Goal: Task Accomplishment & Management: Complete application form

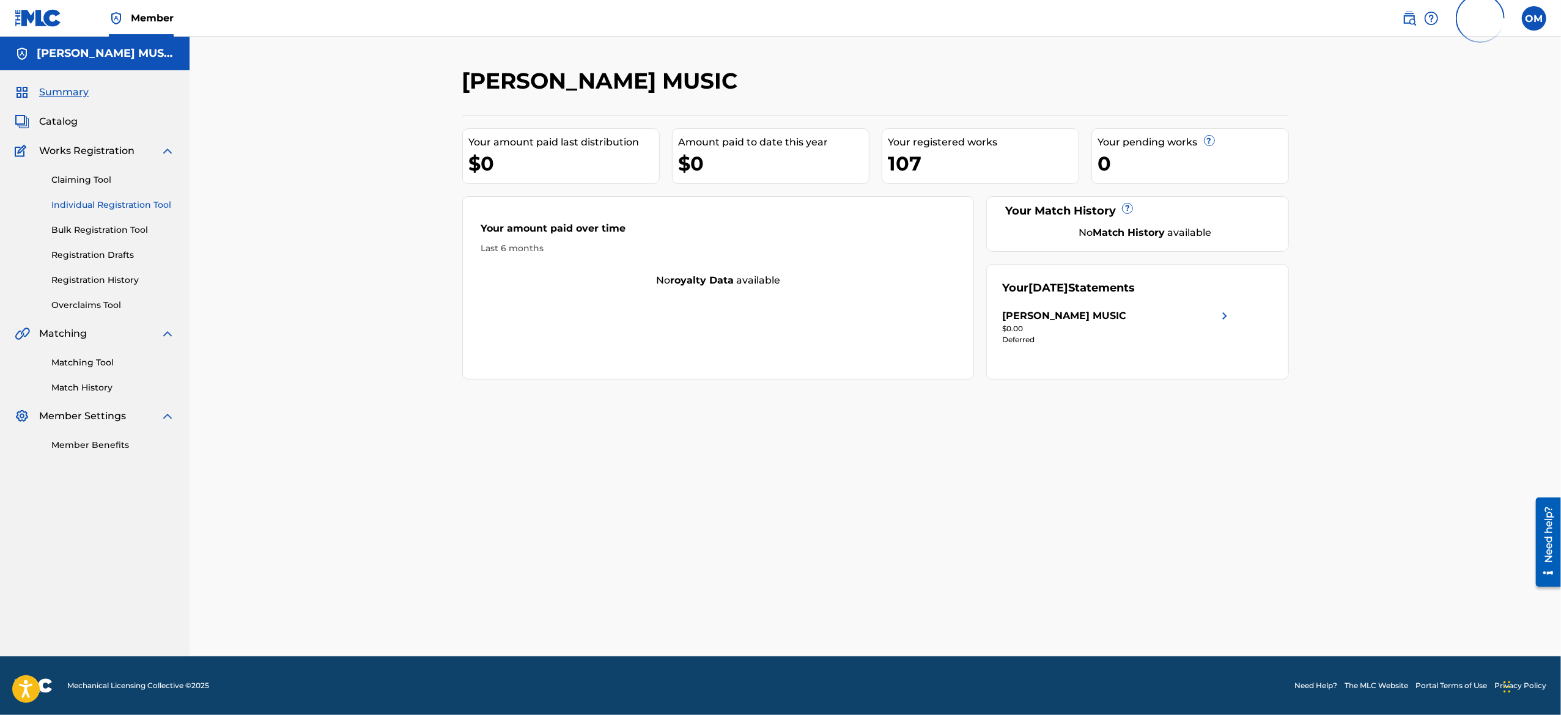
click at [89, 202] on link "Individual Registration Tool" at bounding box center [113, 205] width 124 height 13
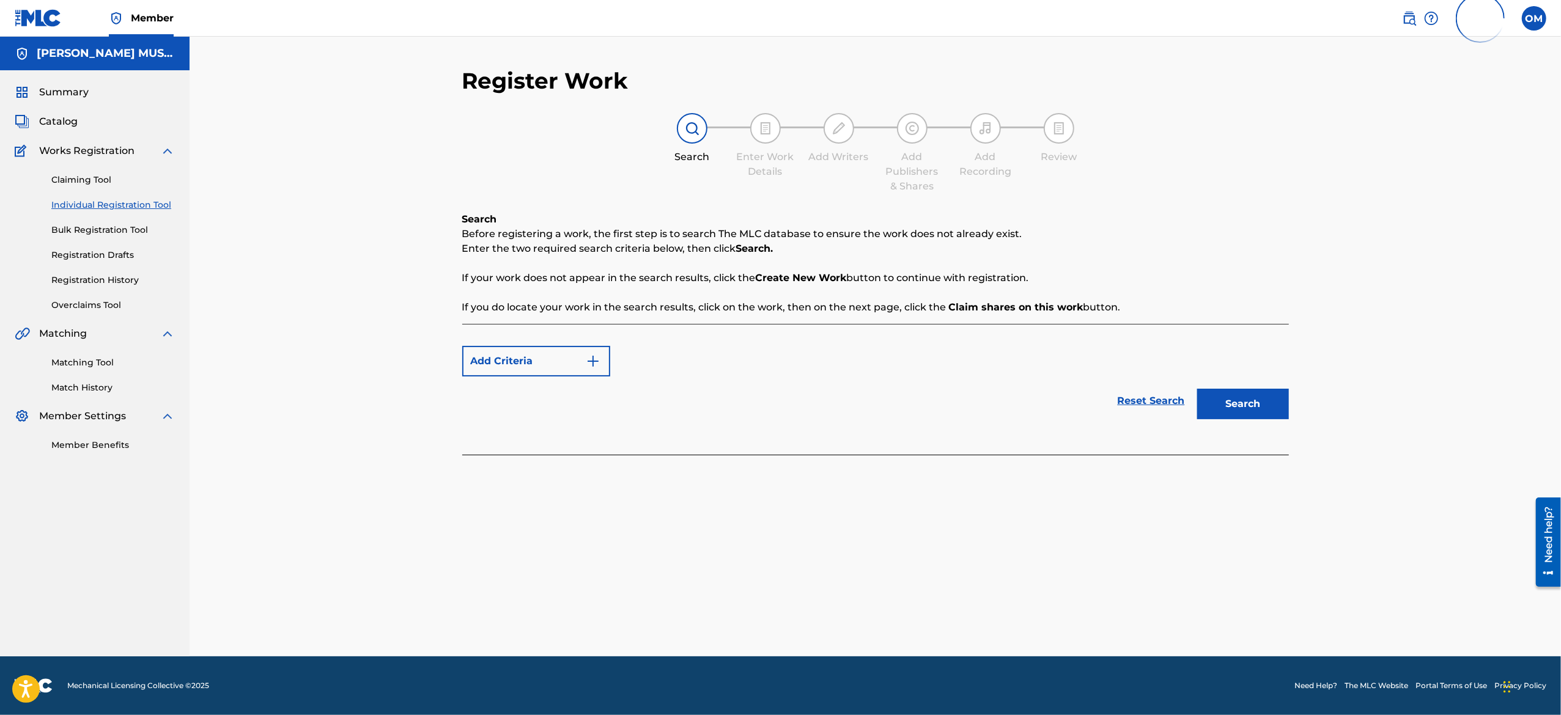
click at [105, 205] on link "Individual Registration Tool" at bounding box center [113, 205] width 124 height 13
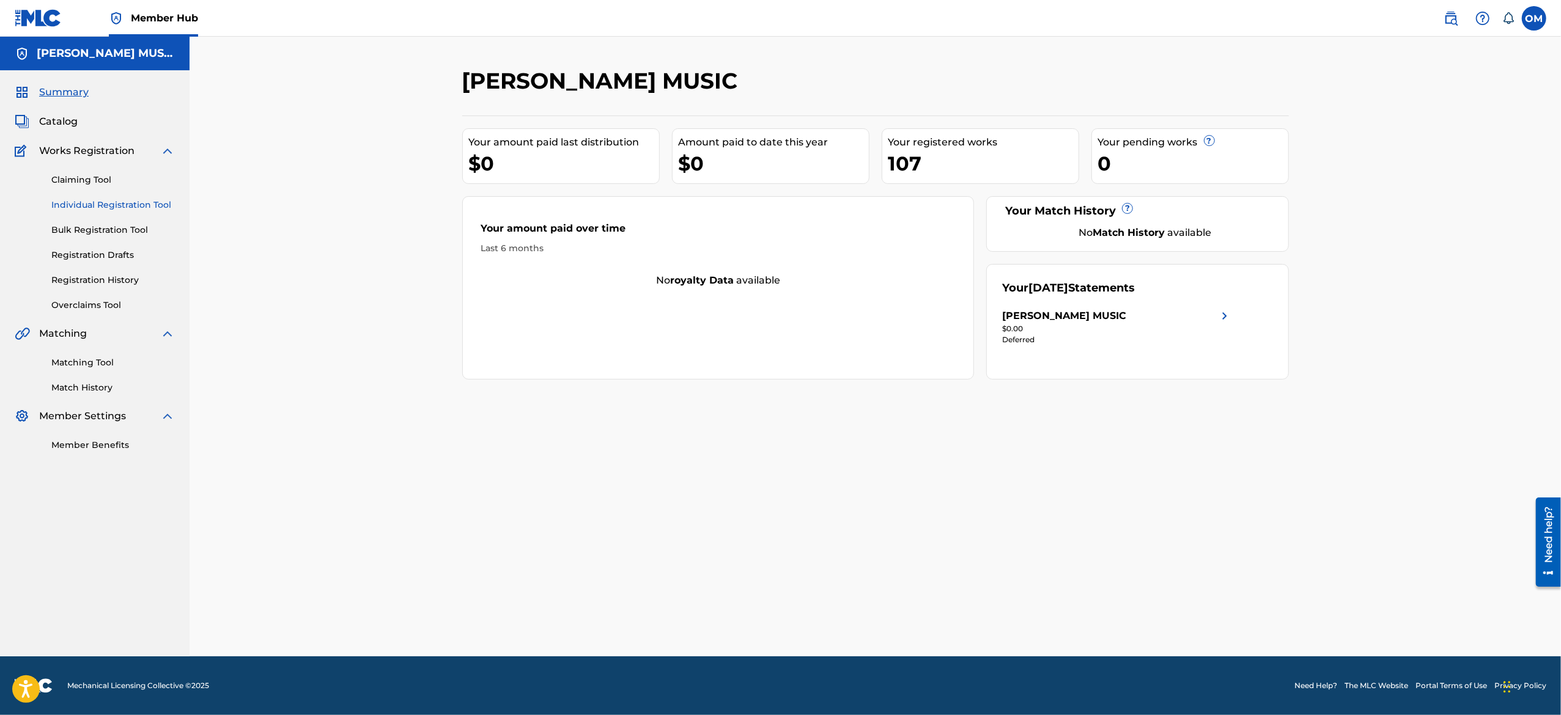
click at [98, 202] on link "Individual Registration Tool" at bounding box center [113, 205] width 124 height 13
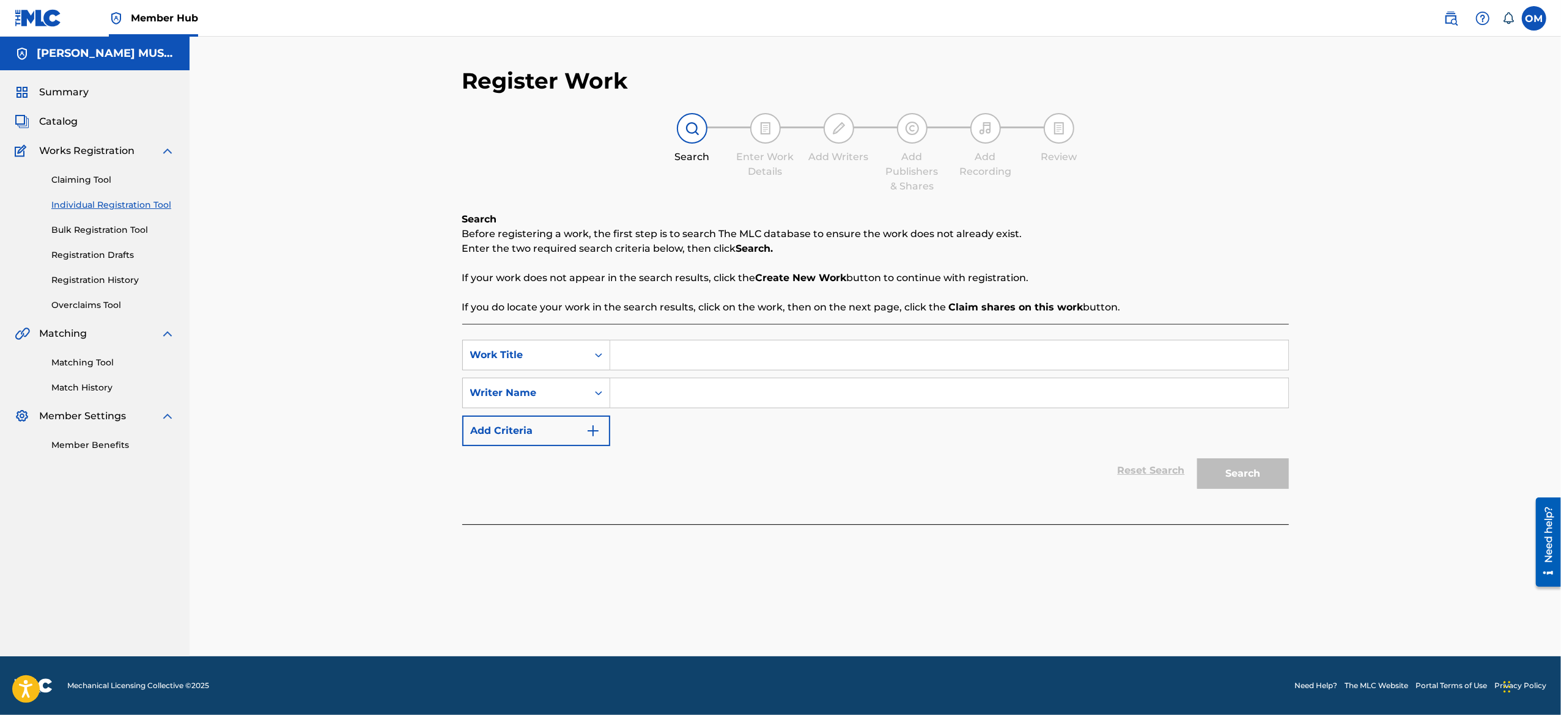
click at [629, 352] on input "Search Form" at bounding box center [949, 355] width 678 height 29
paste input "Jetpack club - Signal tapes"
click at [695, 352] on input "Jetpack club - Signal tapes" at bounding box center [949, 355] width 678 height 29
type input "Signal tapes"
click at [685, 381] on input "Search Form" at bounding box center [949, 392] width 678 height 29
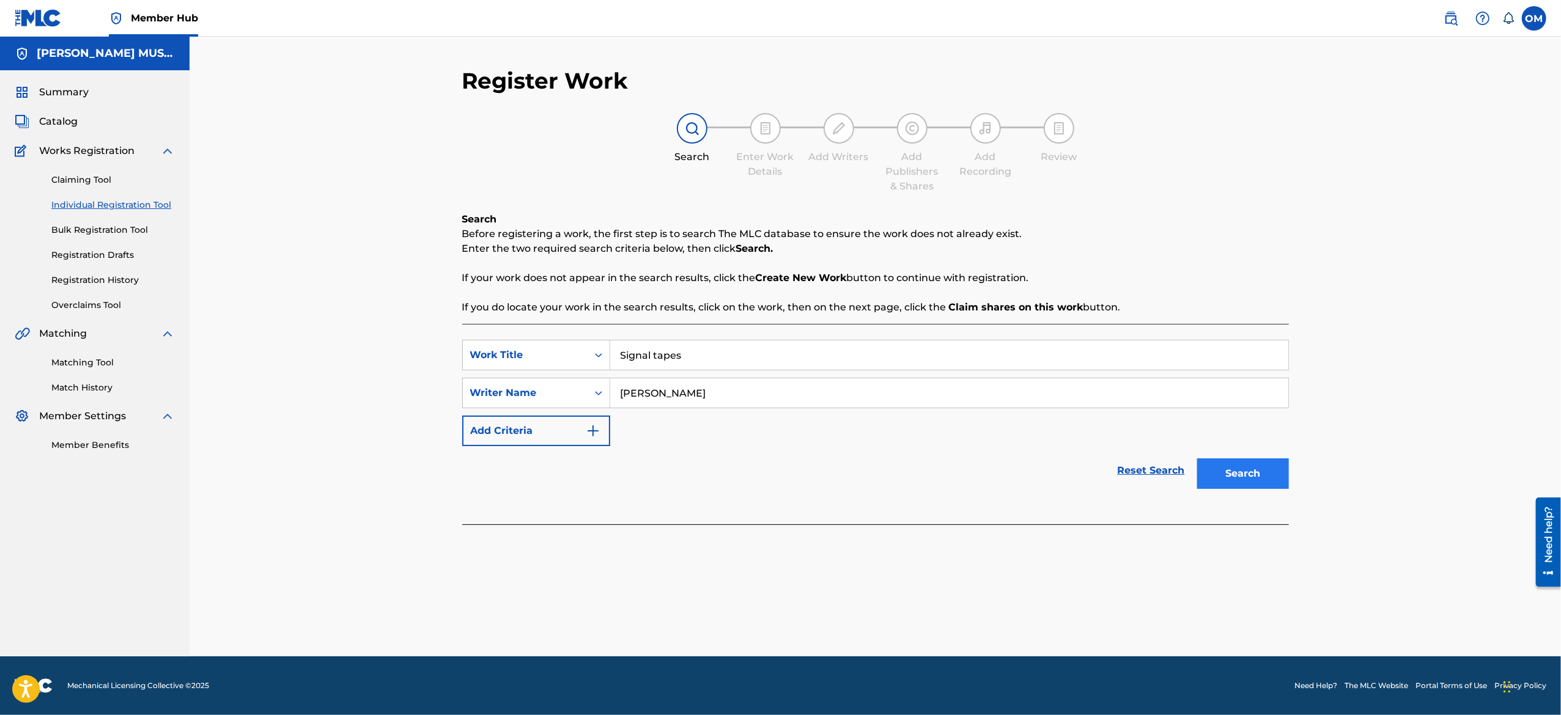
type input "Devon Lewis"
click at [1226, 477] on button "Search" at bounding box center [1243, 474] width 92 height 31
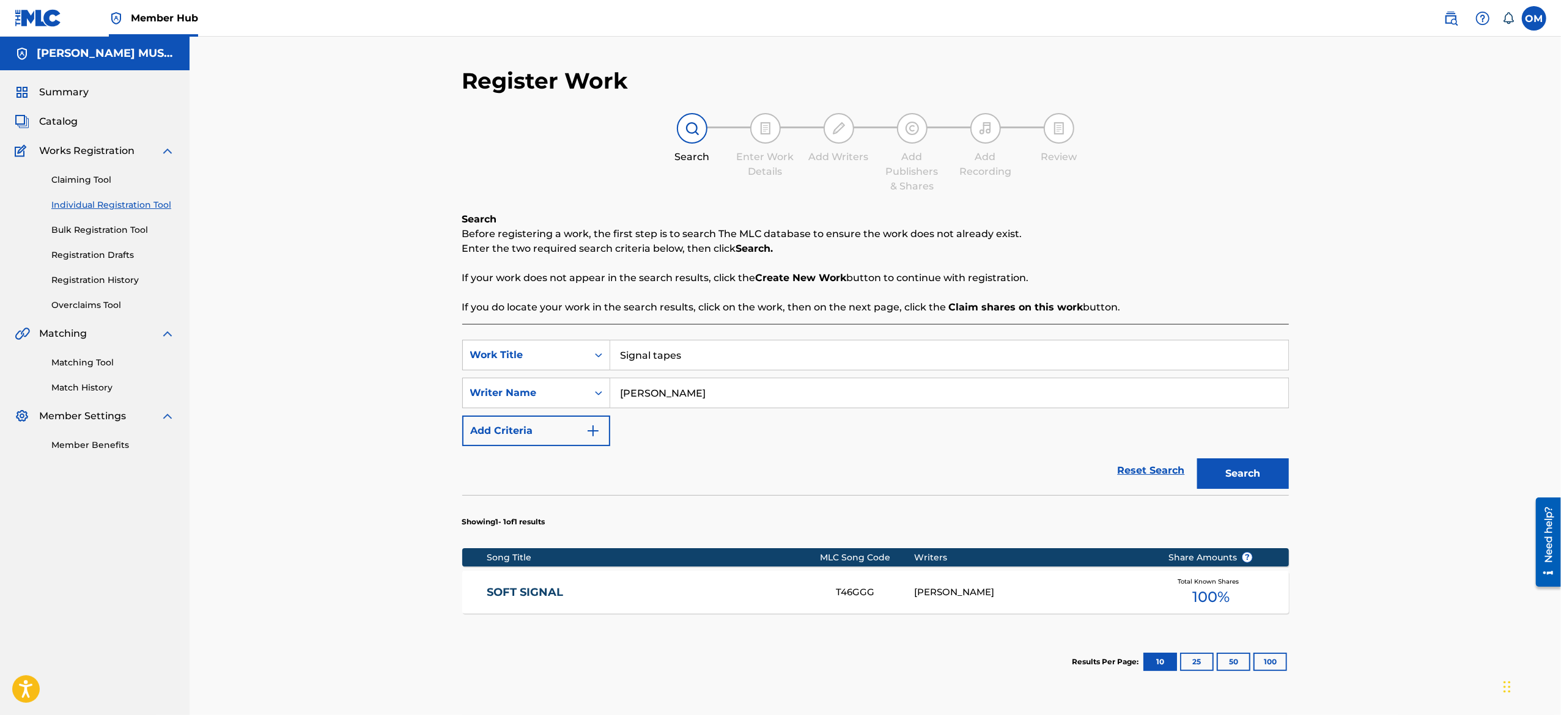
click at [1434, 610] on div "Register Work Search Enter Work Details Add Writers Add Publishers & Shares Add…" at bounding box center [875, 400] width 1371 height 727
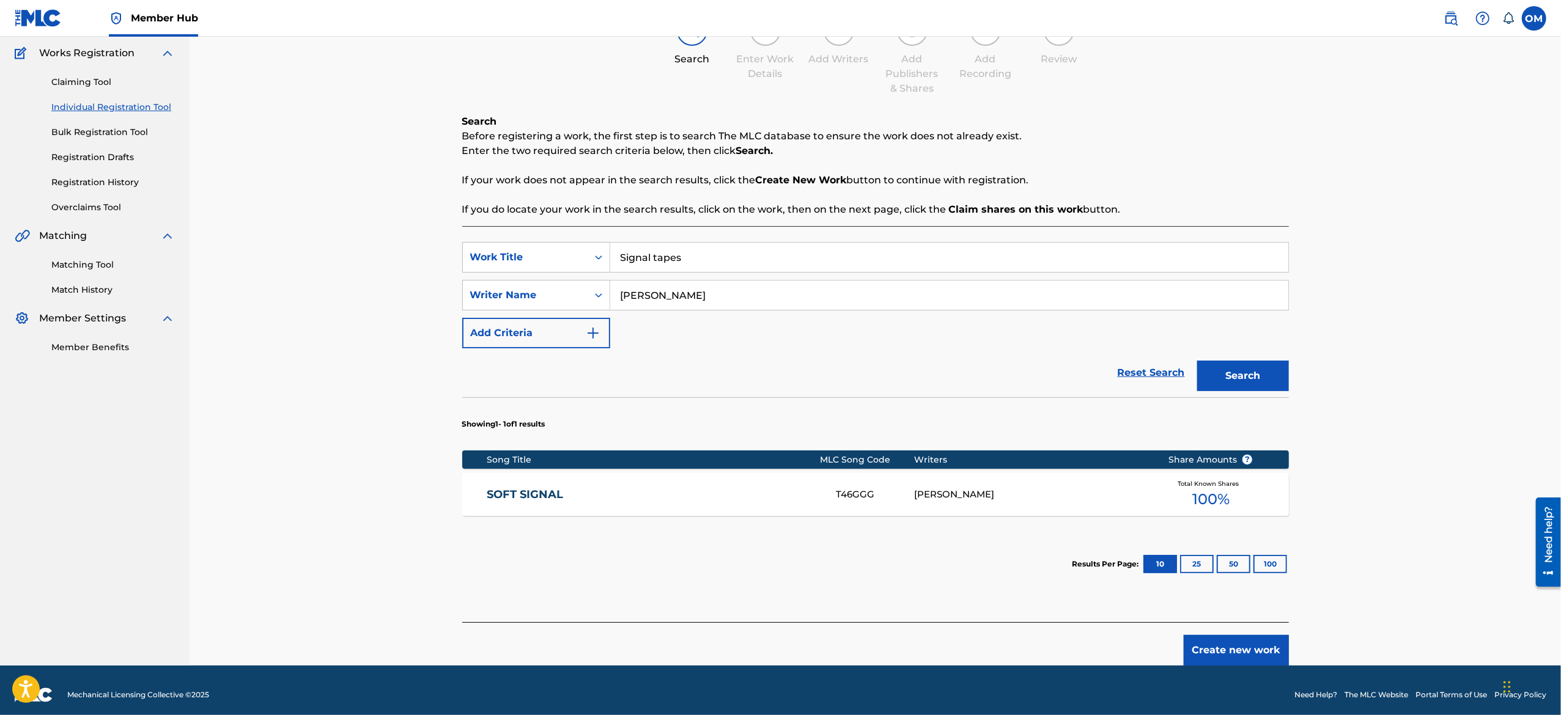
scroll to position [108, 0]
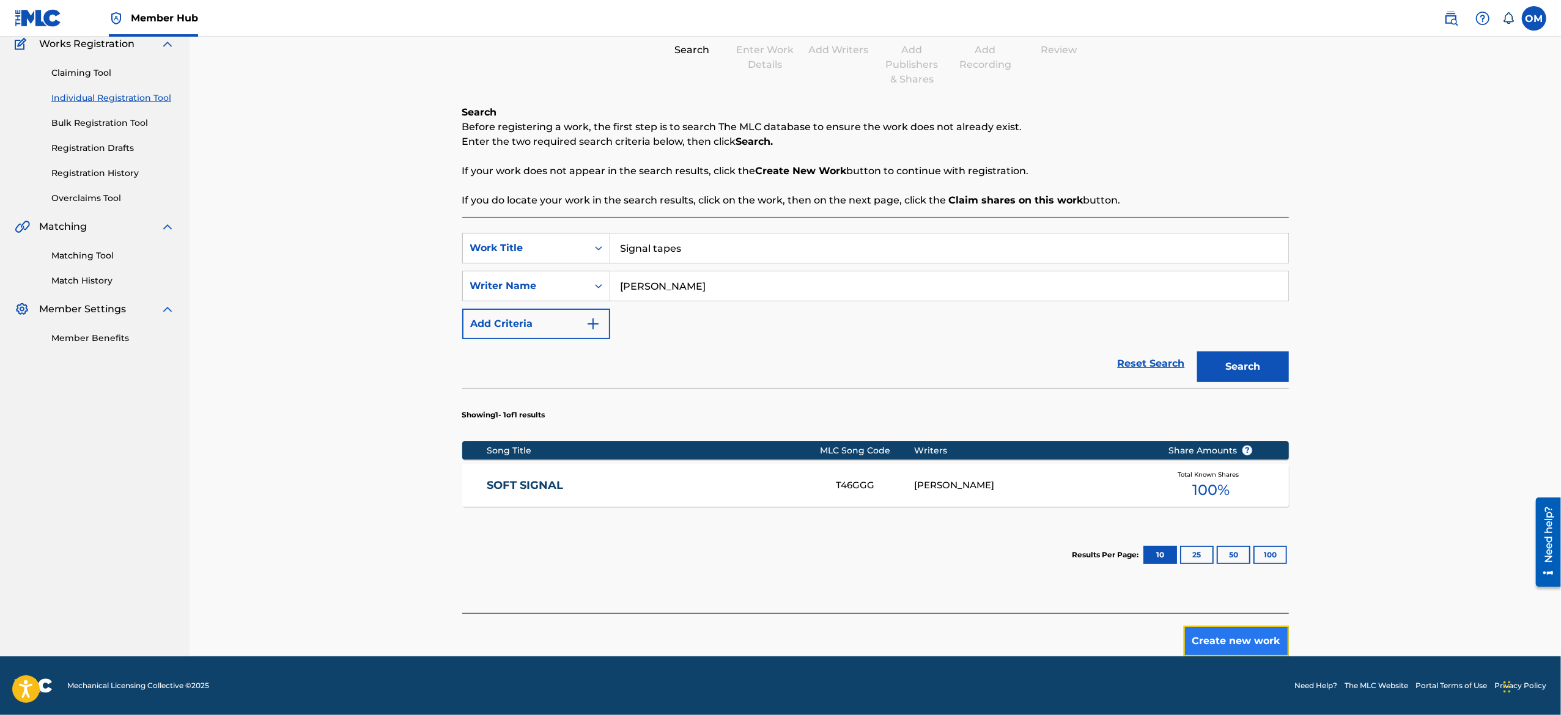
click at [1260, 649] on button "Create new work" at bounding box center [1236, 641] width 105 height 31
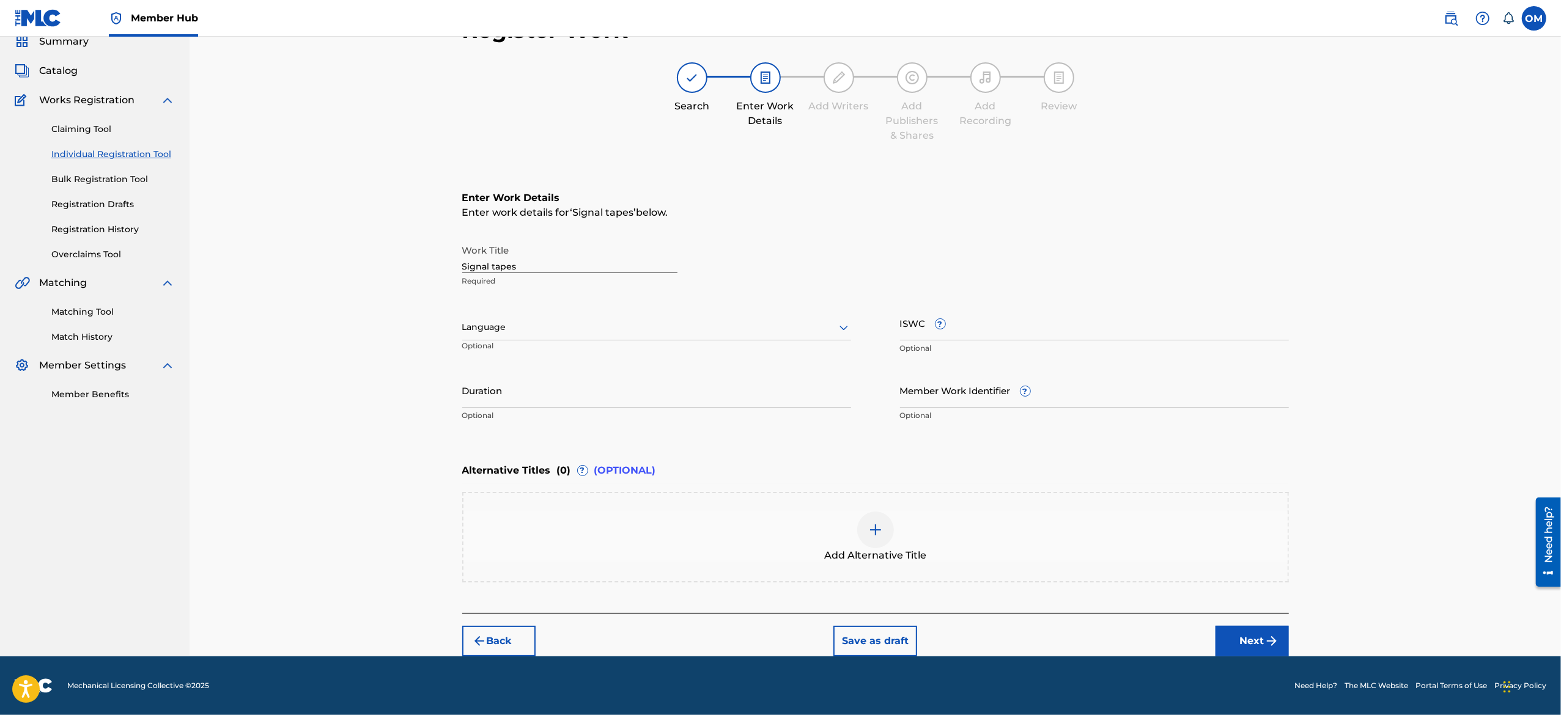
scroll to position [50, 0]
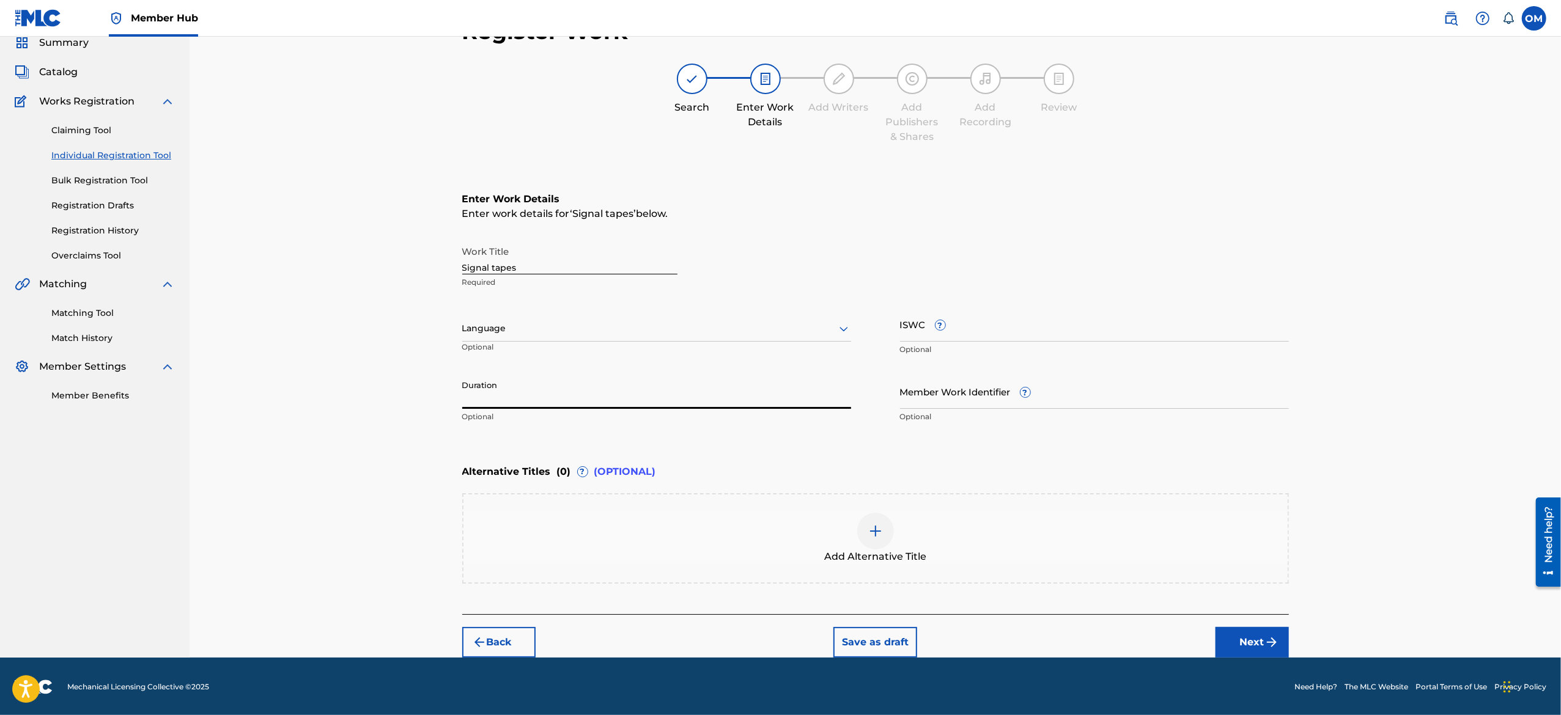
click at [534, 394] on input "Duration" at bounding box center [656, 391] width 389 height 35
click at [519, 398] on input "Duration" at bounding box center [656, 391] width 389 height 35
type input "18:00"
click at [1267, 637] on img "submit" at bounding box center [1271, 642] width 15 height 15
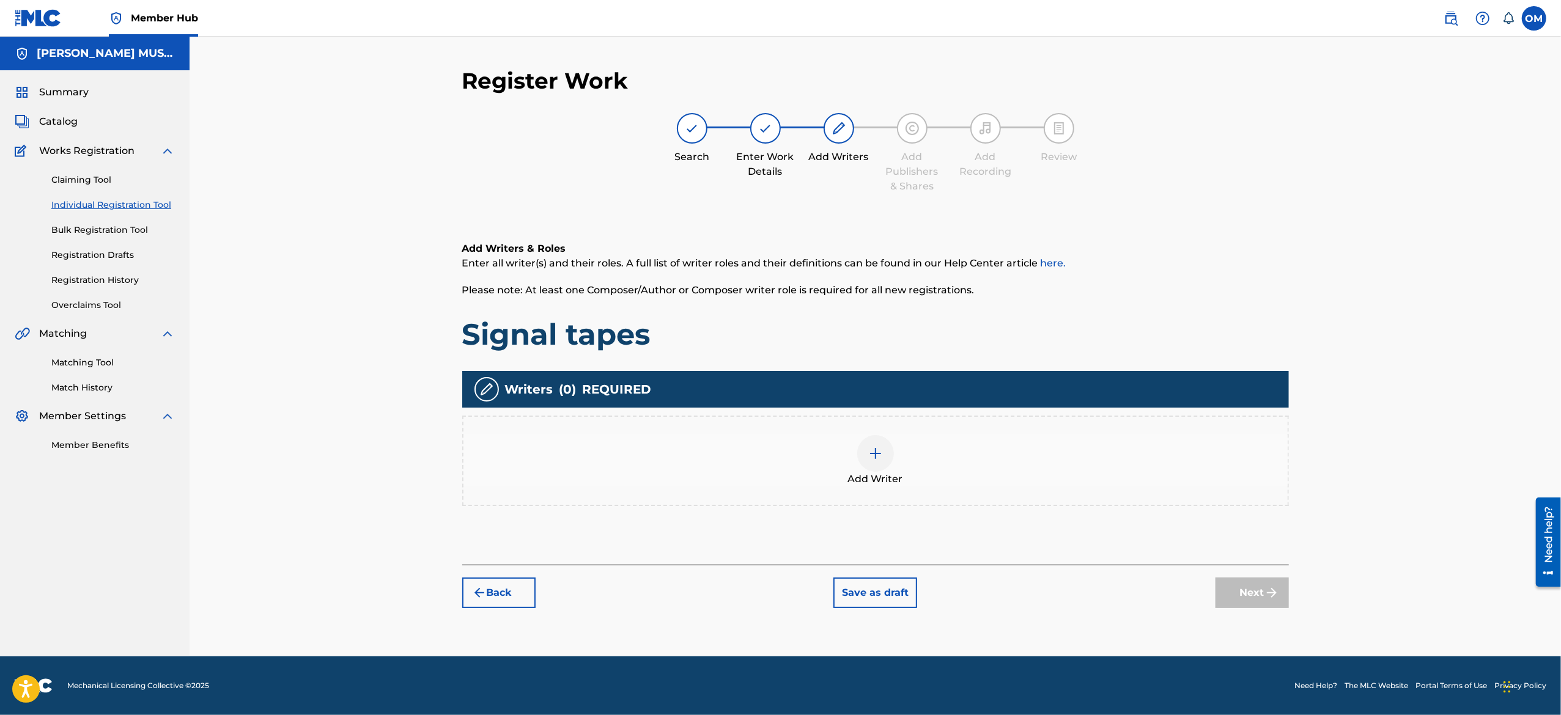
click at [884, 456] on div at bounding box center [875, 453] width 37 height 37
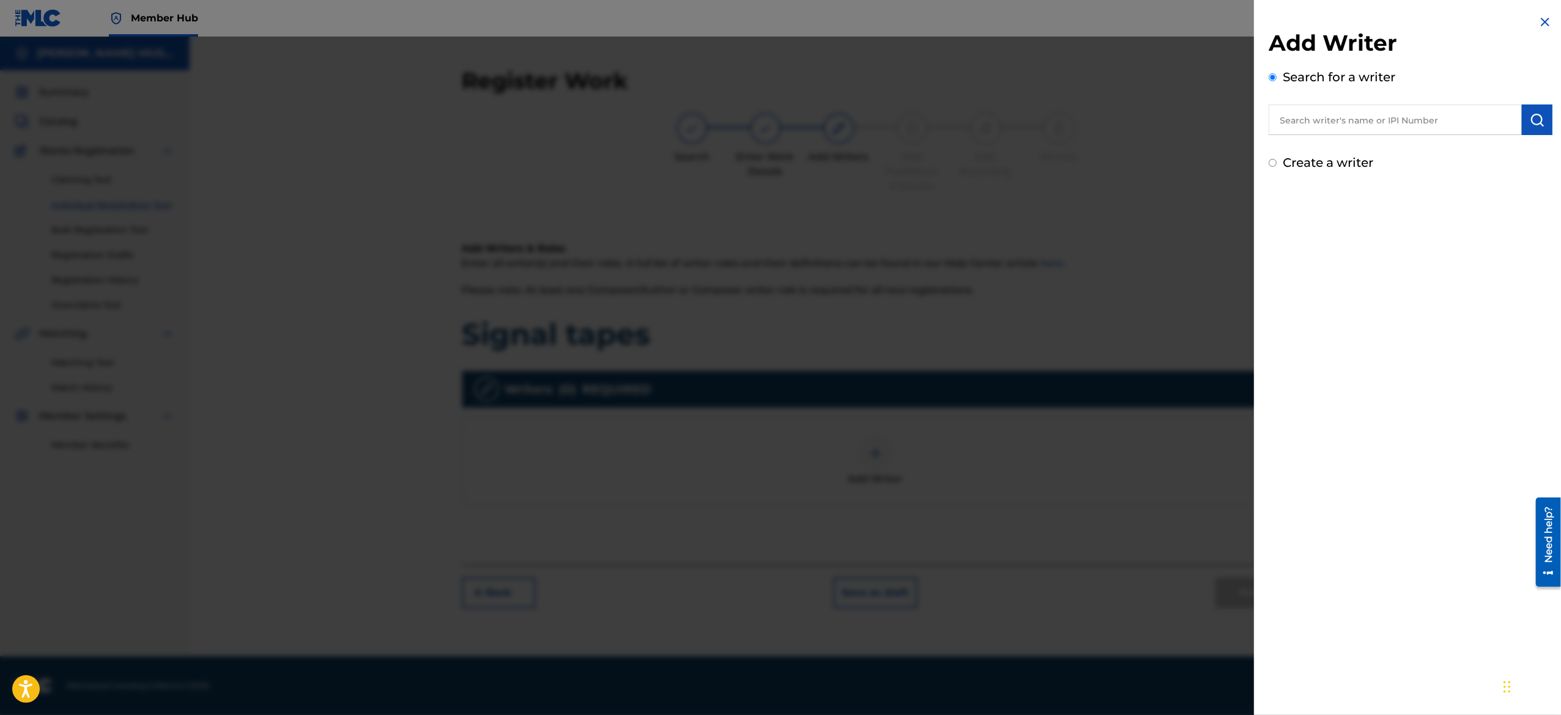
click at [1309, 120] on input "text" at bounding box center [1395, 120] width 253 height 31
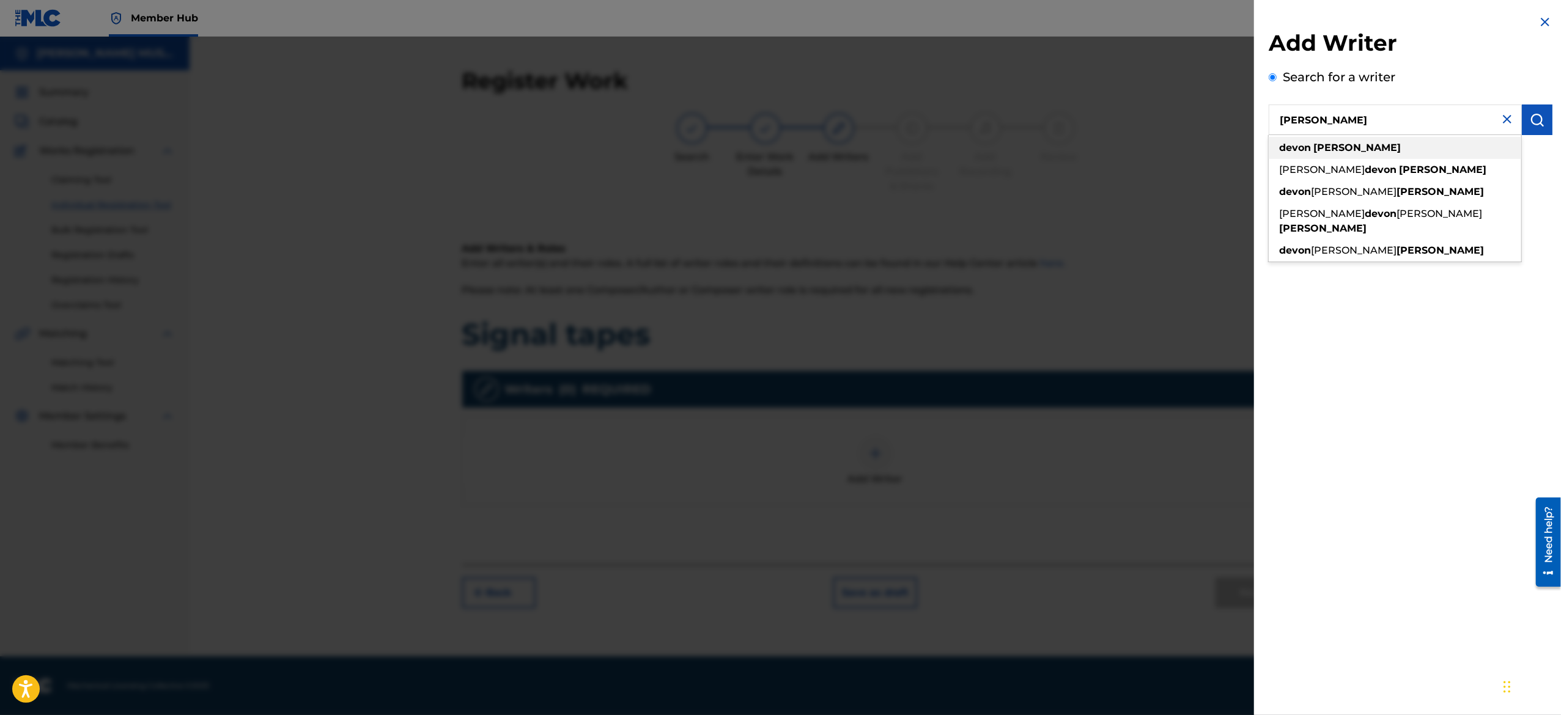
click at [1302, 144] on strong "devon" at bounding box center [1295, 148] width 32 height 12
type input "devon lewis"
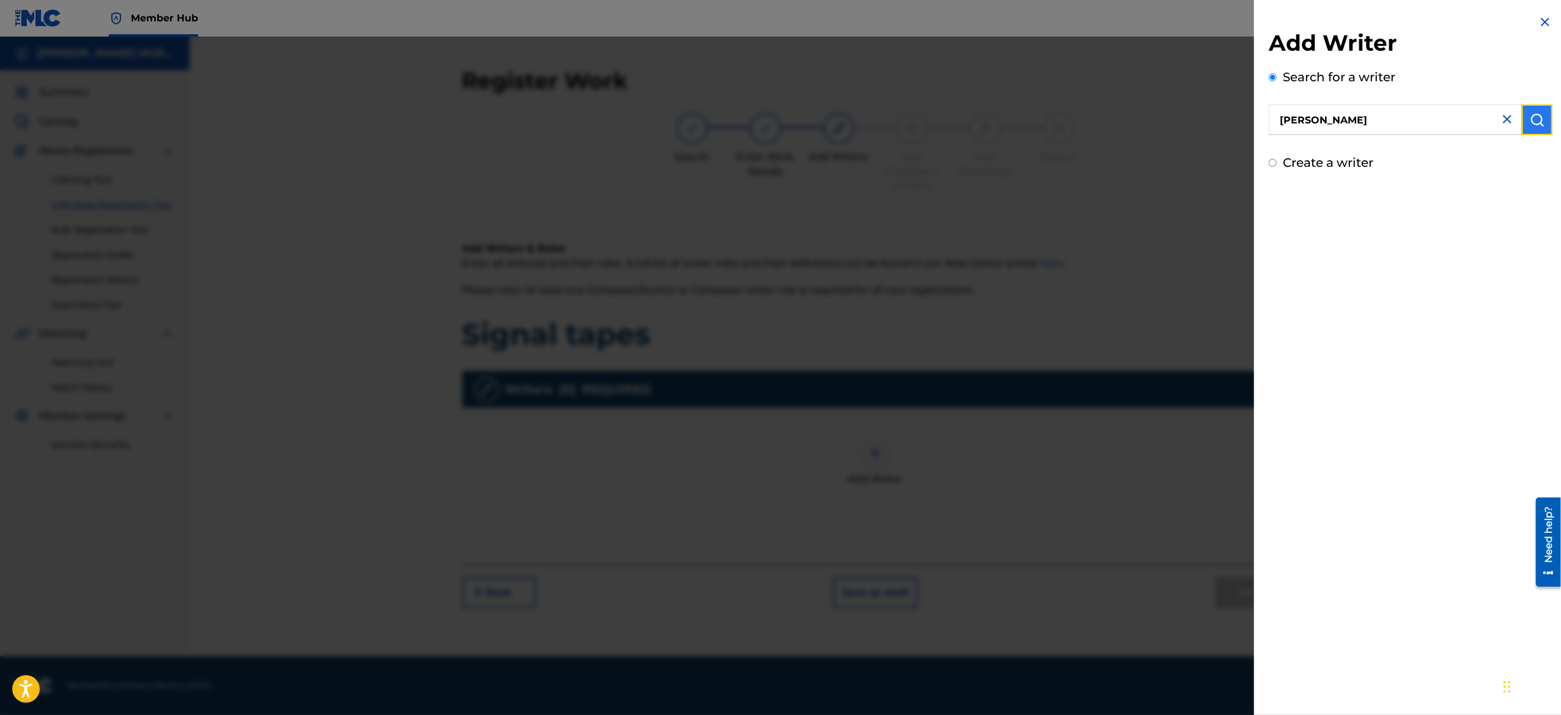
click at [1524, 109] on button "submit" at bounding box center [1537, 120] width 31 height 31
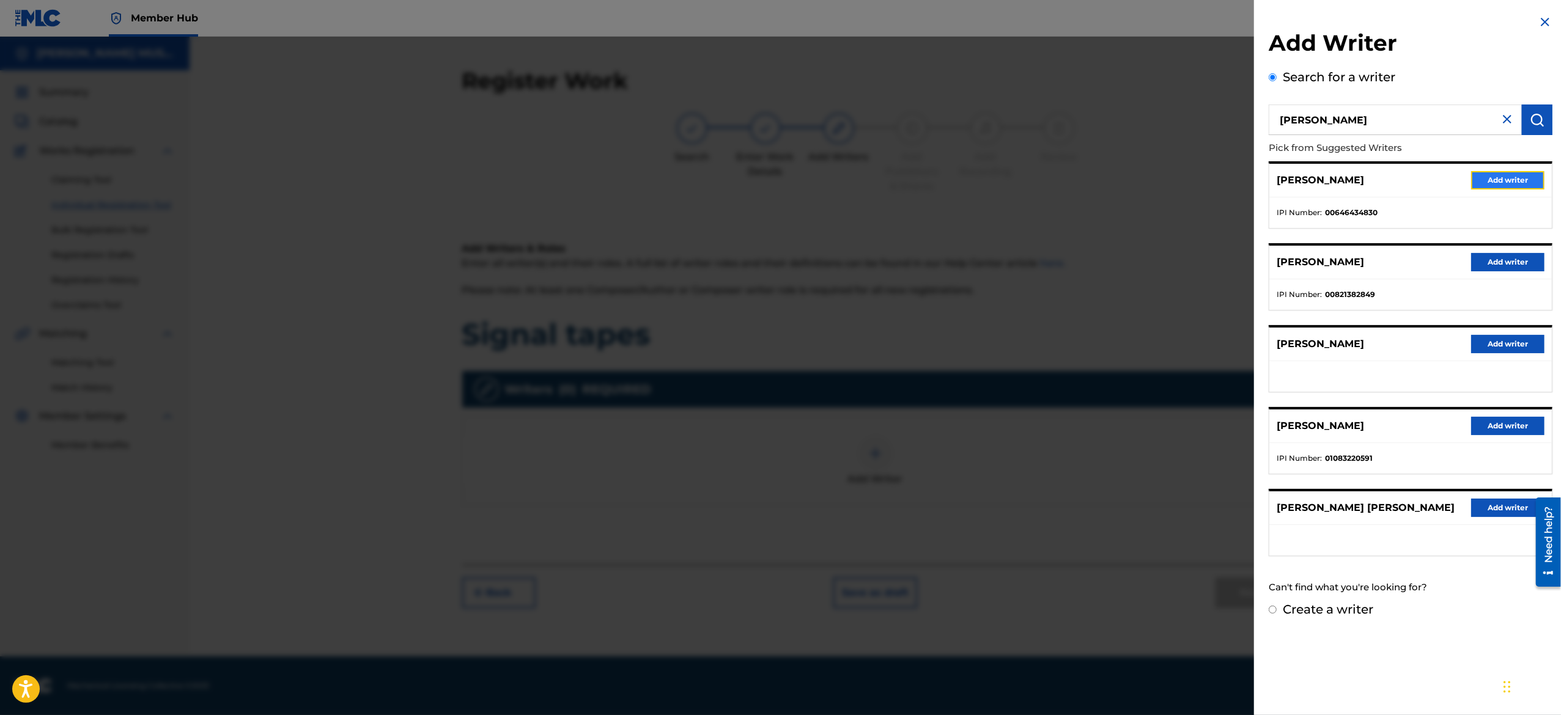
click at [1483, 181] on button "Add writer" at bounding box center [1507, 180] width 73 height 18
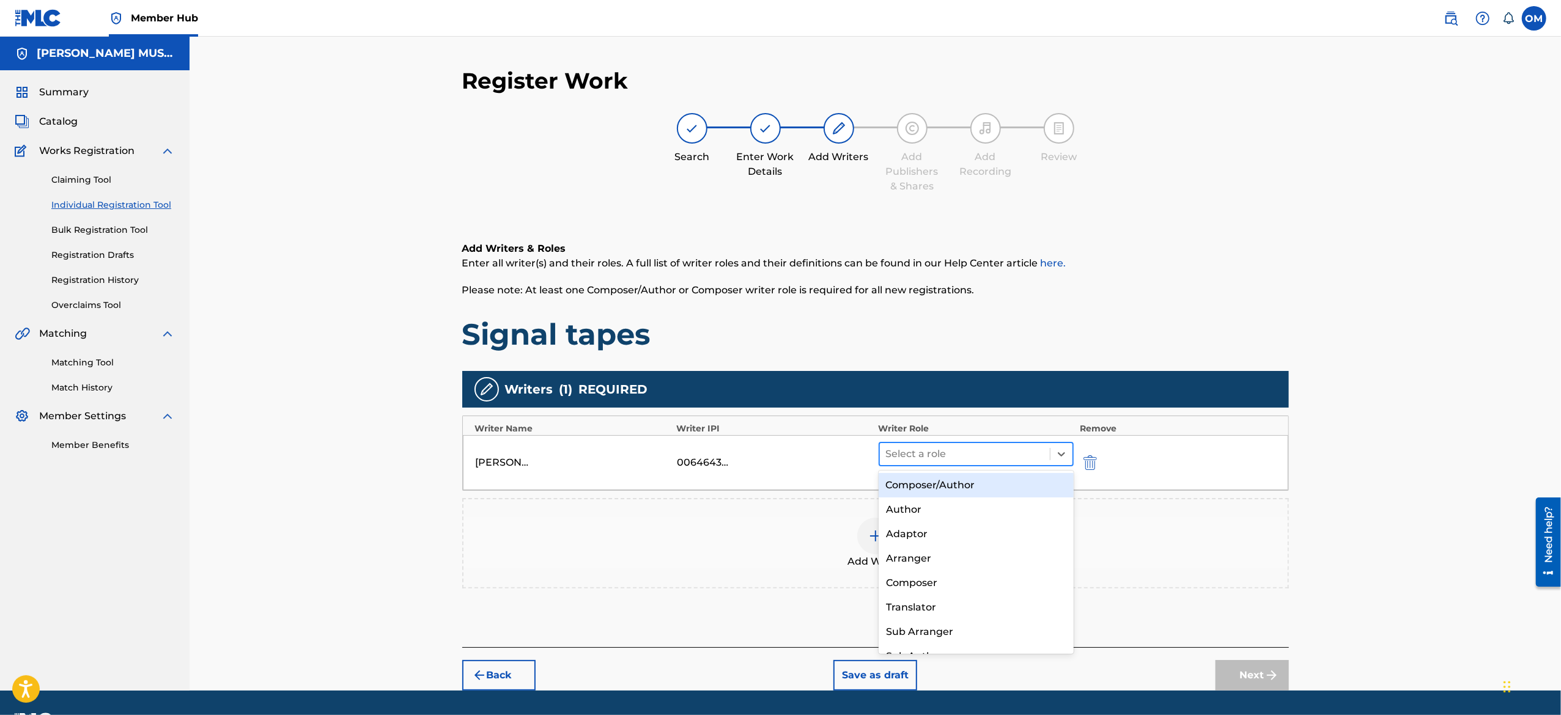
click at [991, 457] on div at bounding box center [965, 454] width 158 height 17
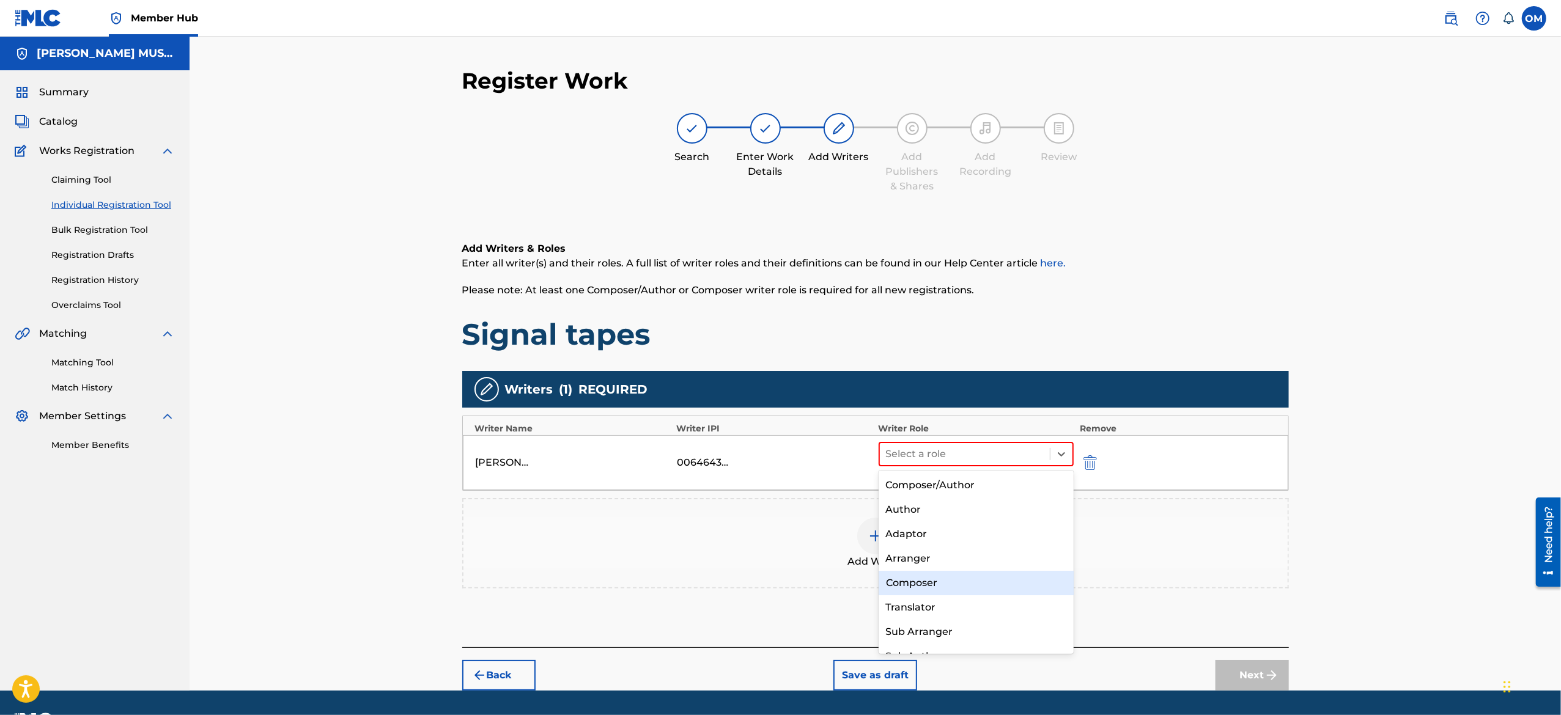
click at [945, 586] on div "Composer" at bounding box center [976, 583] width 195 height 24
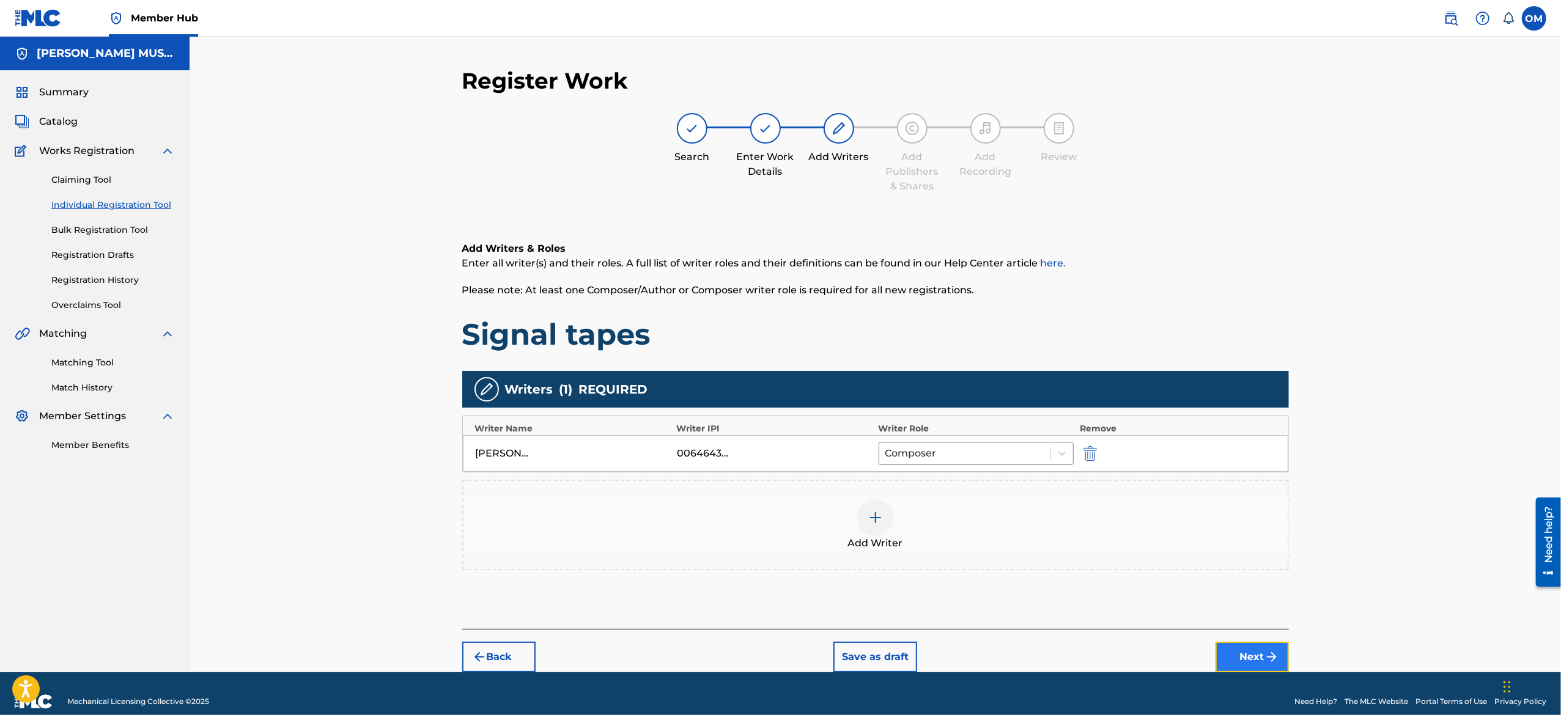
click at [1252, 668] on button "Next" at bounding box center [1252, 657] width 73 height 31
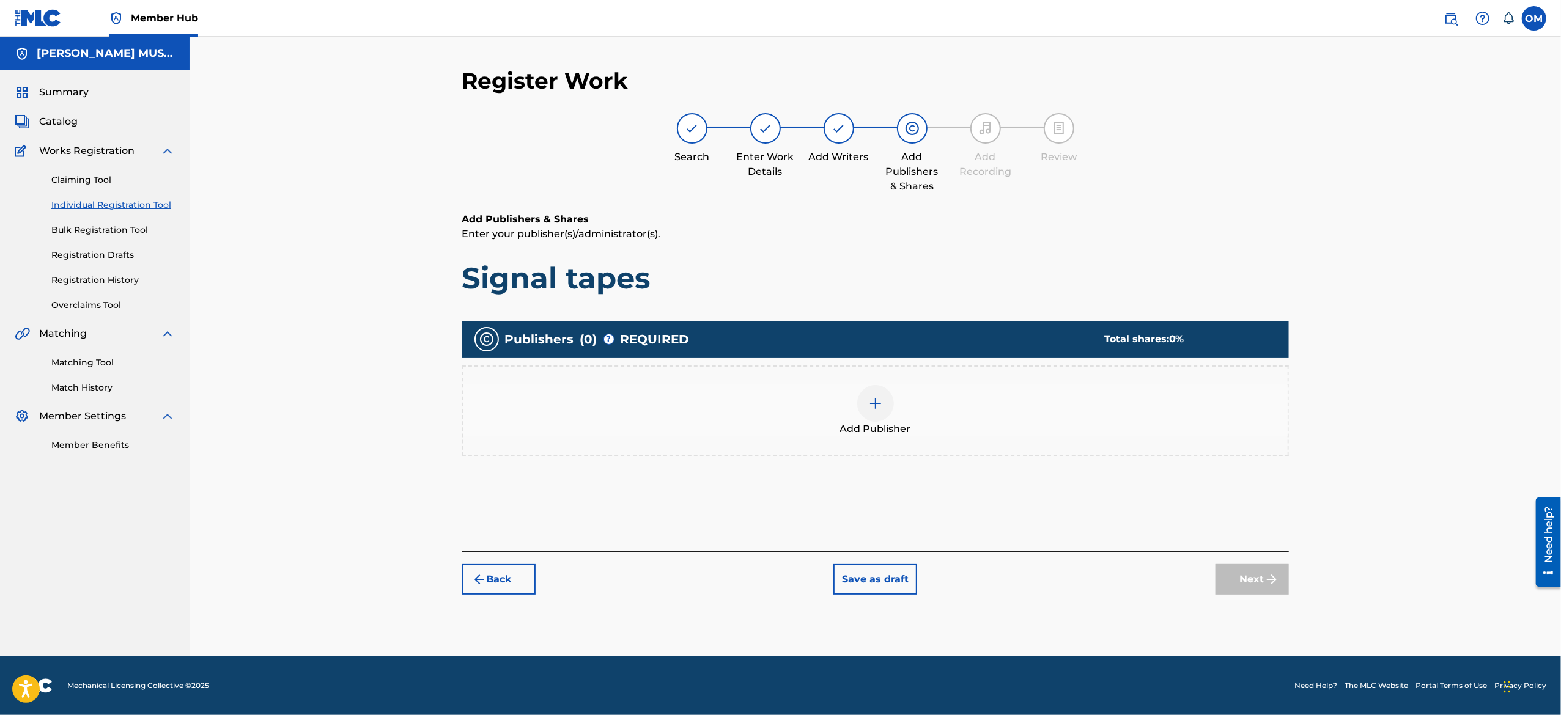
click at [878, 402] on img at bounding box center [875, 403] width 15 height 15
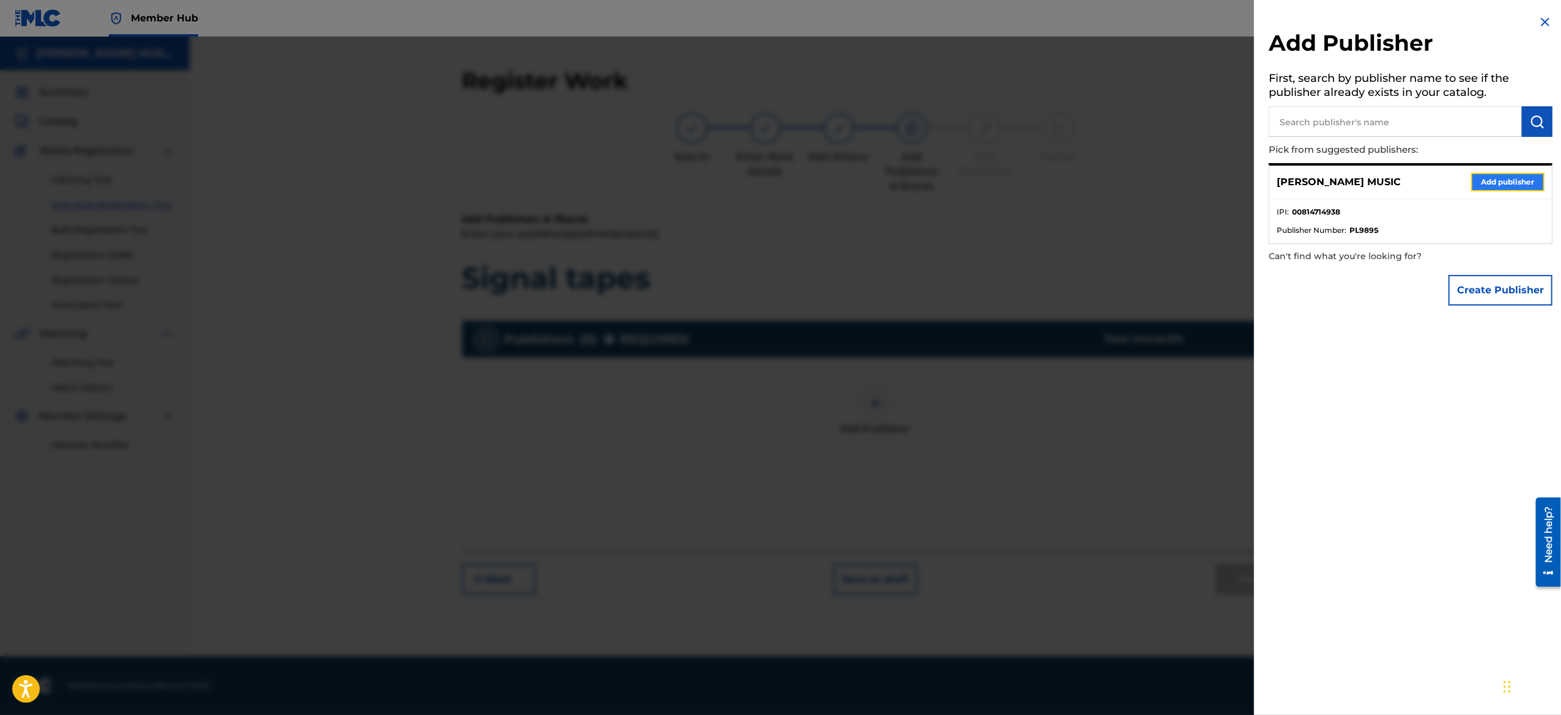
click at [1485, 183] on button "Add publisher" at bounding box center [1507, 182] width 73 height 18
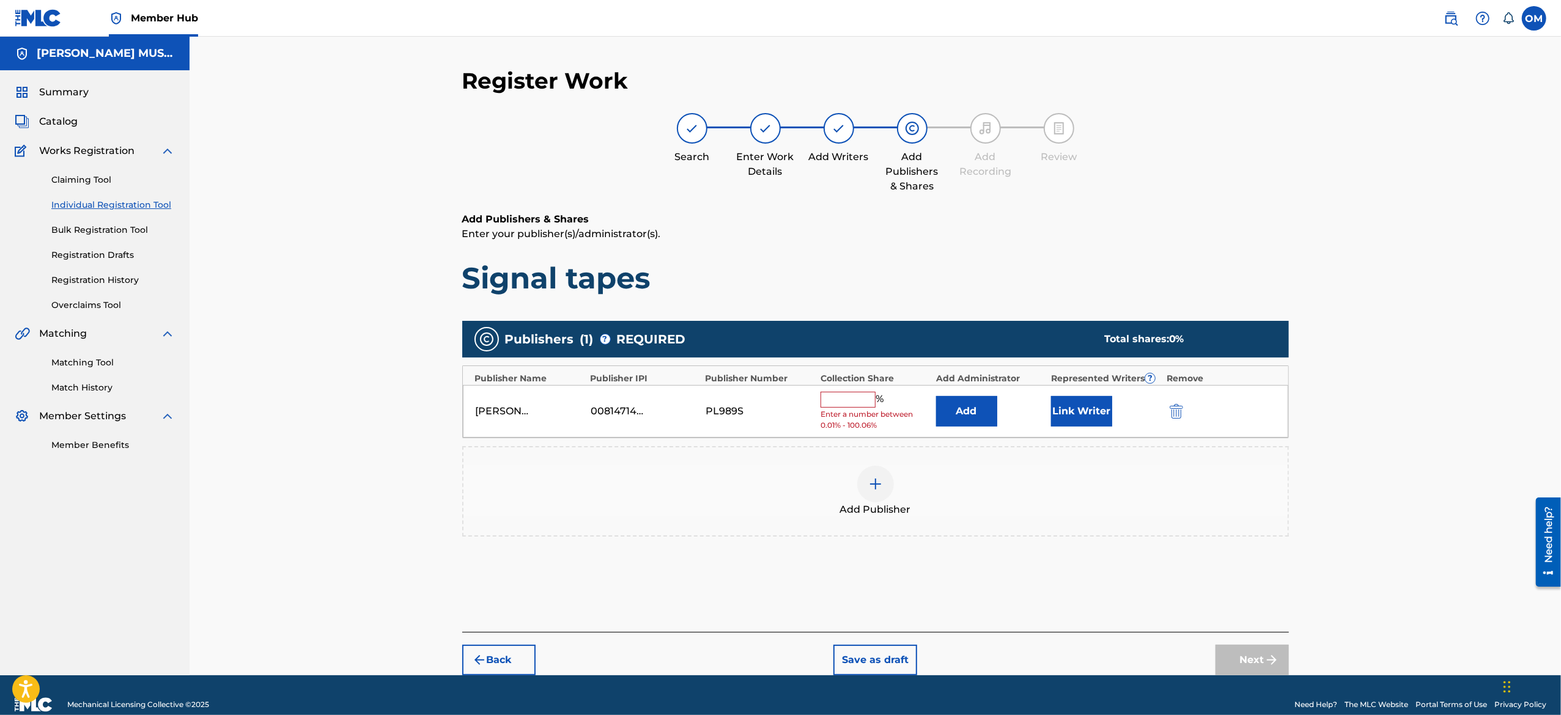
click at [842, 406] on input "text" at bounding box center [848, 400] width 55 height 16
type input "100"
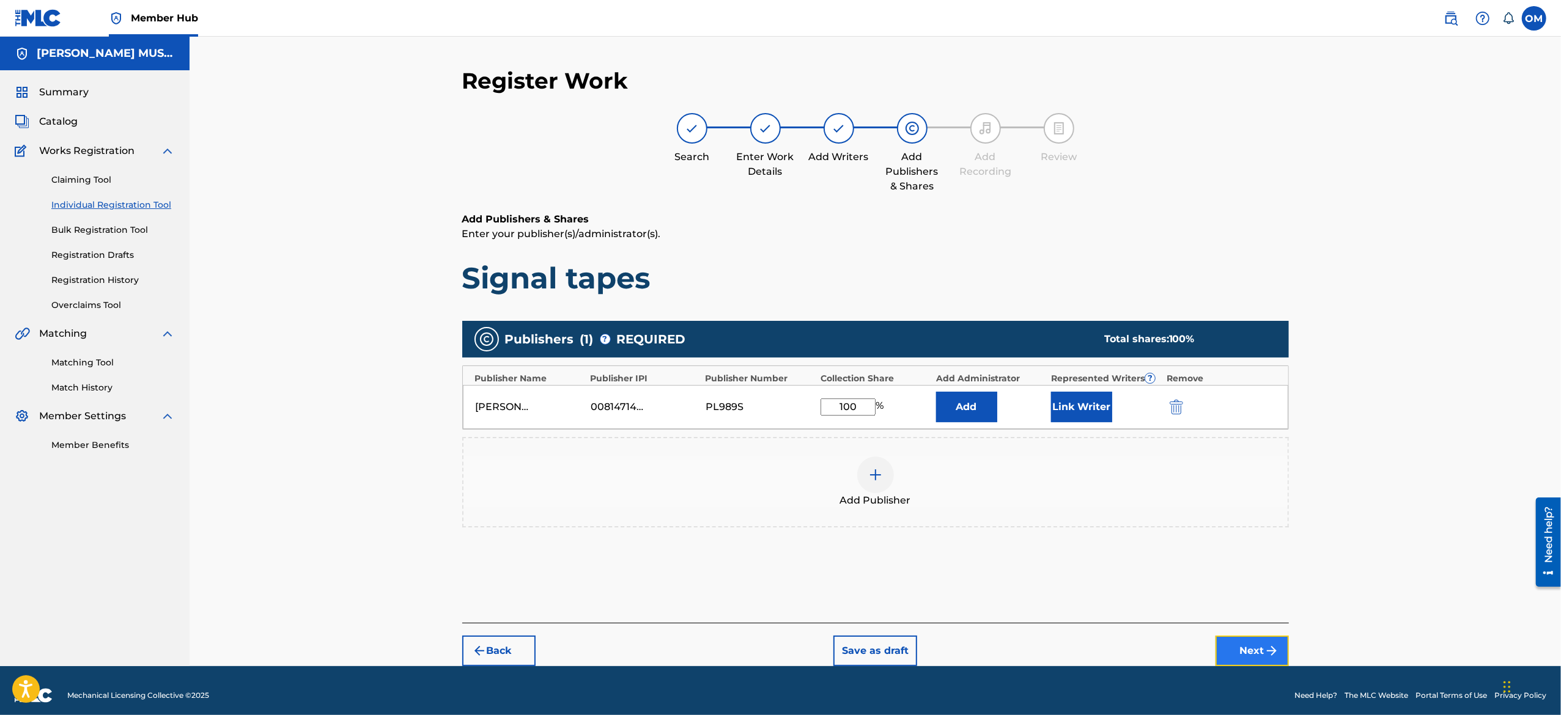
click at [1226, 642] on button "Next" at bounding box center [1252, 651] width 73 height 31
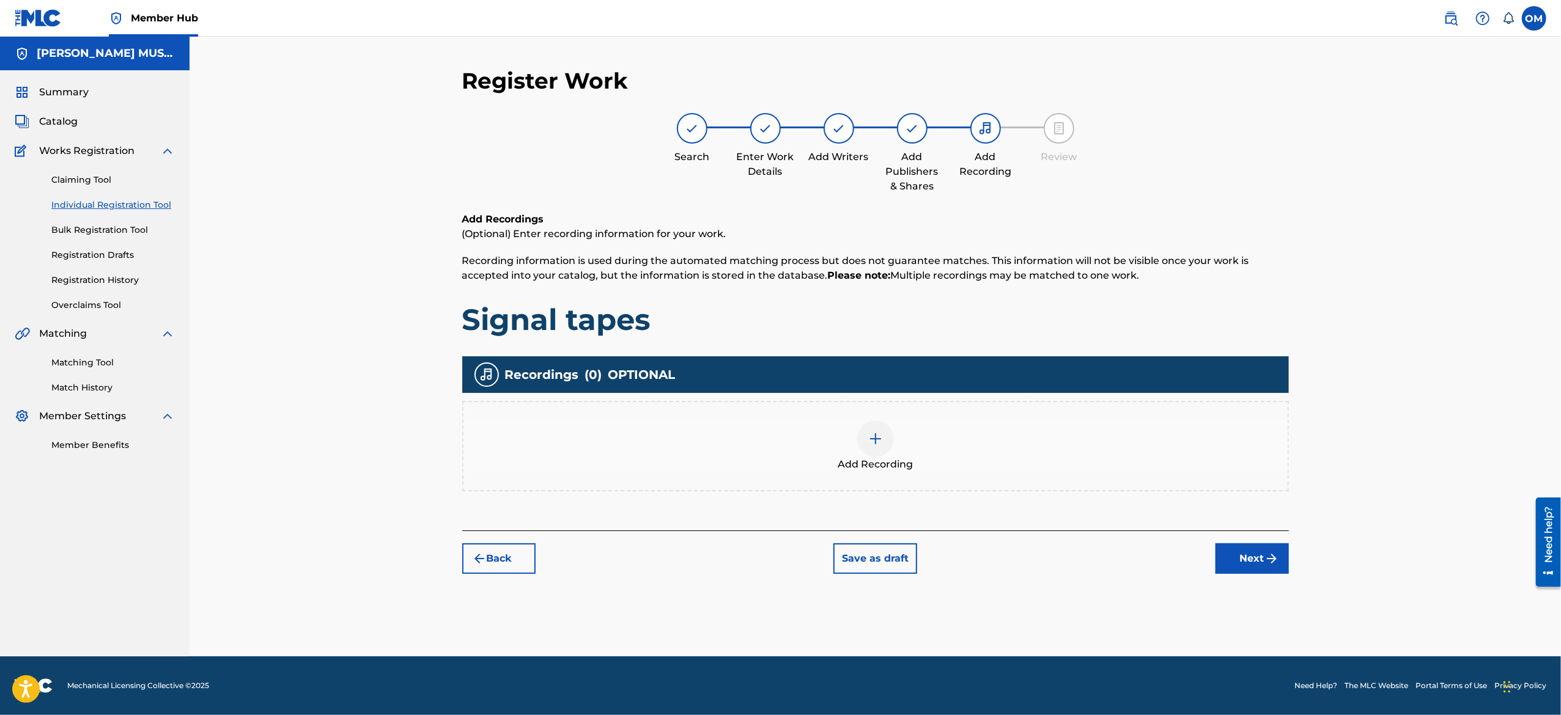
click at [884, 438] on div at bounding box center [875, 439] width 37 height 37
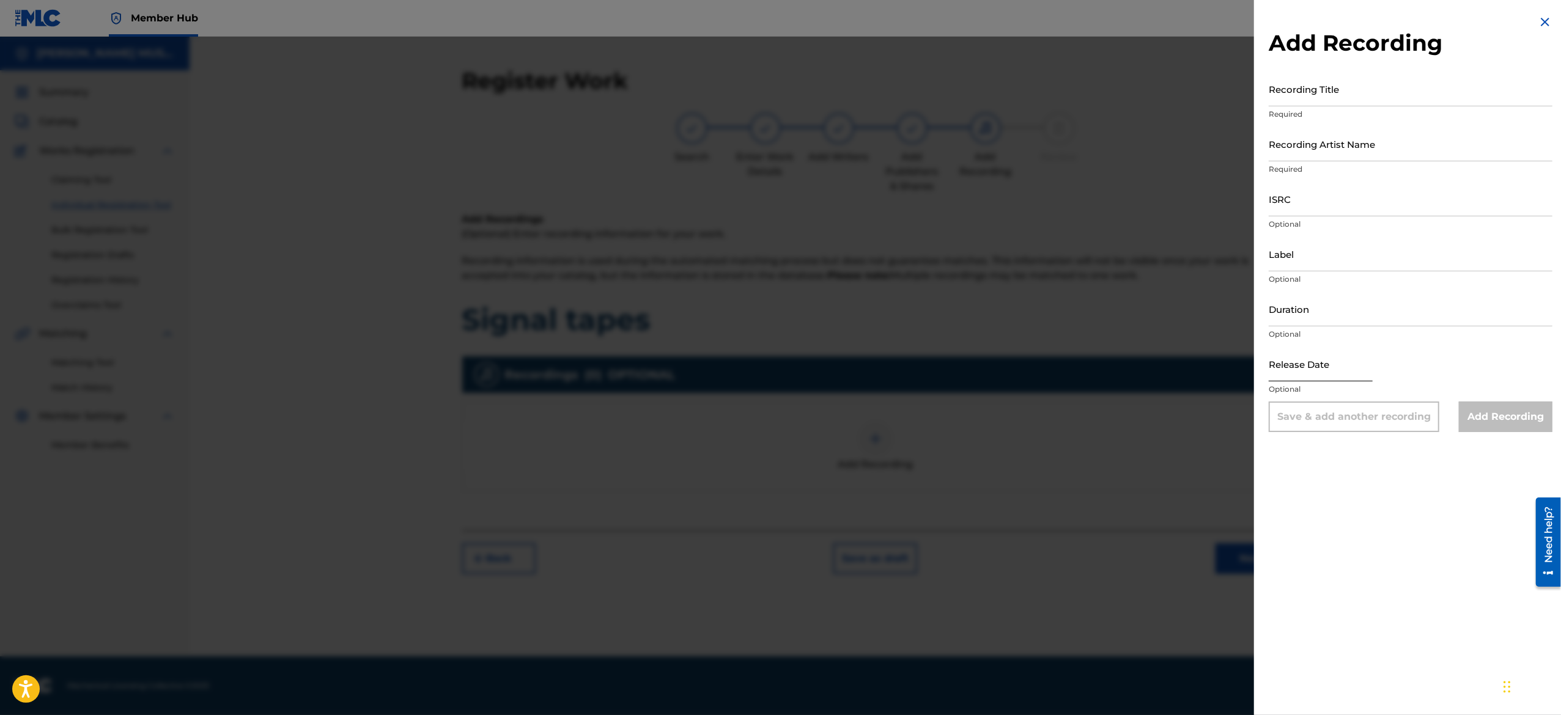
click at [1307, 356] on input "text" at bounding box center [1321, 364] width 104 height 35
select select "8"
select select "2025"
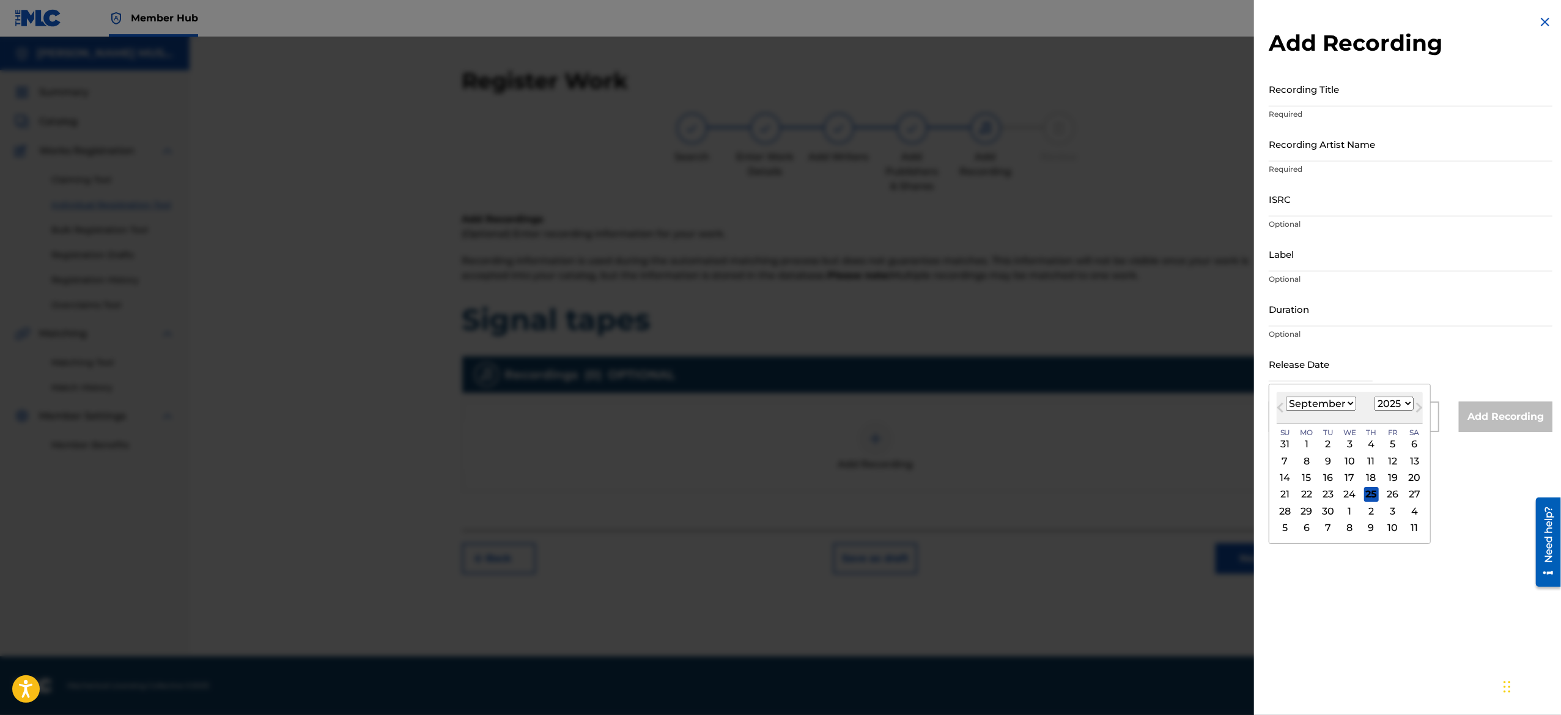
click at [1321, 402] on select "January February March April May June July August September October November De…" at bounding box center [1321, 404] width 70 height 14
select select "3"
click at [1286, 397] on select "January February March April May June July August September October November De…" at bounding box center [1321, 404] width 70 height 14
click at [1422, 494] on div "26" at bounding box center [1414, 494] width 15 height 15
type input "April 26 2025"
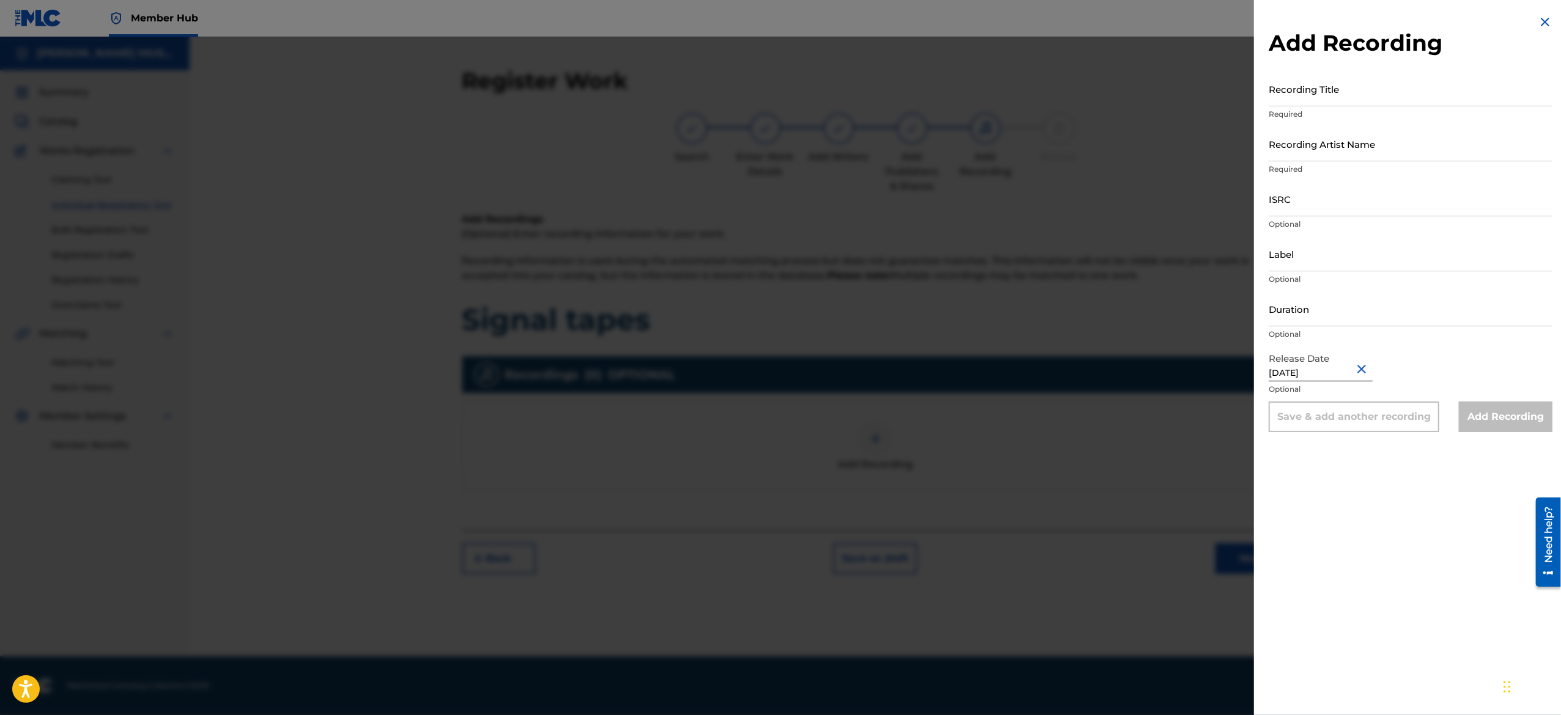
click at [1299, 376] on input "April 26 2025" at bounding box center [1321, 364] width 104 height 35
select select "3"
select select "2025"
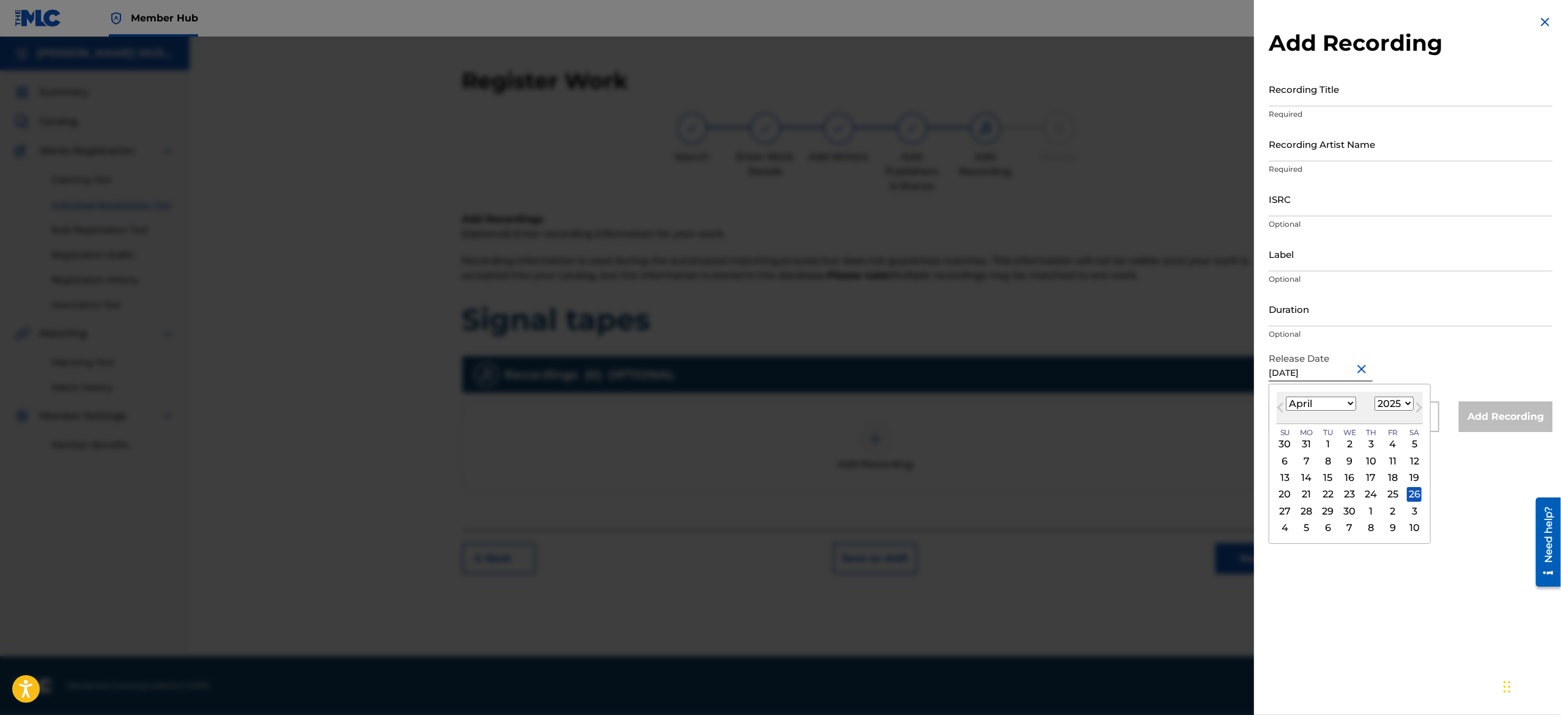
click at [1299, 376] on input "April 26 2025" at bounding box center [1321, 364] width 104 height 35
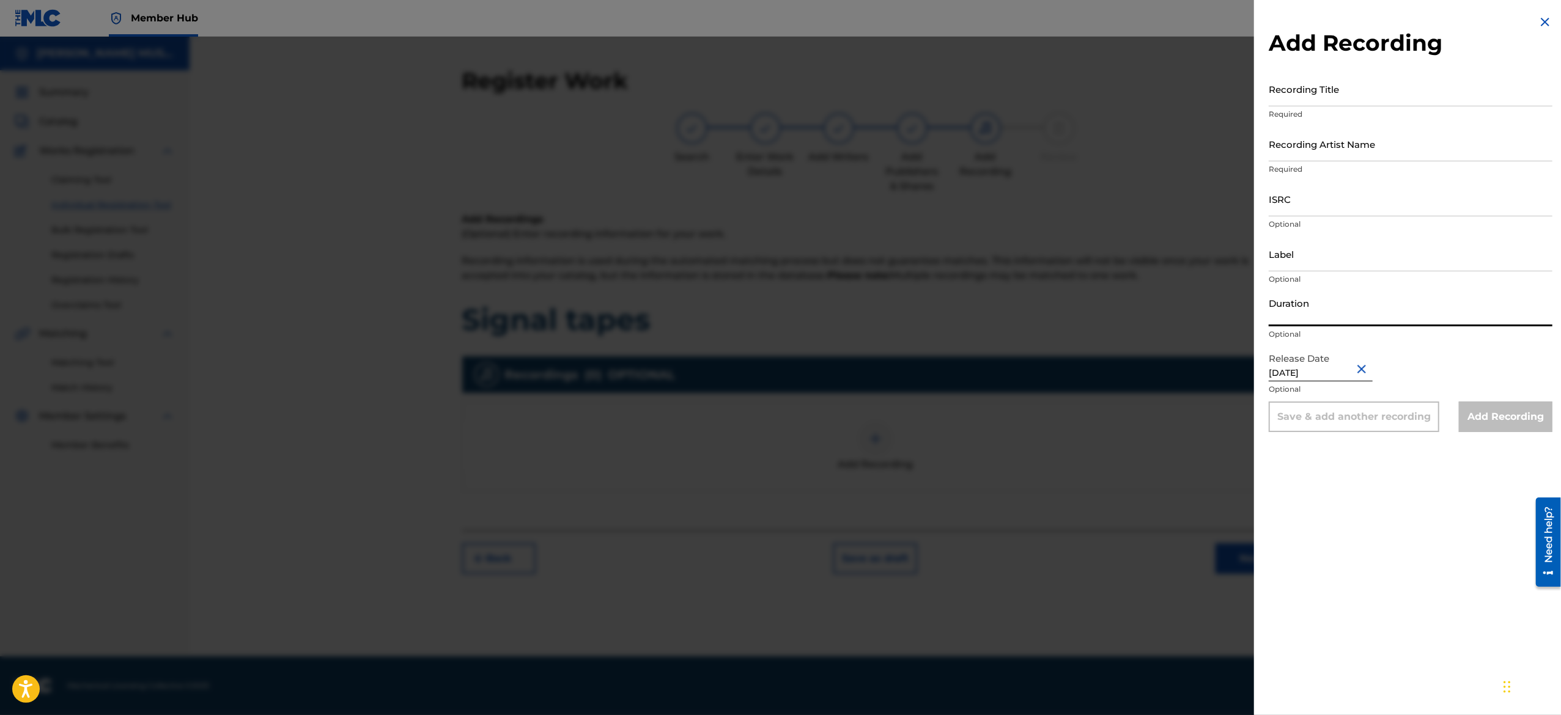
click at [1324, 319] on input "Duration" at bounding box center [1411, 309] width 284 height 35
click at [1360, 262] on input "Label" at bounding box center [1411, 254] width 284 height 35
click at [1390, 198] on input "ISRC" at bounding box center [1411, 199] width 284 height 35
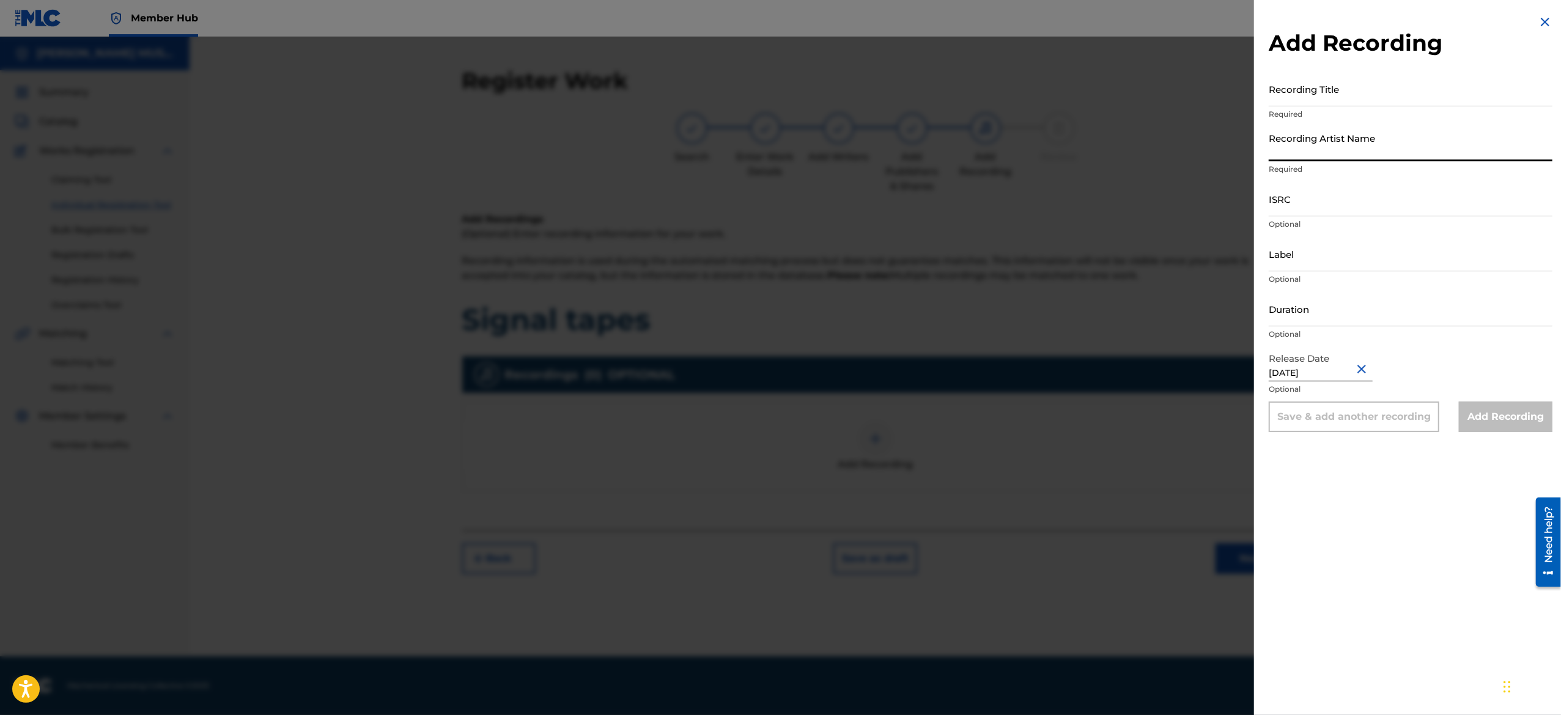
click at [1409, 141] on input "Recording Artist Name" at bounding box center [1411, 144] width 284 height 35
click at [1367, 82] on input "Recording Title" at bounding box center [1411, 89] width 284 height 35
click at [1313, 237] on input "Label" at bounding box center [1411, 254] width 284 height 35
paste input "BeatStars Robot"
type input "BeatStars Robot"
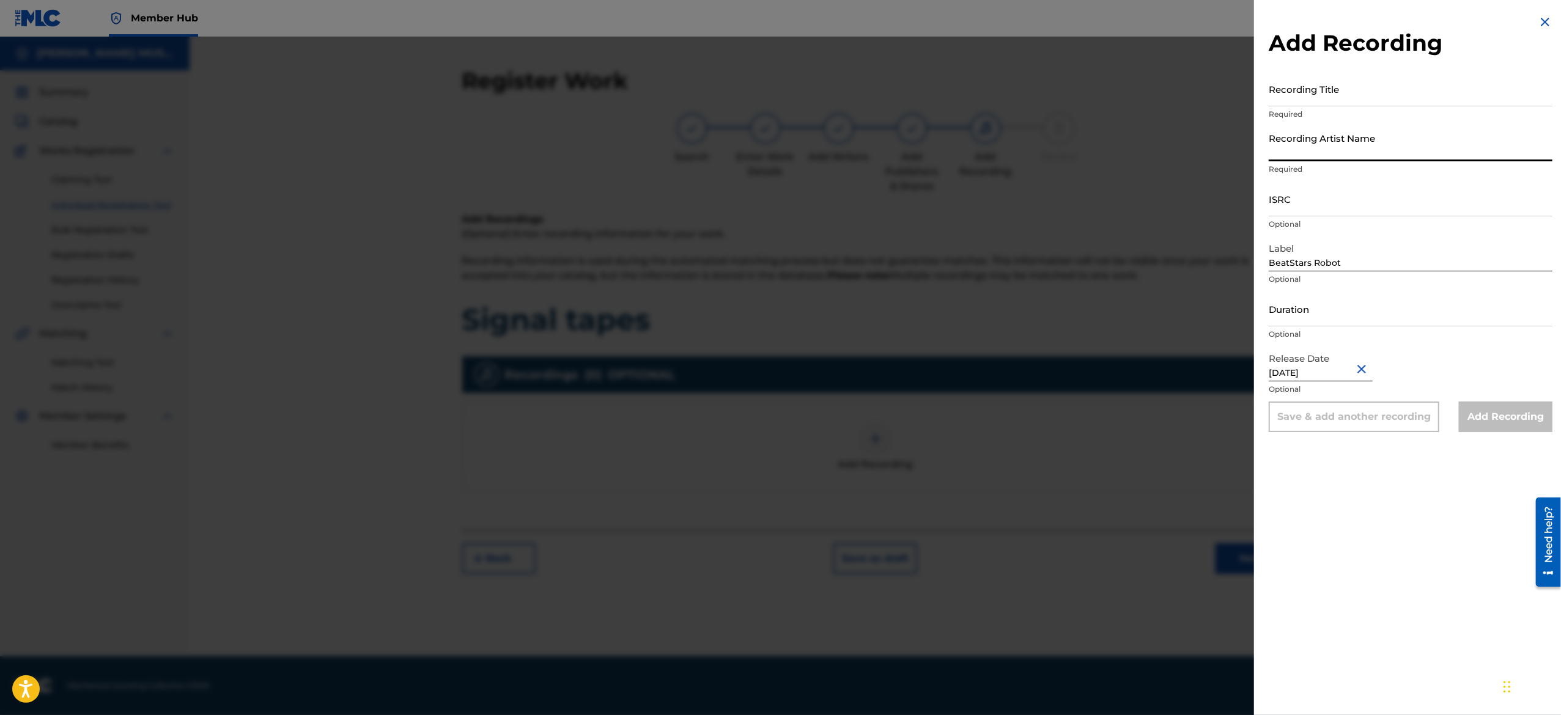
click at [1329, 135] on input "Recording Artist Name" at bounding box center [1411, 144] width 284 height 35
paste input "Jetpack Club"
type input "Jetpack Club"
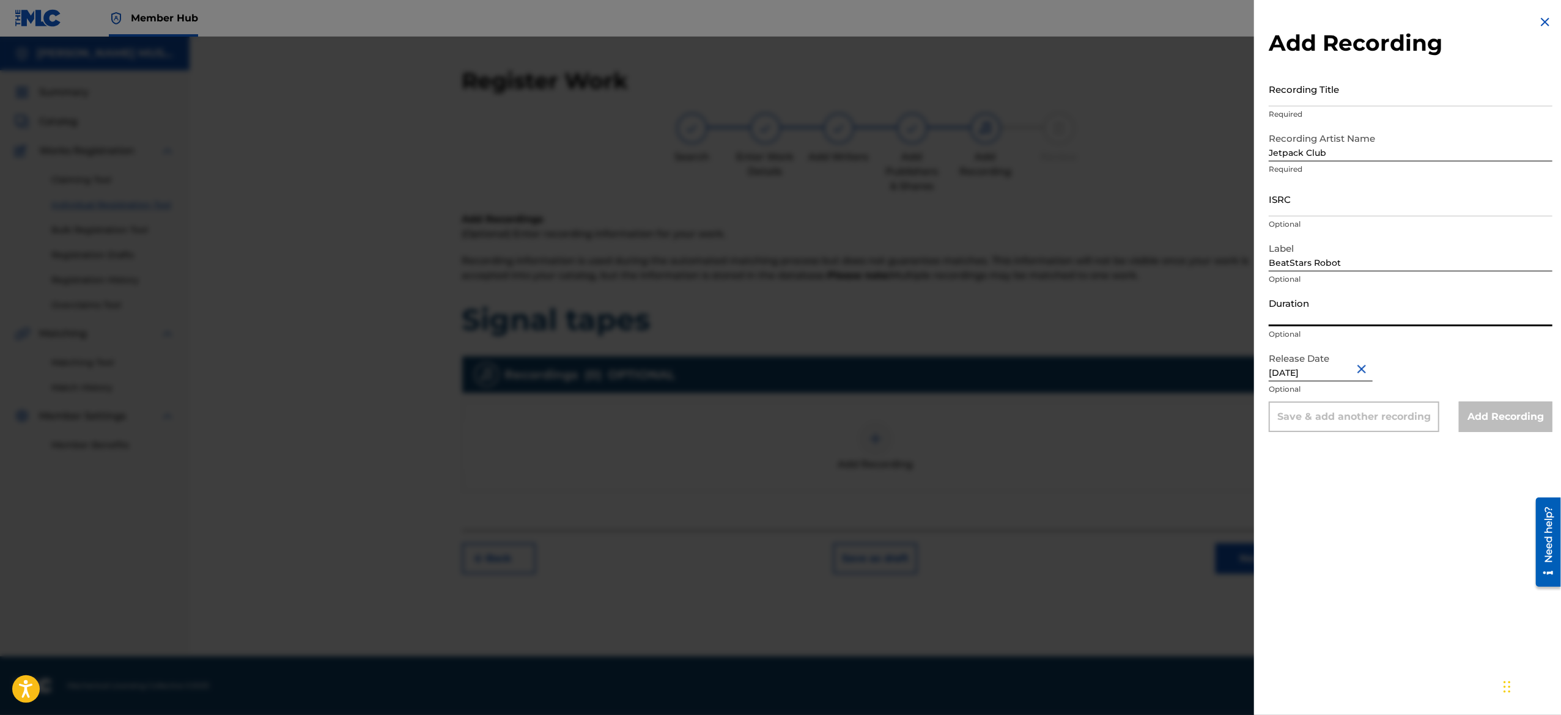
click at [1318, 301] on input "Duration" at bounding box center [1411, 309] width 284 height 35
paste input "01:01"
type input "01:01"
click at [1321, 208] on input "ISRC" at bounding box center [1411, 199] width 284 height 35
paste input "USA2P2517582"
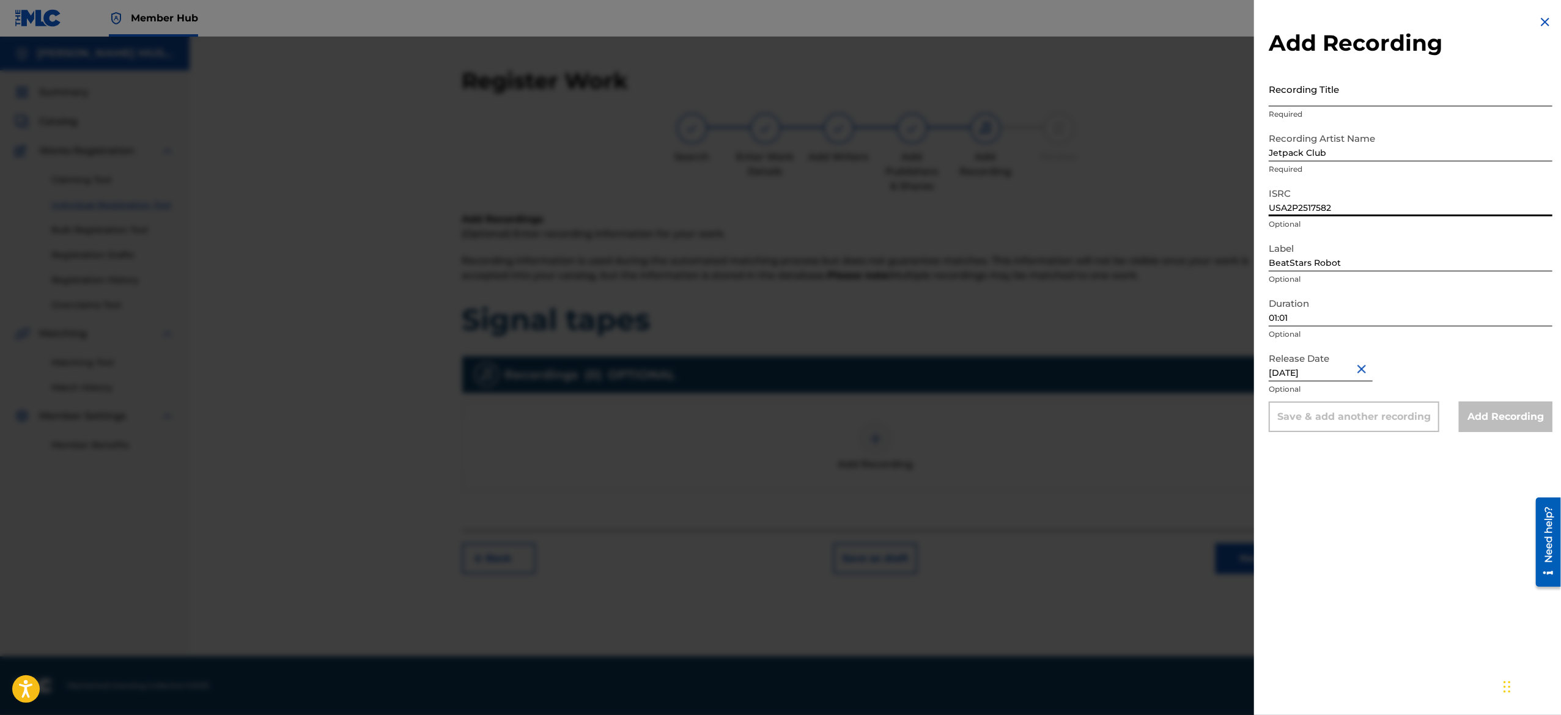
type input "USA2P2517582"
click at [1331, 88] on input "Recording Title" at bounding box center [1411, 89] width 284 height 35
paste input "Back Pocket"
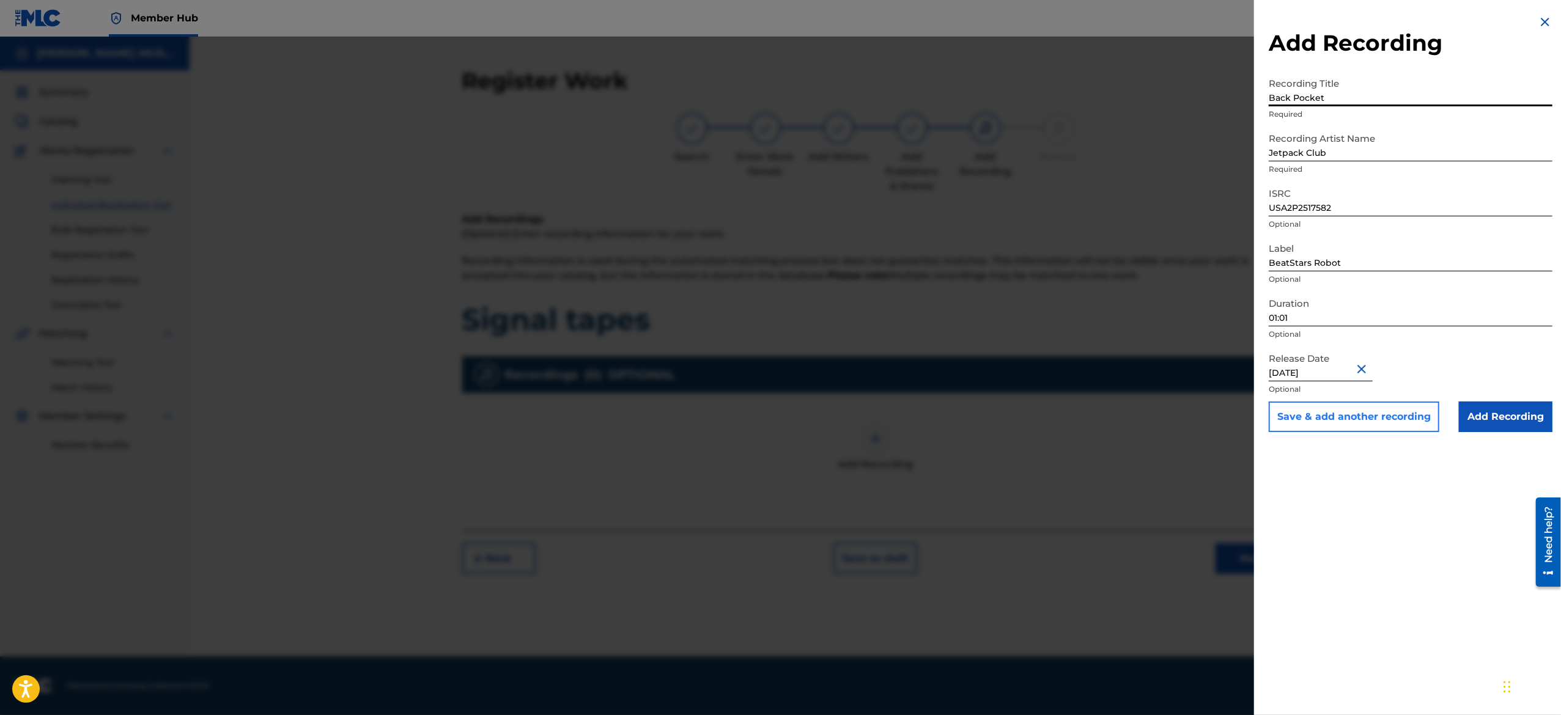
type input "Back Pocket"
click at [1310, 417] on button "Save & add another recording" at bounding box center [1354, 417] width 171 height 31
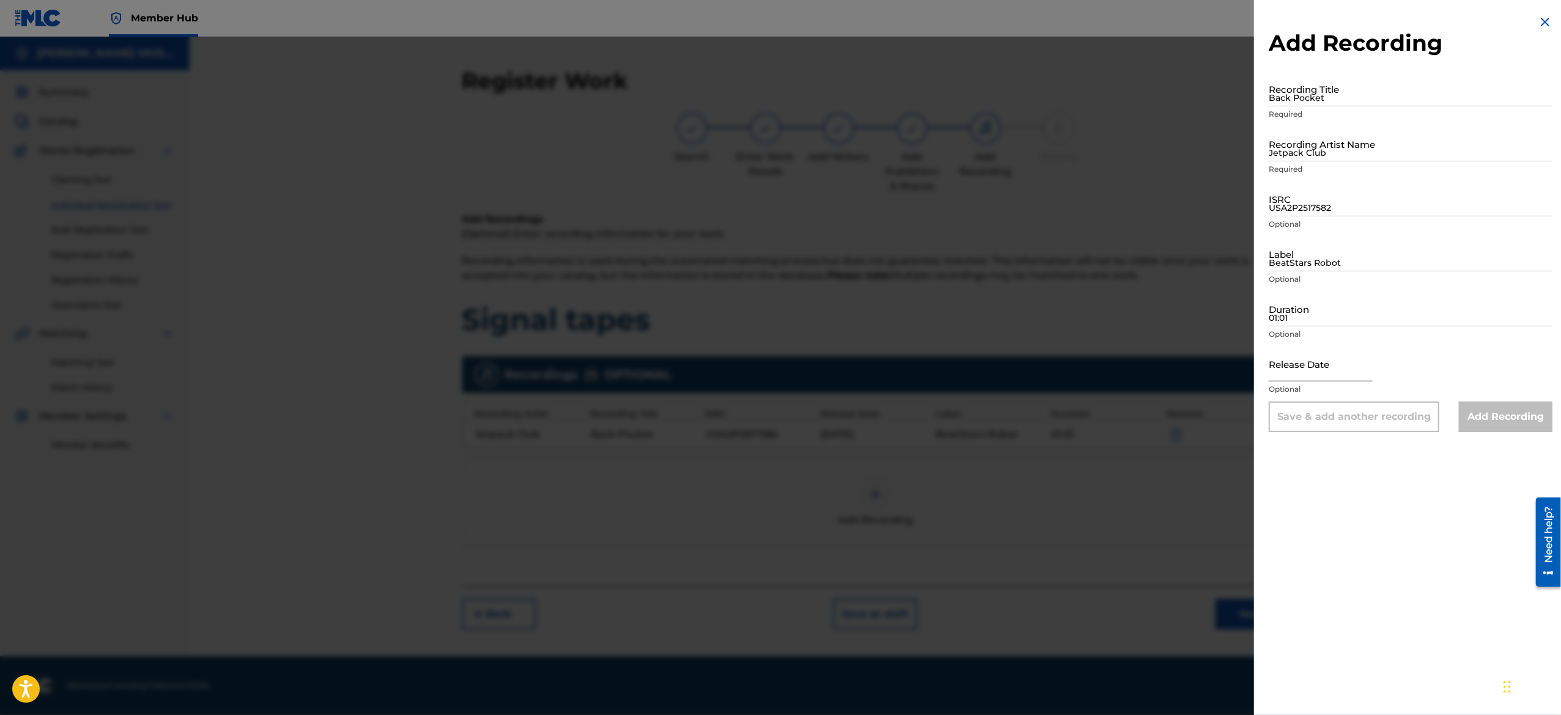
click at [1309, 354] on input "text" at bounding box center [1321, 364] width 104 height 35
select select "8"
select select "2025"
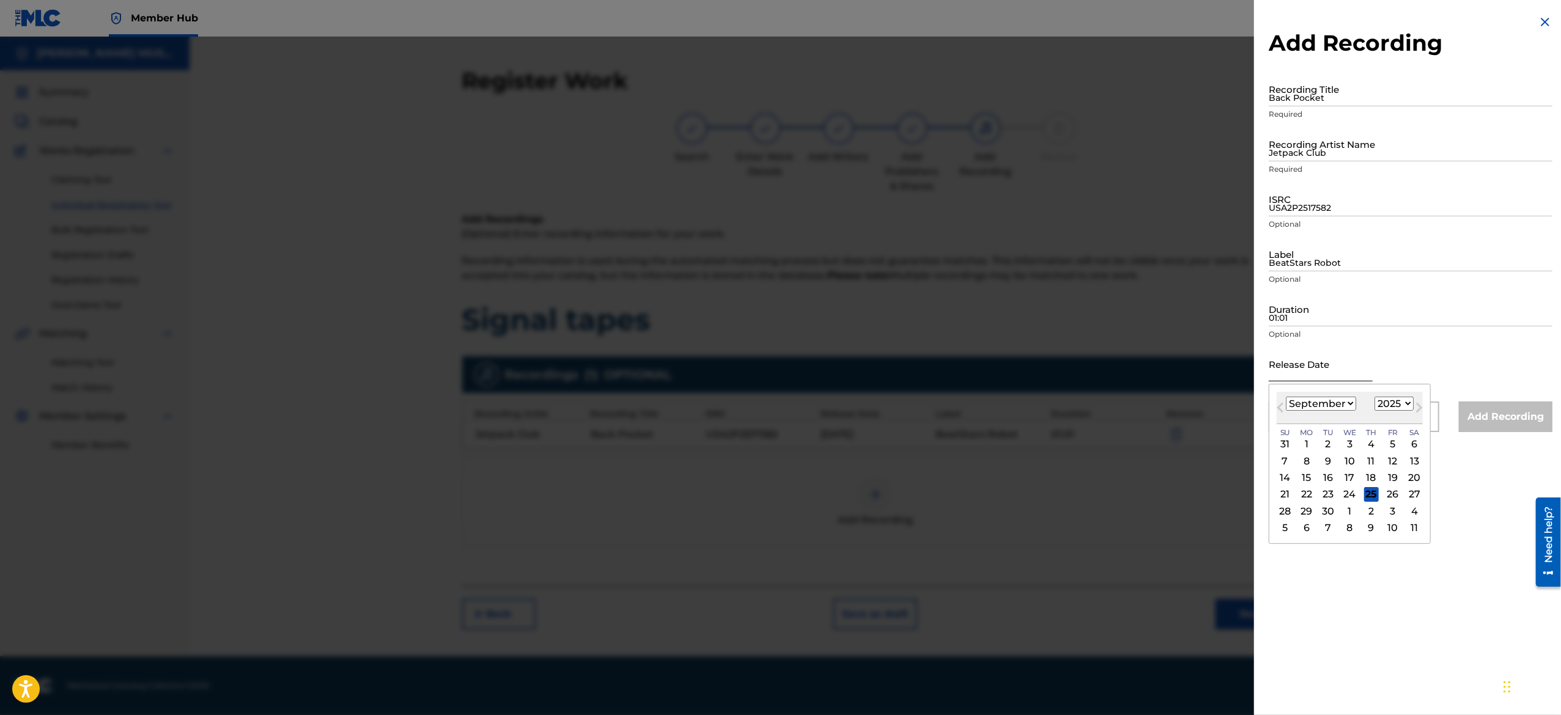
paste input "April 26 2025"
type input "April 26 2025"
select select "3"
type input "April 26 2025"
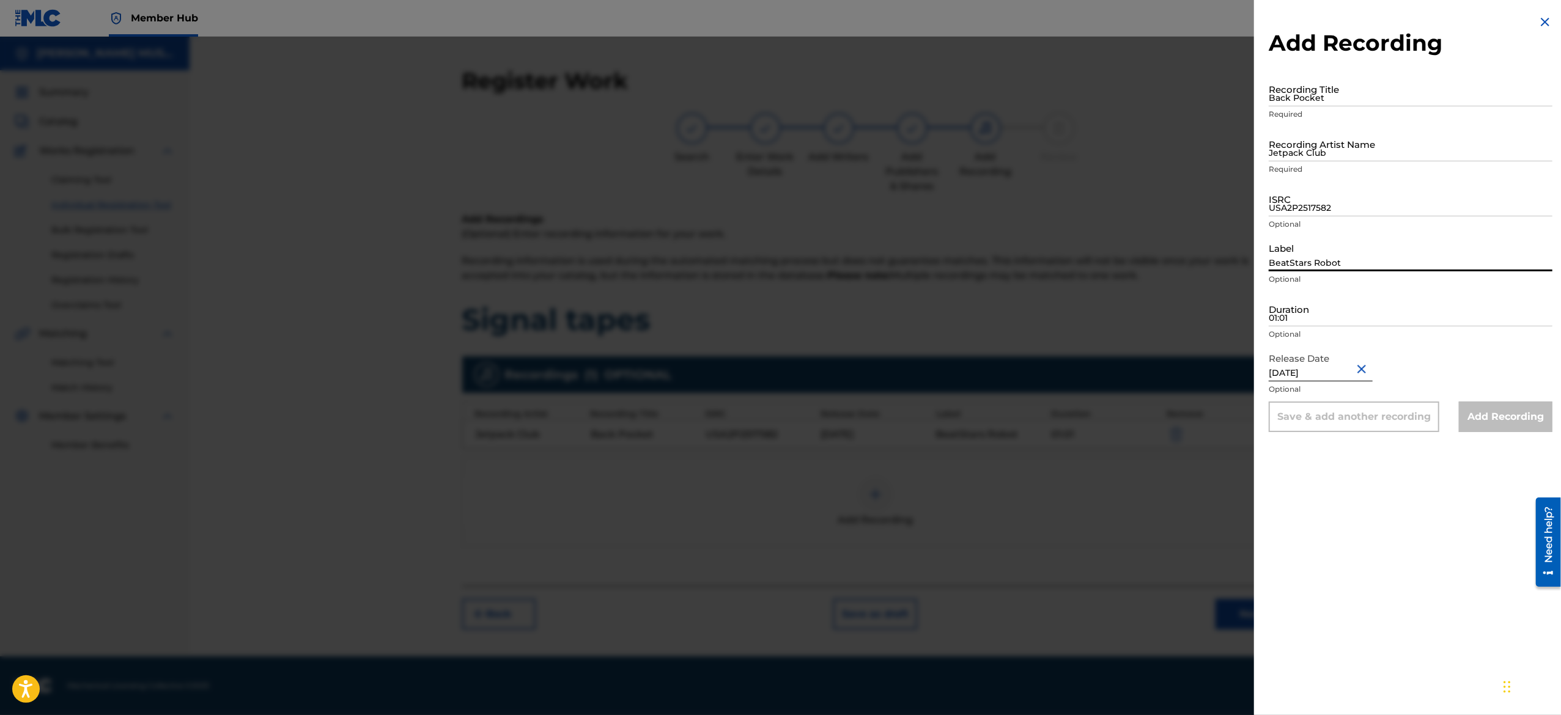
click at [1343, 254] on input "BeatStars Robot" at bounding box center [1411, 254] width 284 height 35
paste input "BeatStars Robot"
type input "BeatStars Robot"
click at [1381, 149] on input "Jetpack Club" at bounding box center [1411, 144] width 284 height 35
paste input "Jetpack Club"
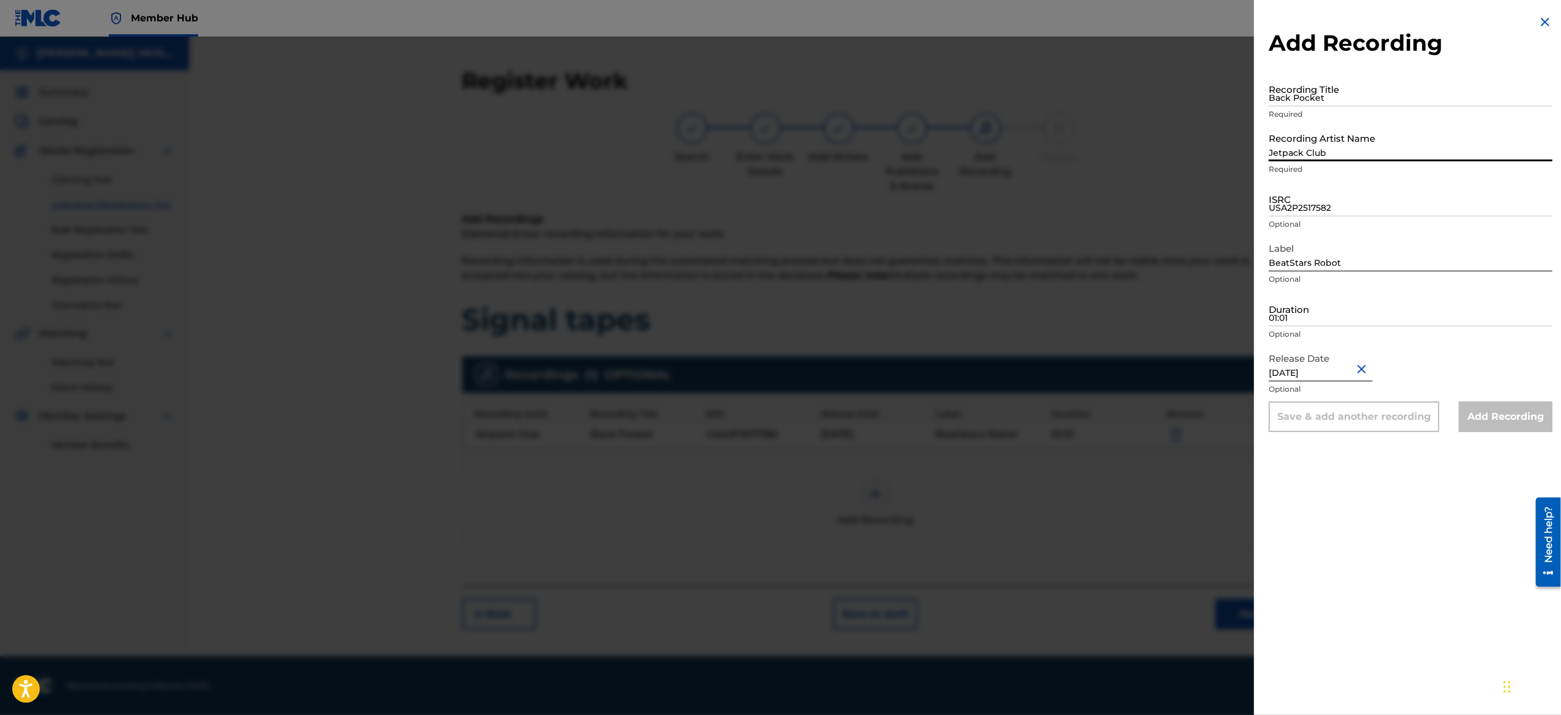
type input "Jetpack Club"
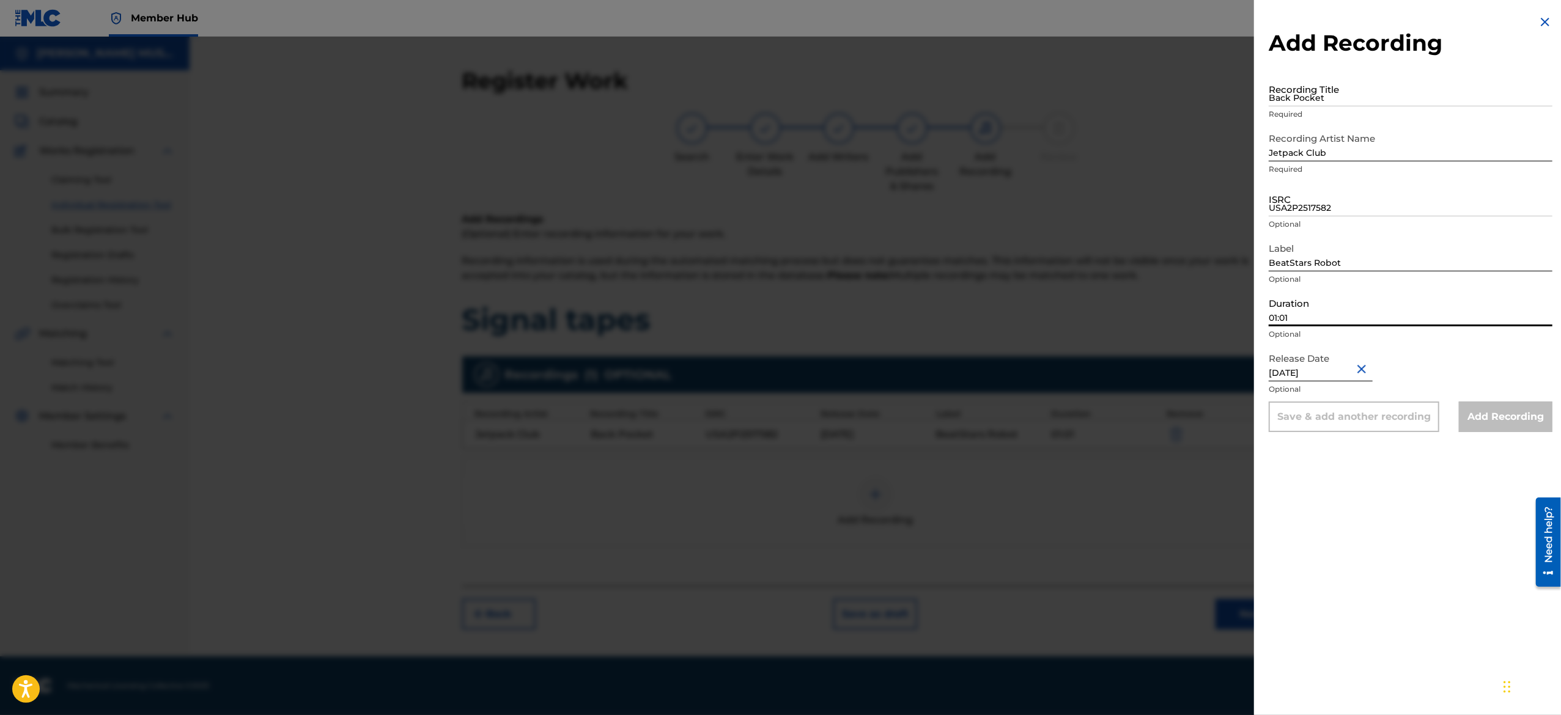
click at [1311, 309] on input "01:01" at bounding box center [1411, 309] width 284 height 35
paste input "01:49"
type input "01:49"
click at [1315, 199] on input "USA2P2517582" at bounding box center [1411, 199] width 284 height 35
paste input "USA2P2517583"
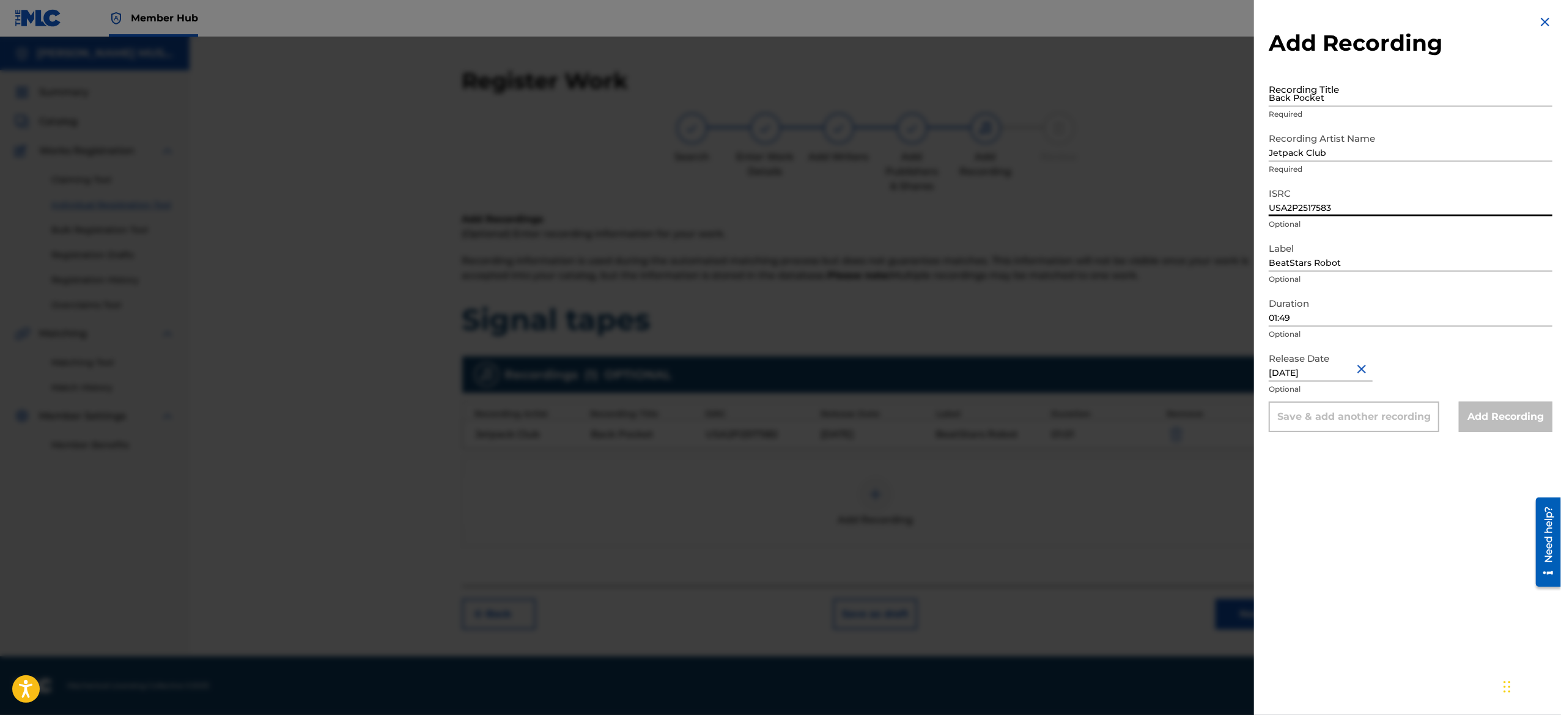
type input "USA2P2517583"
click at [1320, 92] on input "Back Pocket" at bounding box center [1411, 89] width 284 height 35
paste input "Crush Hour"
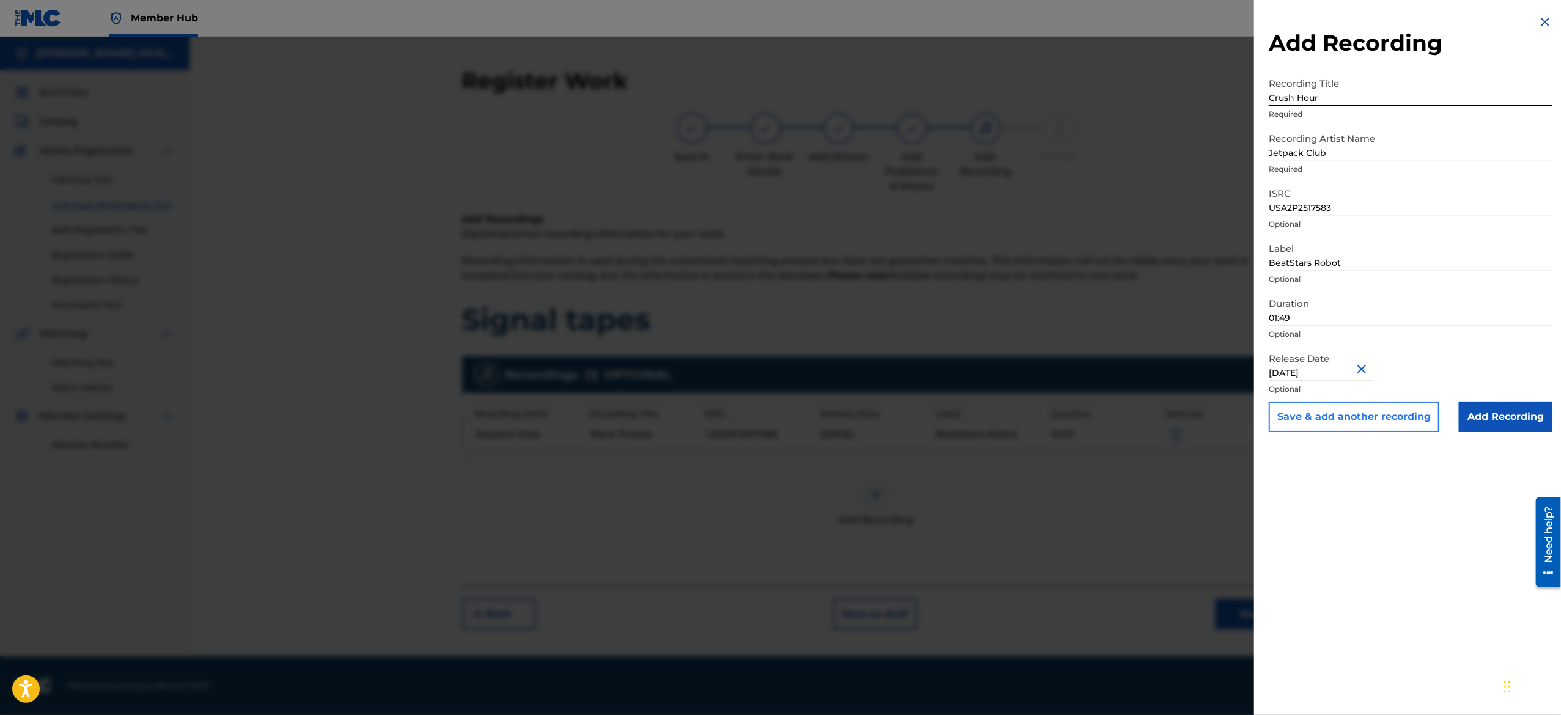
type input "Crush Hour"
click at [1326, 417] on button "Save & add another recording" at bounding box center [1354, 417] width 171 height 31
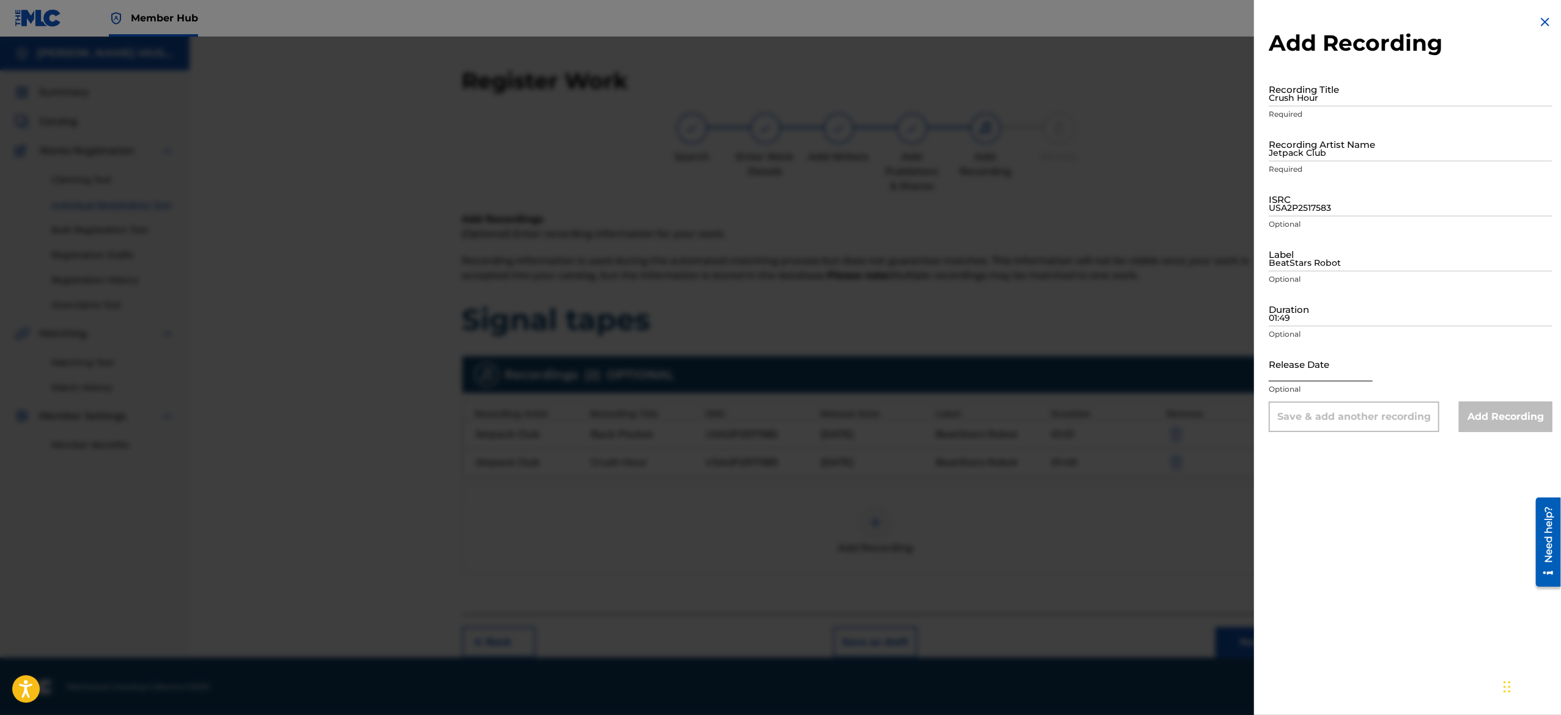
click at [1304, 374] on input "text" at bounding box center [1321, 364] width 104 height 35
select select "8"
select select "2025"
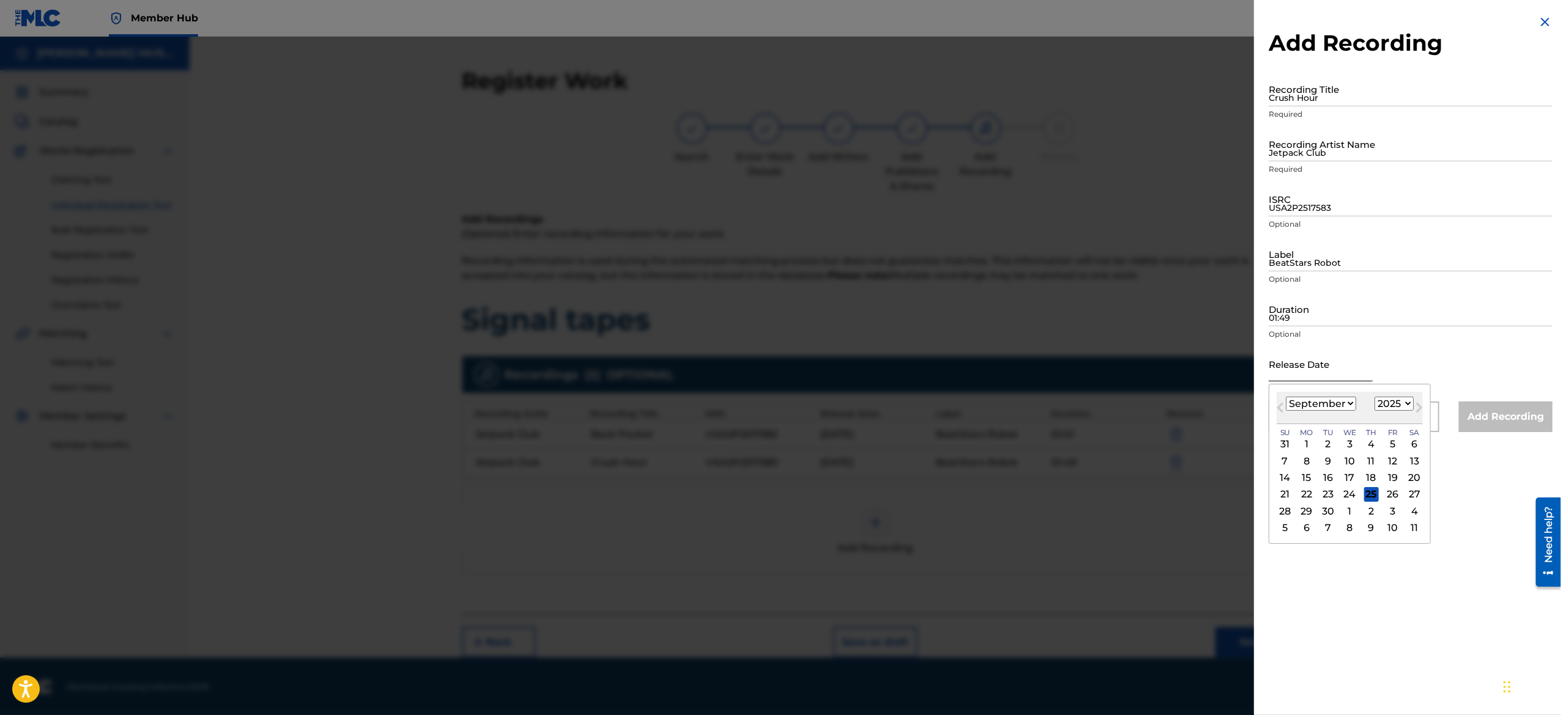
paste input "April 26 2025"
type input "April 26 2025"
select select "3"
type input "April 26 2025"
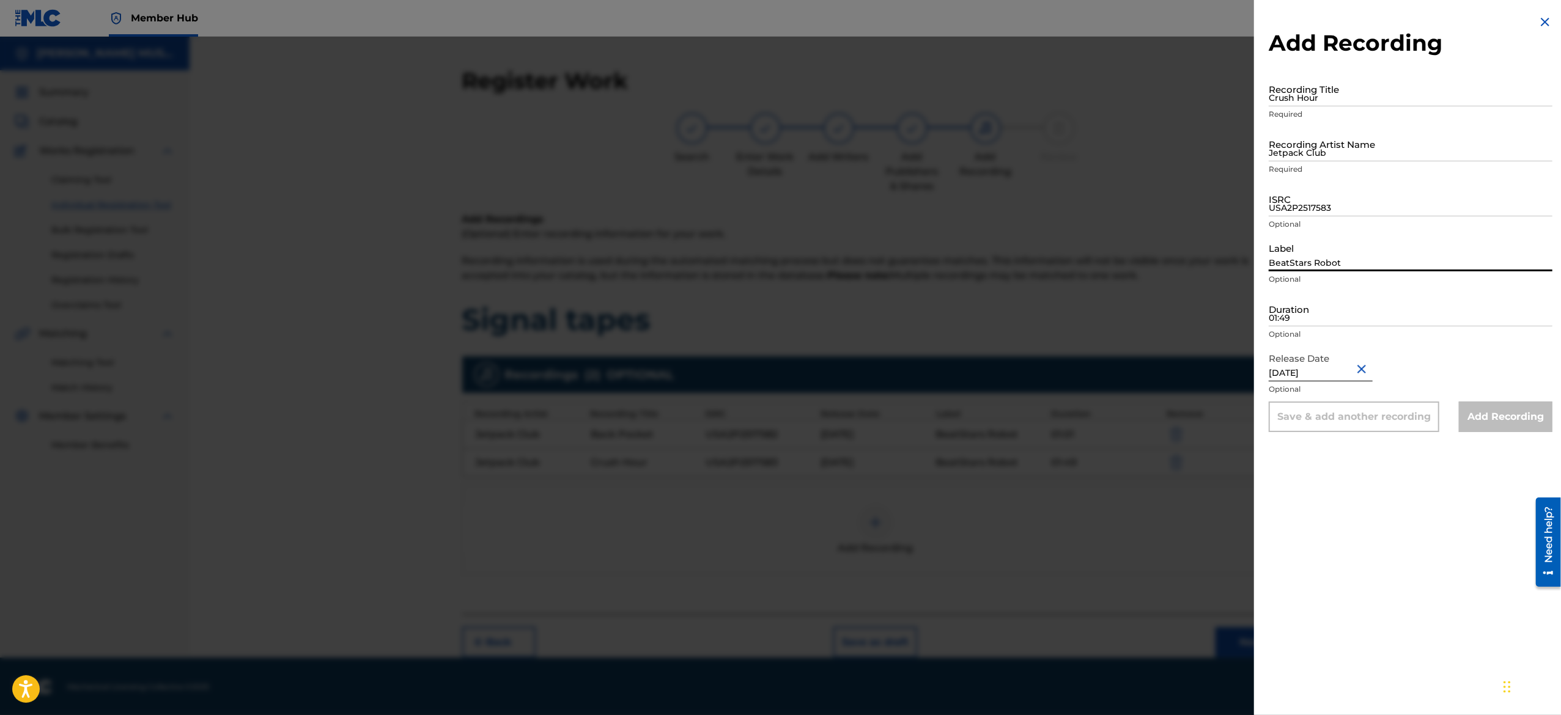
click at [1356, 257] on input "BeatStars Robot" at bounding box center [1411, 254] width 284 height 35
paste input "BeatStars Robot"
type input "BeatStars Robot"
click at [1354, 153] on input "Jetpack Club" at bounding box center [1411, 144] width 284 height 35
paste input "Jetpack Club"
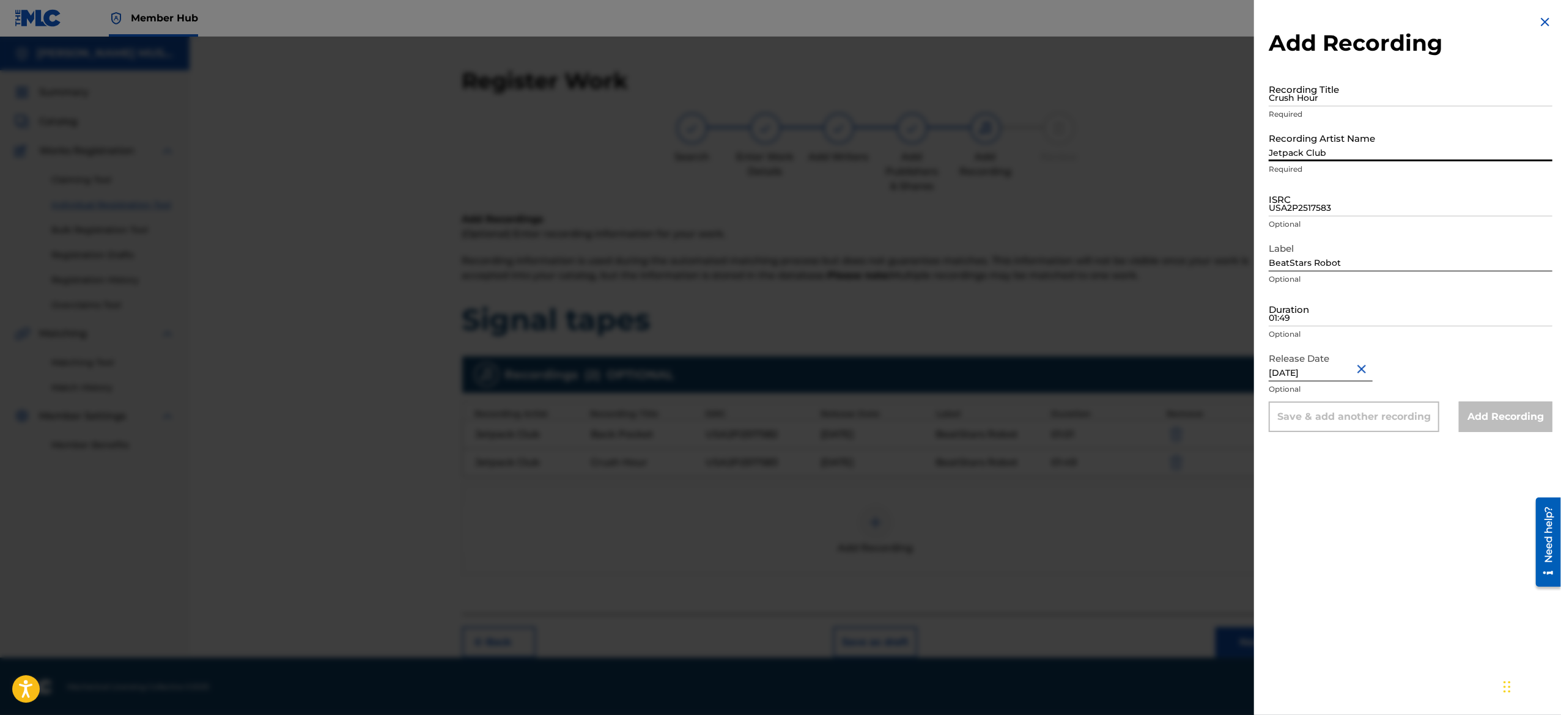
type input "Jetpack Club"
click at [1280, 331] on p "Optional" at bounding box center [1411, 334] width 284 height 11
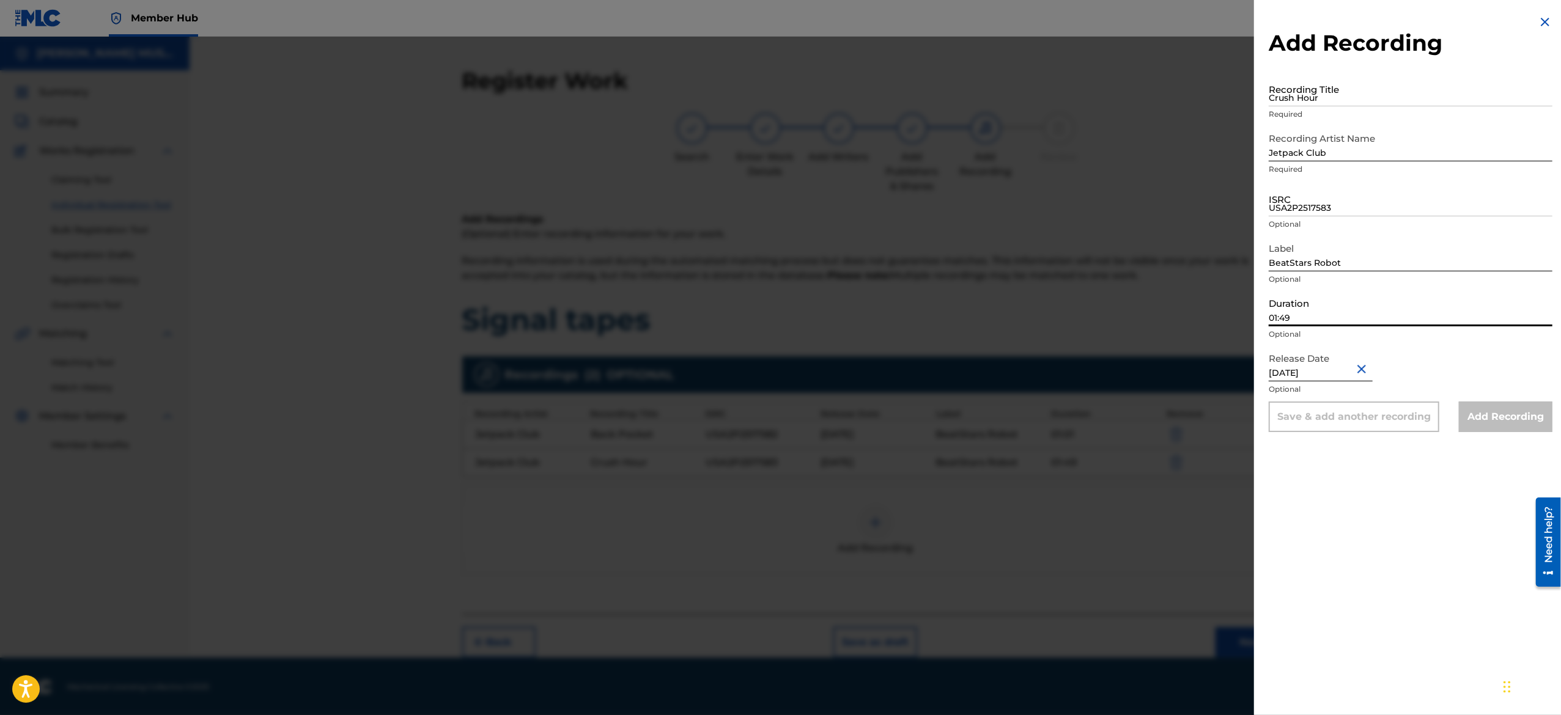
click at [1299, 312] on input "01:49" at bounding box center [1411, 309] width 284 height 35
paste input "01:04"
type input "01:04"
click at [1353, 193] on input "USA2P2517583" at bounding box center [1411, 199] width 284 height 35
paste input "USA2P2517584"
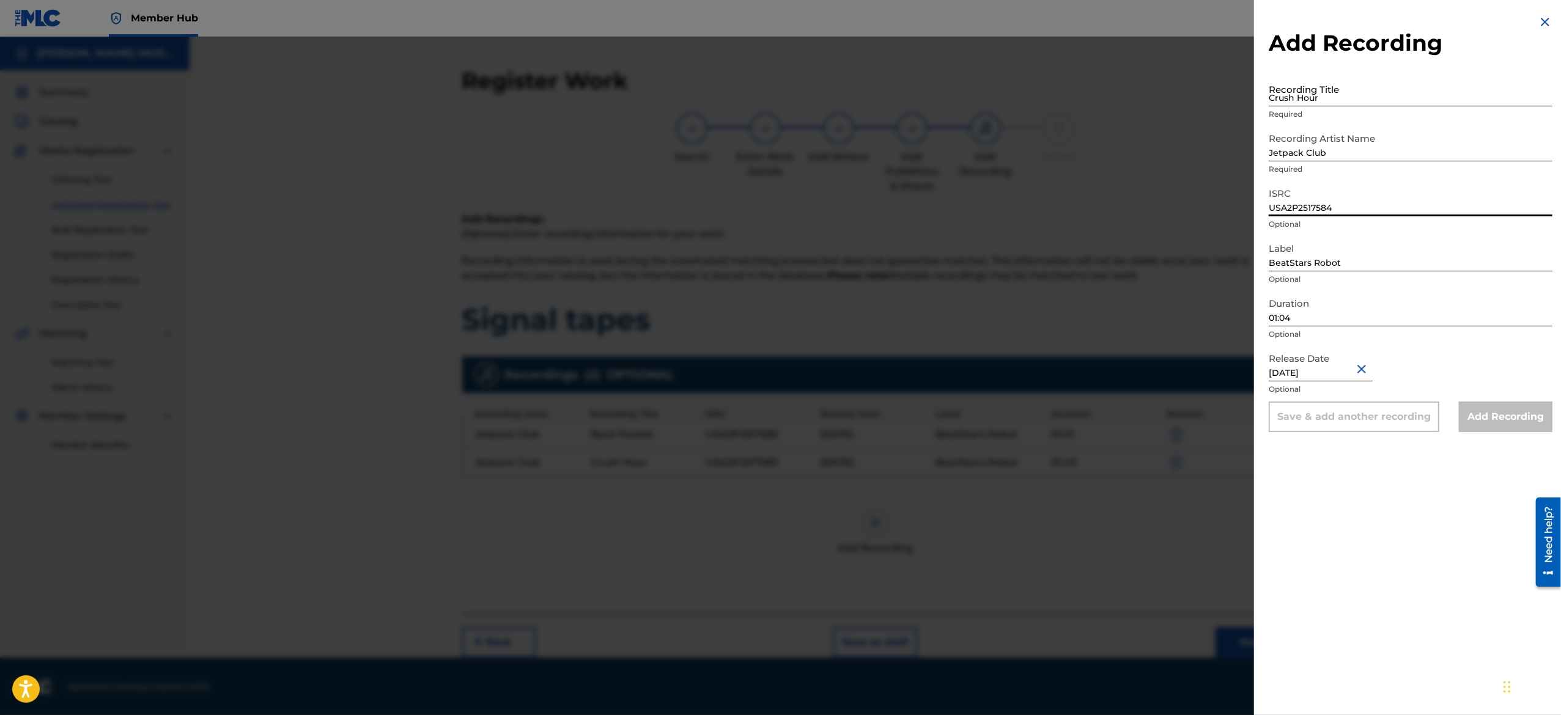
type input "USA2P2517584"
click at [1361, 87] on input "Crush Hour" at bounding box center [1411, 89] width 284 height 35
paste input "Fast Tape"
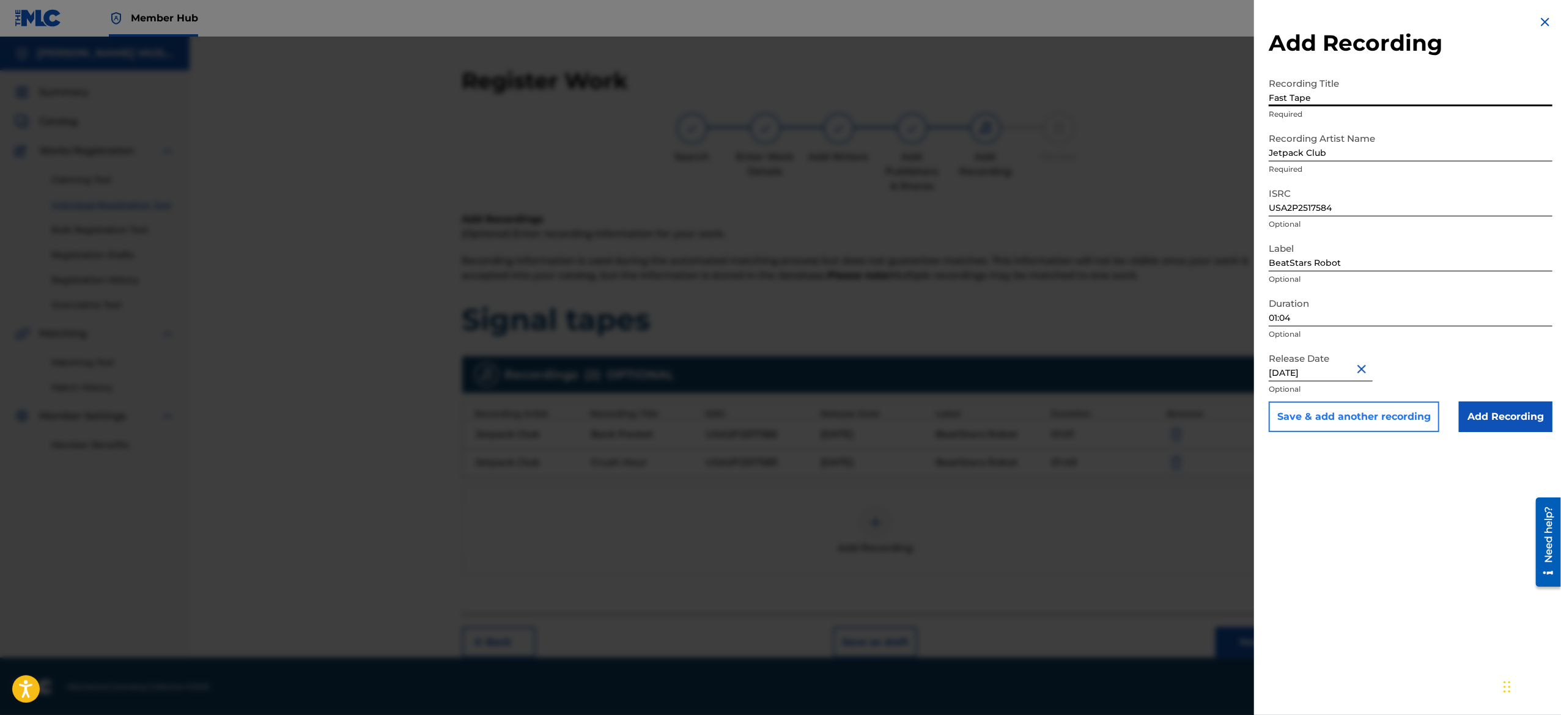
type input "Fast Tape"
click at [1329, 415] on button "Save & add another recording" at bounding box center [1354, 417] width 171 height 31
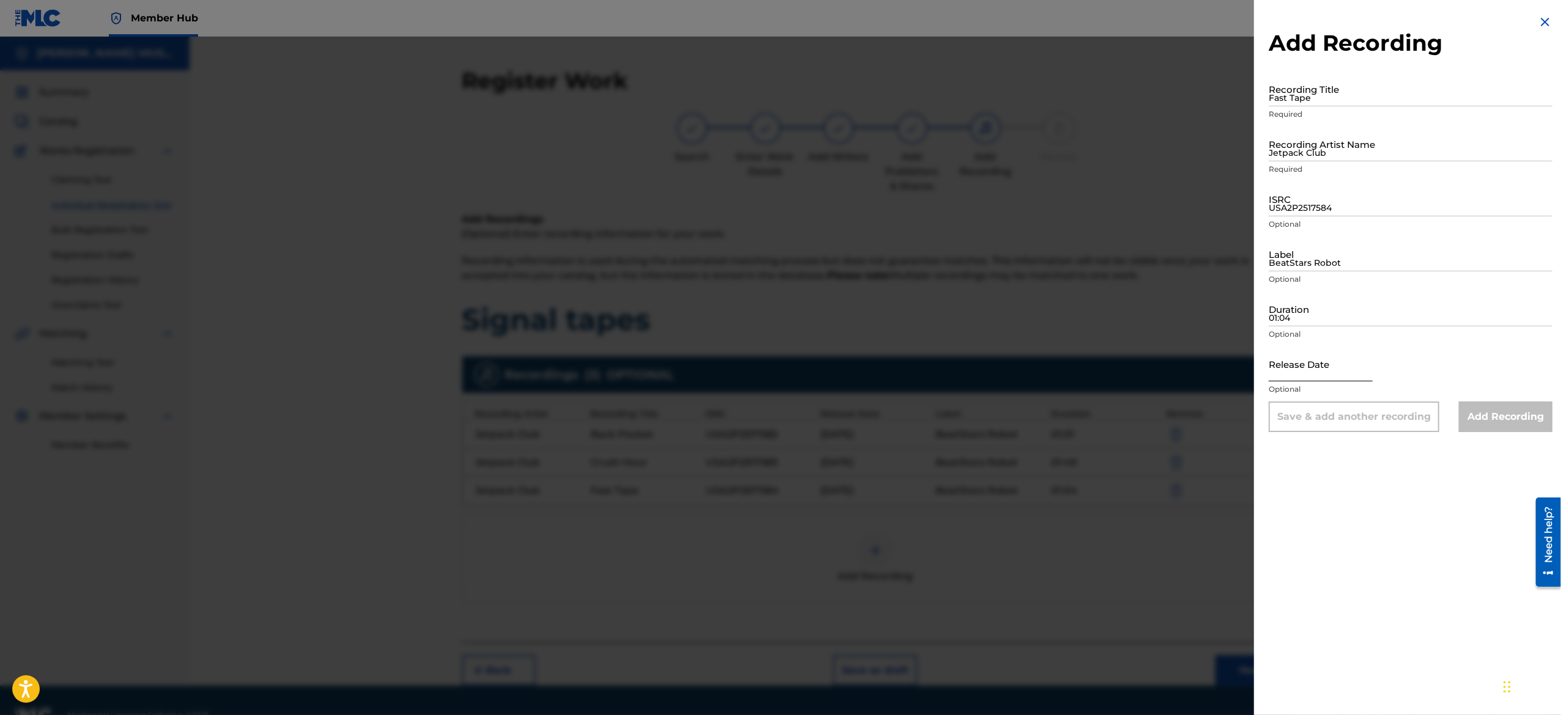
click at [1290, 366] on input "text" at bounding box center [1321, 364] width 104 height 35
select select "8"
select select "2025"
click at [1311, 300] on input "01:04" at bounding box center [1411, 309] width 284 height 35
paste input "01:11"
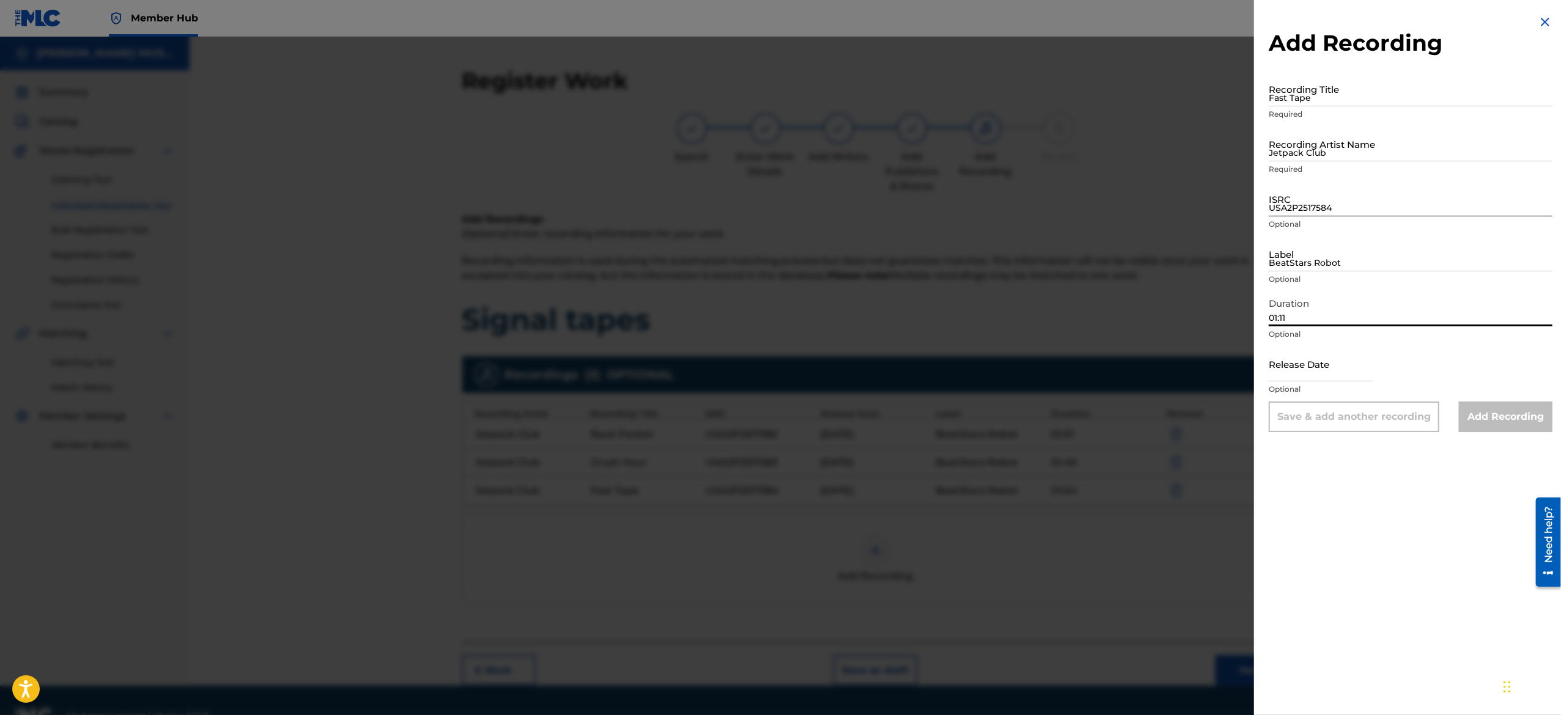
type input "01:11"
click at [1322, 199] on input "USA2P2517584" at bounding box center [1411, 199] width 284 height 35
paste input "USA2P2517585"
type input "USA2P2517585"
click at [1334, 99] on input "Fast Tape" at bounding box center [1411, 89] width 284 height 35
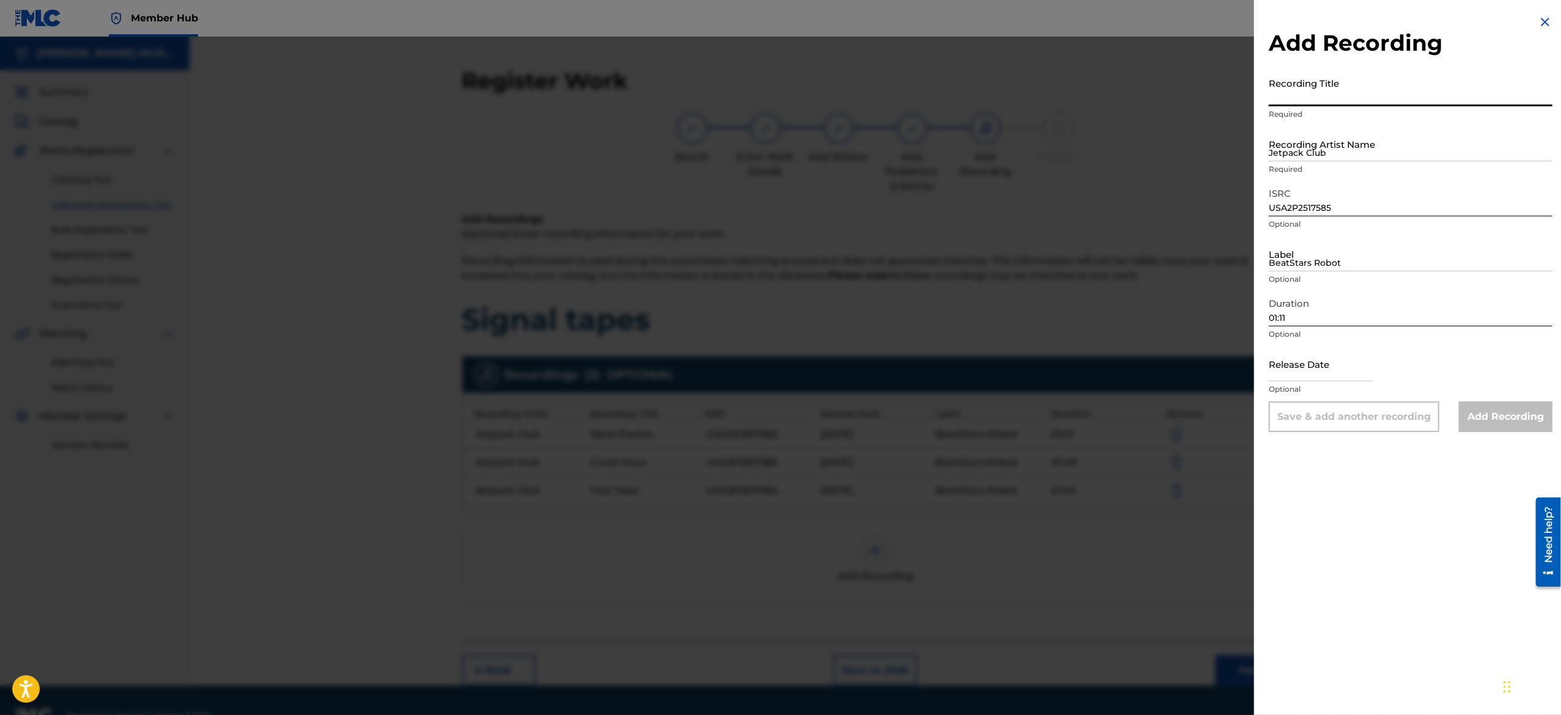
paste input "Jet Mood"
type input "Jet Mood"
click at [1323, 364] on input "text" at bounding box center [1321, 364] width 104 height 35
select select "8"
select select "2025"
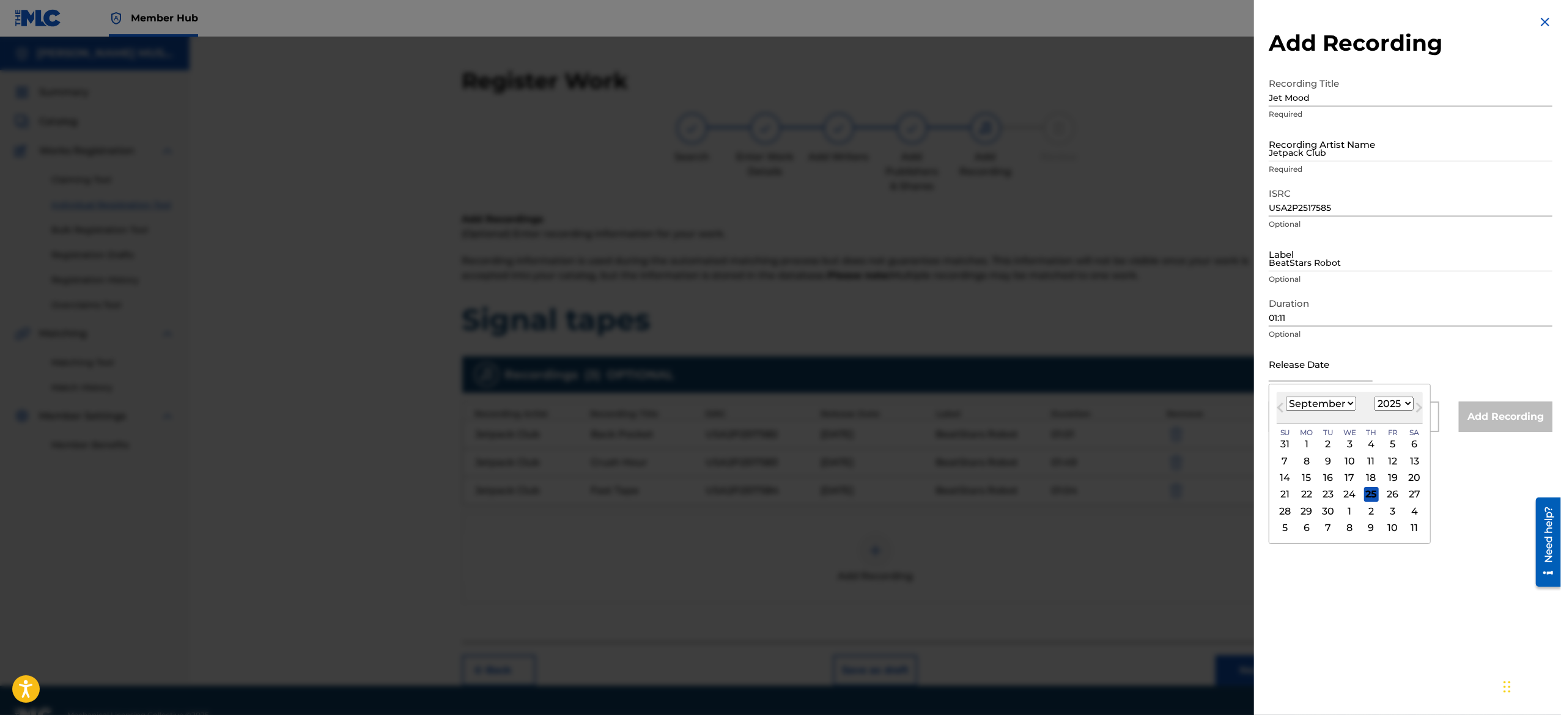
paste input "April 26 2025"
type input "April 26 2025"
select select "3"
type input "April 26 2025"
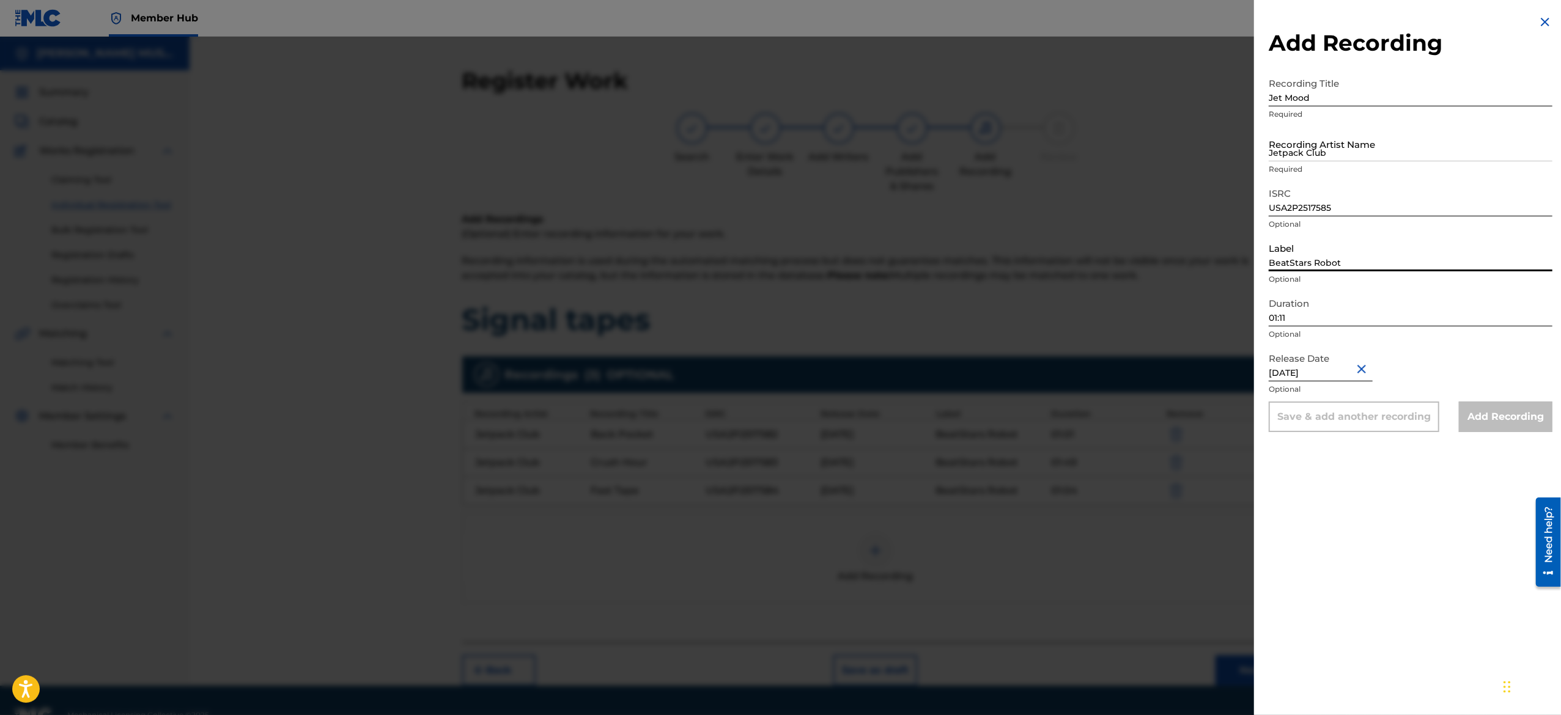
click at [1316, 259] on input "BeatStars Robot" at bounding box center [1411, 254] width 284 height 35
paste input "BeatStars Robot"
type input "BeatStars Robot"
click at [1327, 149] on input "Jetpack Club" at bounding box center [1411, 144] width 284 height 35
paste input "Jetpack Club"
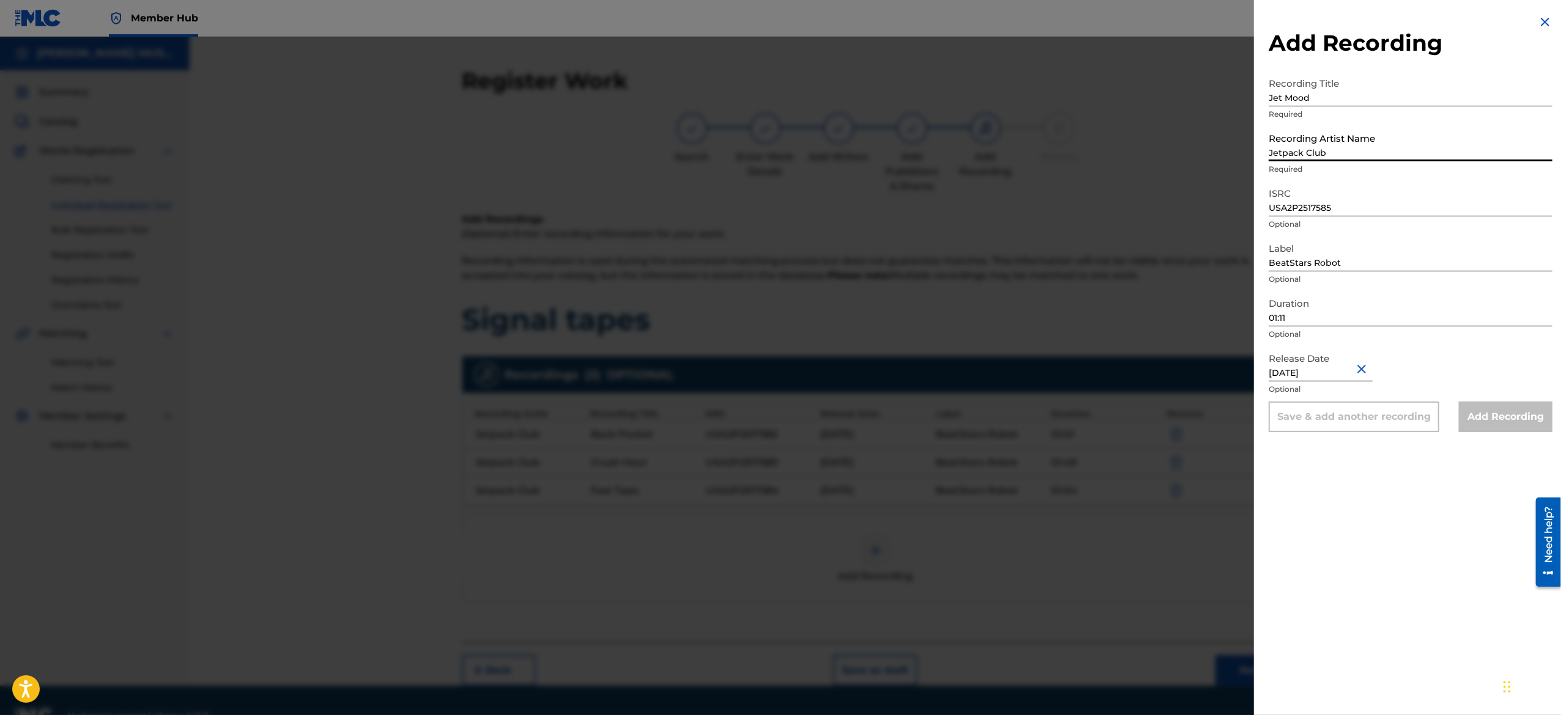
type input "Jetpack Club"
click at [1310, 417] on div "Save & add another recording" at bounding box center [1354, 417] width 171 height 31
click at [1546, 15] on img at bounding box center [1545, 22] width 15 height 15
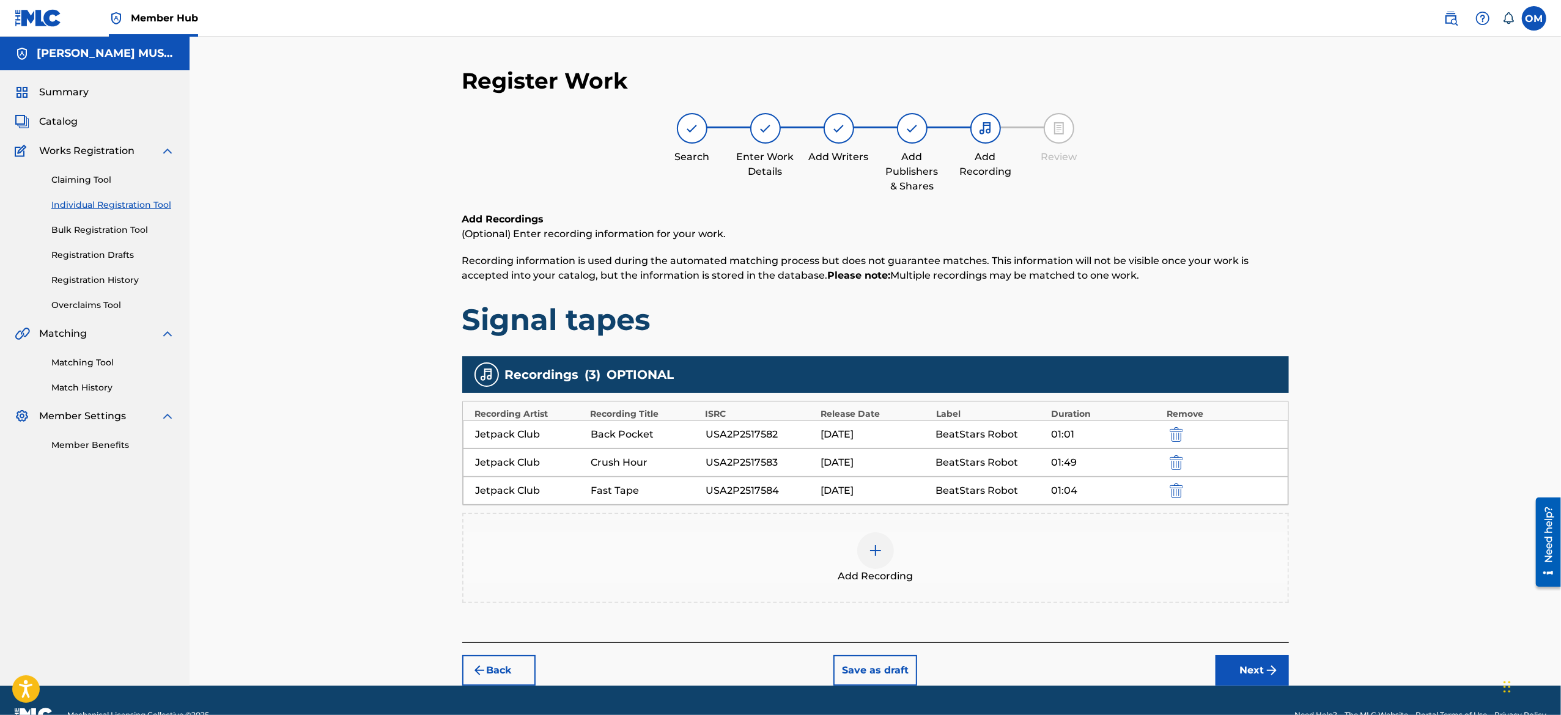
click at [866, 545] on div at bounding box center [875, 551] width 37 height 37
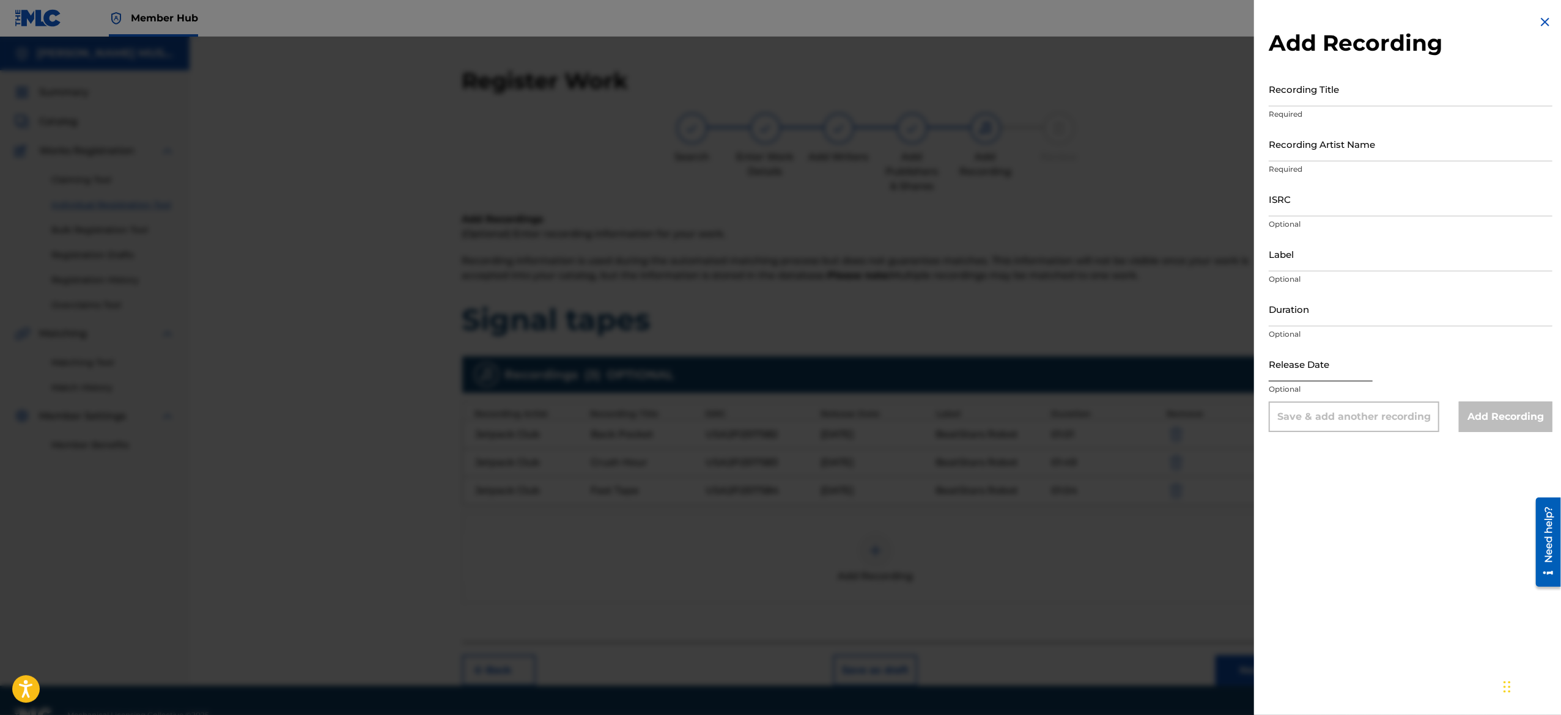
select select "8"
select select "2025"
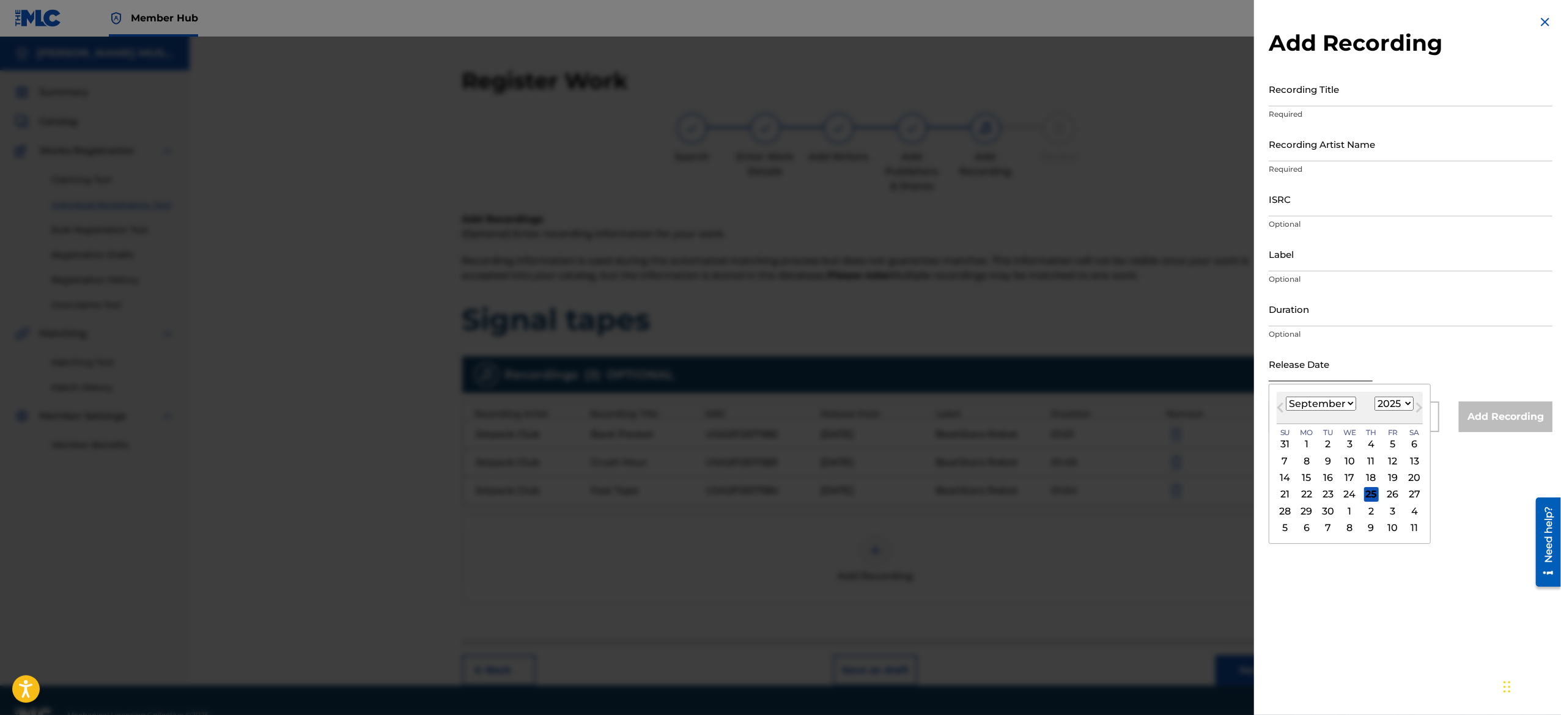
click at [1290, 369] on input "text" at bounding box center [1321, 364] width 104 height 35
type input "April 26 2025"
select select "3"
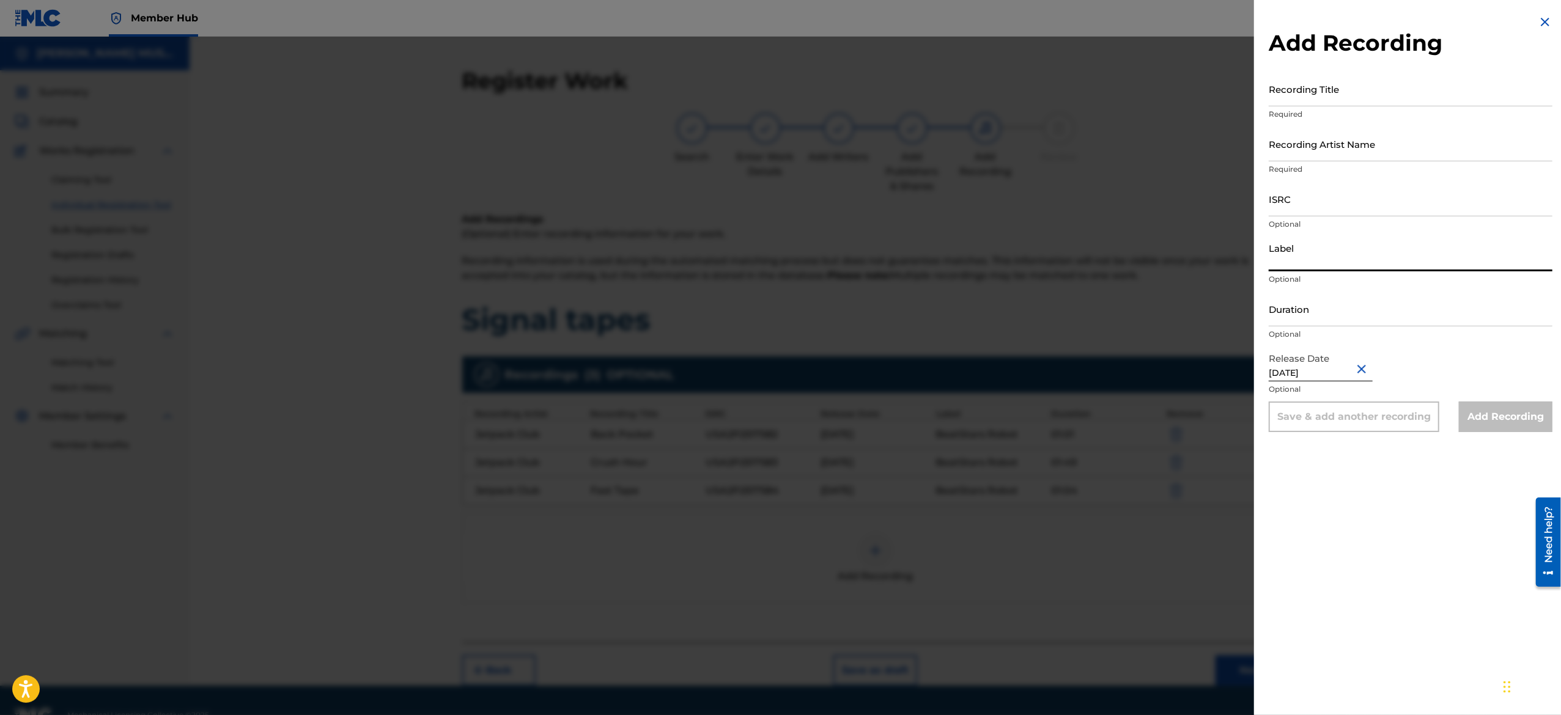
click at [1309, 254] on input "Label" at bounding box center [1411, 254] width 284 height 35
type input "BeatStars Robot"
click at [1353, 144] on input "Recording Artist Name" at bounding box center [1411, 144] width 284 height 35
type input "Jetpack Club"
click at [1339, 298] on input "Duration" at bounding box center [1411, 309] width 284 height 35
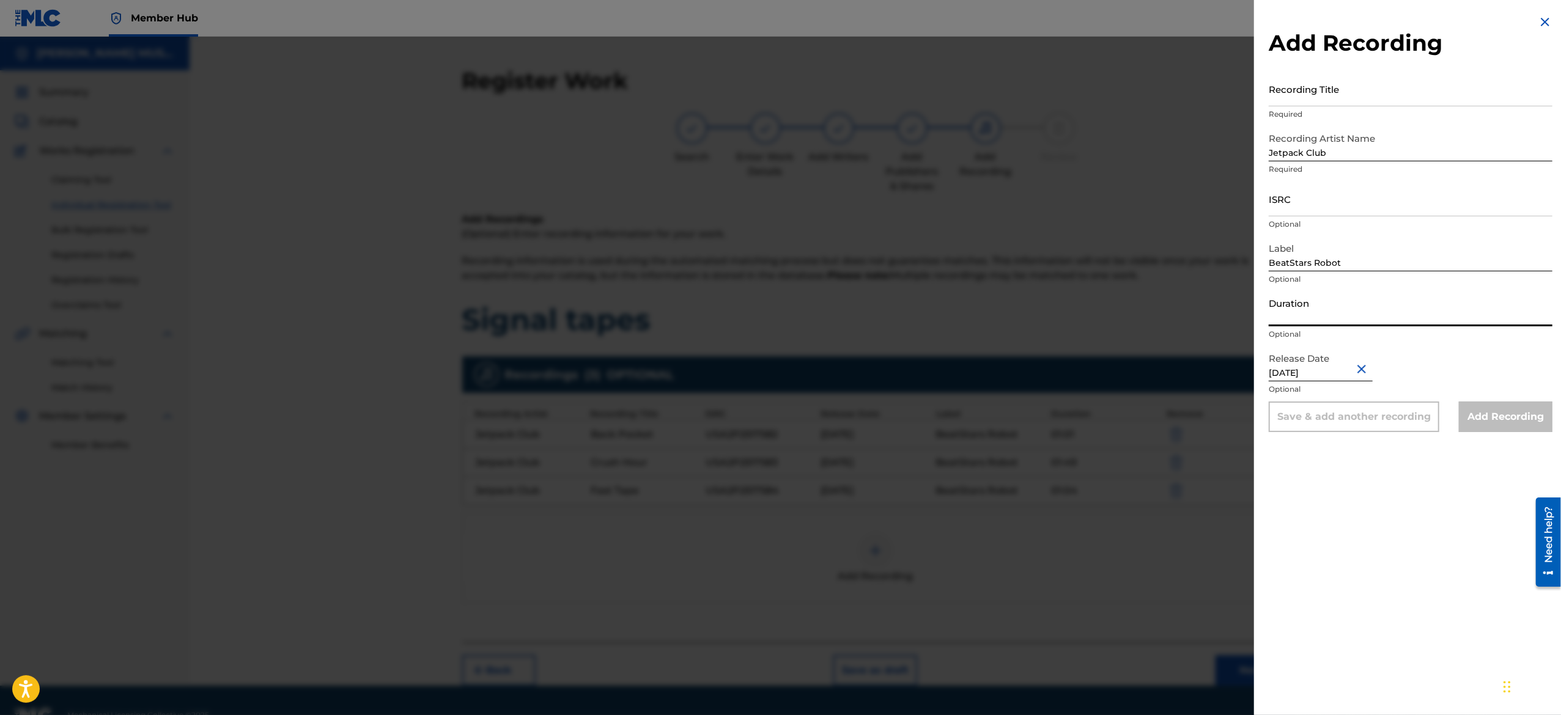
drag, startPoint x: 1291, startPoint y: 327, endPoint x: 1304, endPoint y: 306, distance: 25.0
click at [1304, 306] on div "Duration Optional" at bounding box center [1411, 319] width 284 height 55
click at [1304, 306] on input "Duration" at bounding box center [1411, 309] width 284 height 35
paste input "01:11"
type input "01:11"
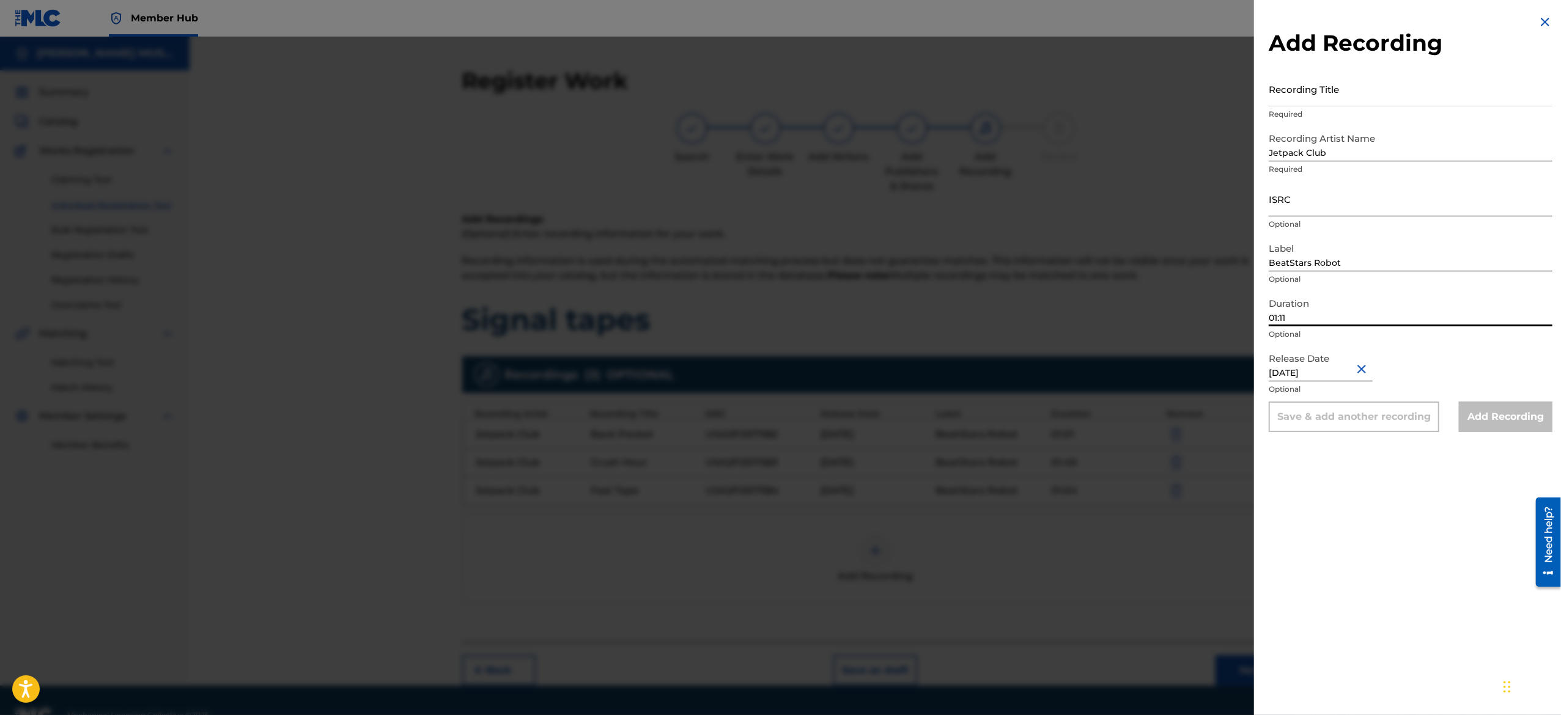
click at [1331, 191] on input "ISRC" at bounding box center [1411, 199] width 284 height 35
paste input "USA2P2517585"
type input "USA2P2517585"
click at [1329, 73] on input "Recording Title" at bounding box center [1411, 89] width 284 height 35
paste input "Jet Mood"
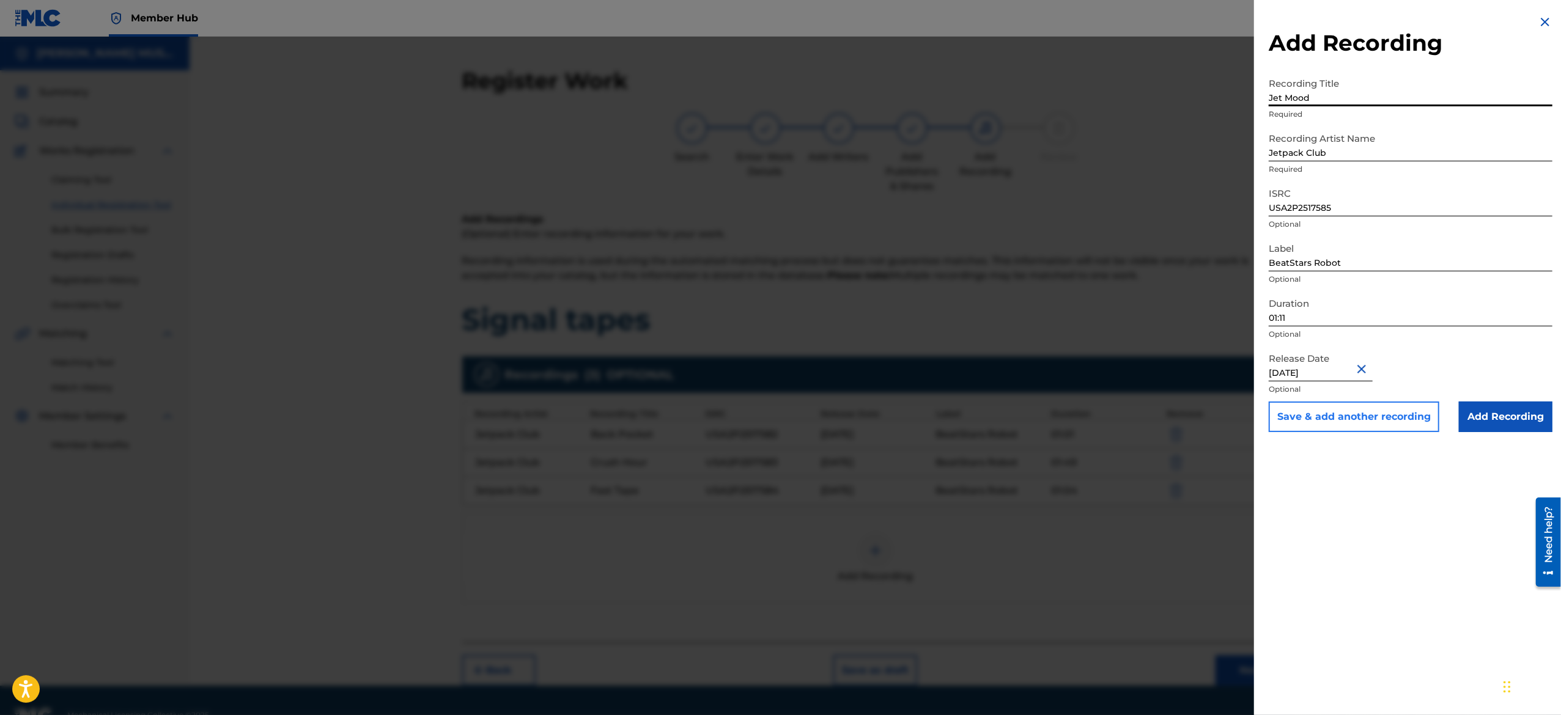
type input "Jet Mood"
click at [1304, 415] on button "Save & add another recording" at bounding box center [1354, 417] width 171 height 31
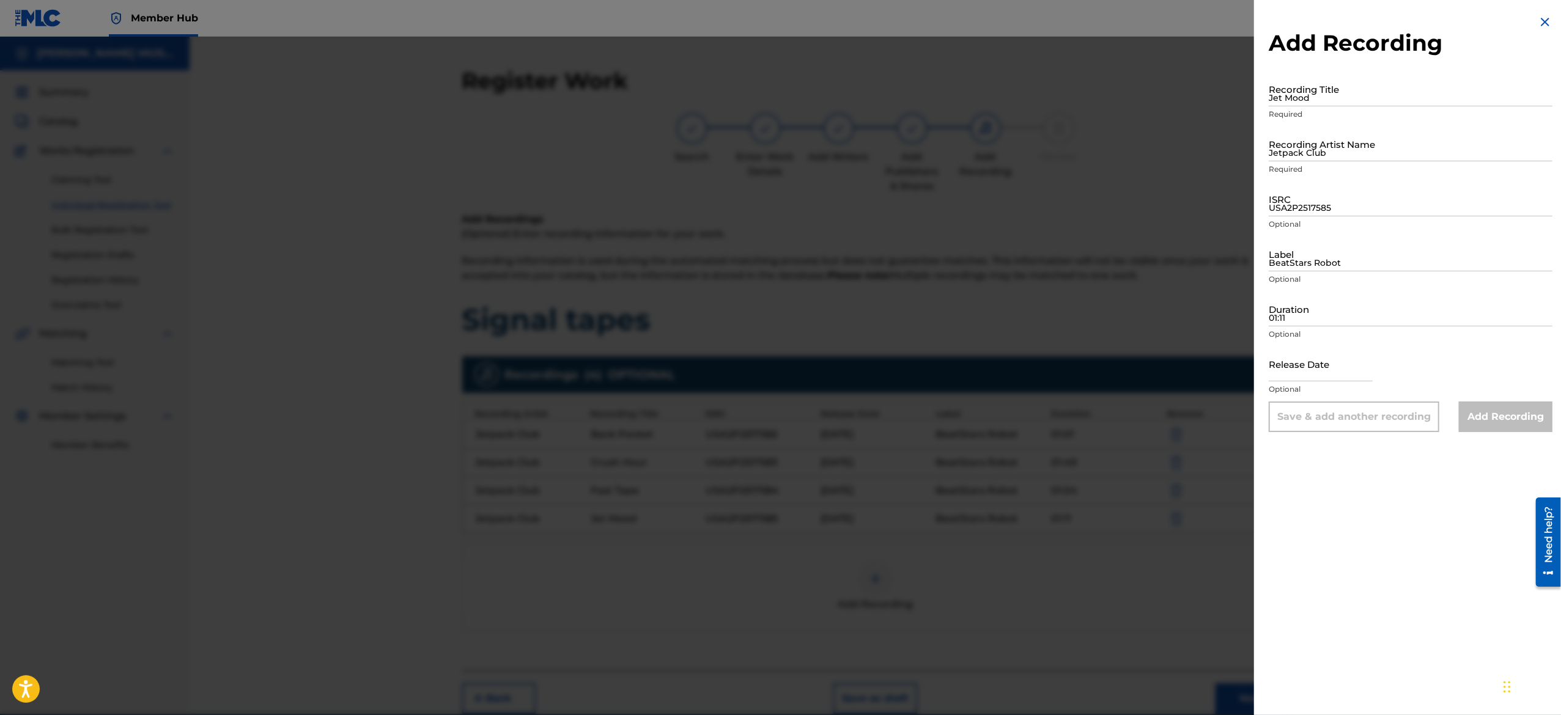
click at [1538, 20] on img at bounding box center [1545, 22] width 15 height 15
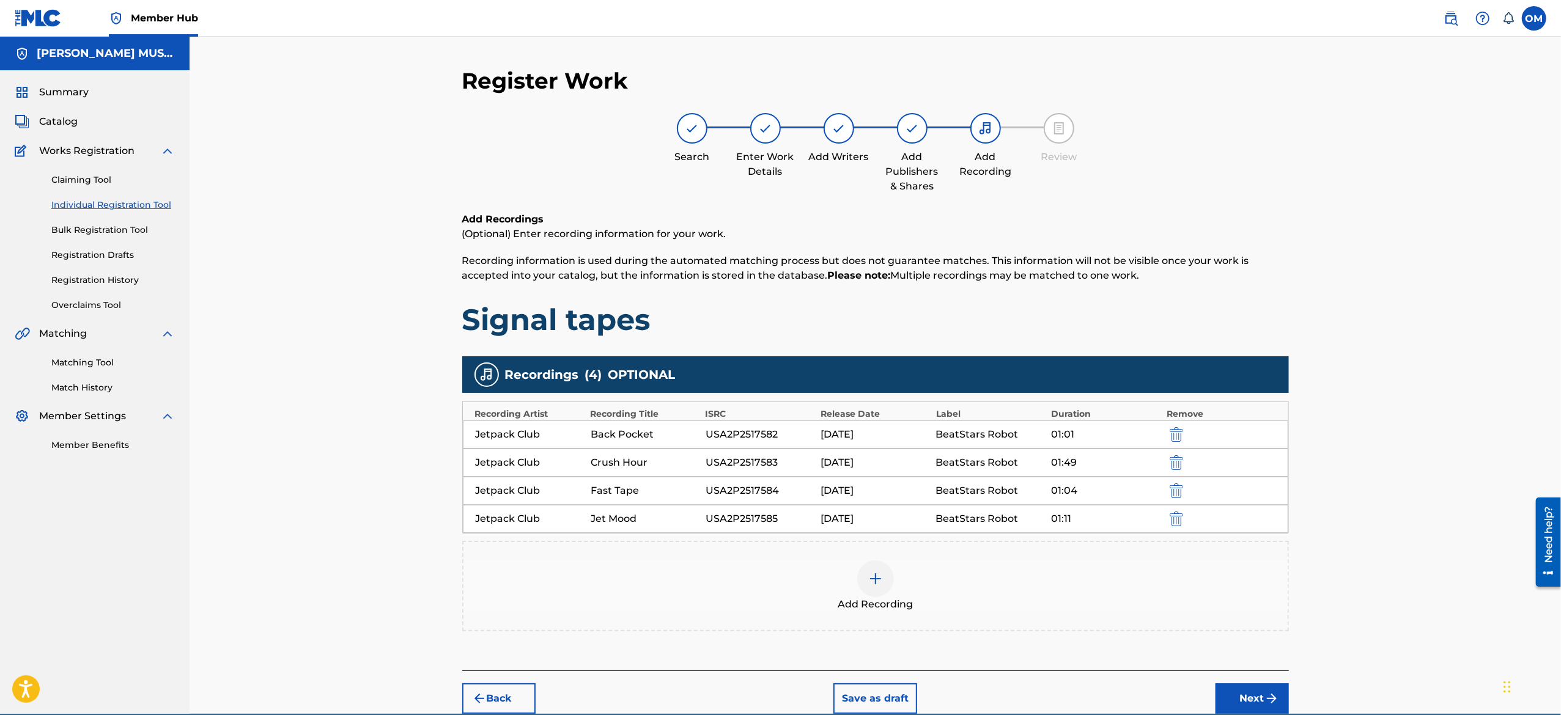
click at [887, 589] on div at bounding box center [875, 579] width 37 height 37
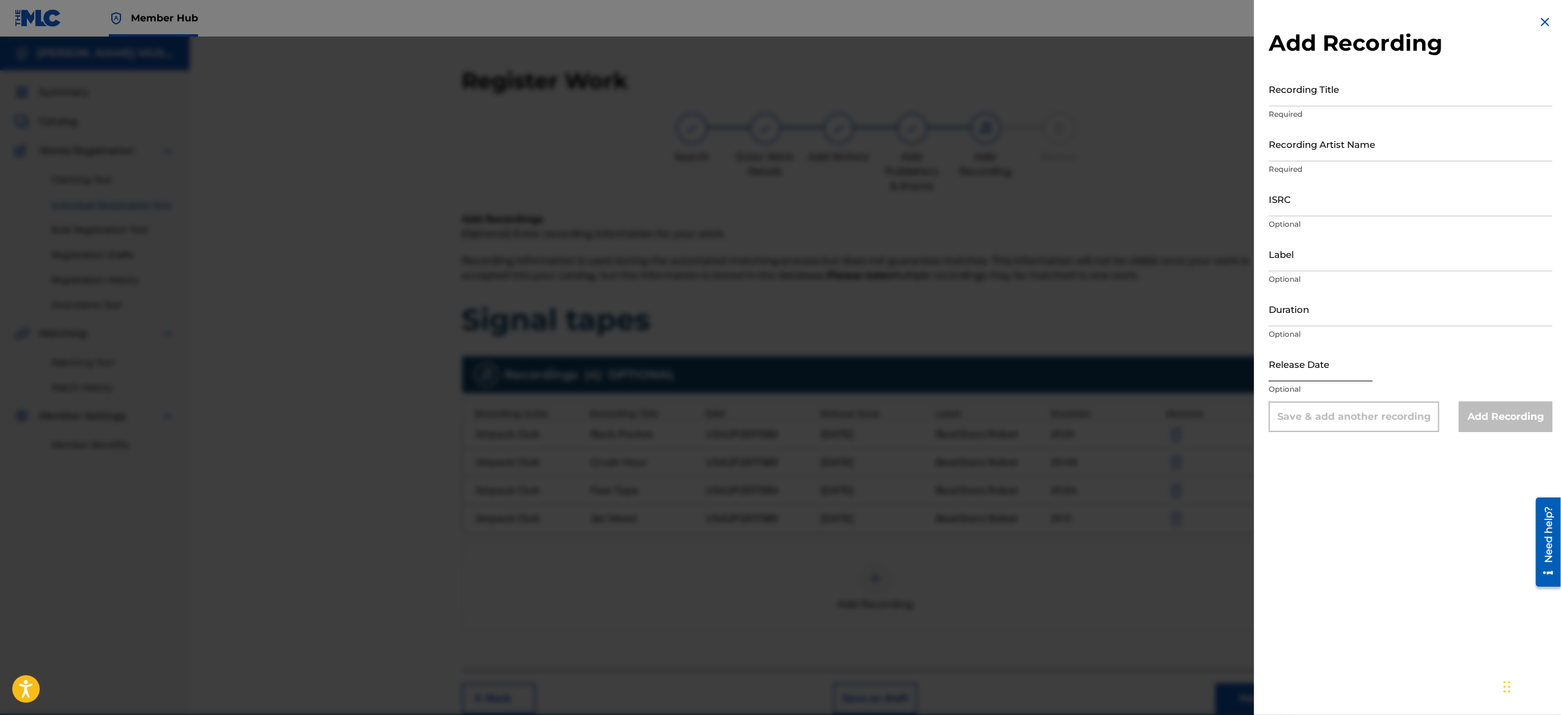
click at [1312, 355] on input "text" at bounding box center [1321, 364] width 104 height 35
select select "8"
select select "2025"
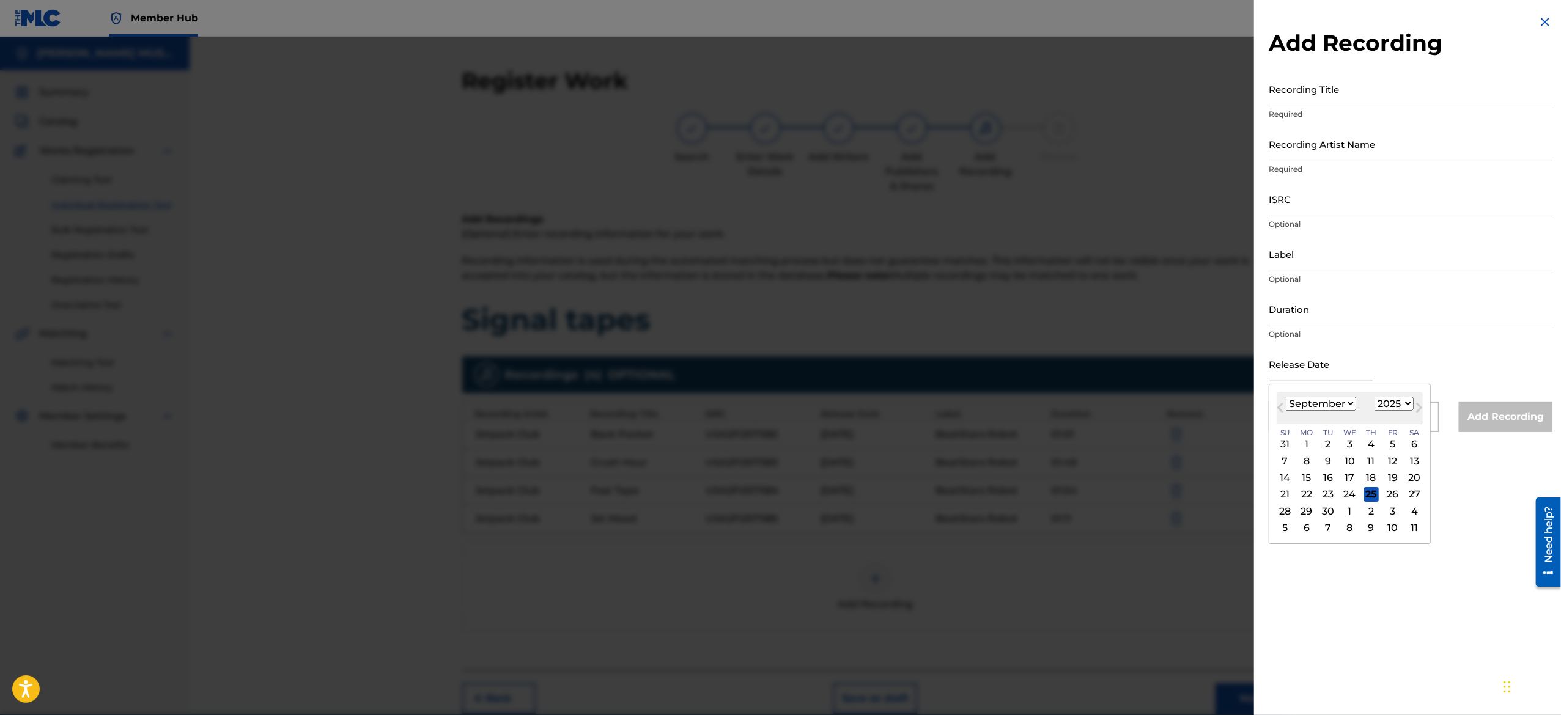
type input "April 26 2025"
select select "3"
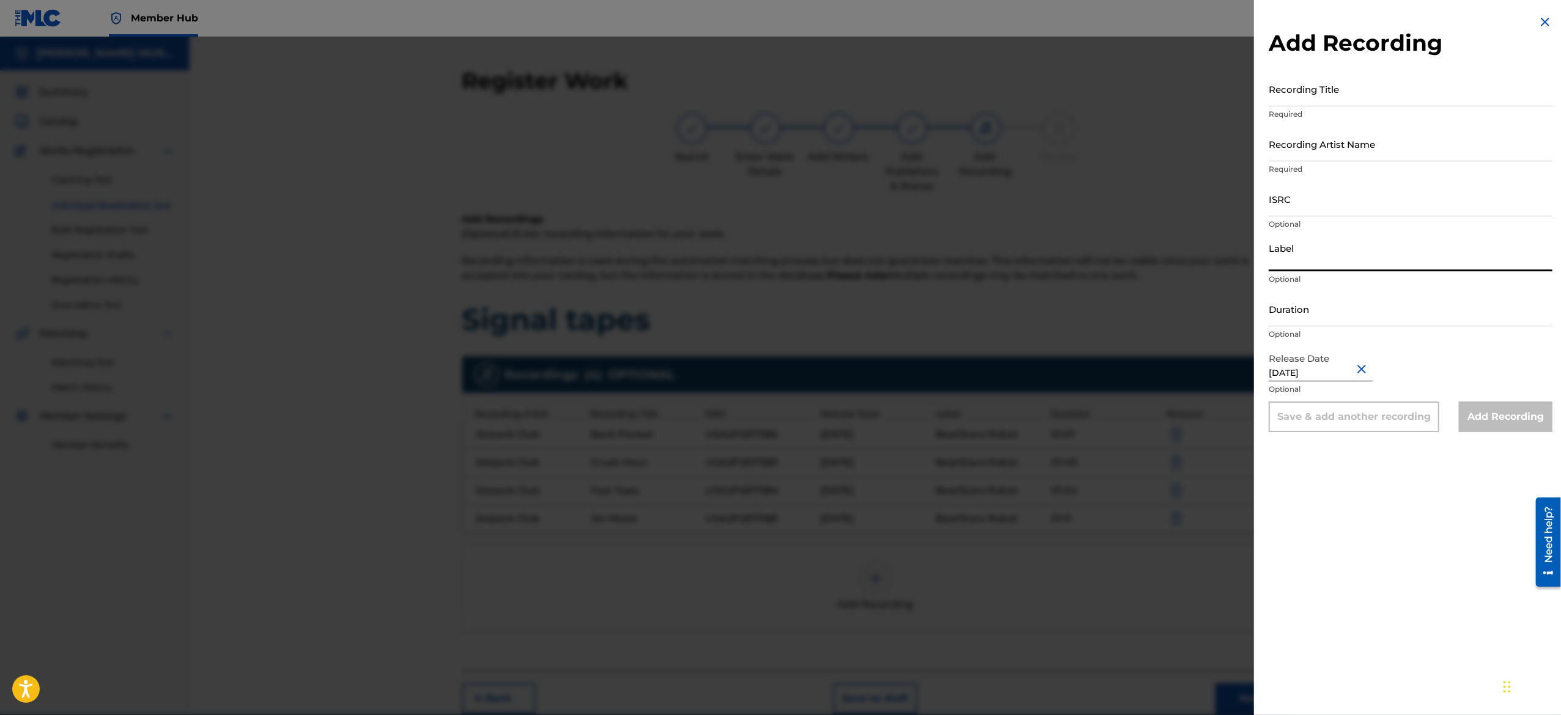
click at [1307, 254] on input "Label" at bounding box center [1411, 254] width 284 height 35
type input "BeatStars Robot"
click at [1334, 153] on input "Recording Artist Name" at bounding box center [1411, 144] width 284 height 35
type input "Jetpack Club"
click at [1343, 311] on input "Duration" at bounding box center [1411, 309] width 284 height 35
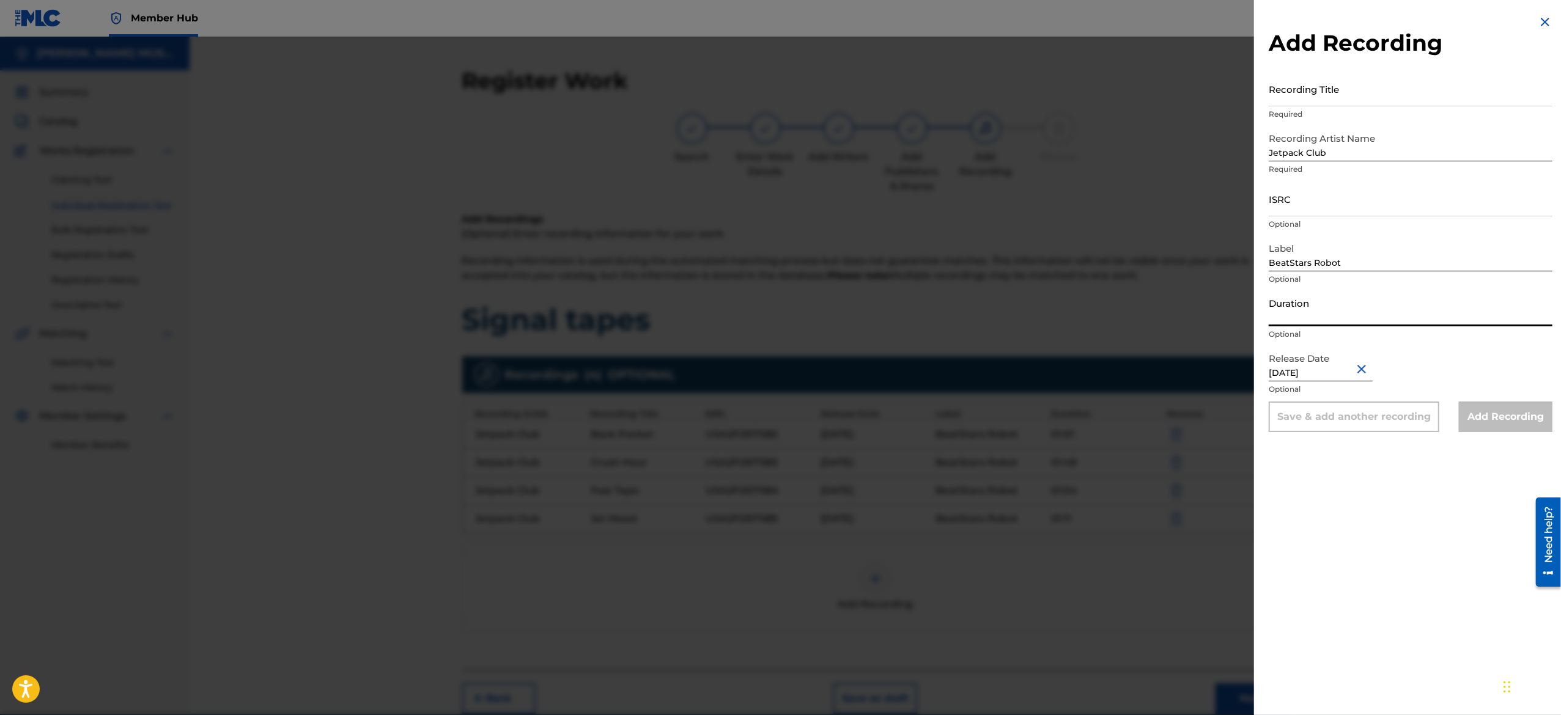
paste input "01:13"
type input "01:13"
click at [1323, 204] on input "ISRC" at bounding box center [1411, 199] width 284 height 35
paste input "USA2P2517586"
type input "USA2P2517586"
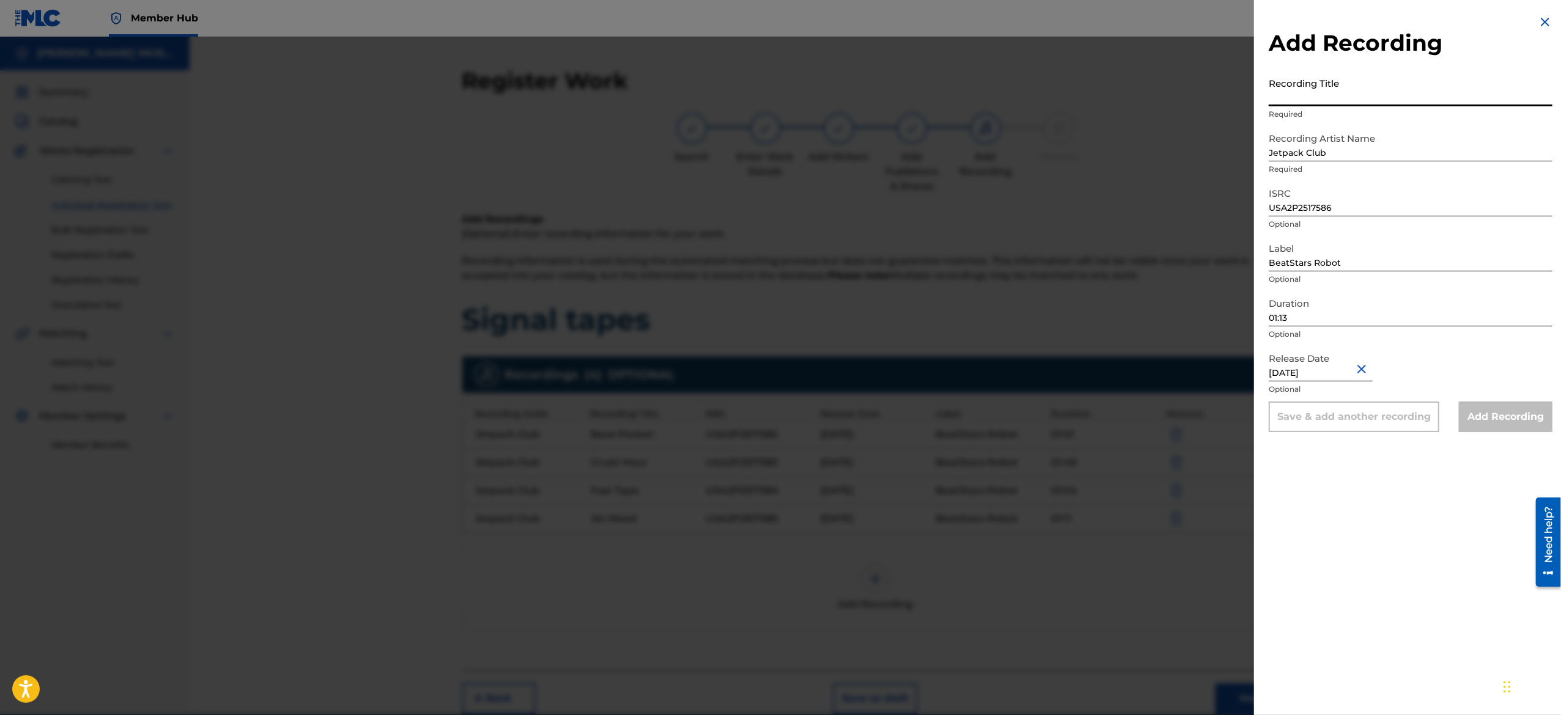
click at [1332, 83] on input "Recording Title" at bounding box center [1411, 89] width 284 height 35
paste input "Midnight Swipe"
type input "Midnight Swipe"
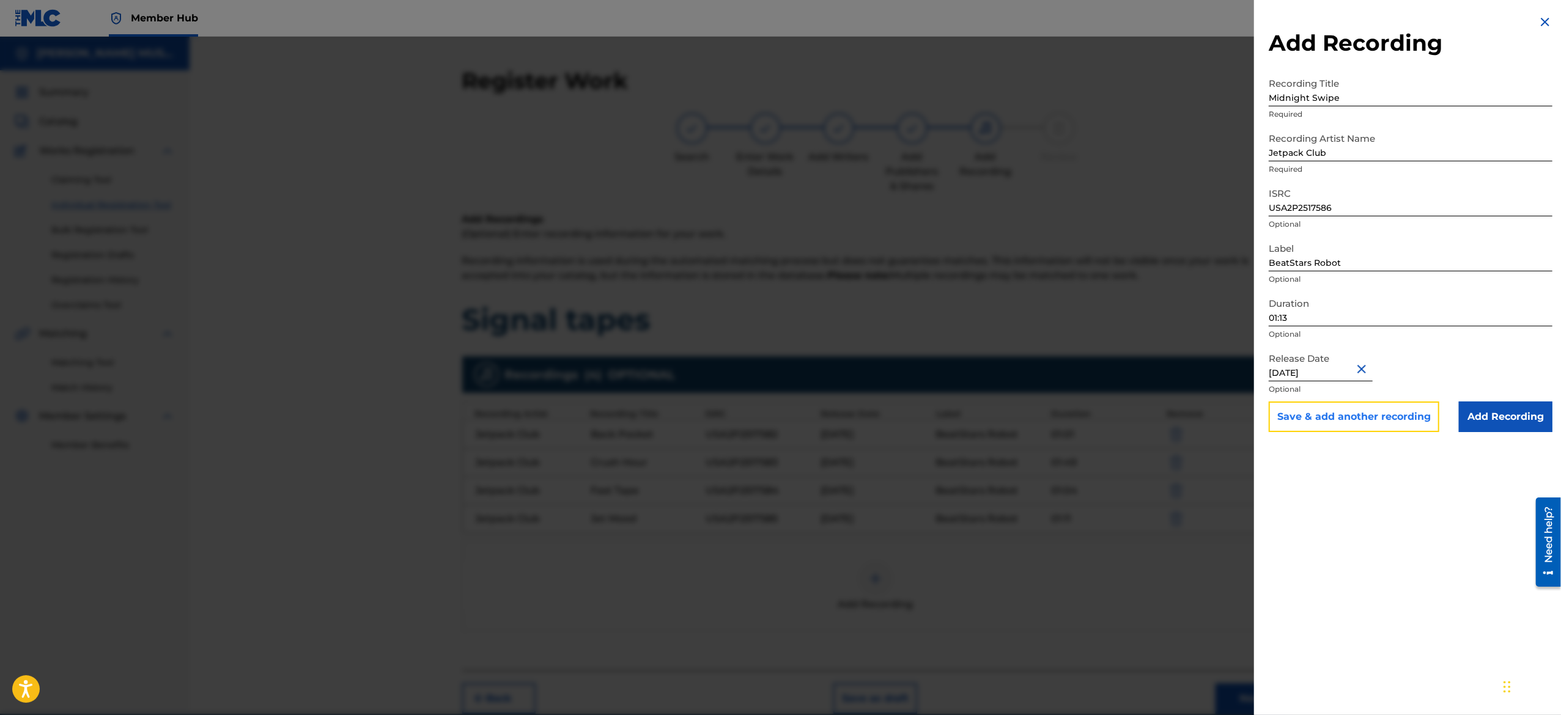
click at [1310, 418] on button "Save & add another recording" at bounding box center [1354, 417] width 171 height 31
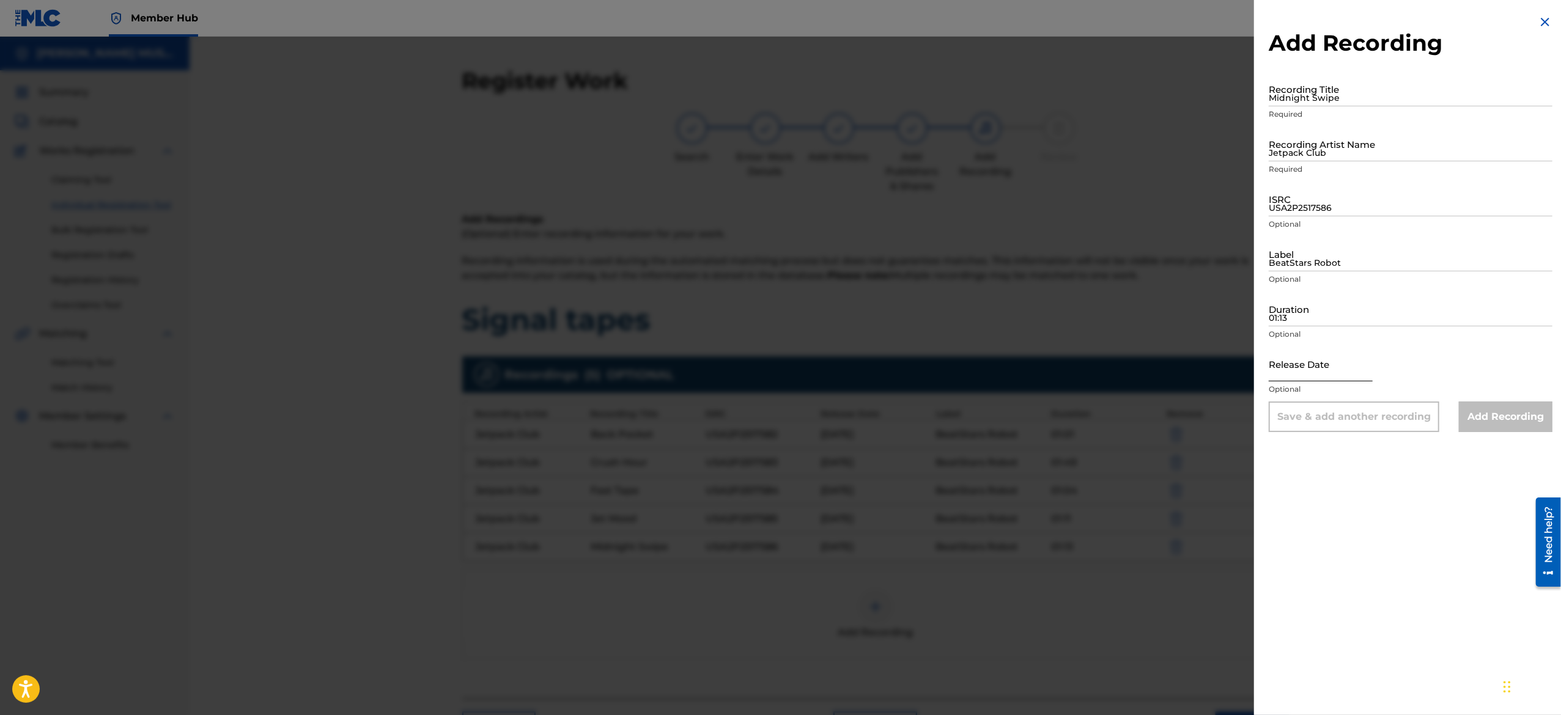
click at [1324, 352] on input "text" at bounding box center [1321, 364] width 104 height 35
select select "8"
select select "2025"
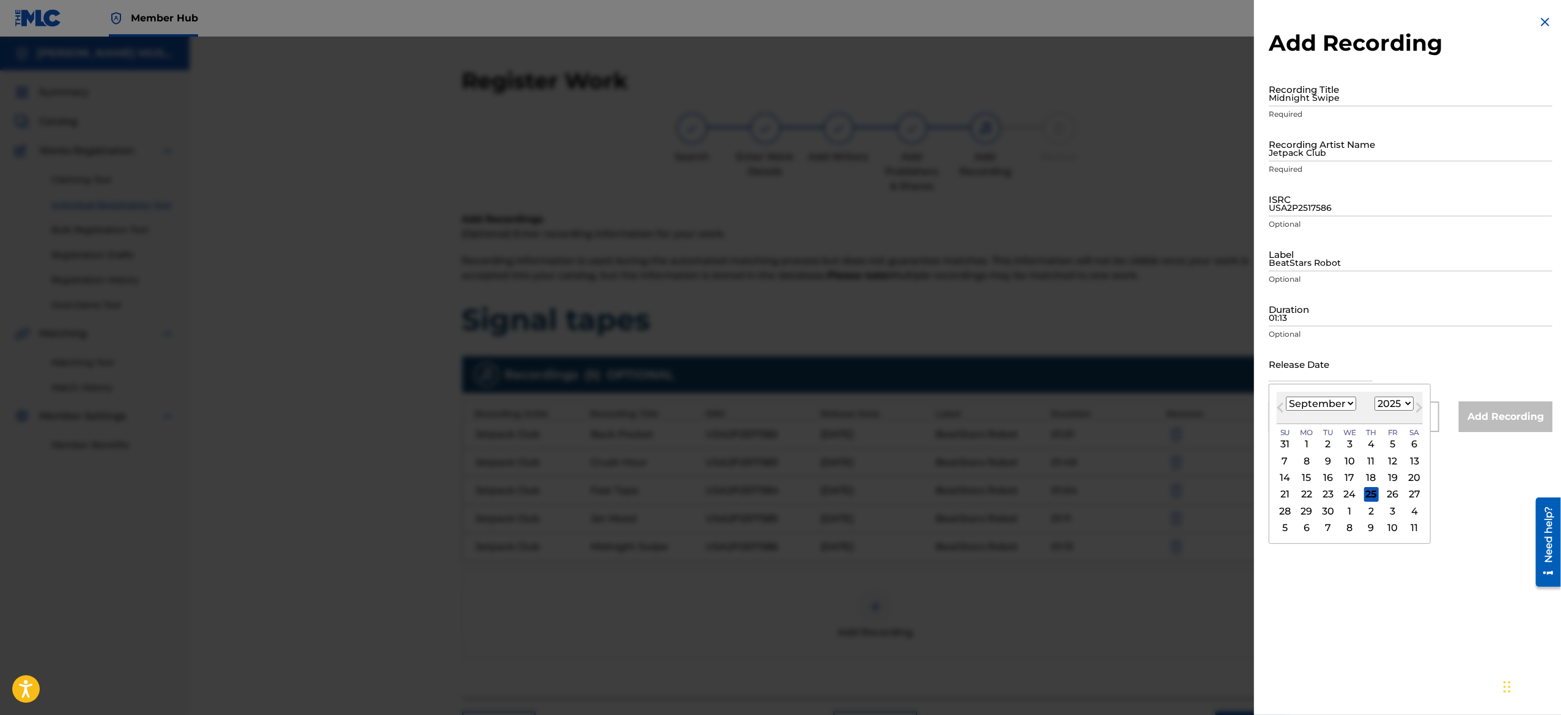
type input "April 26 2025"
select select "3"
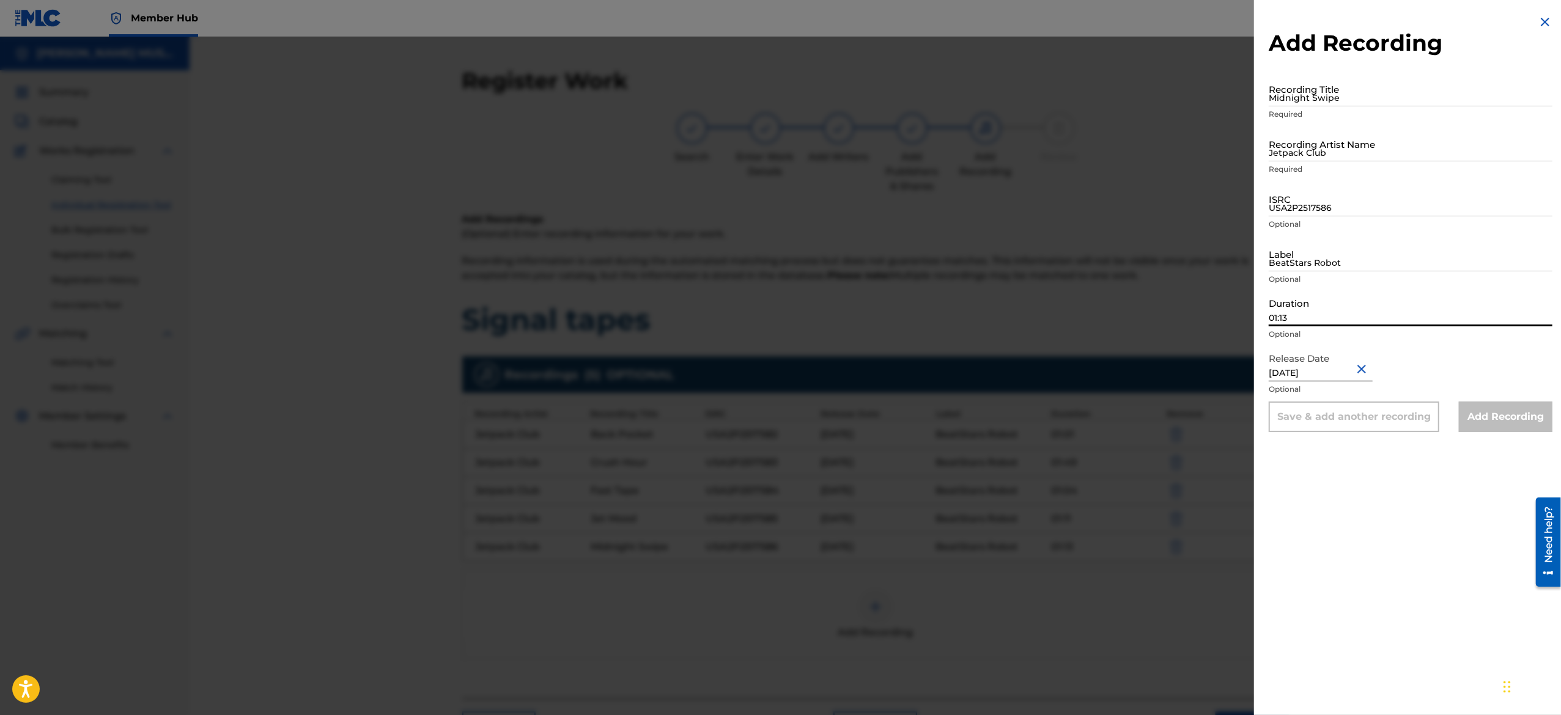
click at [1312, 317] on input "01:13" at bounding box center [1411, 309] width 284 height 35
paste input "01:57"
type input "01:57"
drag, startPoint x: 1290, startPoint y: 261, endPoint x: 1402, endPoint y: 313, distance: 123.4
click at [1402, 313] on form "Recording Title Midnight Swipe Required Recording Artist Name Jetpack Club Requ…" at bounding box center [1411, 252] width 284 height 361
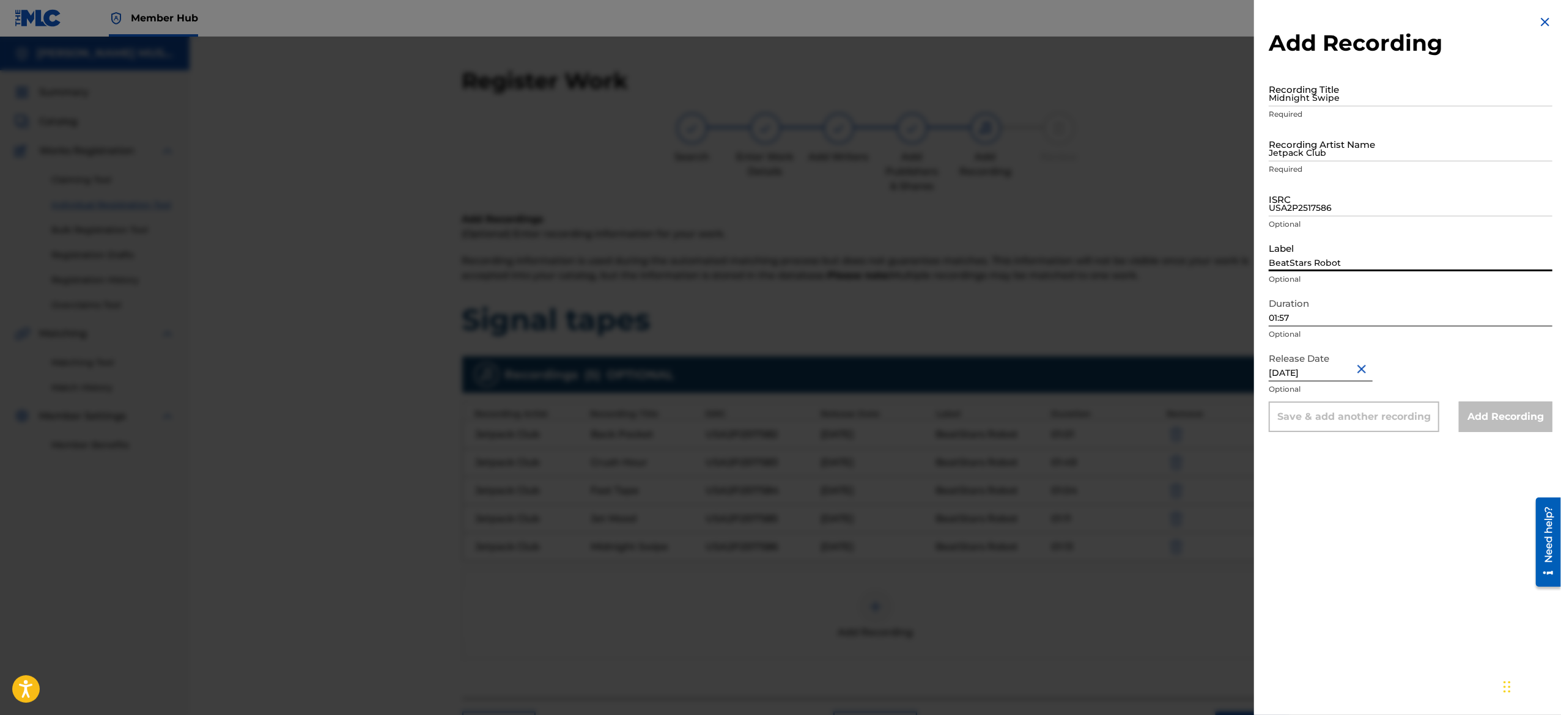
type input "BeatStars Robot"
click at [1322, 207] on input "USA2P2517586" at bounding box center [1411, 199] width 284 height 35
paste input "USA2P2517587"
type input "USA2P2517587"
click at [1340, 139] on input "Jetpack Club" at bounding box center [1411, 144] width 284 height 35
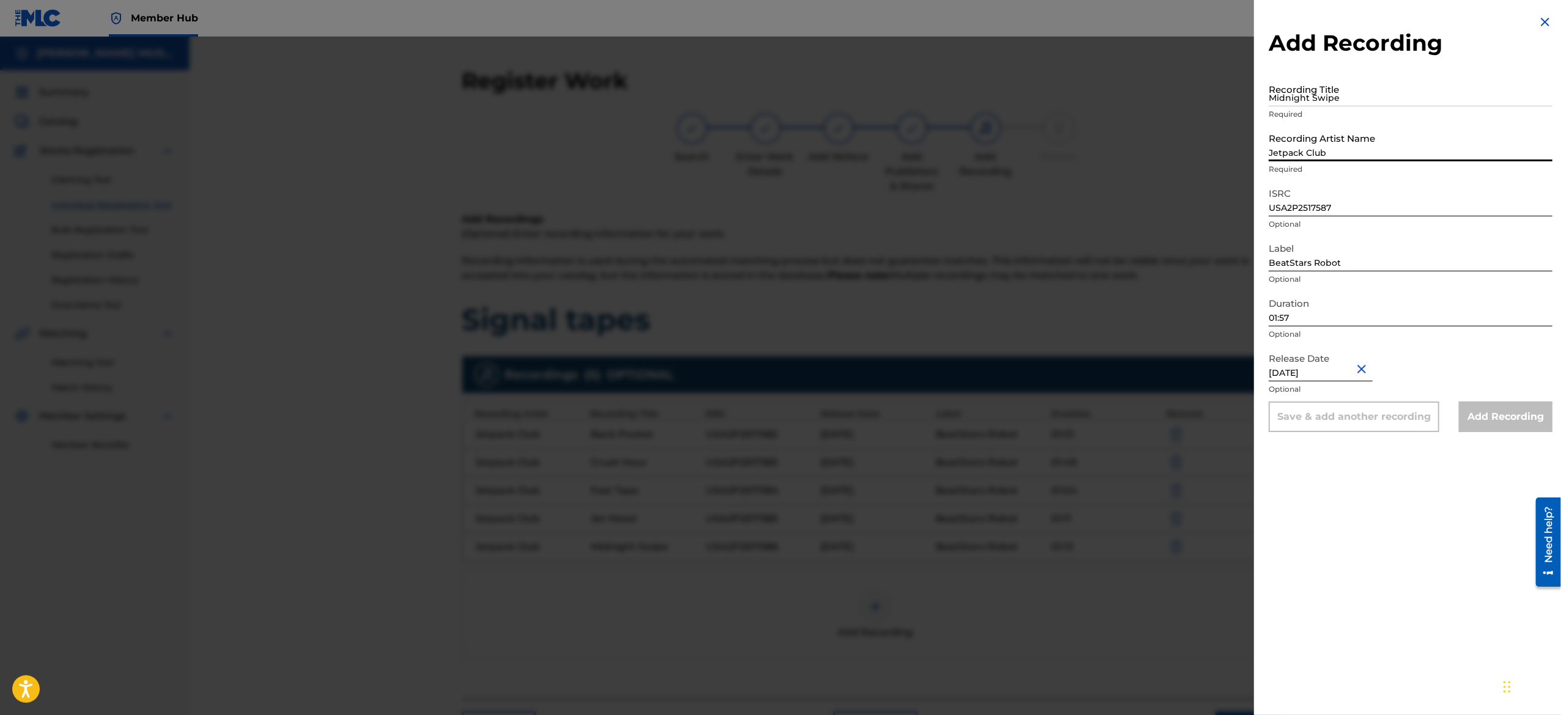
type input "Jetpack Club"
click at [1324, 97] on input "Midnight Swipe" at bounding box center [1411, 89] width 284 height 35
paste input "No Signal"
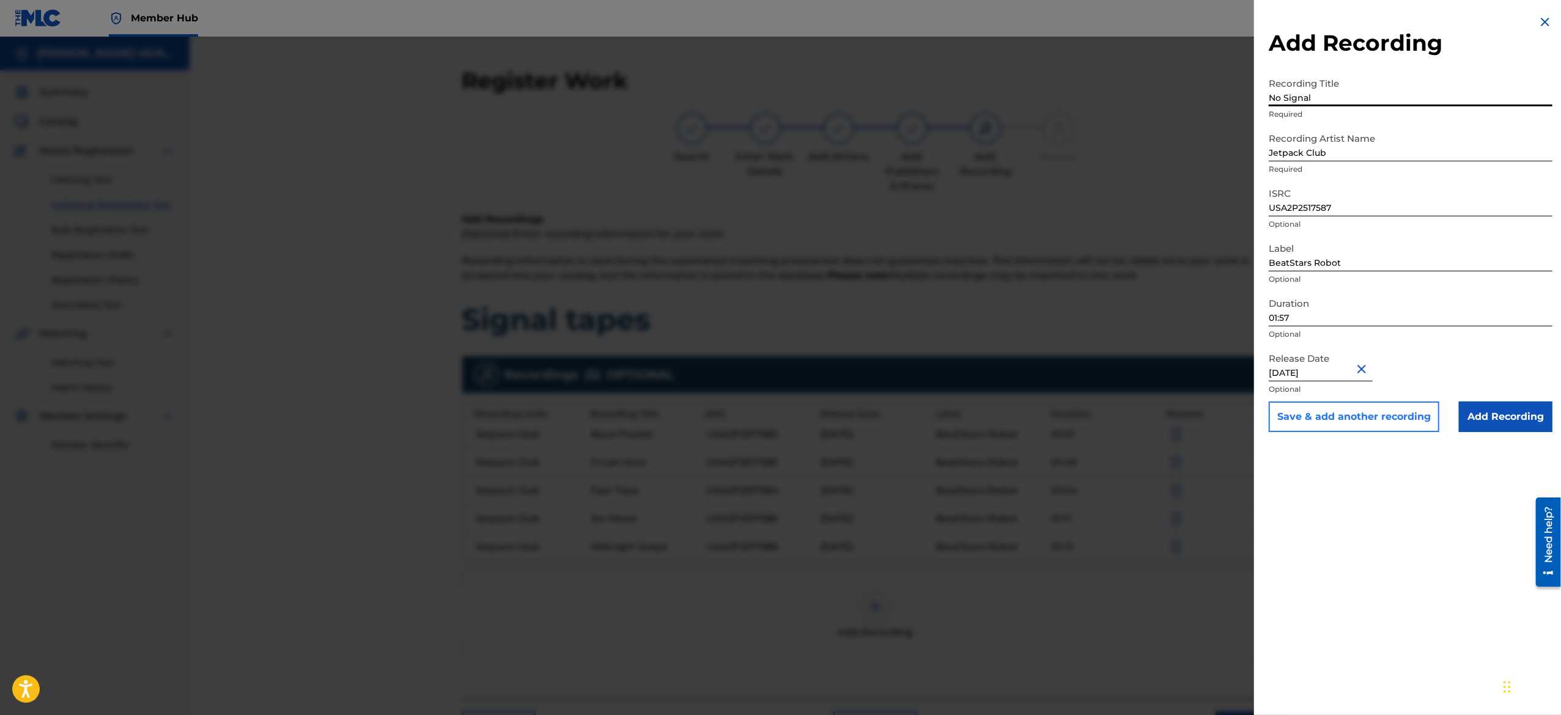
type input "No Signal"
click at [1304, 417] on button "Save & add another recording" at bounding box center [1354, 417] width 171 height 31
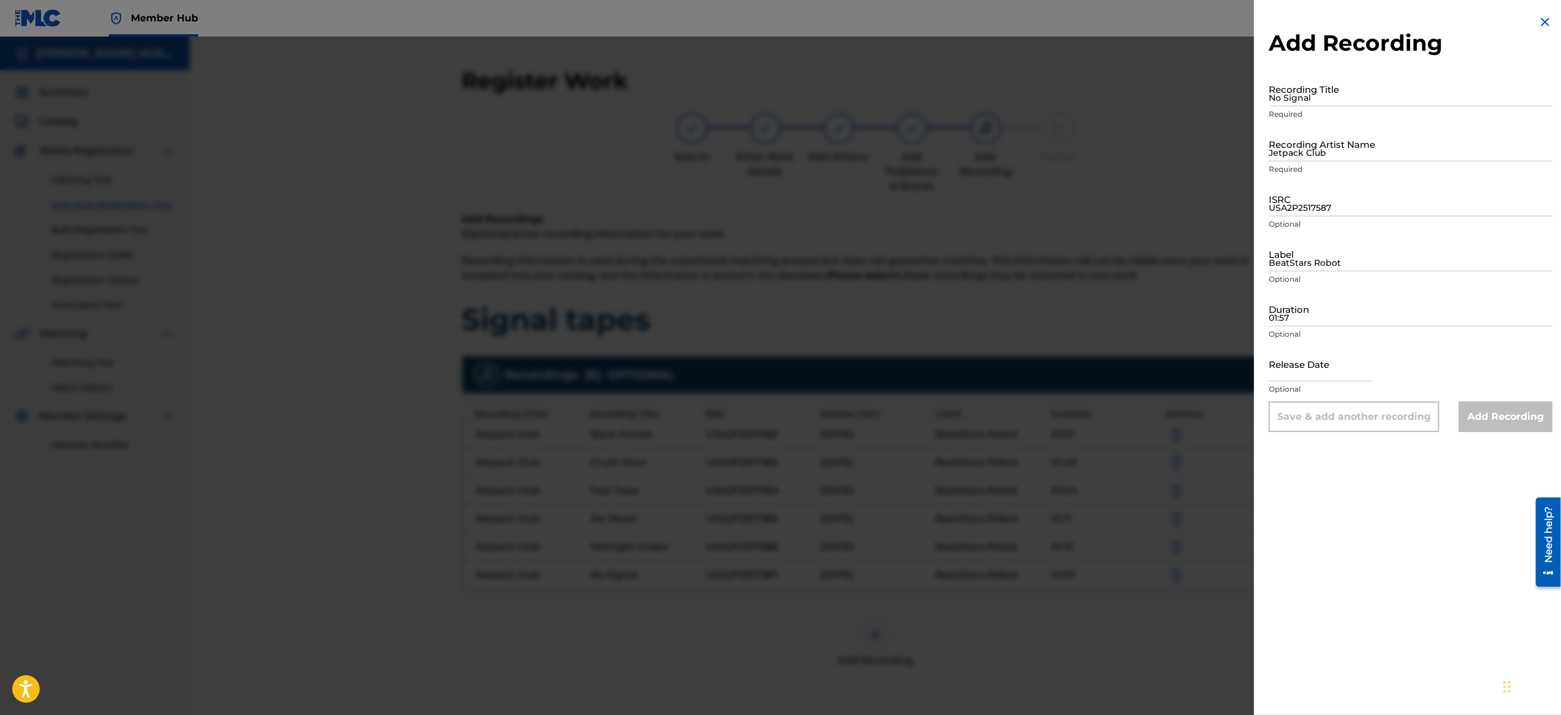
click at [1541, 23] on img at bounding box center [1545, 22] width 15 height 15
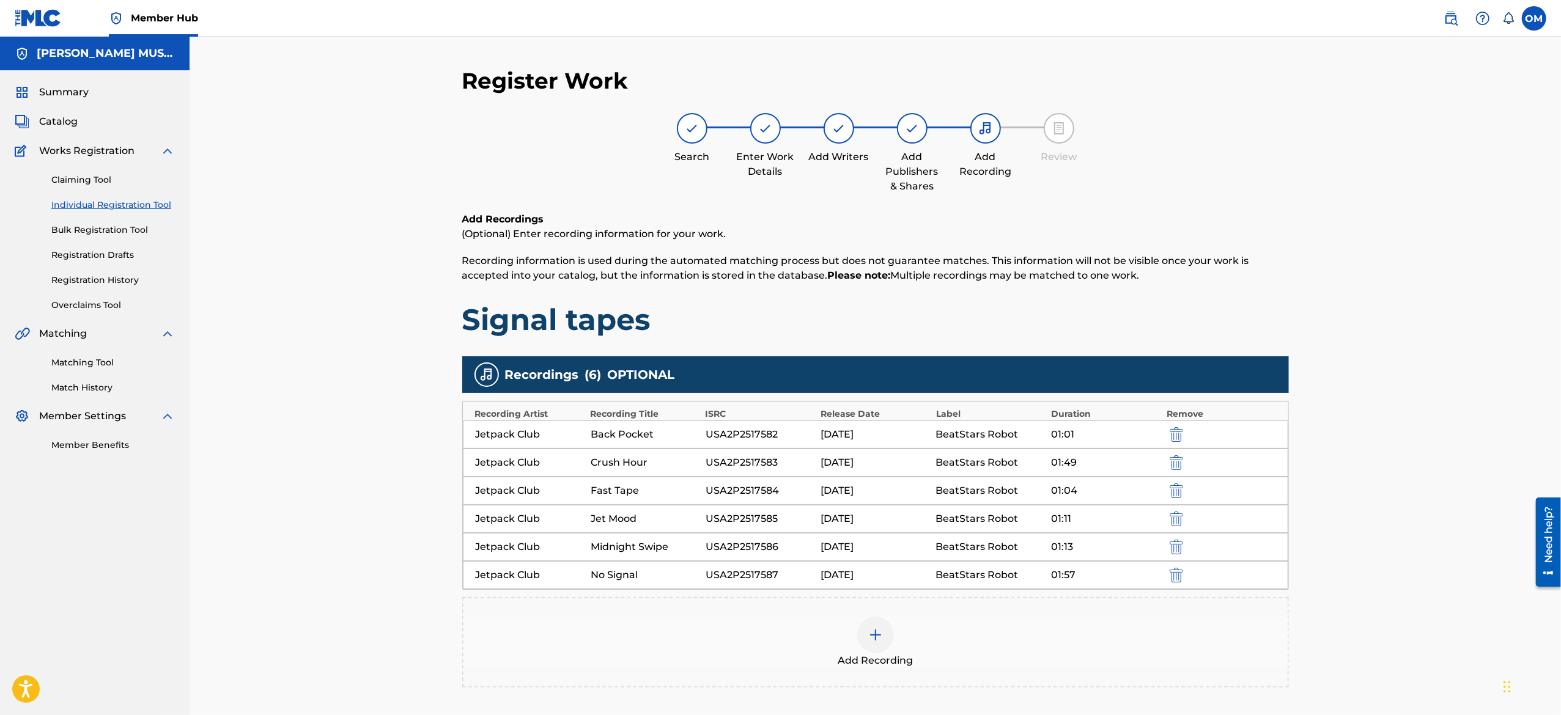
click at [861, 646] on div at bounding box center [875, 635] width 37 height 37
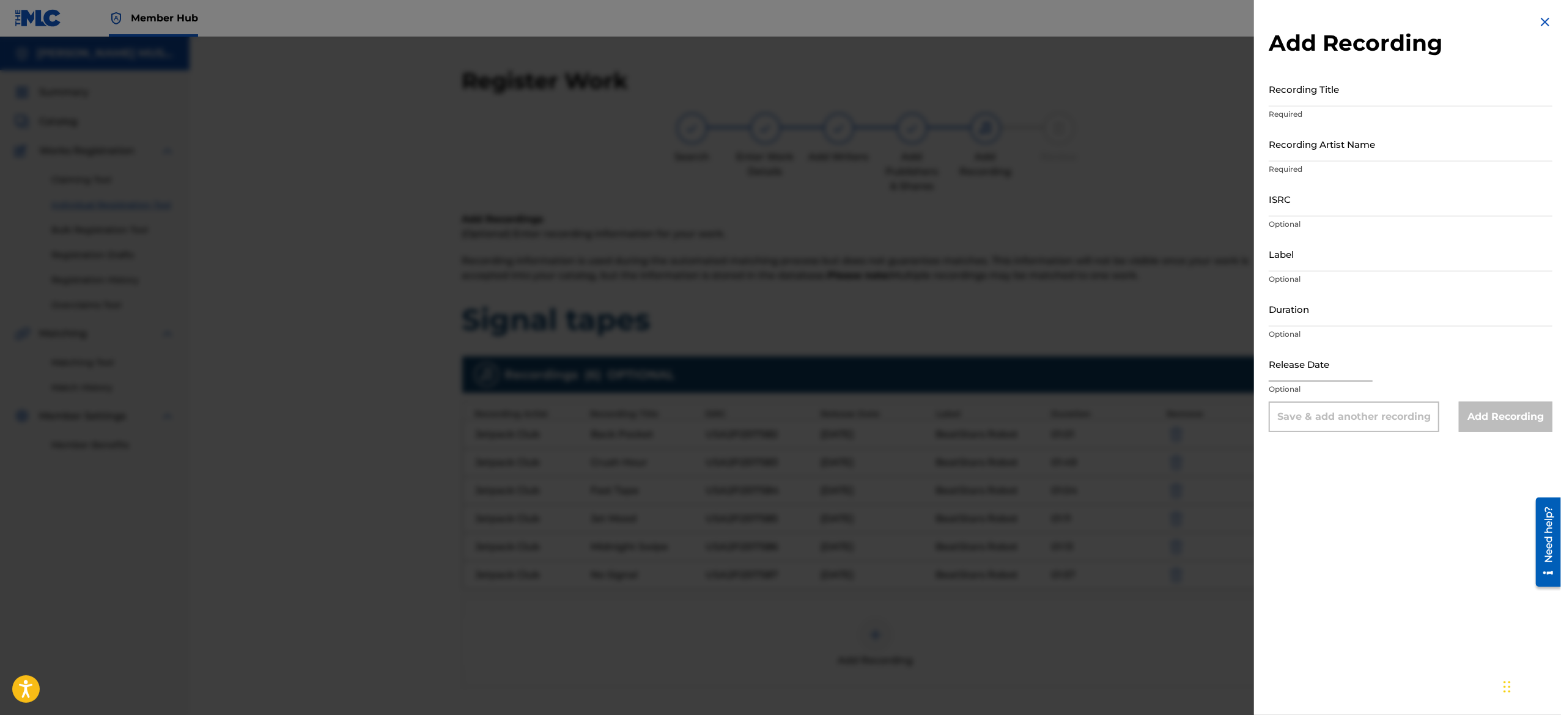
click at [1310, 371] on input "text" at bounding box center [1321, 364] width 104 height 35
select select "8"
select select "2025"
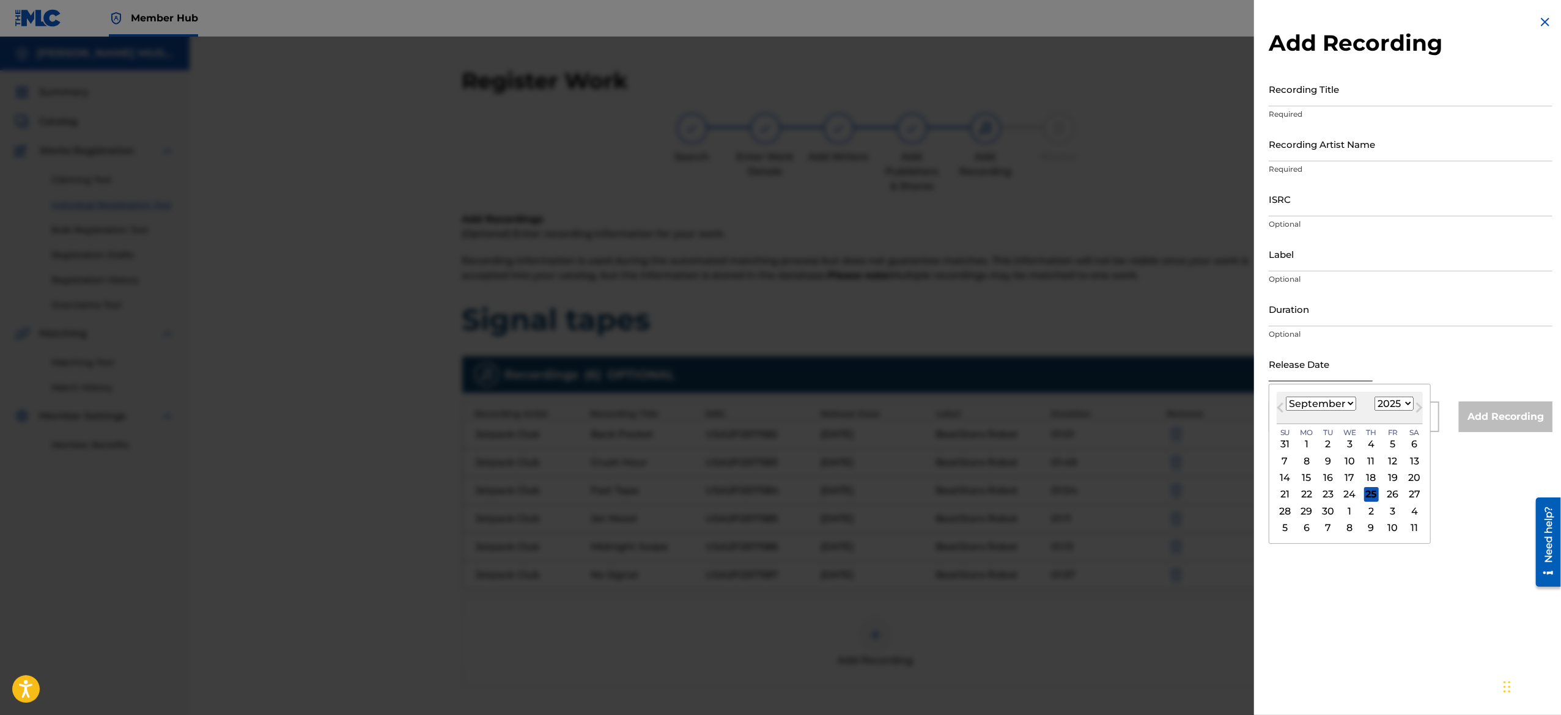
type input "April 26 2025"
select select "3"
click at [1304, 307] on input "Duration" at bounding box center [1411, 309] width 284 height 35
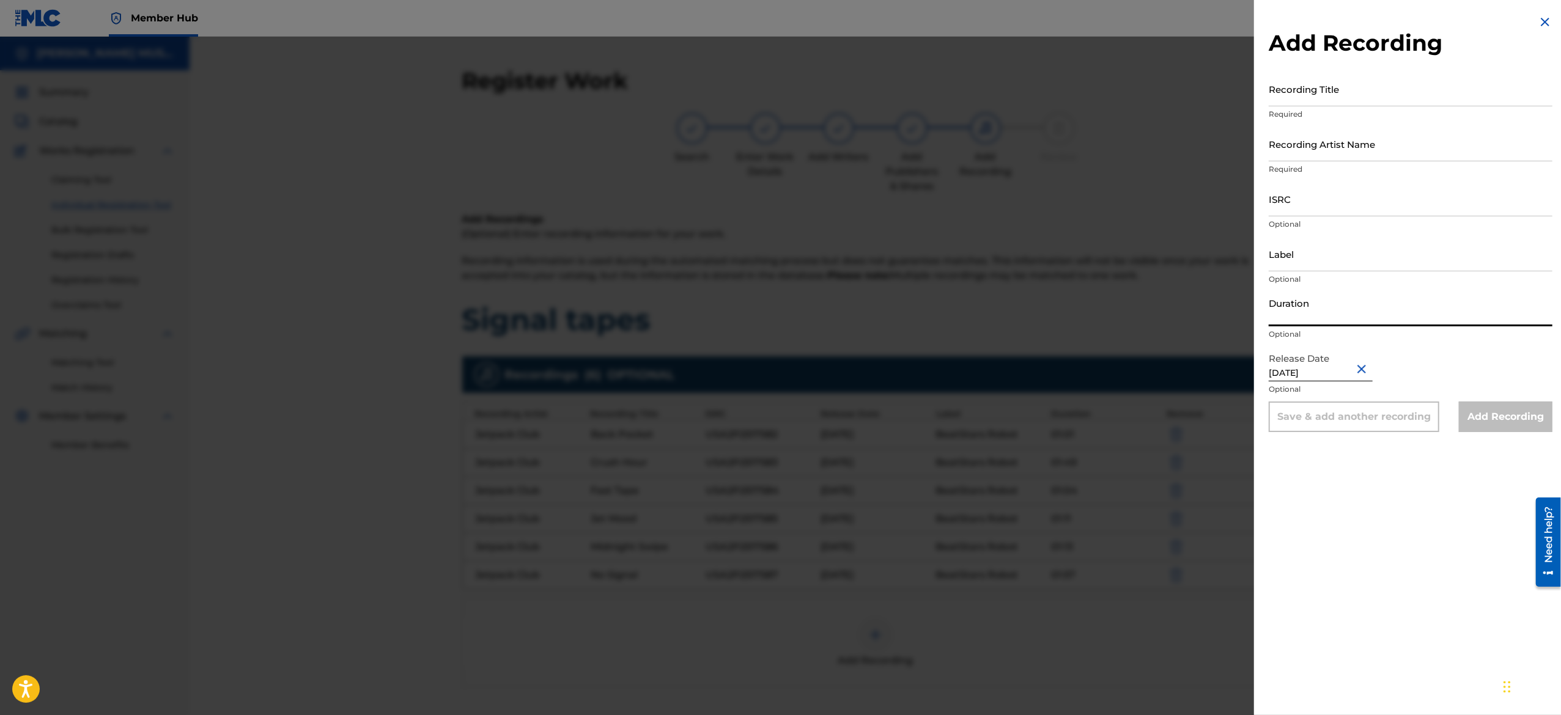
paste input "01:16"
type input "01:16"
click at [1320, 259] on input "Label" at bounding box center [1411, 254] width 284 height 35
type input "BeatStars Robot"
click at [1310, 196] on input "ISRC" at bounding box center [1411, 199] width 284 height 35
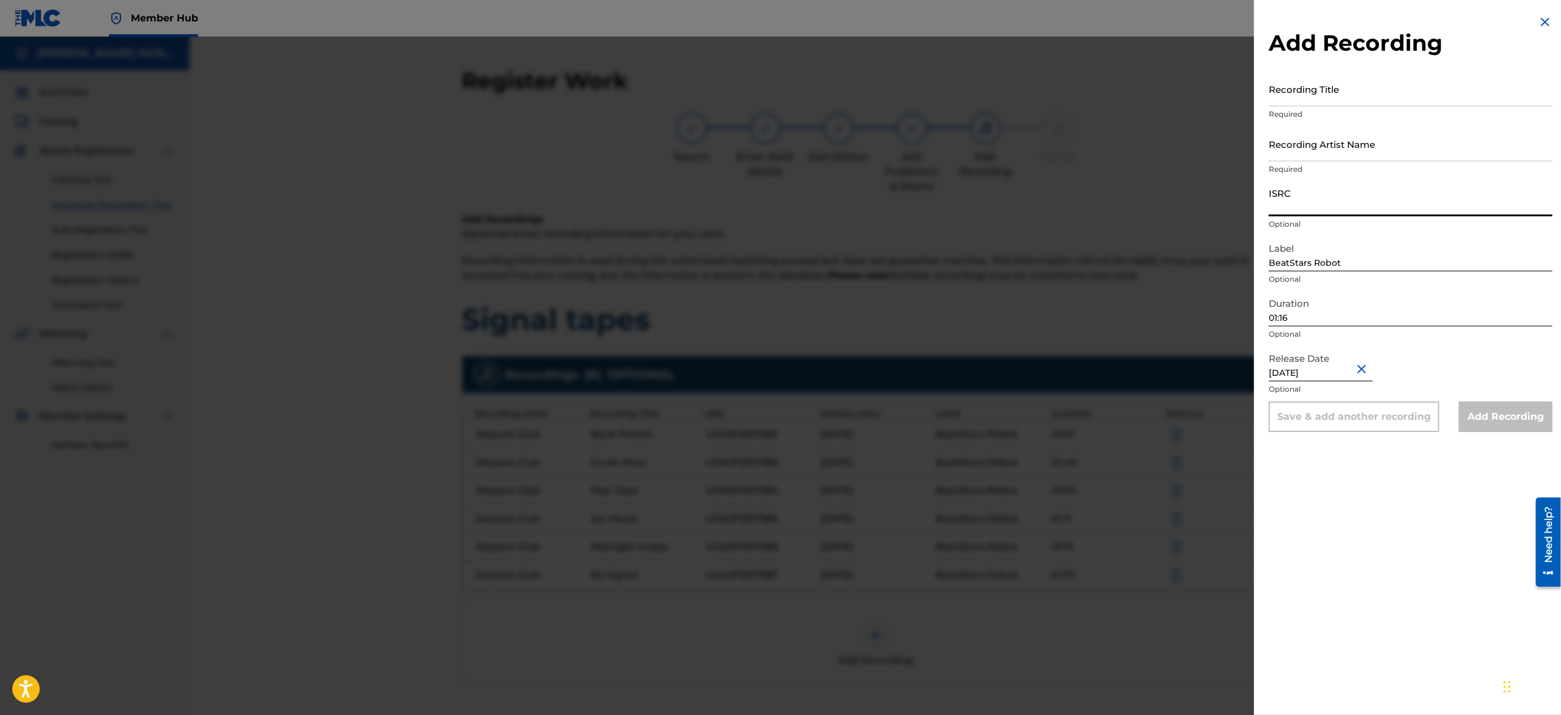
click at [1310, 196] on input "ISRC" at bounding box center [1411, 199] width 284 height 35
paste input "USA2P2517588"
type input "USA2P2517588"
click at [1385, 144] on input "Recording Artist Name" at bounding box center [1411, 144] width 284 height 35
type input "Jetpack Club"
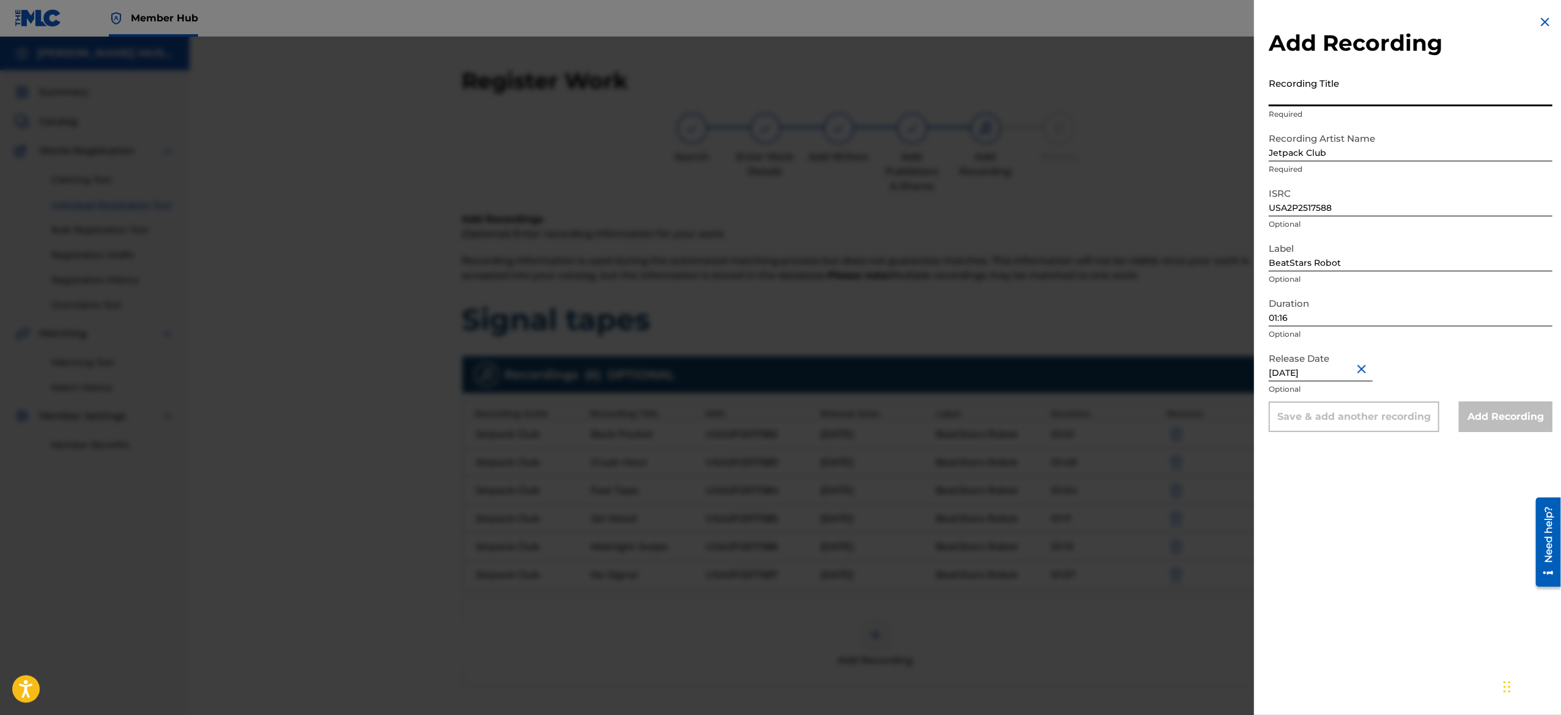
click at [1345, 83] on input "Recording Title" at bounding box center [1411, 89] width 284 height 35
paste input "On Read"
type input "On Read"
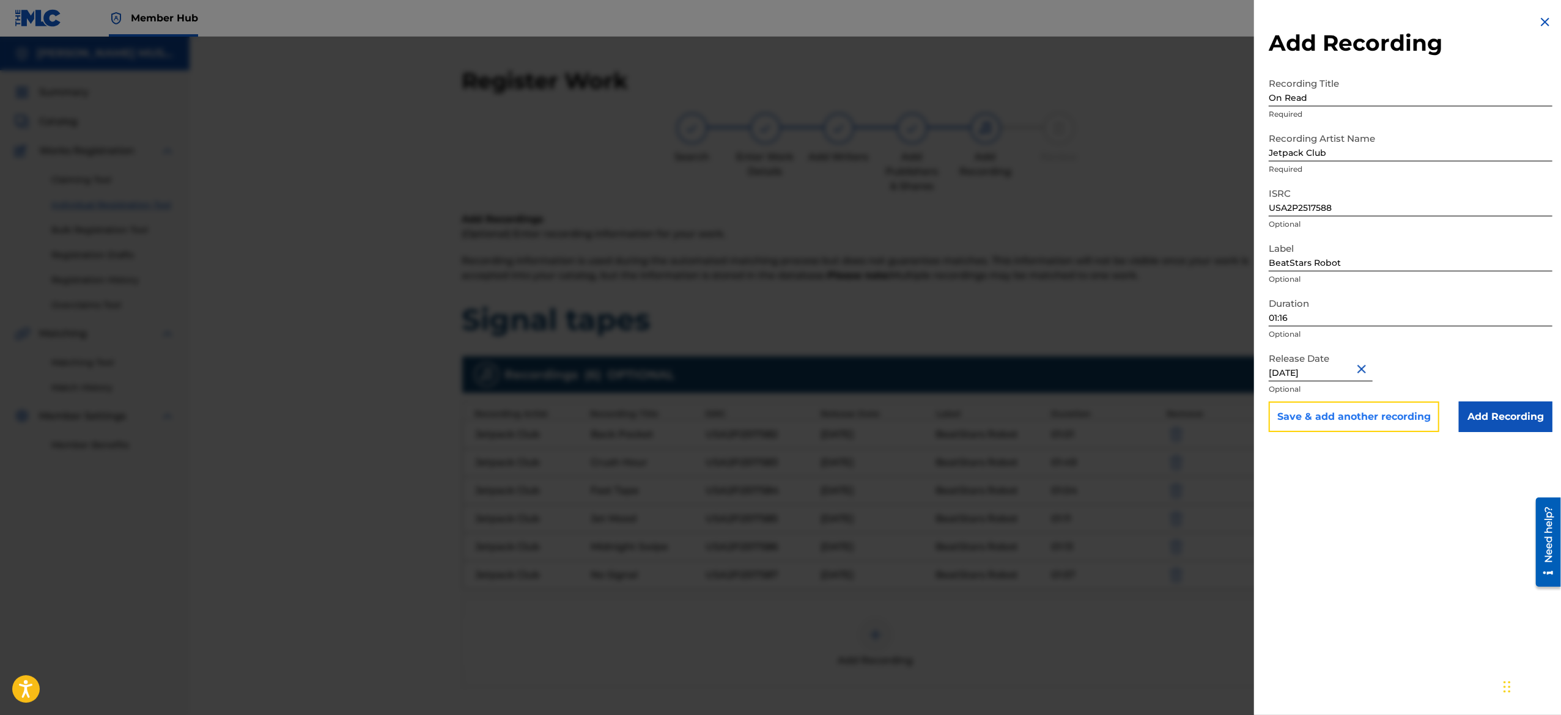
click at [1318, 412] on button "Save & add another recording" at bounding box center [1354, 417] width 171 height 31
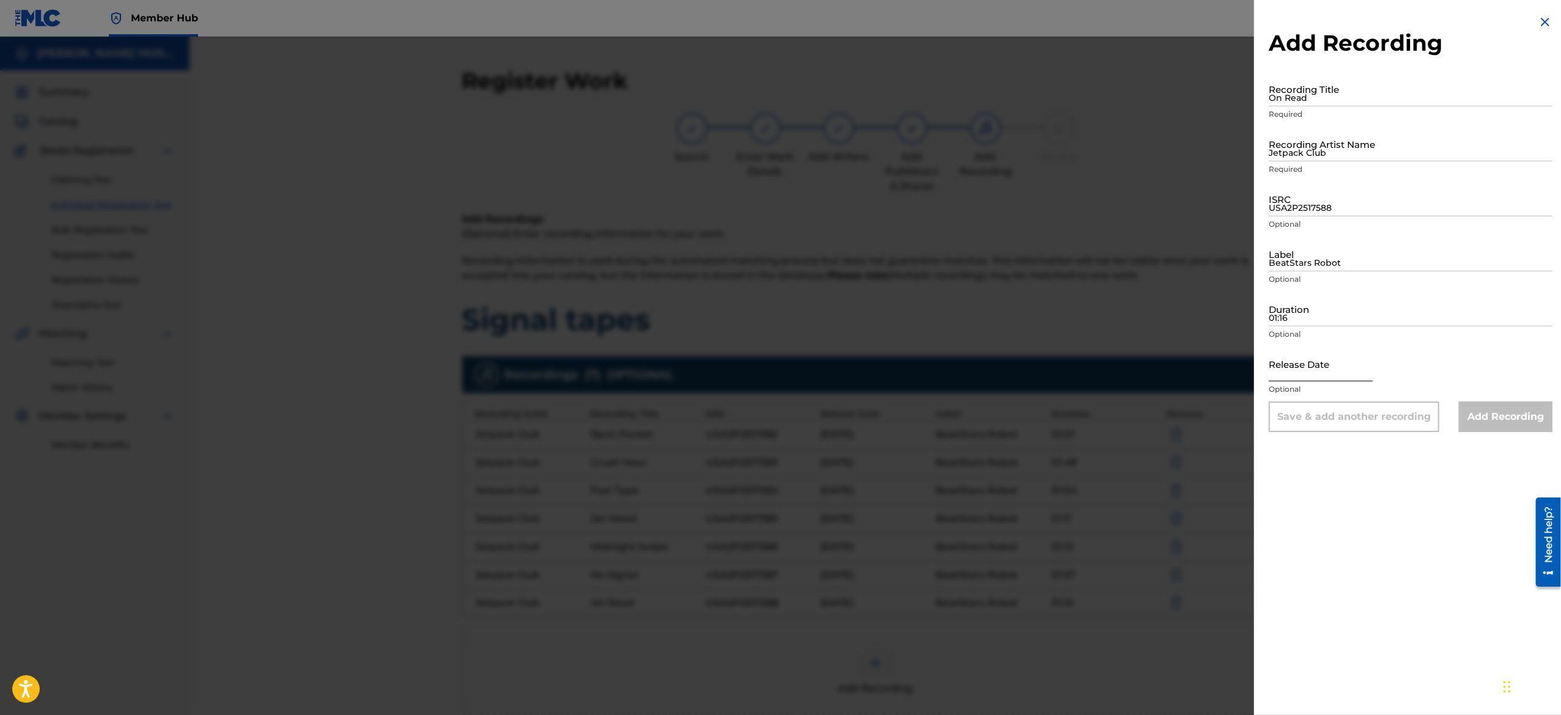
click at [1312, 364] on input "text" at bounding box center [1321, 364] width 104 height 35
select select "8"
select select "2025"
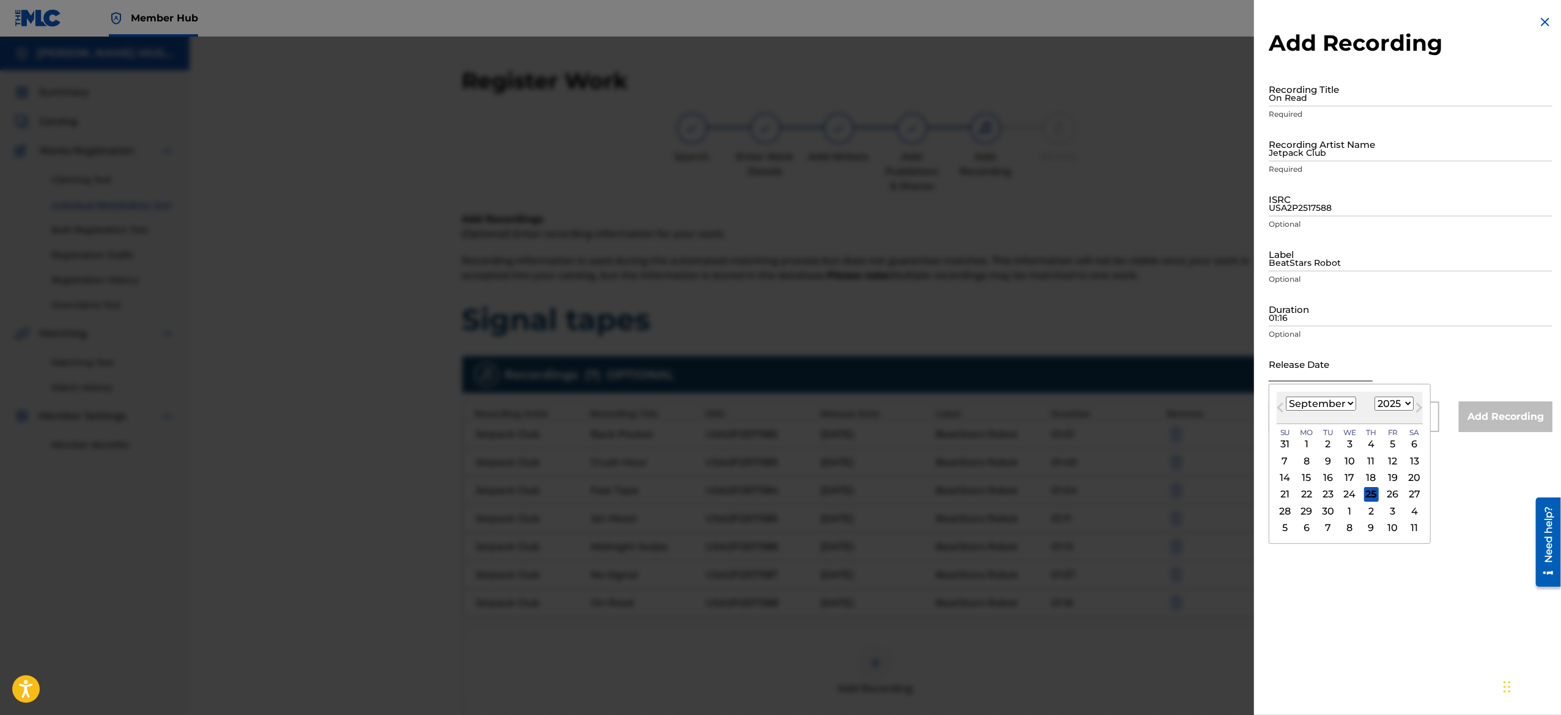
type input "April 26 2025"
select select "3"
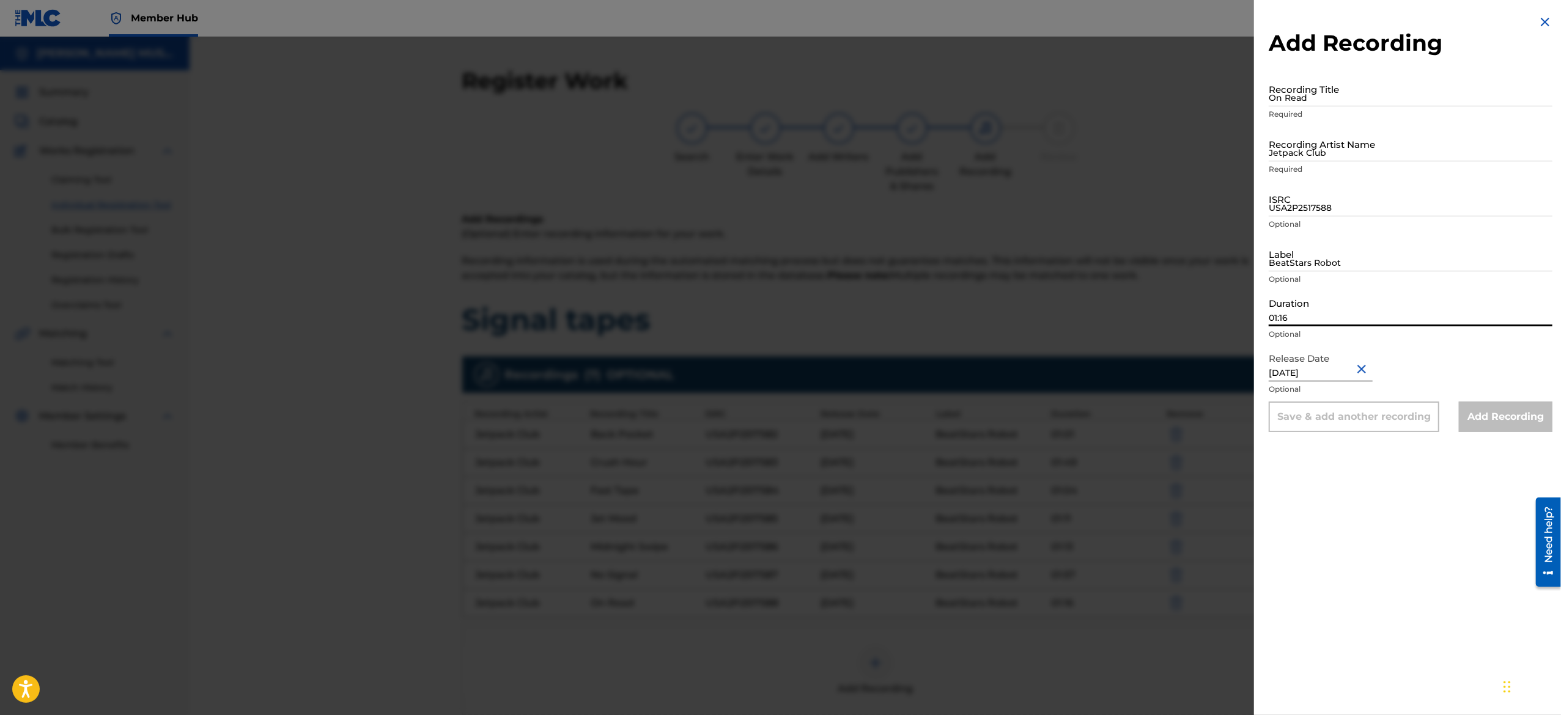
click at [1331, 312] on input "01:16" at bounding box center [1411, 309] width 284 height 35
paste input "01:06"
type input "01:06"
click at [1304, 271] on input "BeatStars Robot" at bounding box center [1411, 254] width 284 height 35
type input "BeatStars Robot"
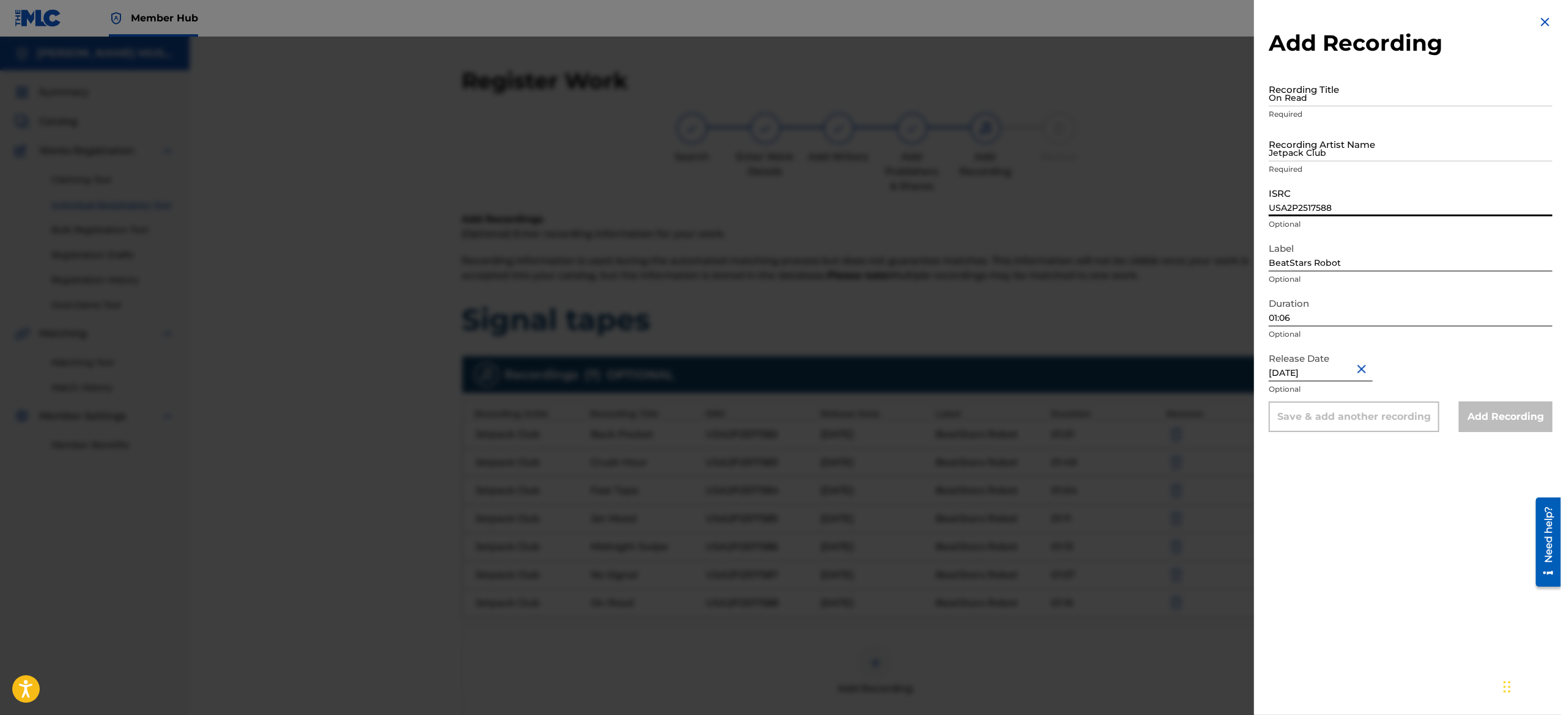
click at [1336, 214] on input "USA2P2517588" at bounding box center [1411, 199] width 284 height 35
paste input "USA2P2517589"
type input "USA2P2517589"
click at [1368, 144] on input "Jetpack Club" at bounding box center [1411, 144] width 284 height 35
type input "Jetpack Club"
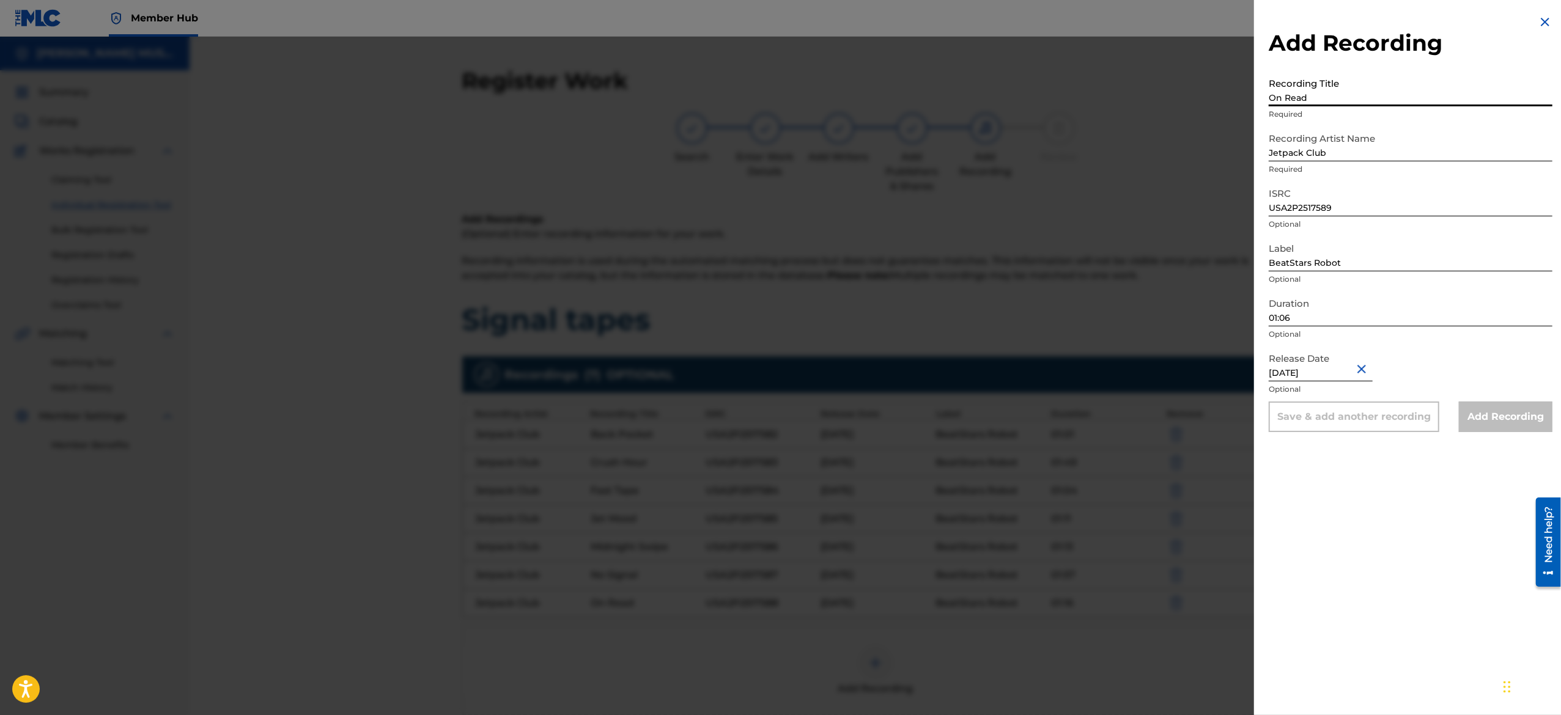
click at [1345, 95] on input "On Read" at bounding box center [1411, 89] width 284 height 35
paste input "Quickscope"
type input "Quickscope"
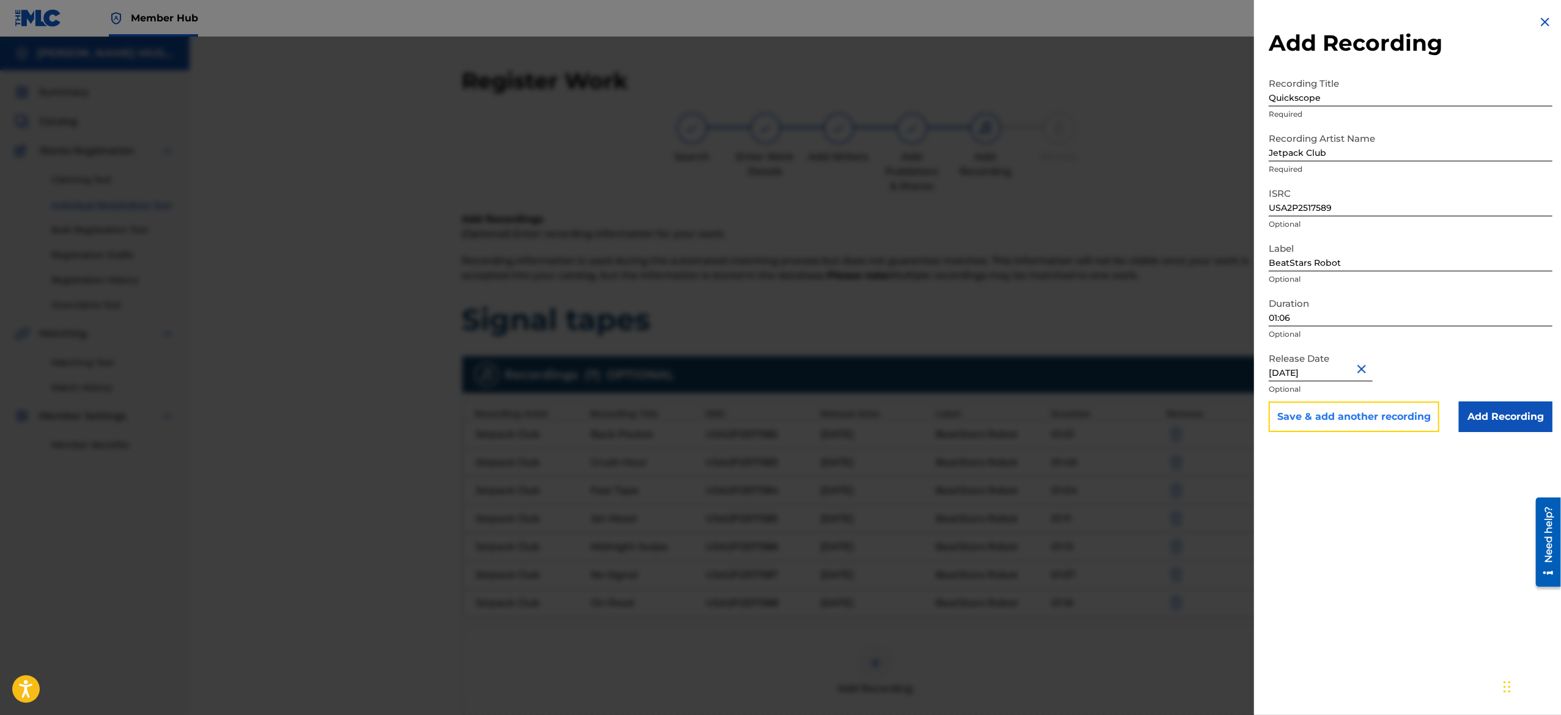
click at [1302, 416] on button "Save & add another recording" at bounding box center [1354, 417] width 171 height 31
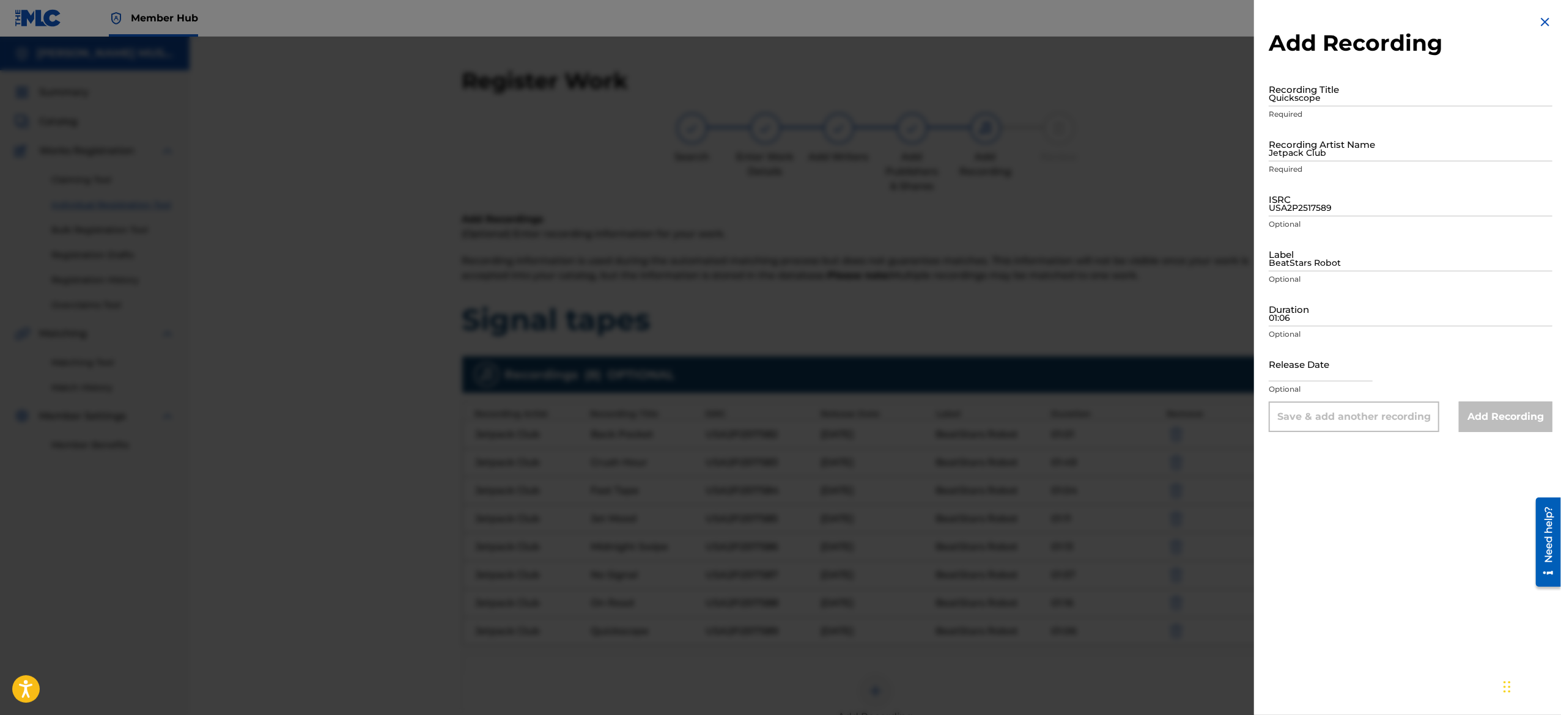
click at [1538, 21] on img at bounding box center [1545, 22] width 15 height 15
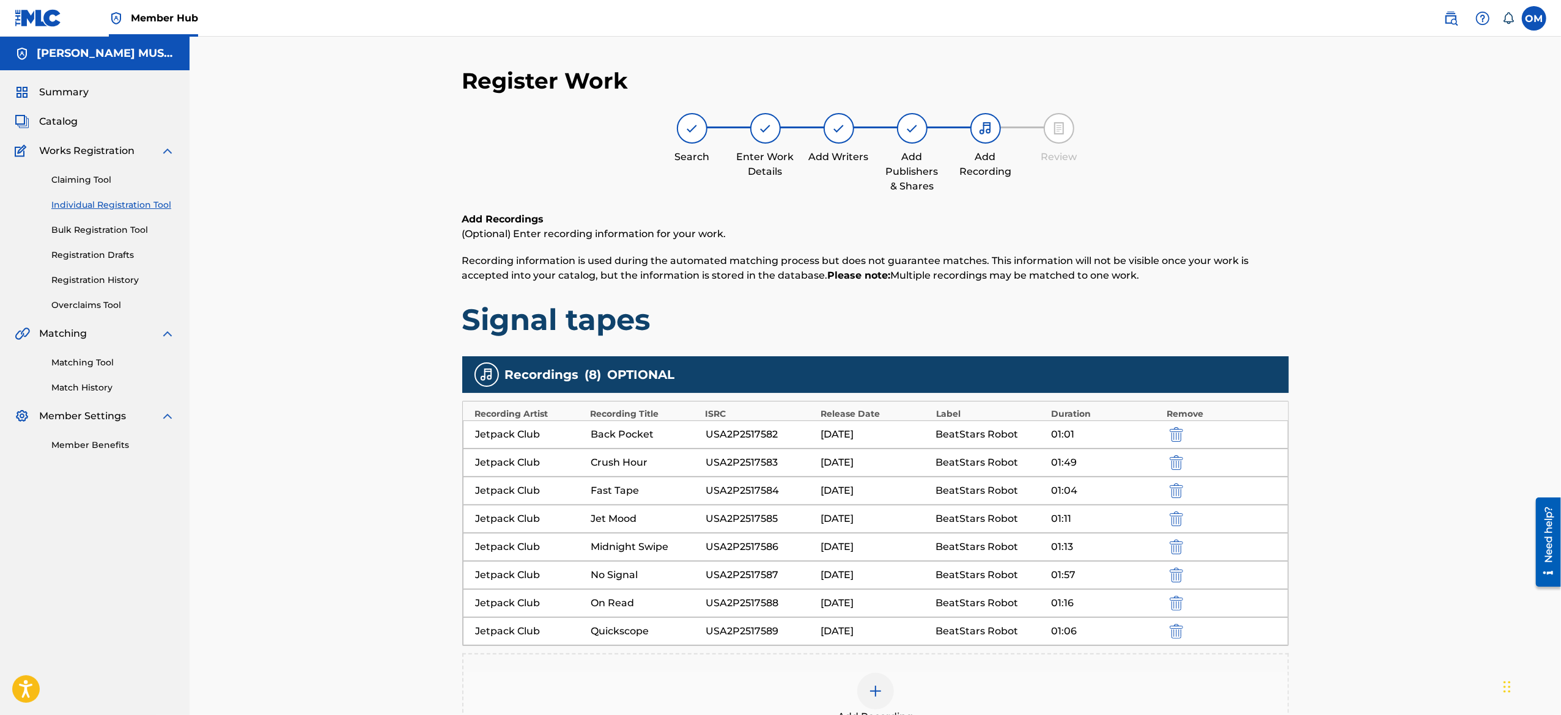
click at [1312, 523] on div "Register Work Search Enter Work Details Add Writers Add Publishers & Shares Add…" at bounding box center [875, 432] width 1371 height 790
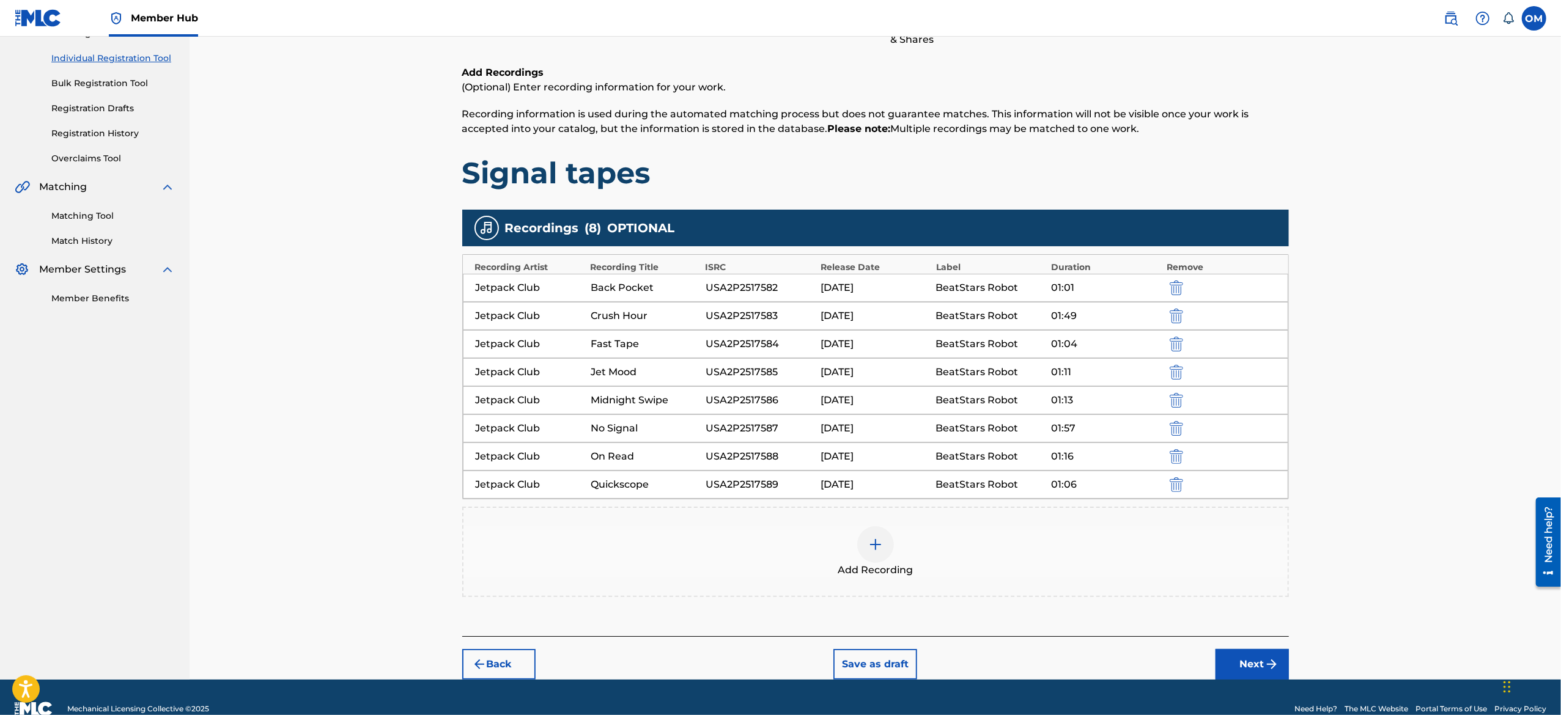
scroll to position [172, 0]
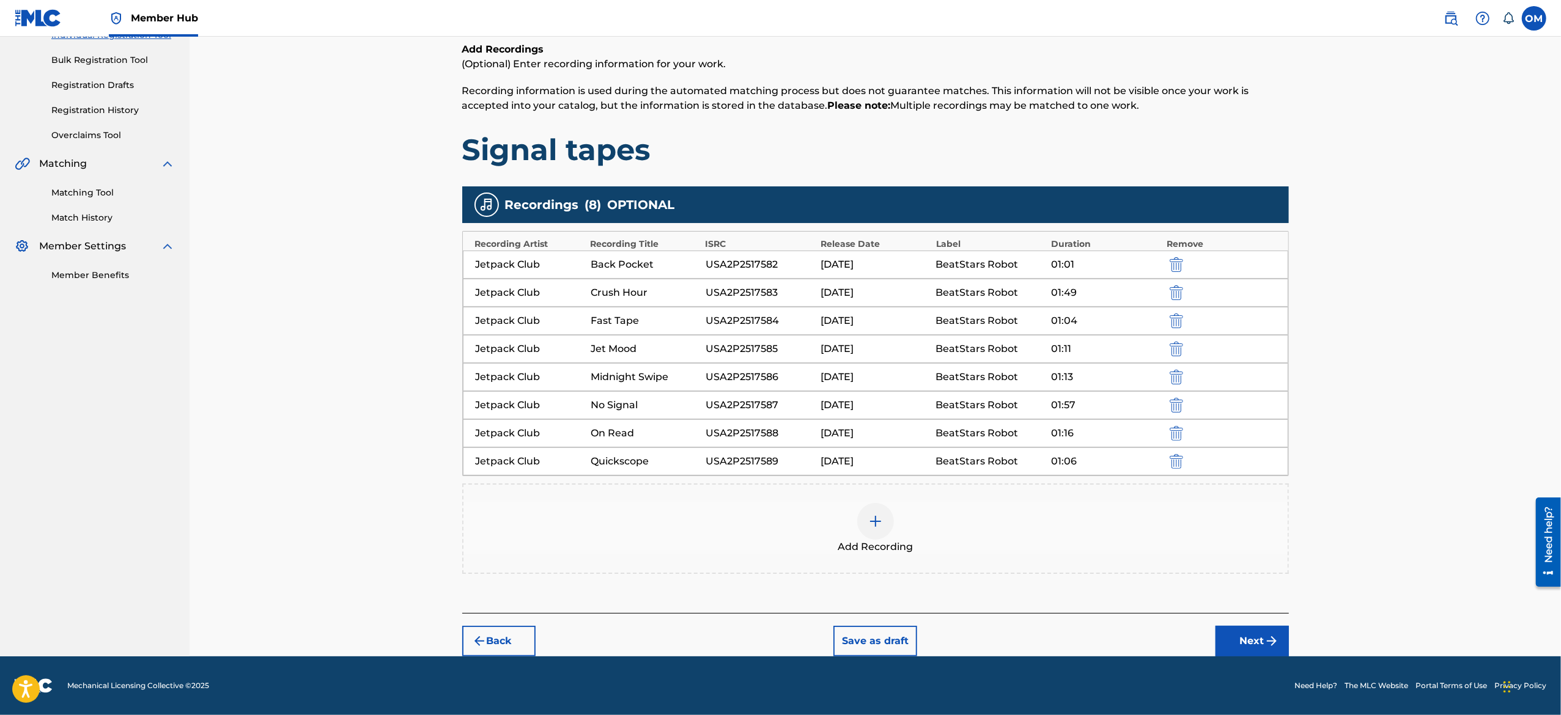
click at [882, 532] on div at bounding box center [875, 521] width 37 height 37
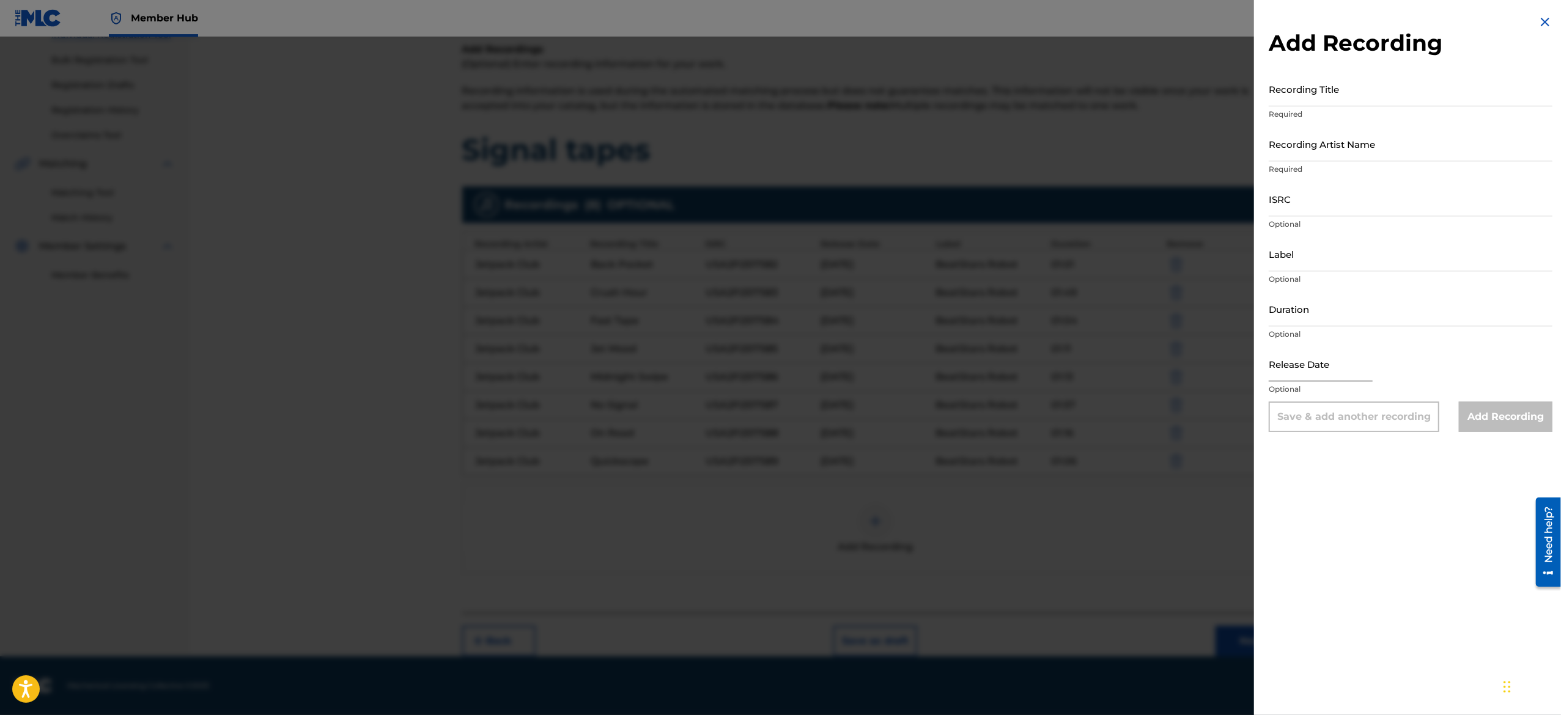
click at [1312, 359] on input "text" at bounding box center [1321, 364] width 104 height 35
select select "8"
select select "2025"
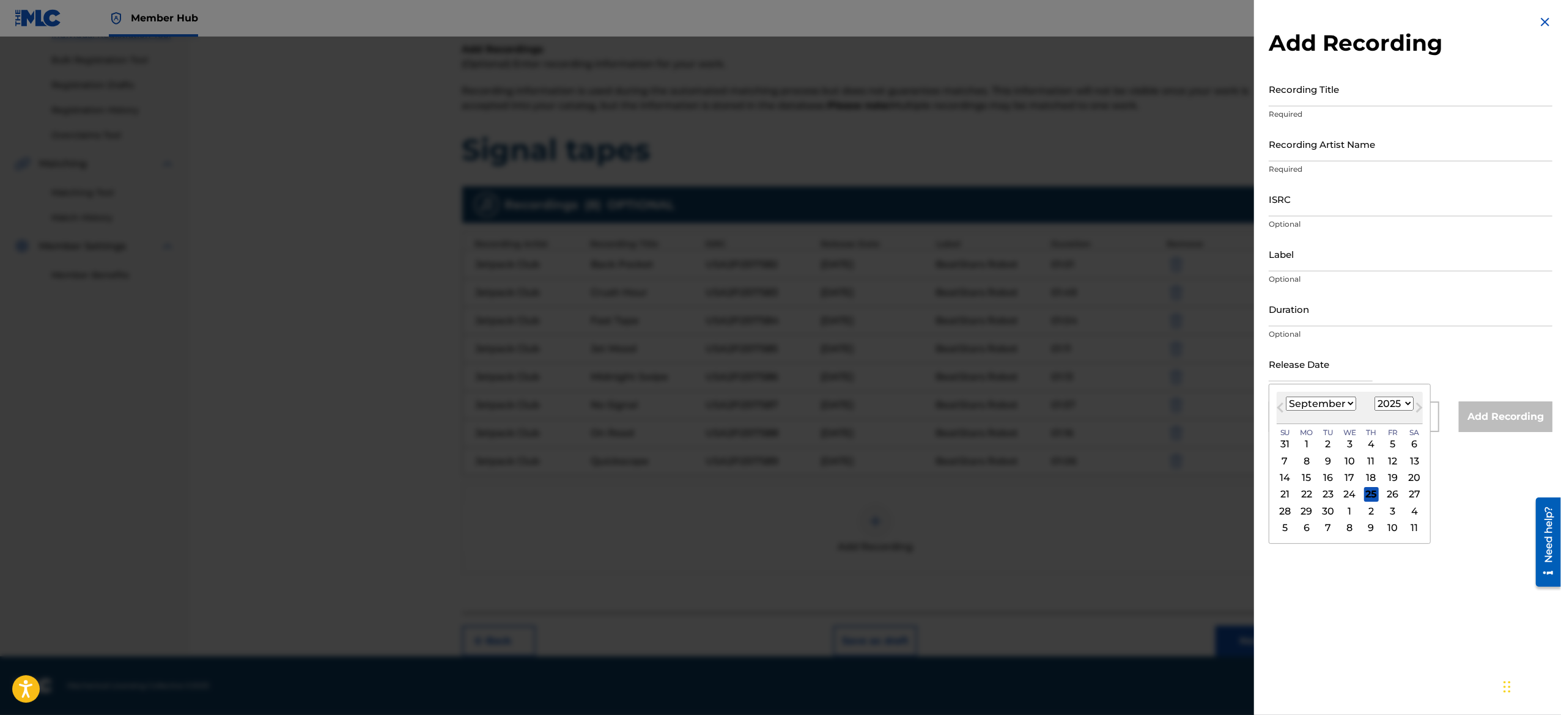
type input "April 26 2025"
select select "3"
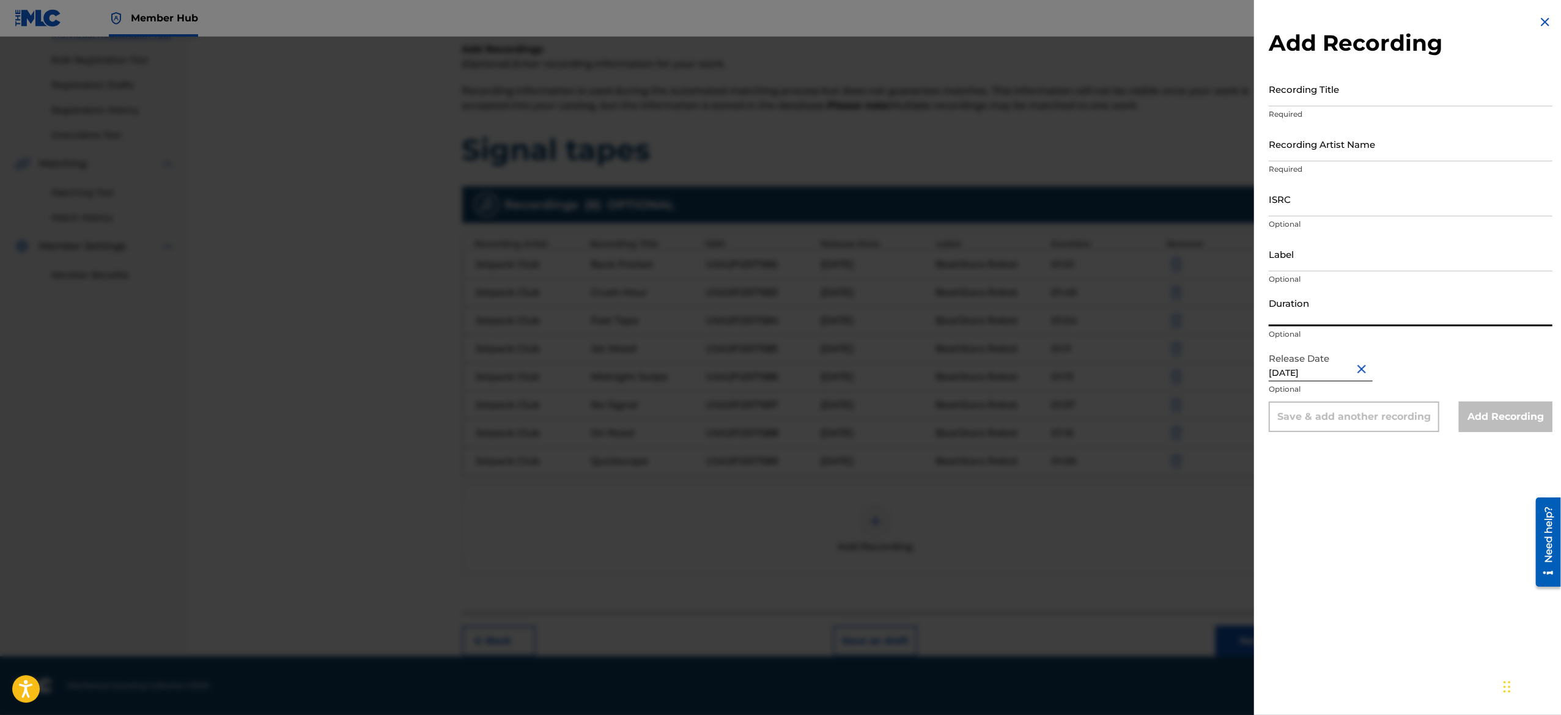
click at [1311, 319] on input "Duration" at bounding box center [1411, 309] width 284 height 35
paste input "01:07"
type input "01:07"
click at [1320, 256] on input "Label" at bounding box center [1411, 254] width 284 height 35
type input "BeatStars Robot"
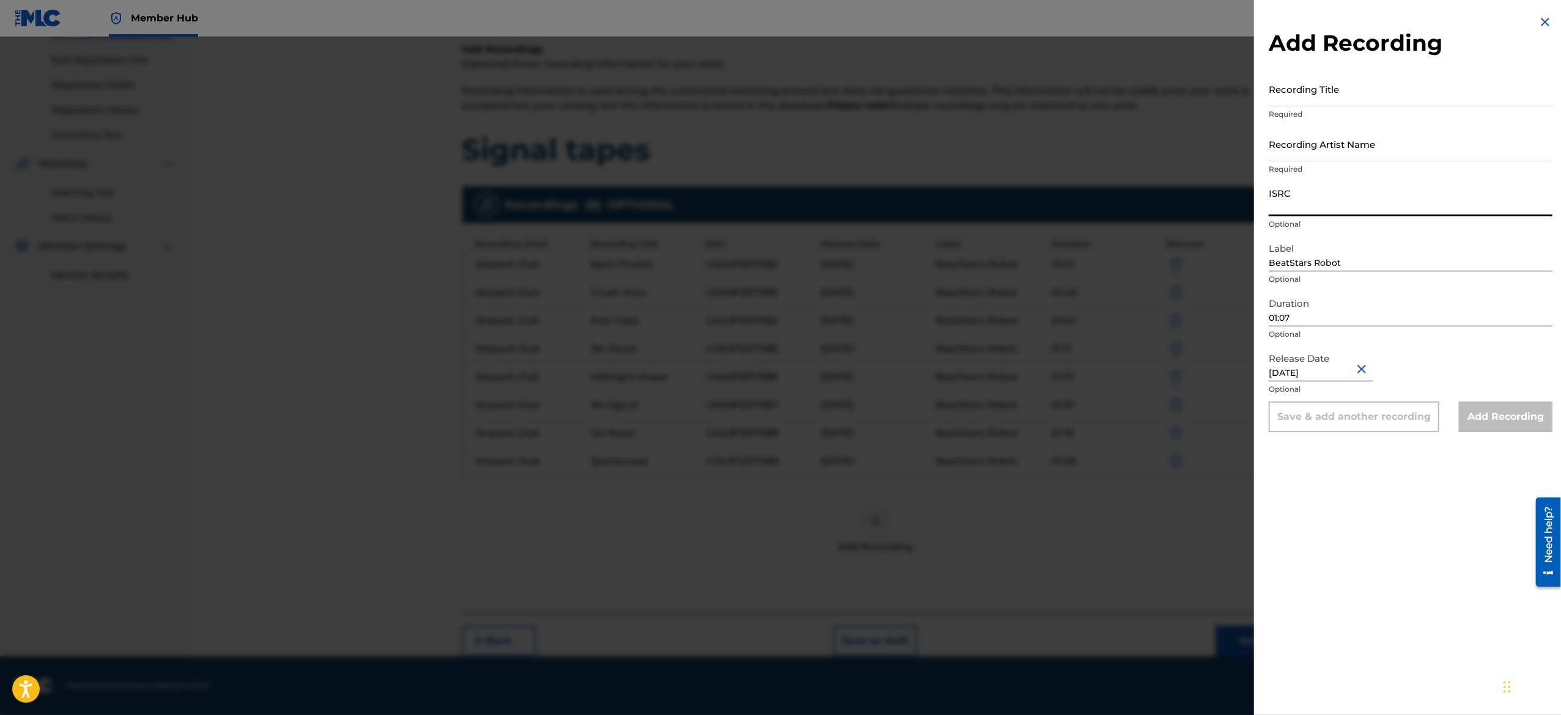
click at [1338, 199] on input "ISRC" at bounding box center [1411, 199] width 284 height 35
paste input "USA2P2517590"
type input "USA2P2517590"
click at [1324, 156] on input "Recording Artist Name" at bounding box center [1411, 144] width 284 height 35
type input "Jetpack Club"
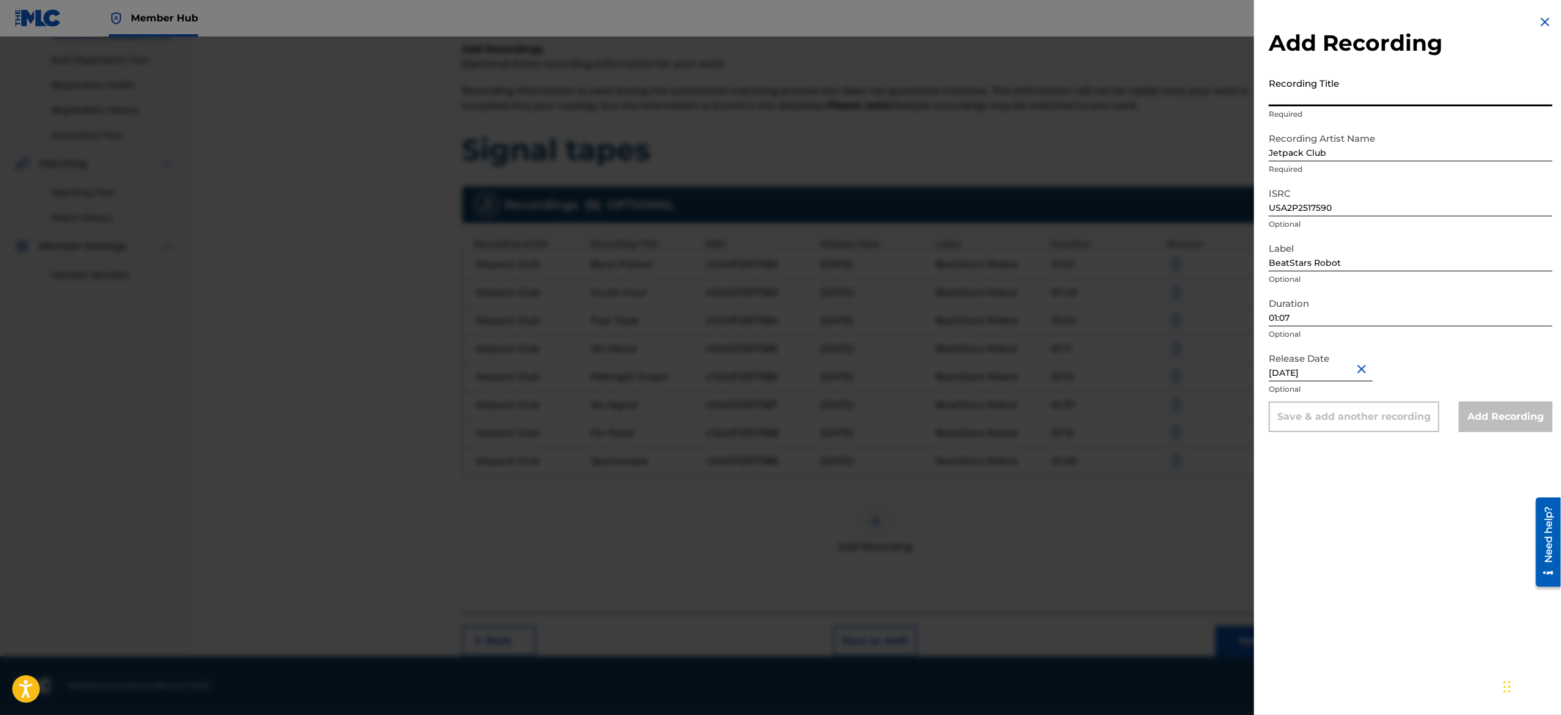
click at [1310, 95] on input "Recording Title" at bounding box center [1411, 89] width 284 height 35
paste input "Seen It All"
type input "Seen It All"
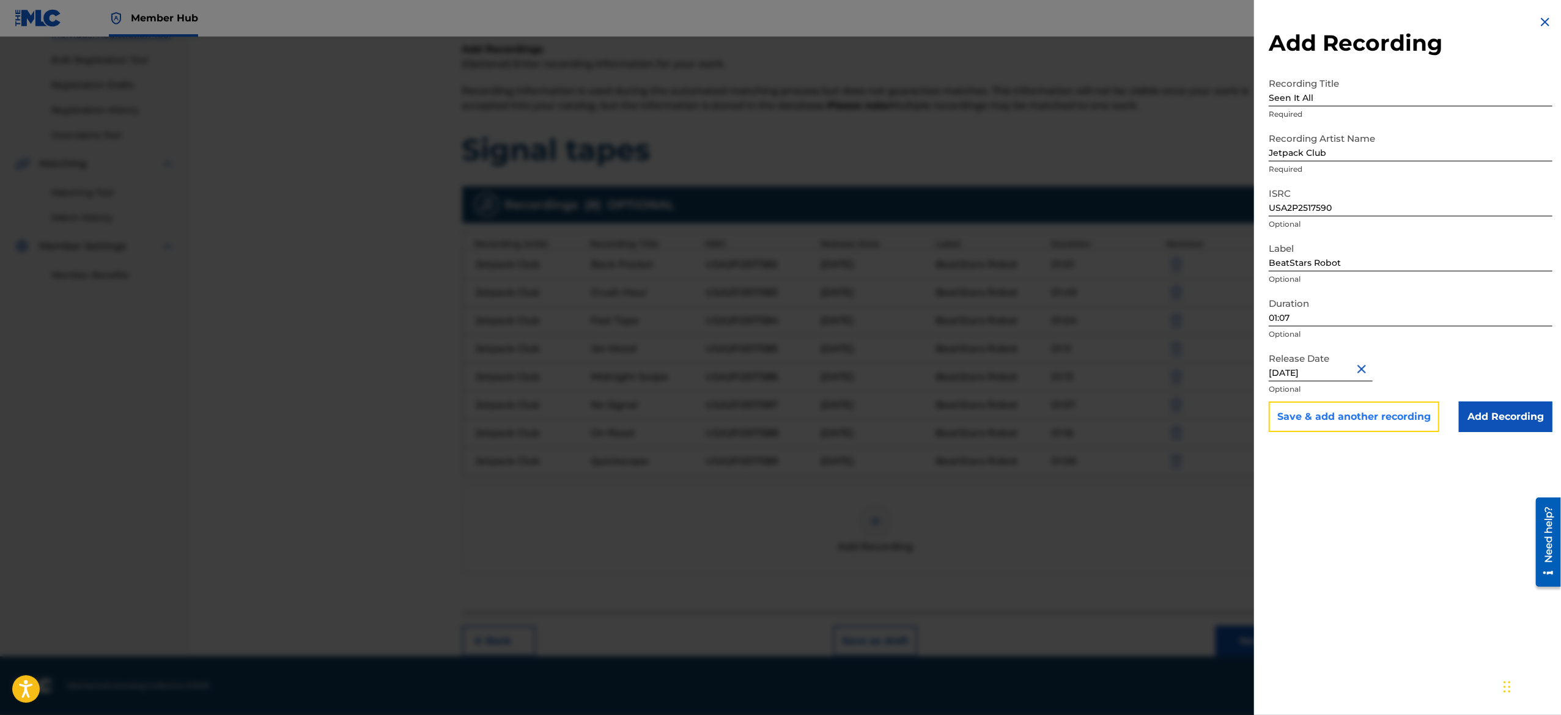
click at [1301, 420] on button "Save & add another recording" at bounding box center [1354, 417] width 171 height 31
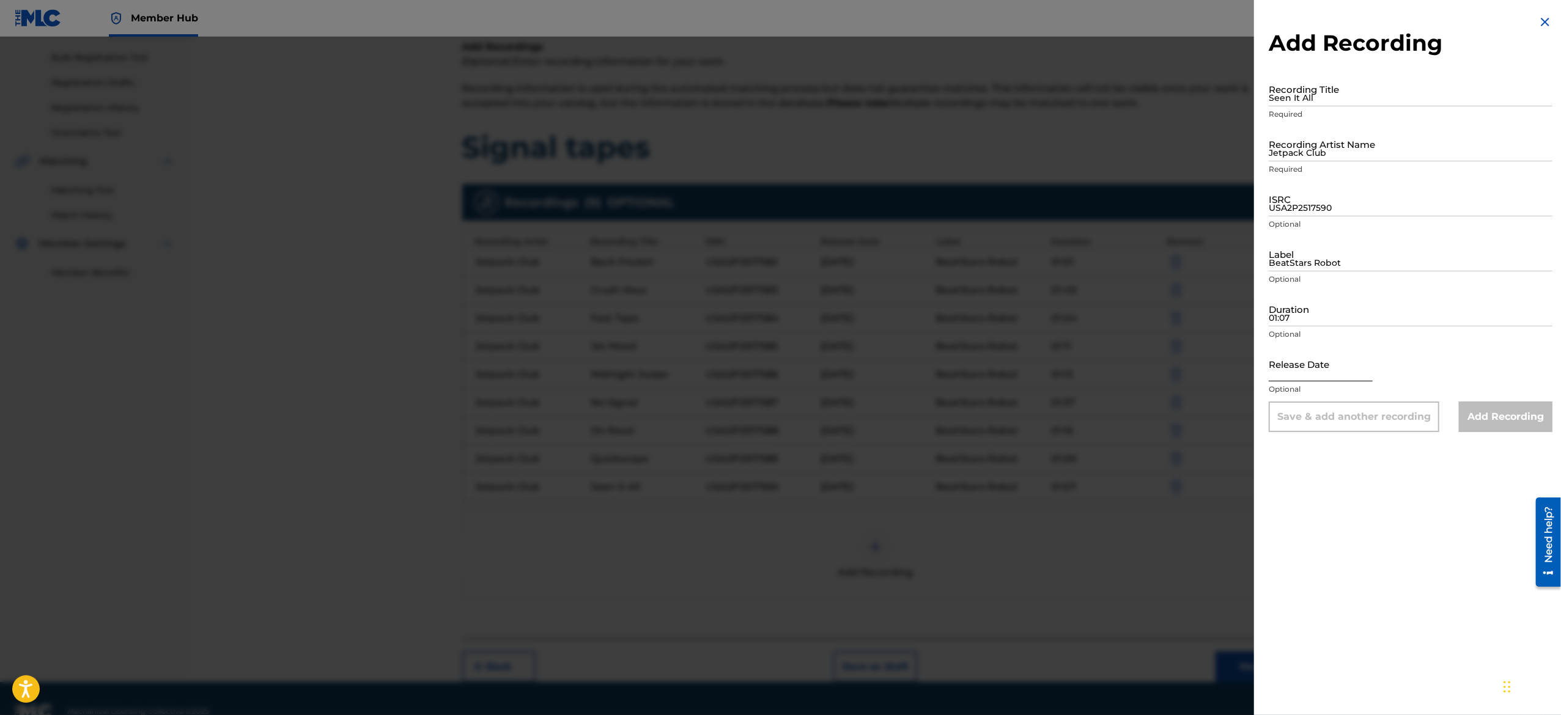
click at [1327, 347] on input "text" at bounding box center [1321, 364] width 104 height 35
select select "8"
select select "2025"
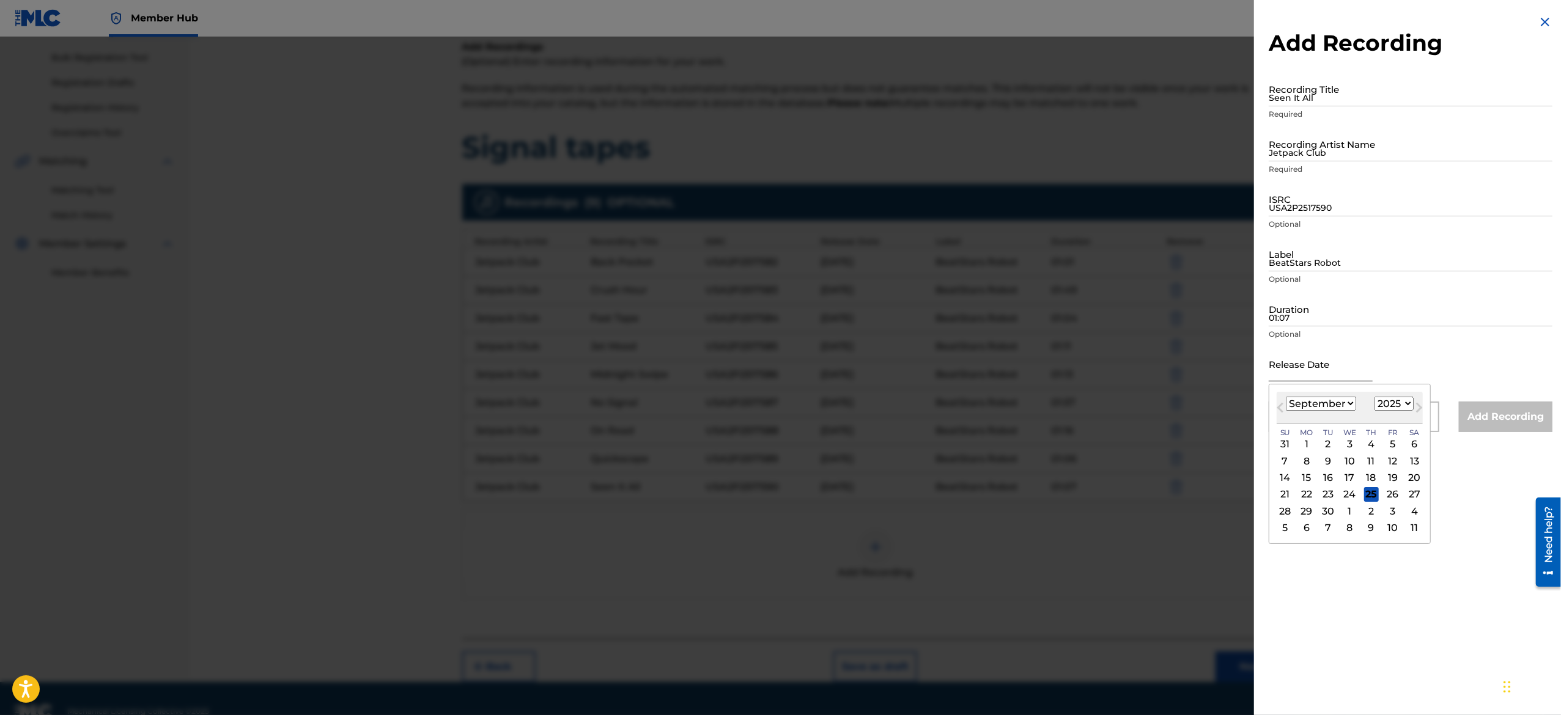
type input "April 26 2025"
select select "3"
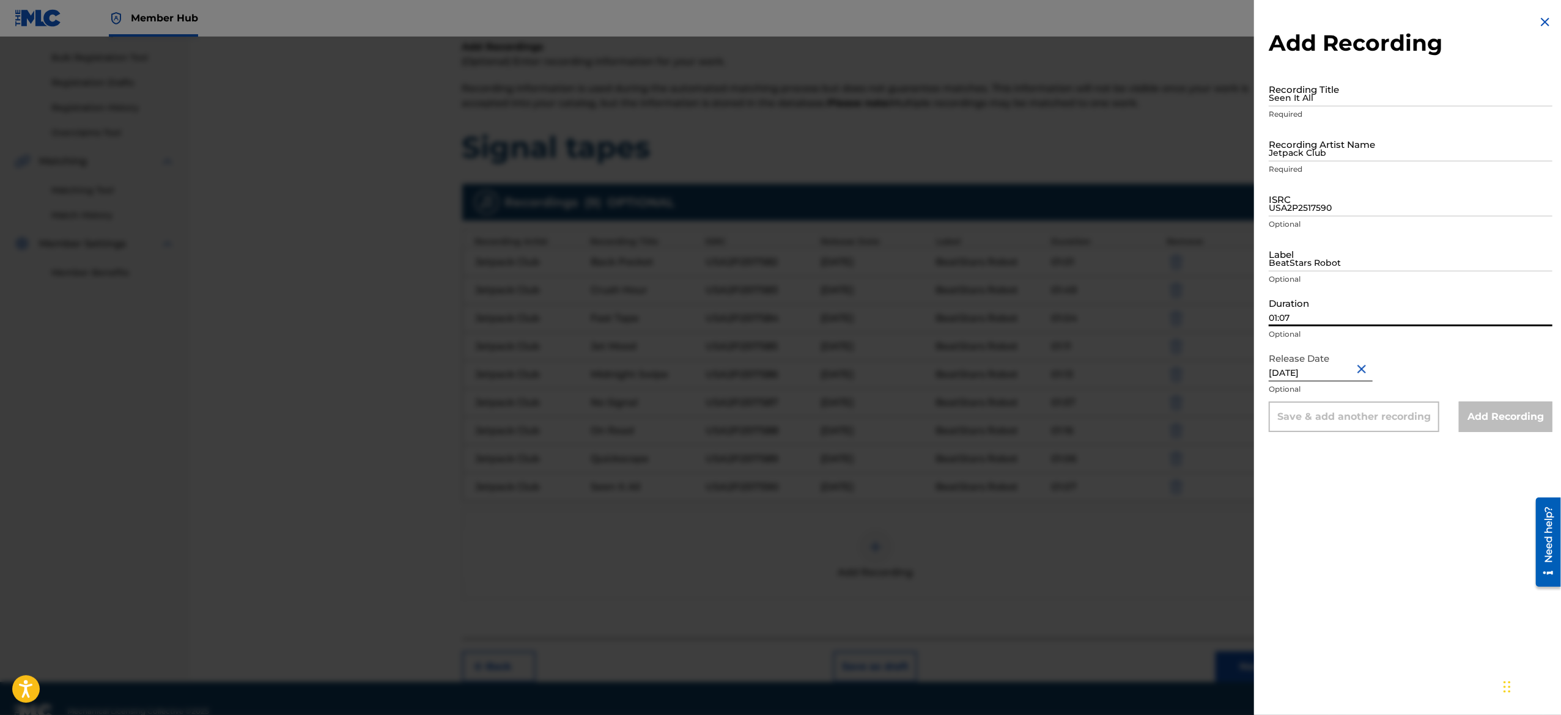
click at [1321, 312] on input "01:07" at bounding box center [1411, 309] width 284 height 35
paste input "02:01"
type input "02:01"
drag, startPoint x: 1323, startPoint y: 247, endPoint x: 1402, endPoint y: 317, distance: 105.3
click at [1402, 317] on form "Recording Title Seen It All Required Recording Artist Name Jetpack Club Require…" at bounding box center [1411, 252] width 284 height 361
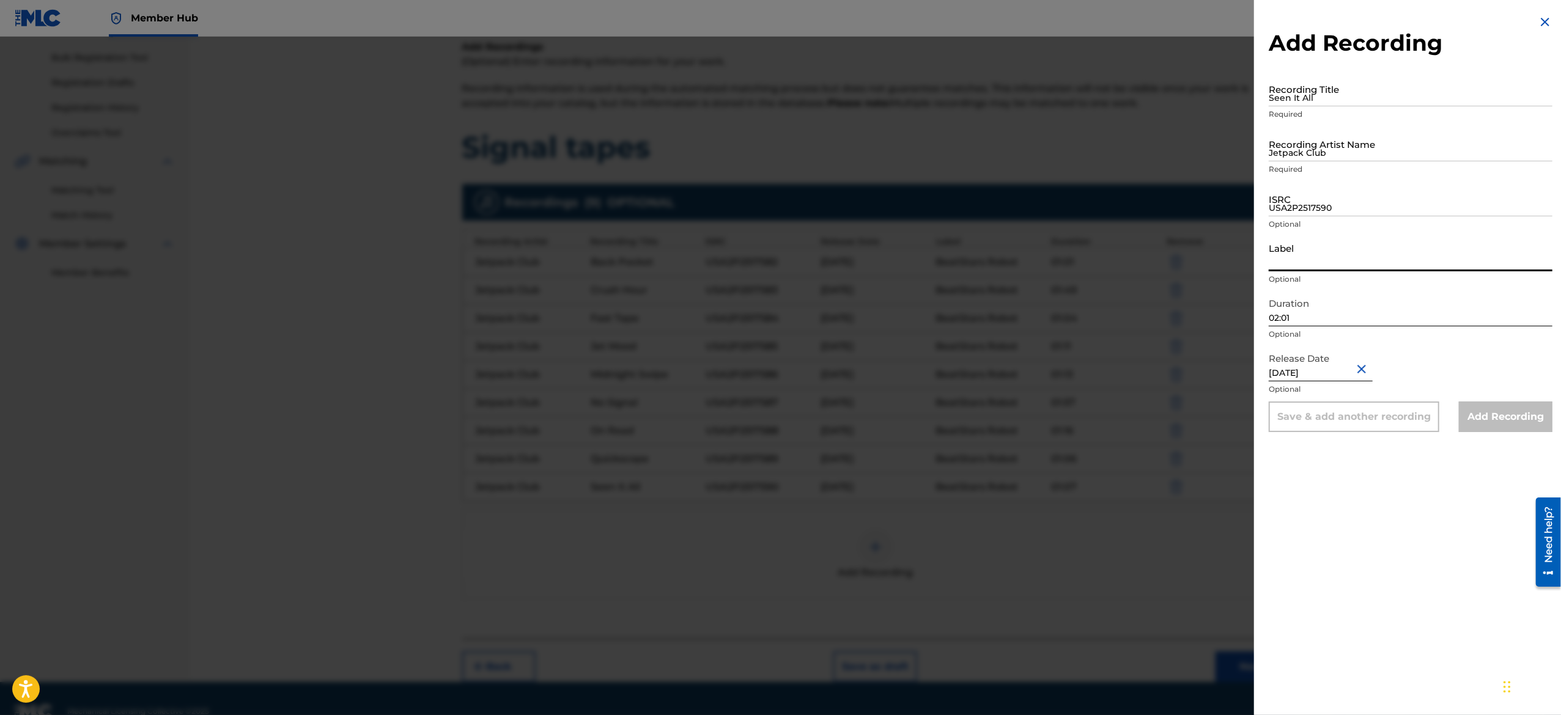
type input "BeatStars Robot"
click at [1343, 212] on input "USA2P2517590" at bounding box center [1411, 199] width 284 height 35
paste input "USA2P2517591"
type input "USA2P2517591"
click at [1355, 164] on p "Required" at bounding box center [1411, 169] width 284 height 11
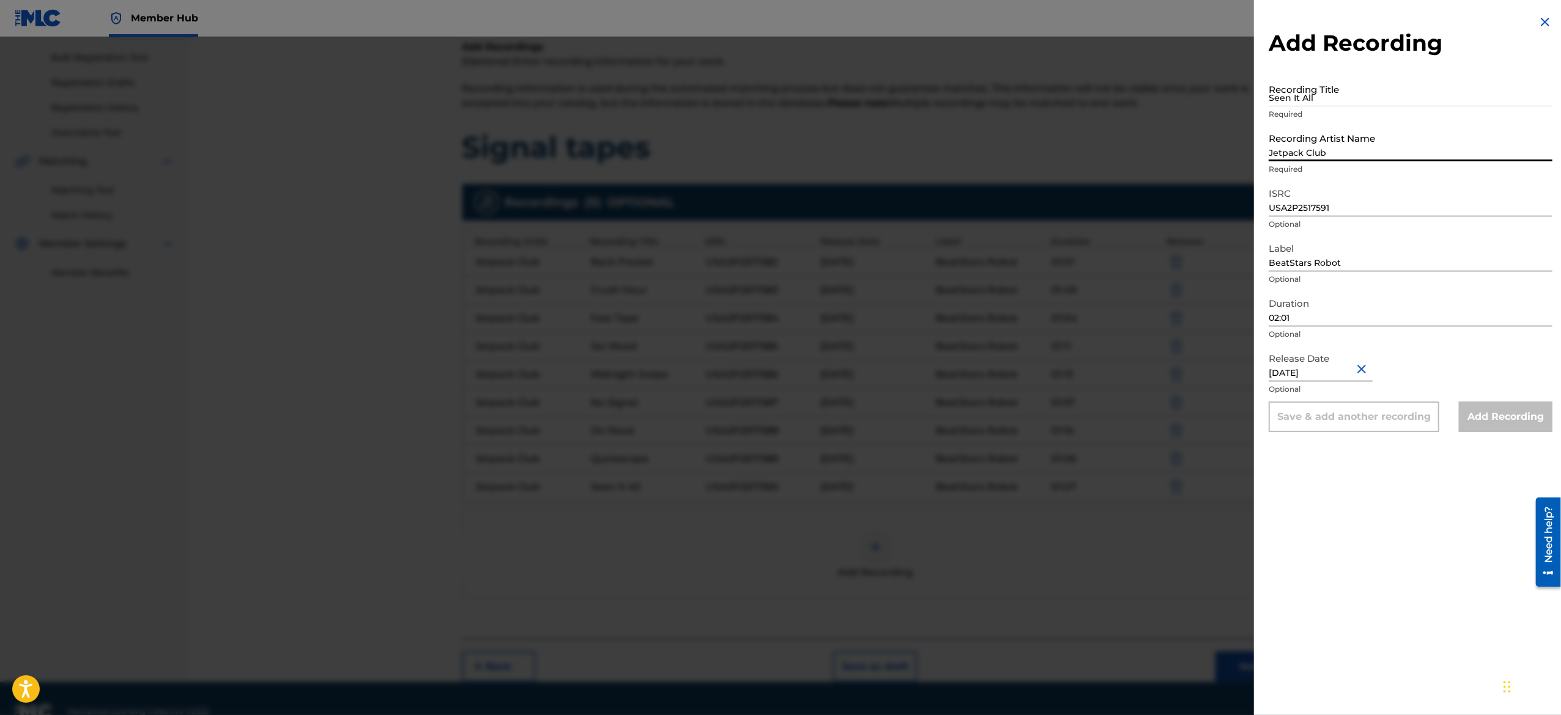
click at [1355, 154] on input "Jetpack Club" at bounding box center [1411, 144] width 284 height 35
type input "Jetpack Club"
click at [1343, 97] on input "Seen It All" at bounding box center [1411, 89] width 284 height 35
paste input "Soft Reset"
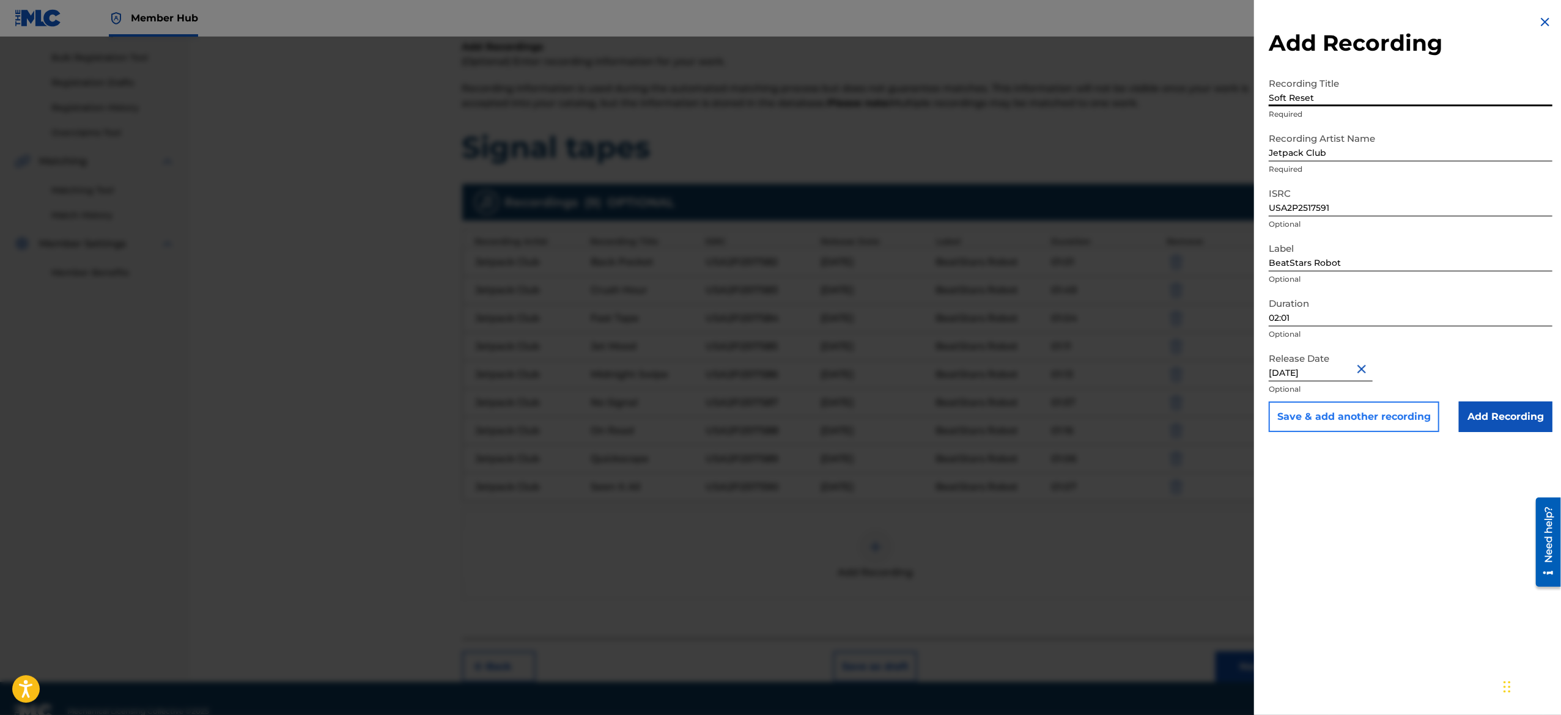
type input "Soft Reset"
click at [1311, 415] on button "Save & add another recording" at bounding box center [1354, 417] width 171 height 31
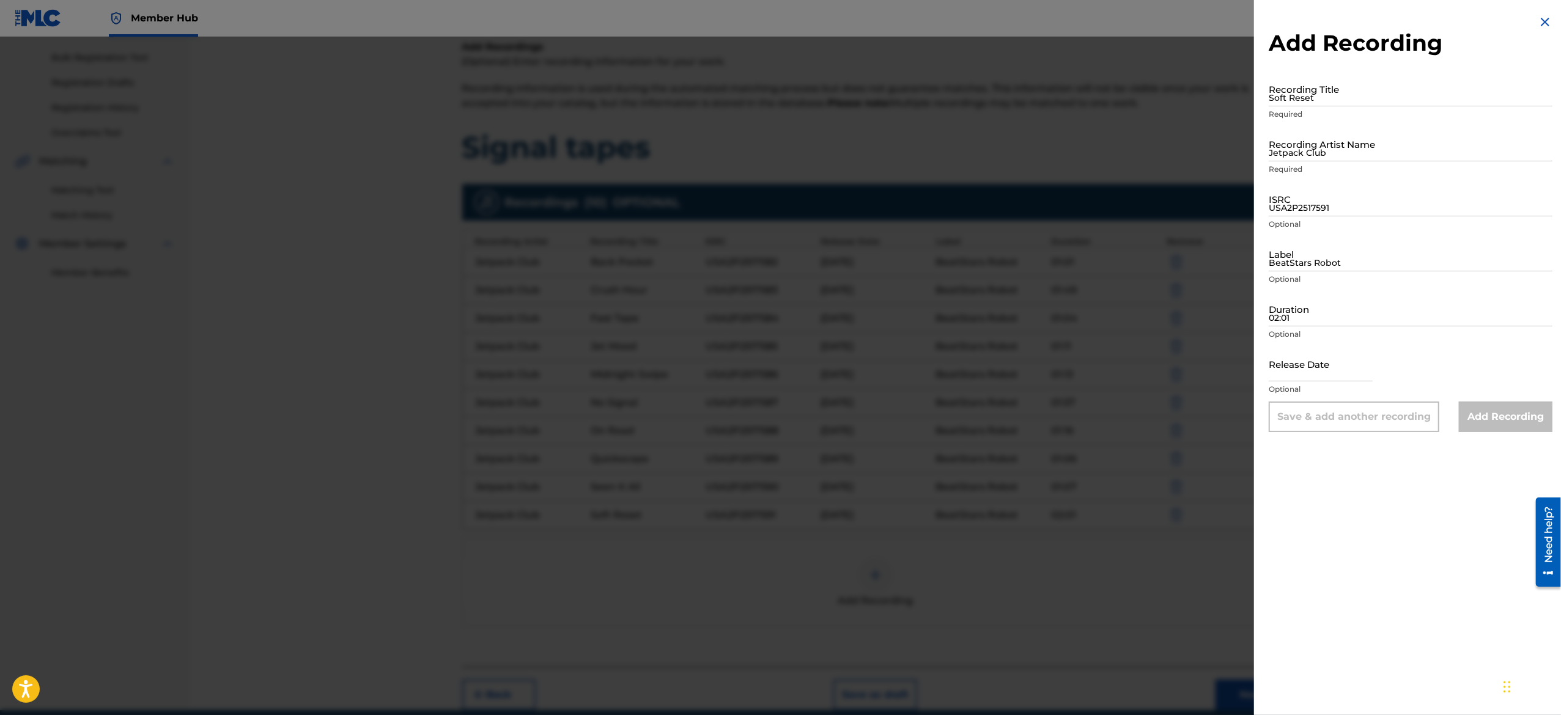
click at [1540, 20] on img at bounding box center [1545, 22] width 15 height 15
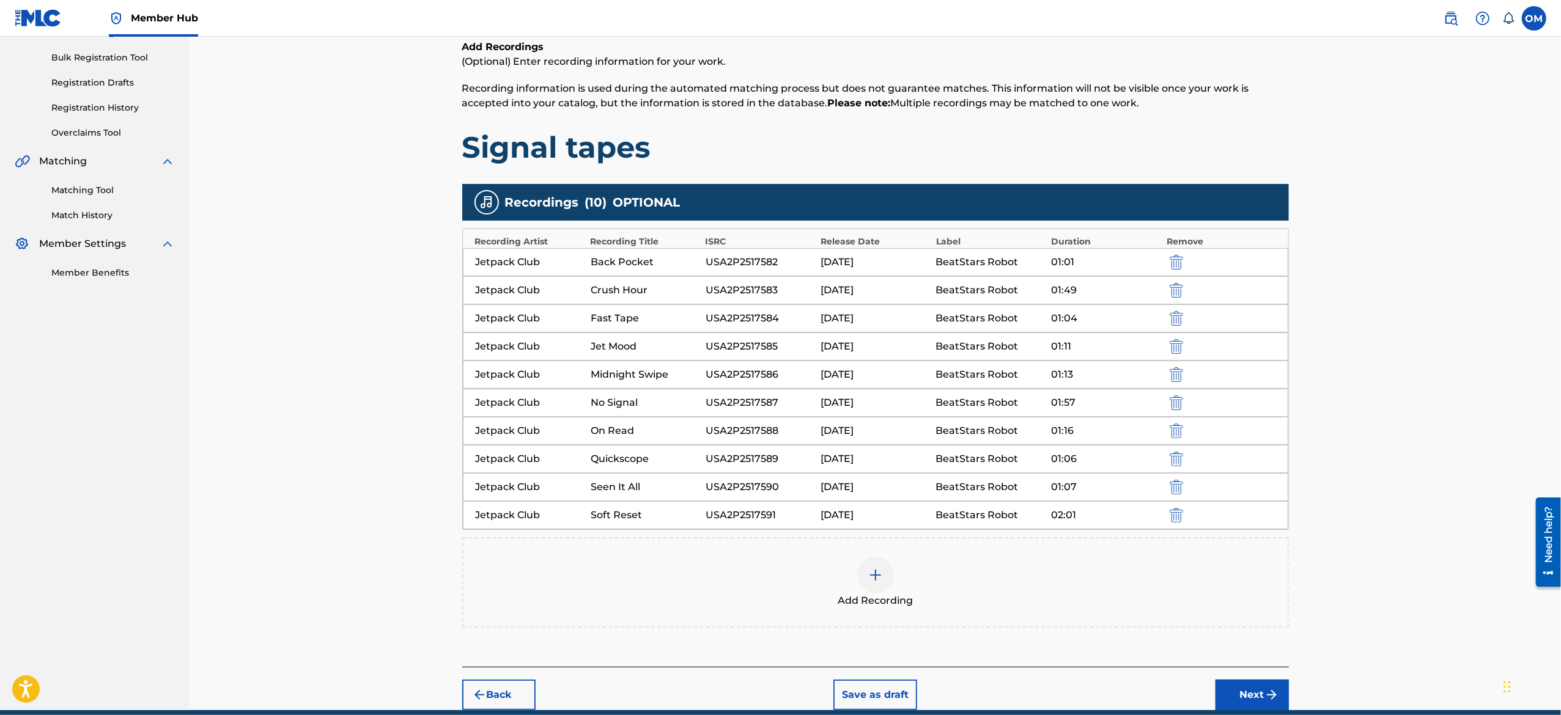
click at [871, 566] on div at bounding box center [875, 575] width 37 height 37
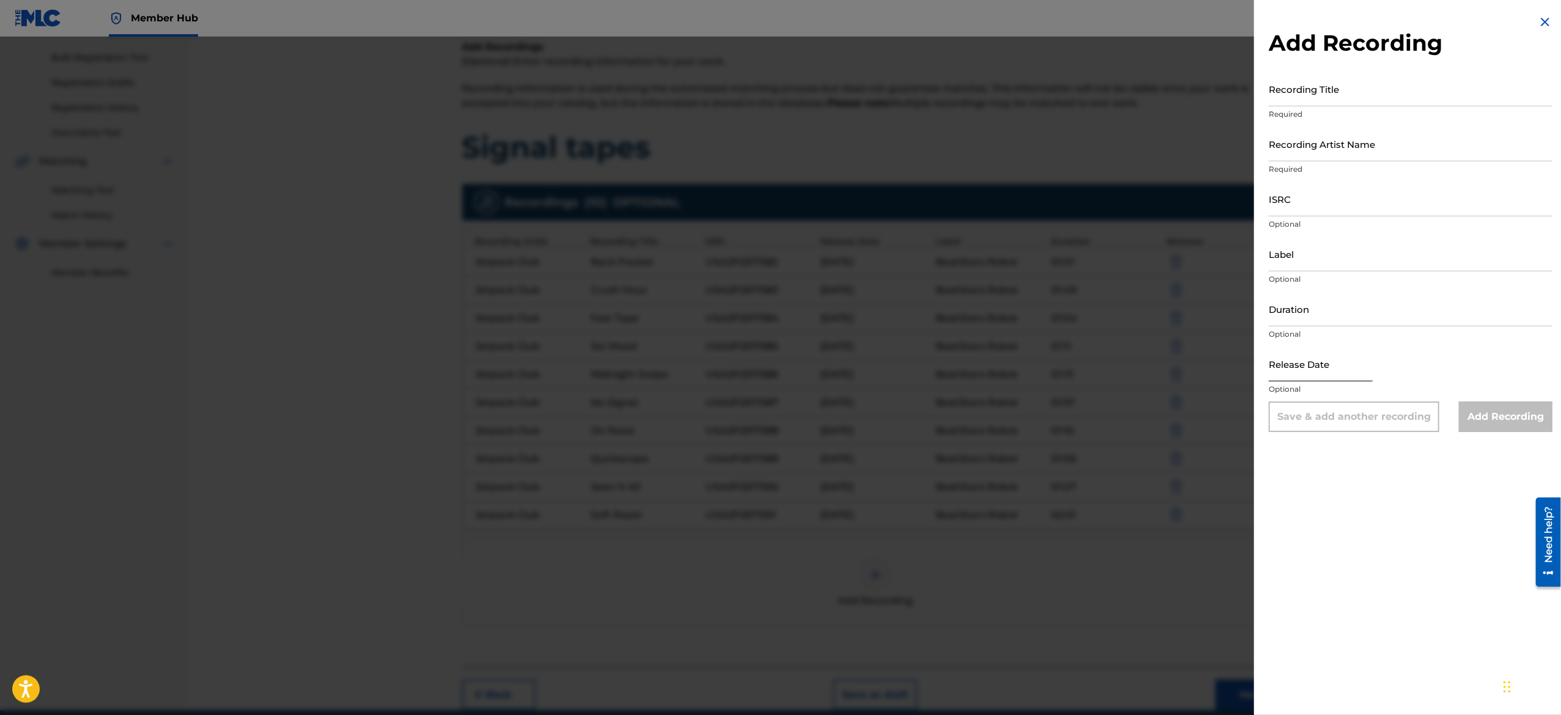
click at [1313, 363] on input "text" at bounding box center [1321, 364] width 104 height 35
select select "8"
select select "2025"
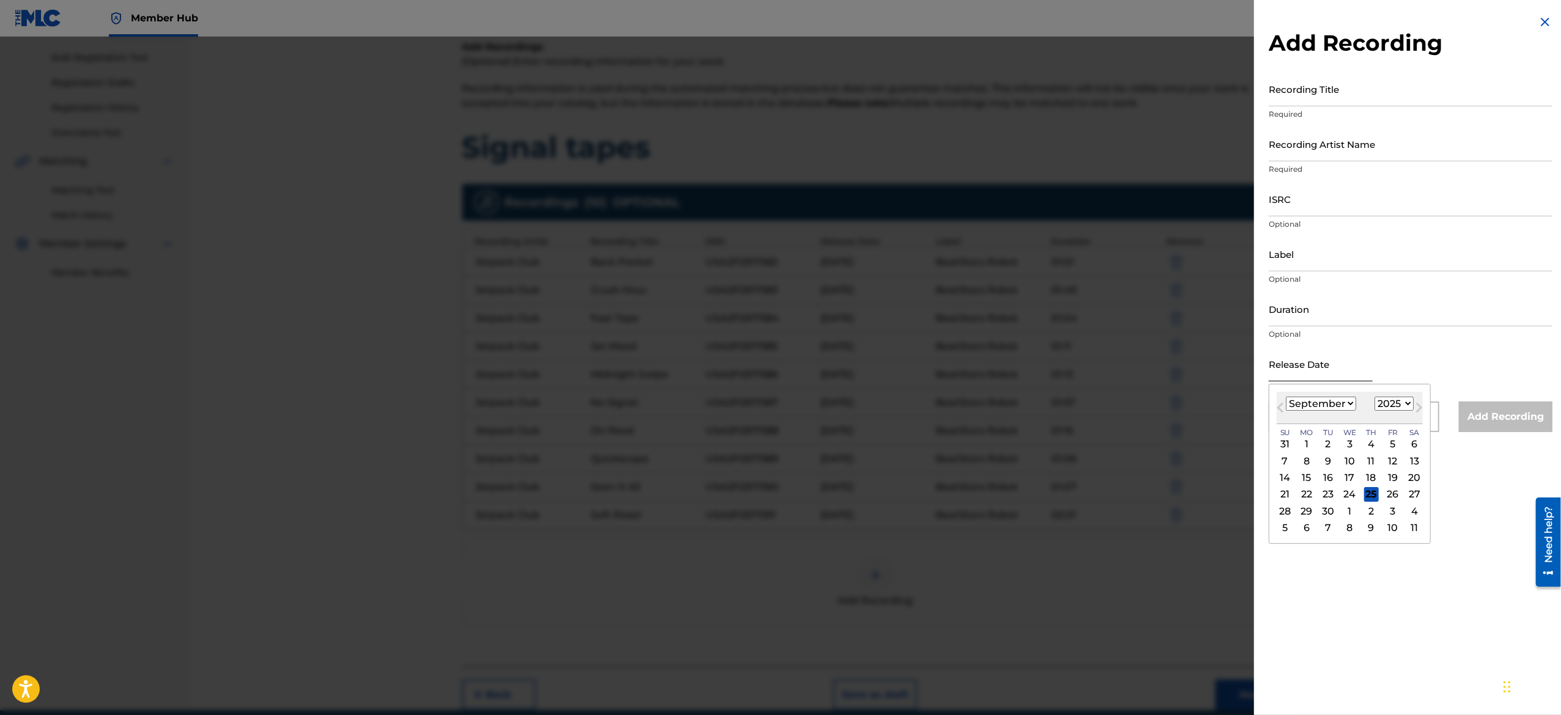
type input "April 26 2025"
select select "3"
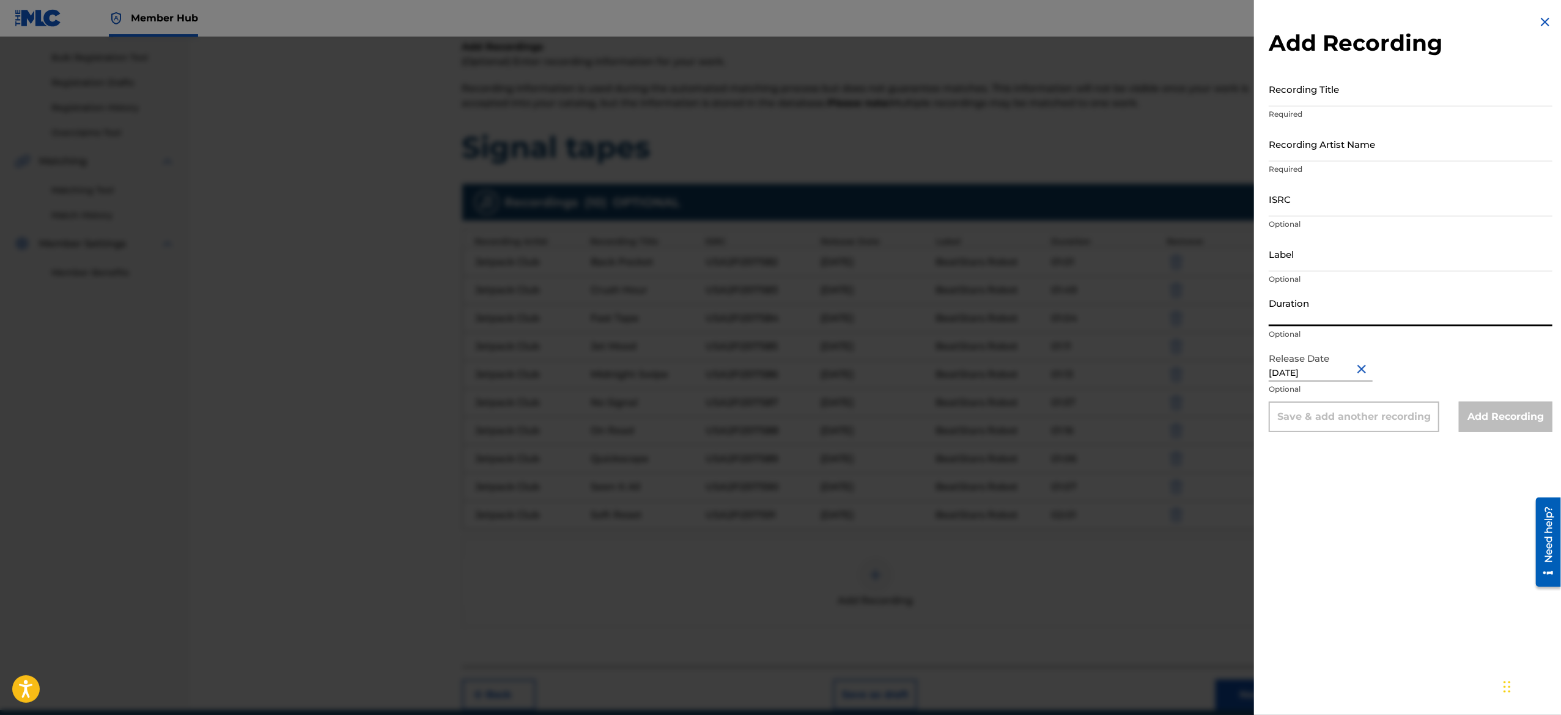
click at [1315, 303] on input "Duration" at bounding box center [1411, 309] width 284 height 35
paste input "01:51"
type input "01:51"
click at [1291, 264] on input "Label" at bounding box center [1411, 254] width 284 height 35
type input "BeatStars Robot"
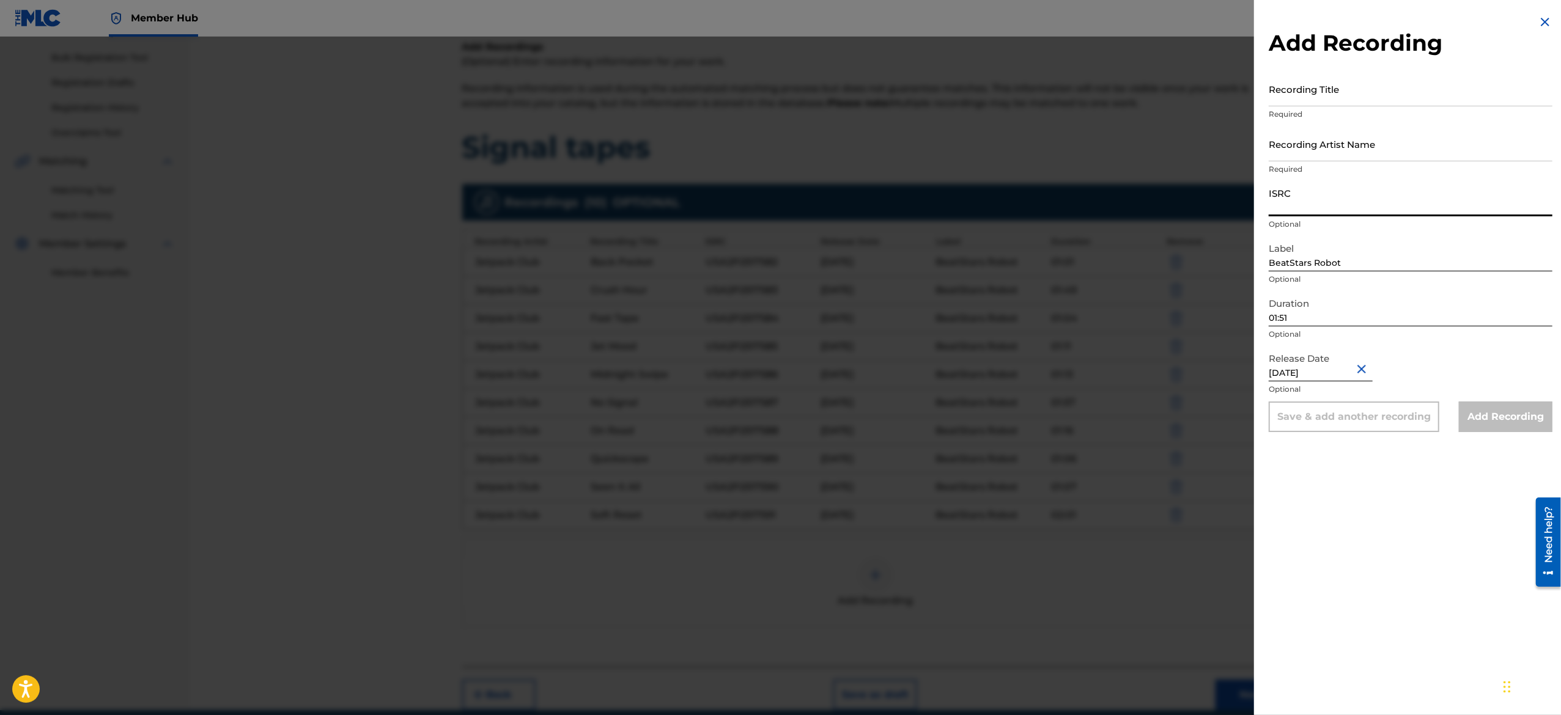
click at [1320, 208] on input "ISRC" at bounding box center [1411, 199] width 284 height 35
paste input "USA2P2517592"
type input "USA2P2517592"
click at [1324, 154] on input "Recording Artist Name" at bounding box center [1411, 144] width 284 height 35
type input "Jetpack Club"
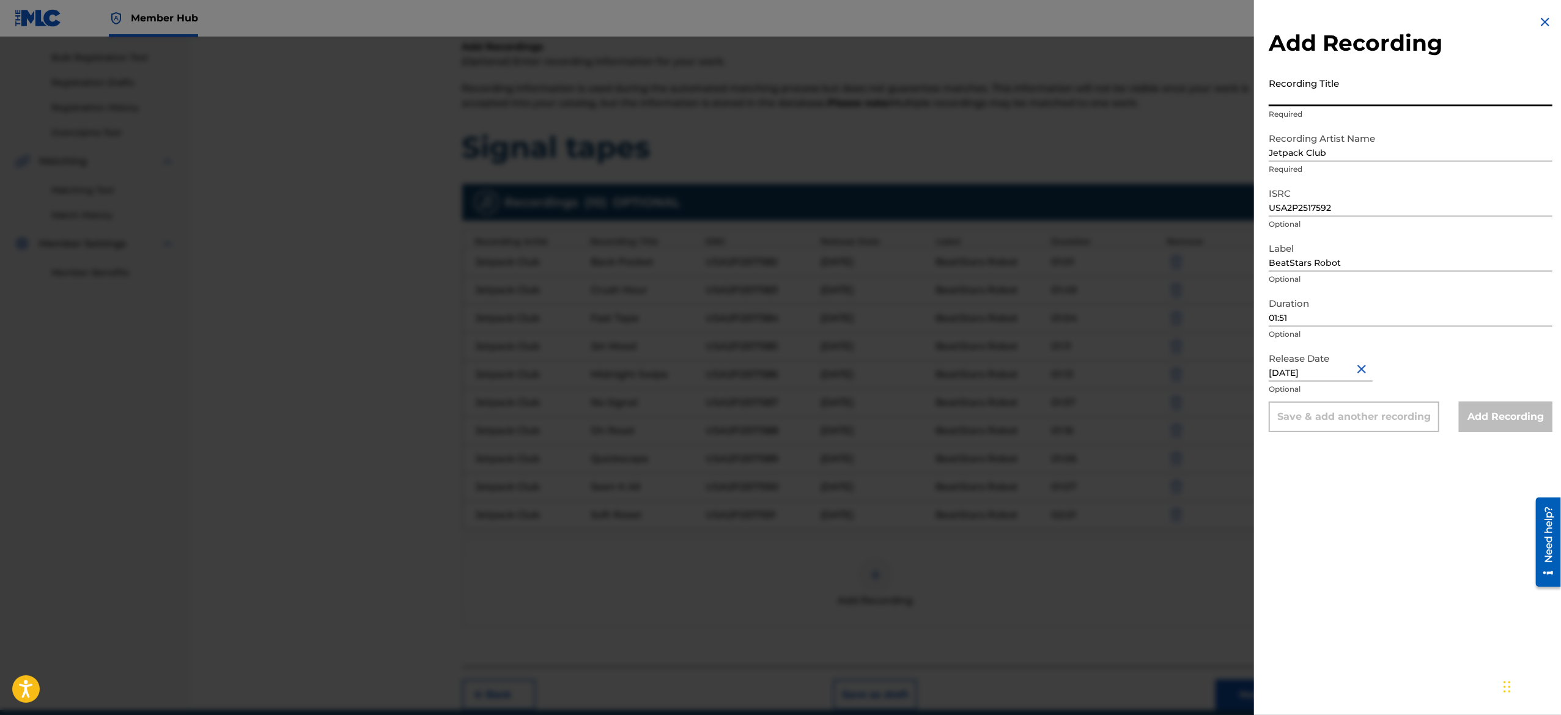
click at [1316, 90] on input "Recording Title" at bounding box center [1411, 89] width 284 height 35
paste input "Spaced Out"
type input "Spaced Out"
click at [1315, 427] on button "Save & add another recording" at bounding box center [1354, 417] width 171 height 31
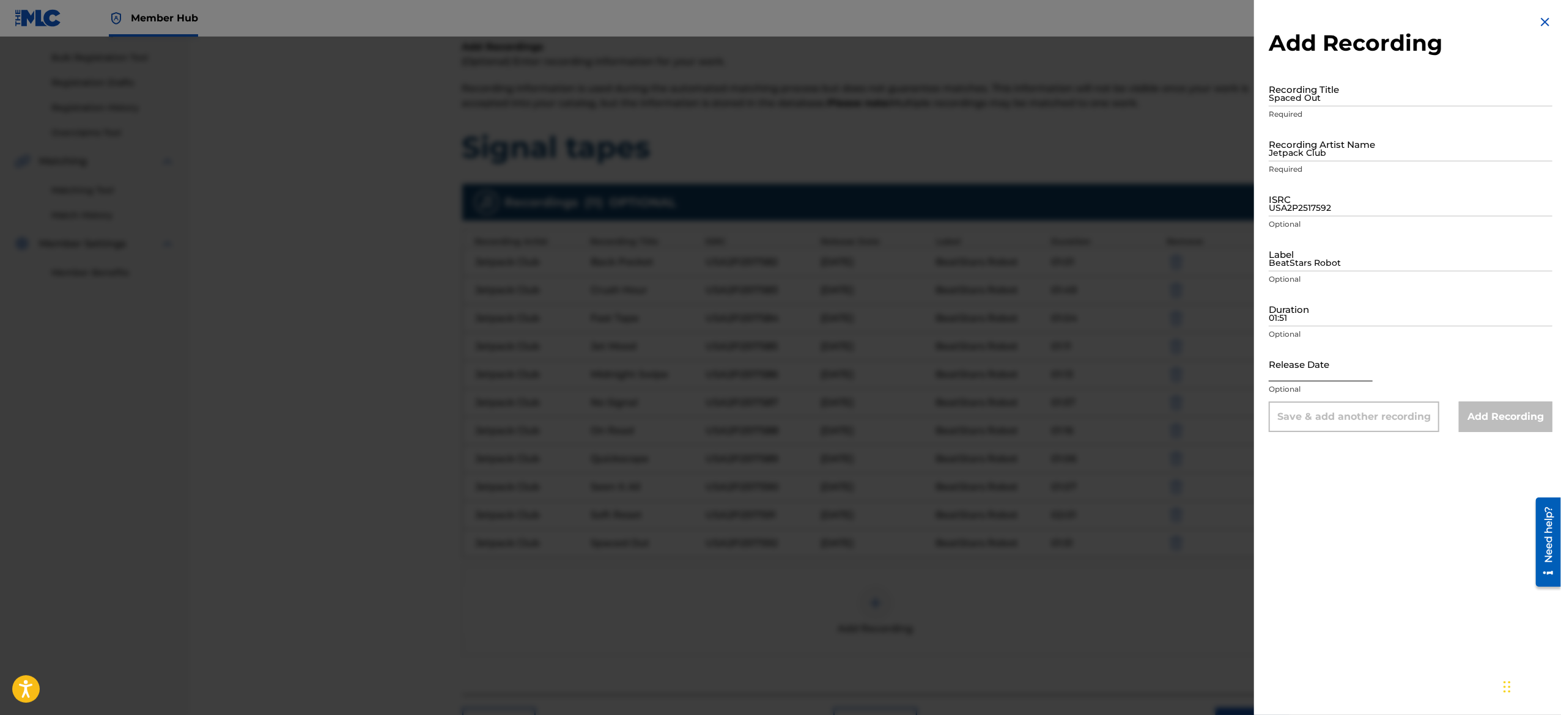
click at [1334, 361] on input "text" at bounding box center [1321, 364] width 104 height 35
select select "8"
select select "2025"
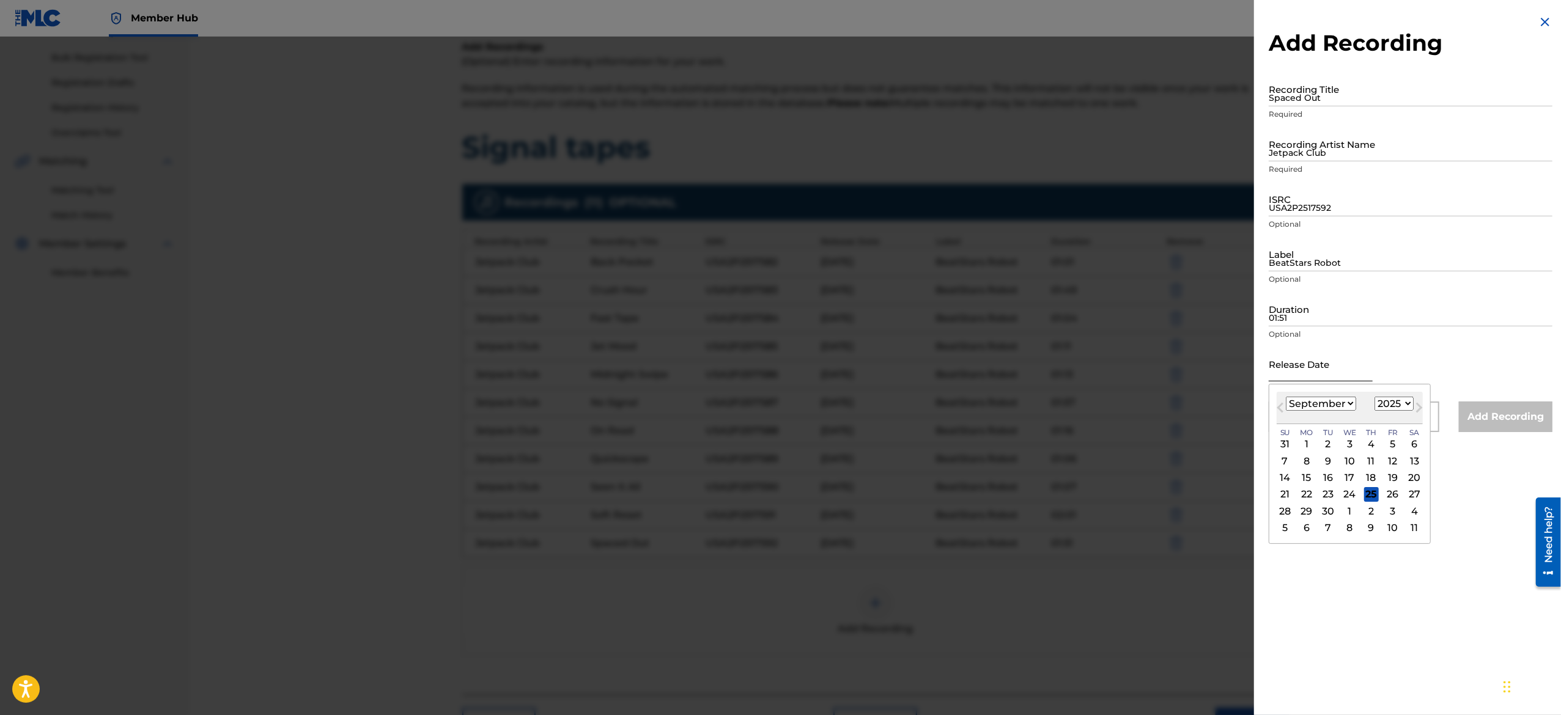
type input "April 26 2025"
select select "3"
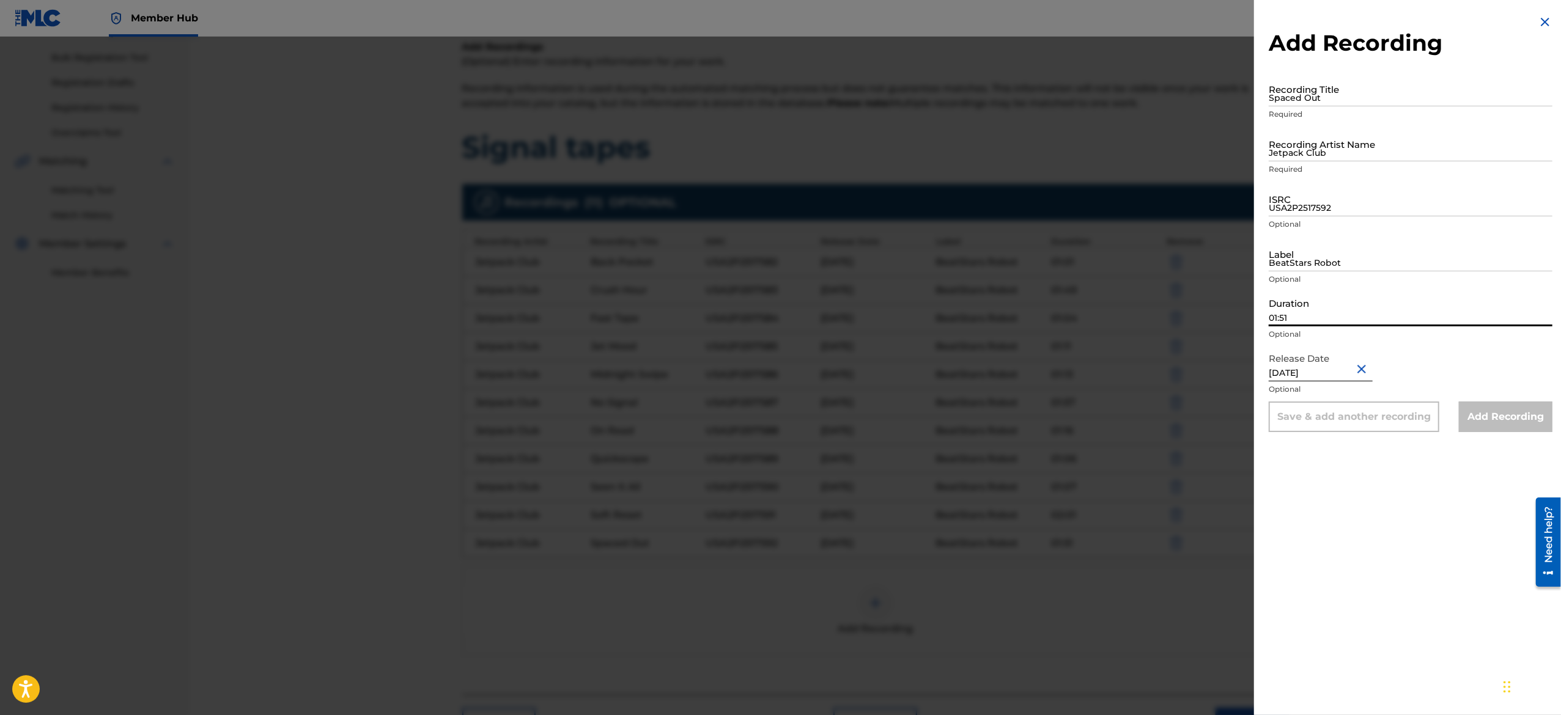
click at [1314, 318] on input "01:51" at bounding box center [1411, 309] width 284 height 35
paste input "01:18"
type input "01:18"
click at [1292, 258] on input "BeatStars Robot" at bounding box center [1411, 254] width 284 height 35
type input "BeatStars Robot"
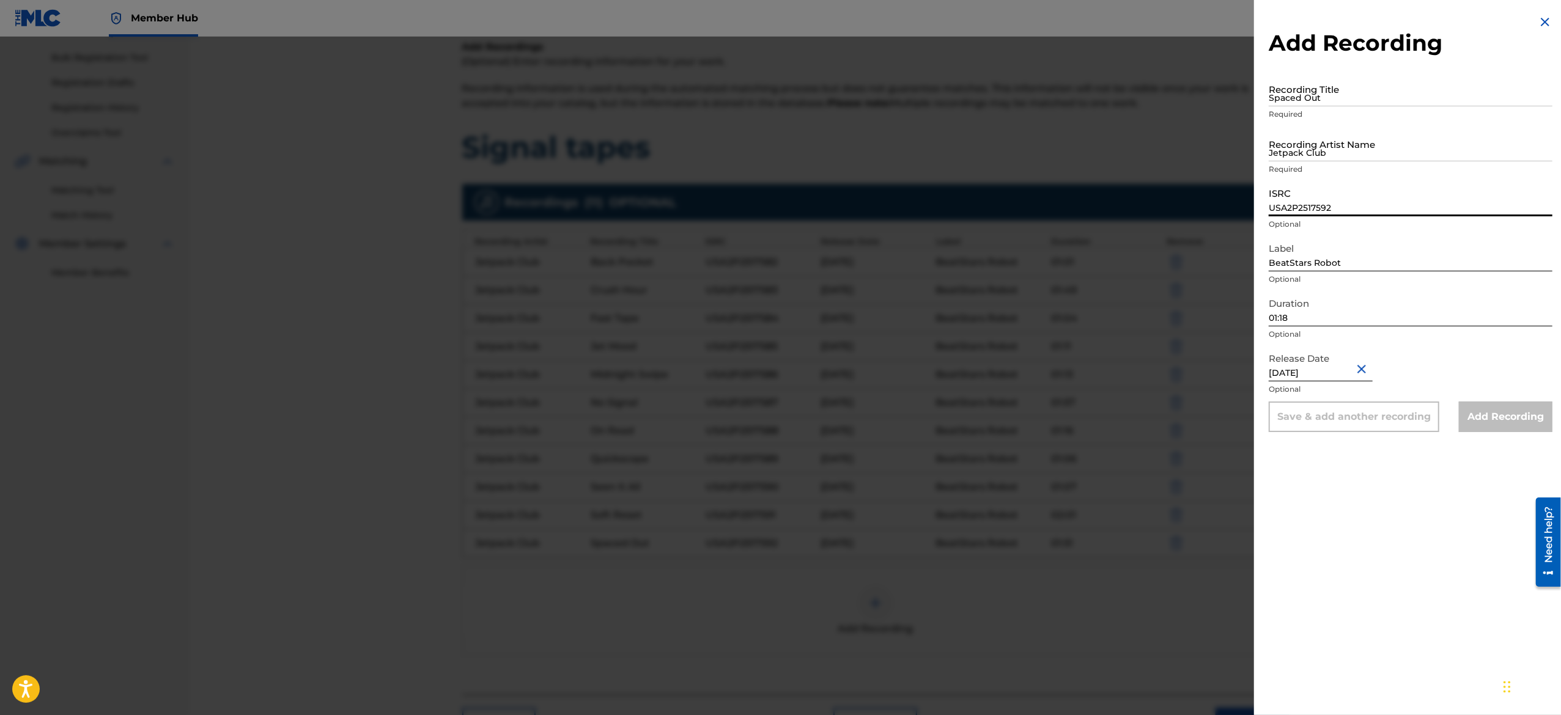
click at [1312, 202] on input "USA2P2517592" at bounding box center [1411, 199] width 284 height 35
paste input "USA2P2517593"
type input "USA2P2517593"
click at [1327, 147] on input "Jetpack Club" at bounding box center [1411, 144] width 284 height 35
type input "Jetpack Club"
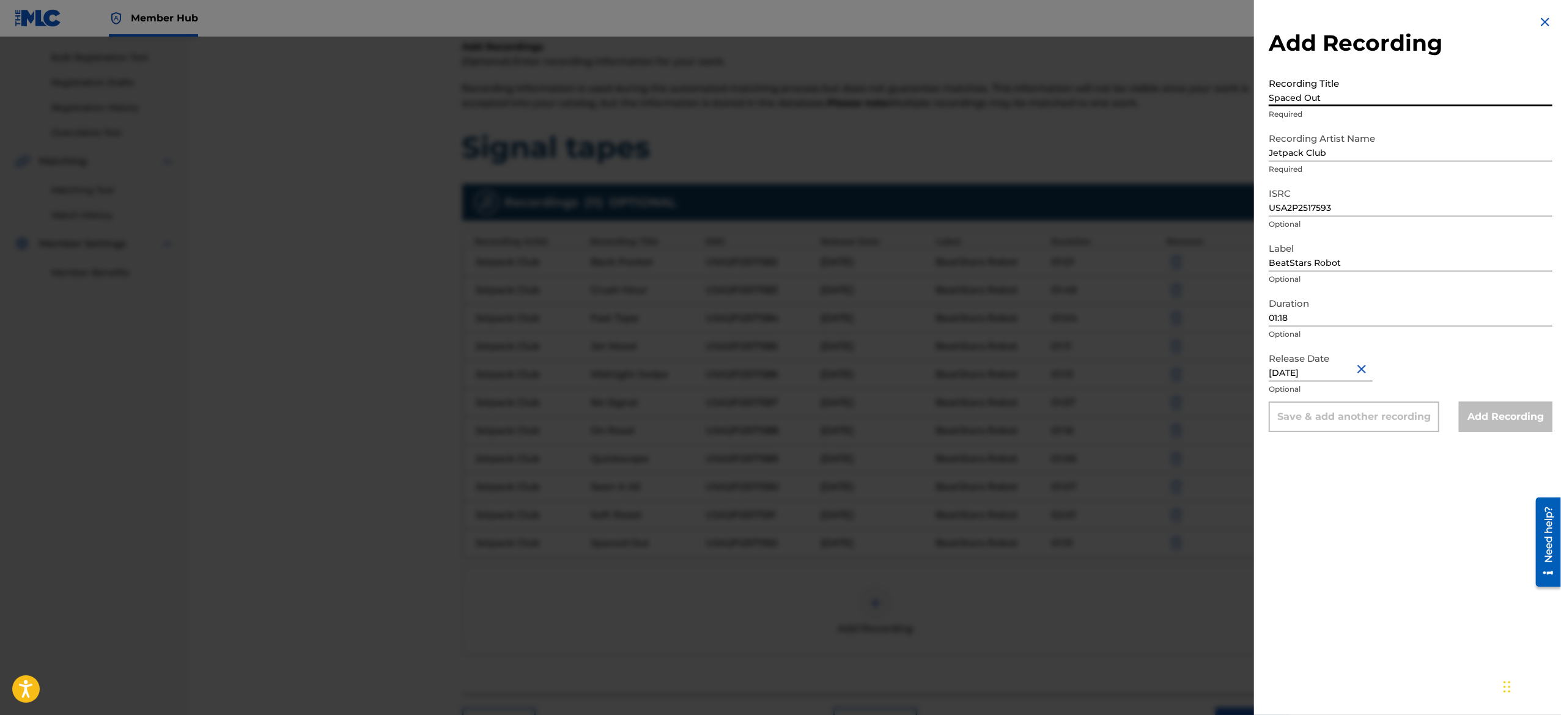
click at [1329, 102] on input "Spaced Out" at bounding box center [1411, 89] width 284 height 35
paste input "Sticky Notes"
type input "Sticky Notes"
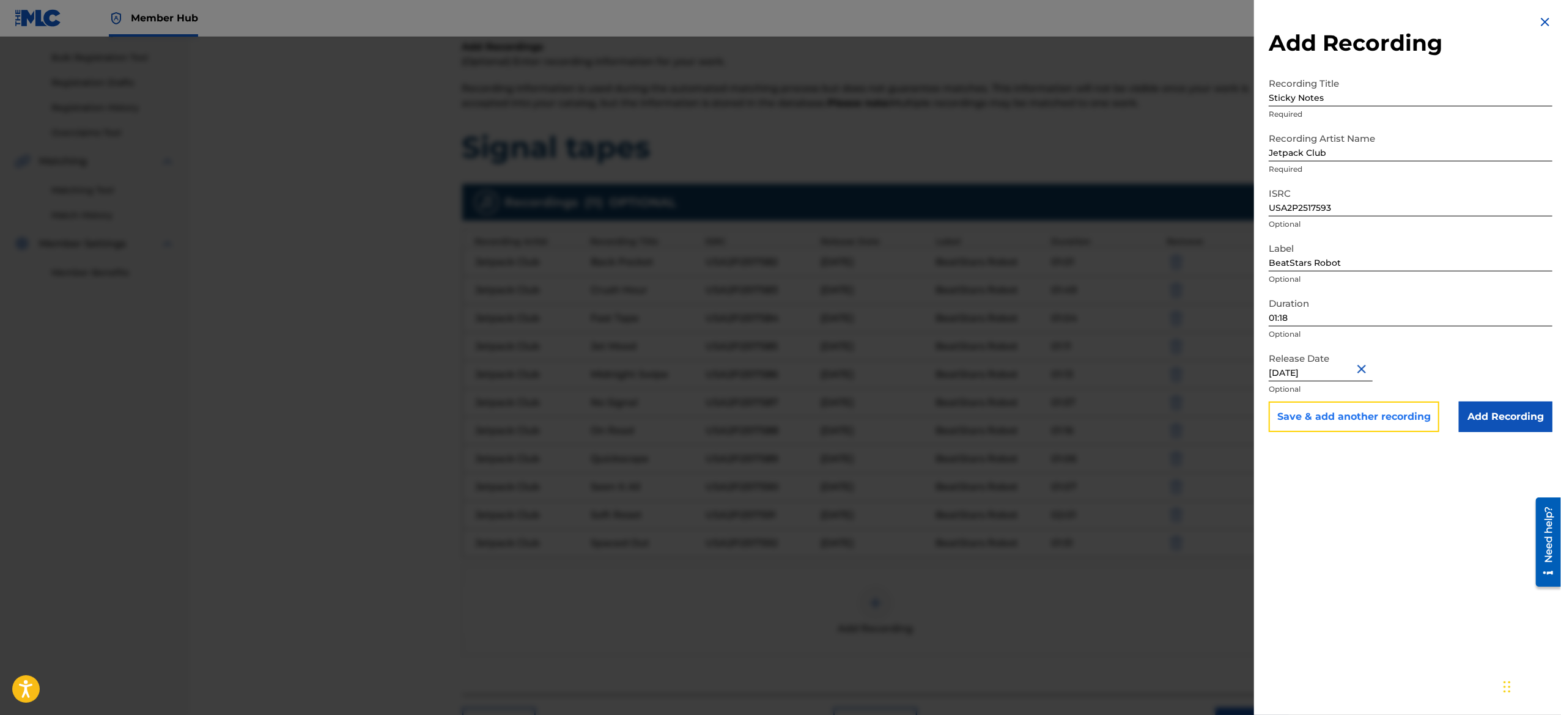
click at [1321, 415] on button "Save & add another recording" at bounding box center [1354, 417] width 171 height 31
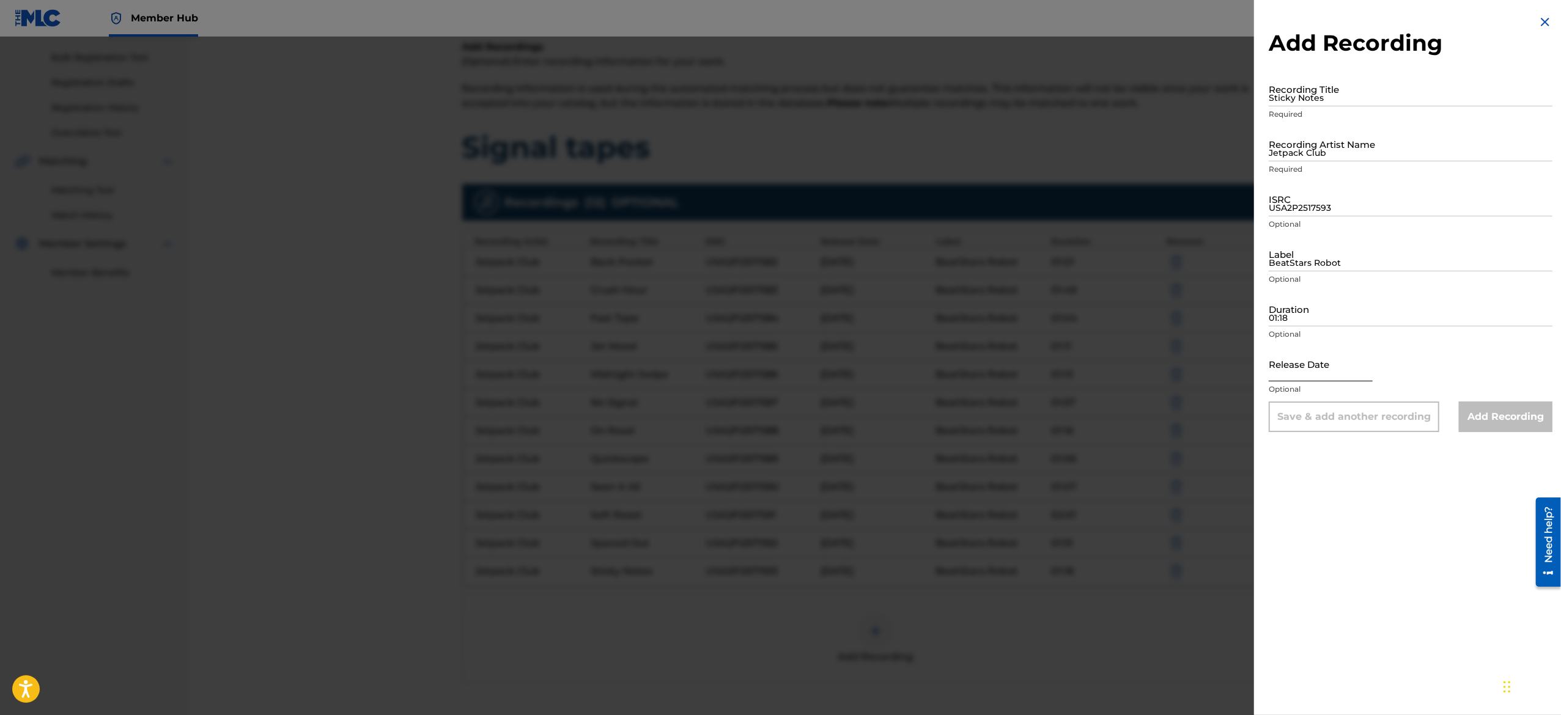
click at [1293, 369] on input "text" at bounding box center [1321, 364] width 104 height 35
select select "8"
select select "2025"
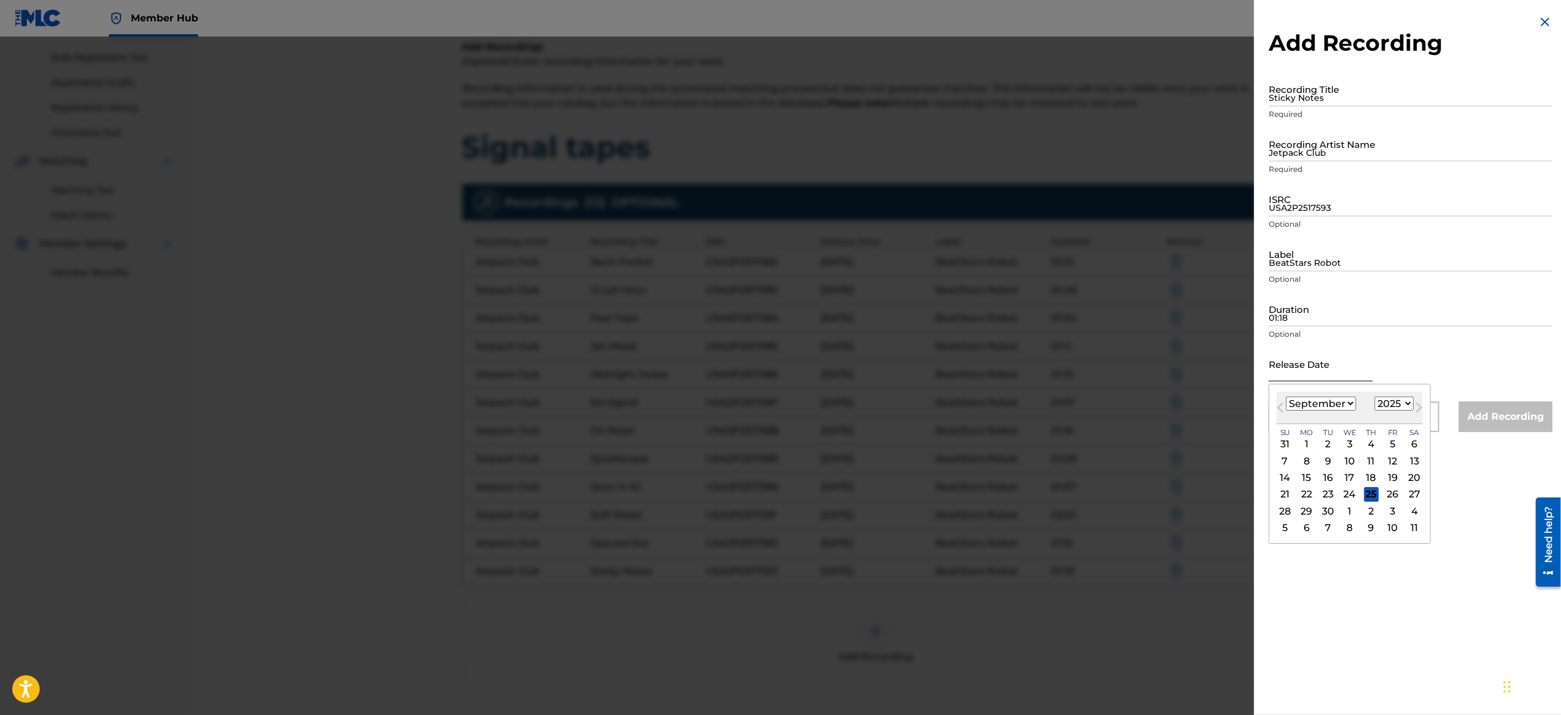
type input "April 26 2025"
select select "3"
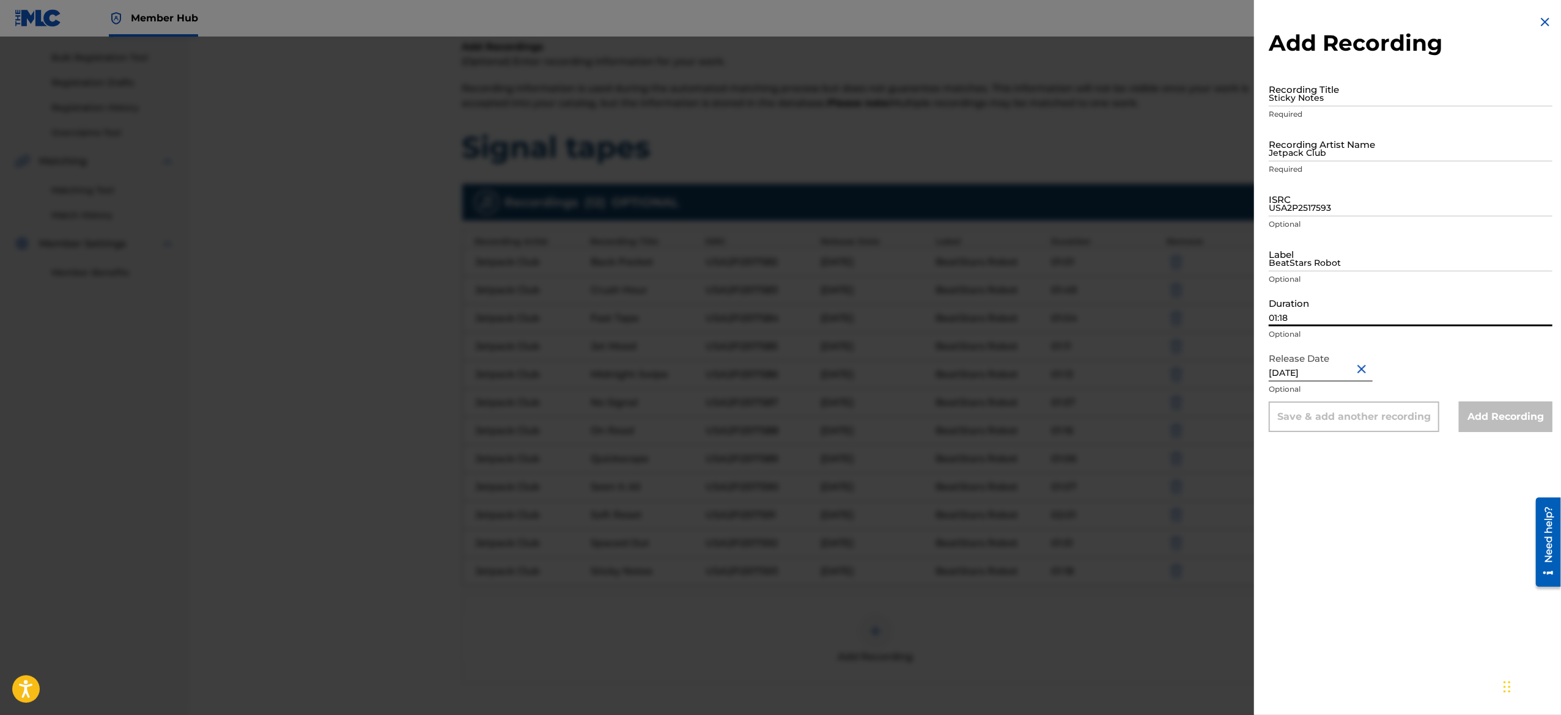
click at [1321, 320] on input "01:18" at bounding box center [1411, 309] width 284 height 35
click at [1321, 320] on input "Duration" at bounding box center [1411, 309] width 284 height 35
paste input "01:17"
type input "01:17"
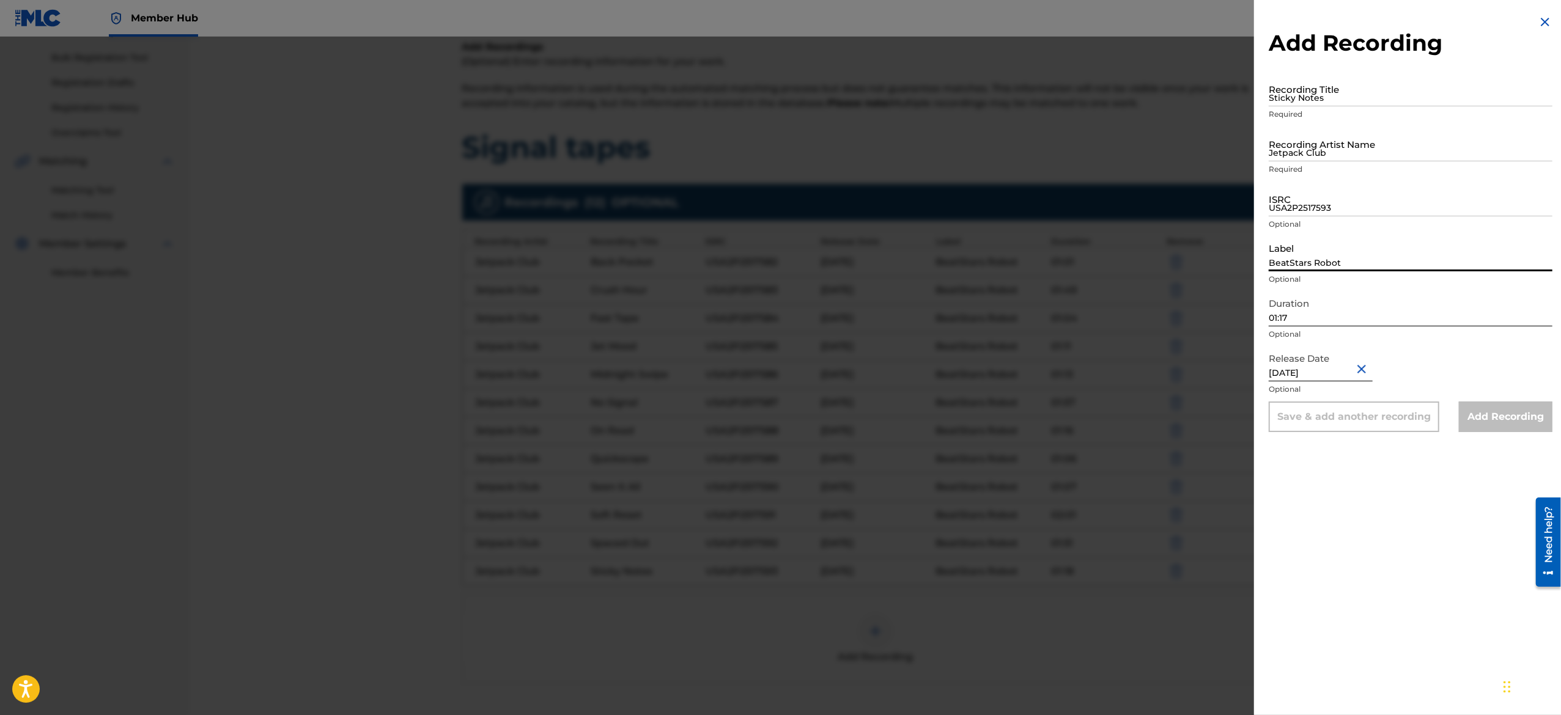
click at [1329, 240] on input "BeatStars Robot" at bounding box center [1411, 254] width 284 height 35
type input "BeatStars Robot"
click at [1321, 205] on input "USA2P2517593" at bounding box center [1411, 199] width 284 height 35
paste input "USA2P2517594"
type input "USA2P2517594"
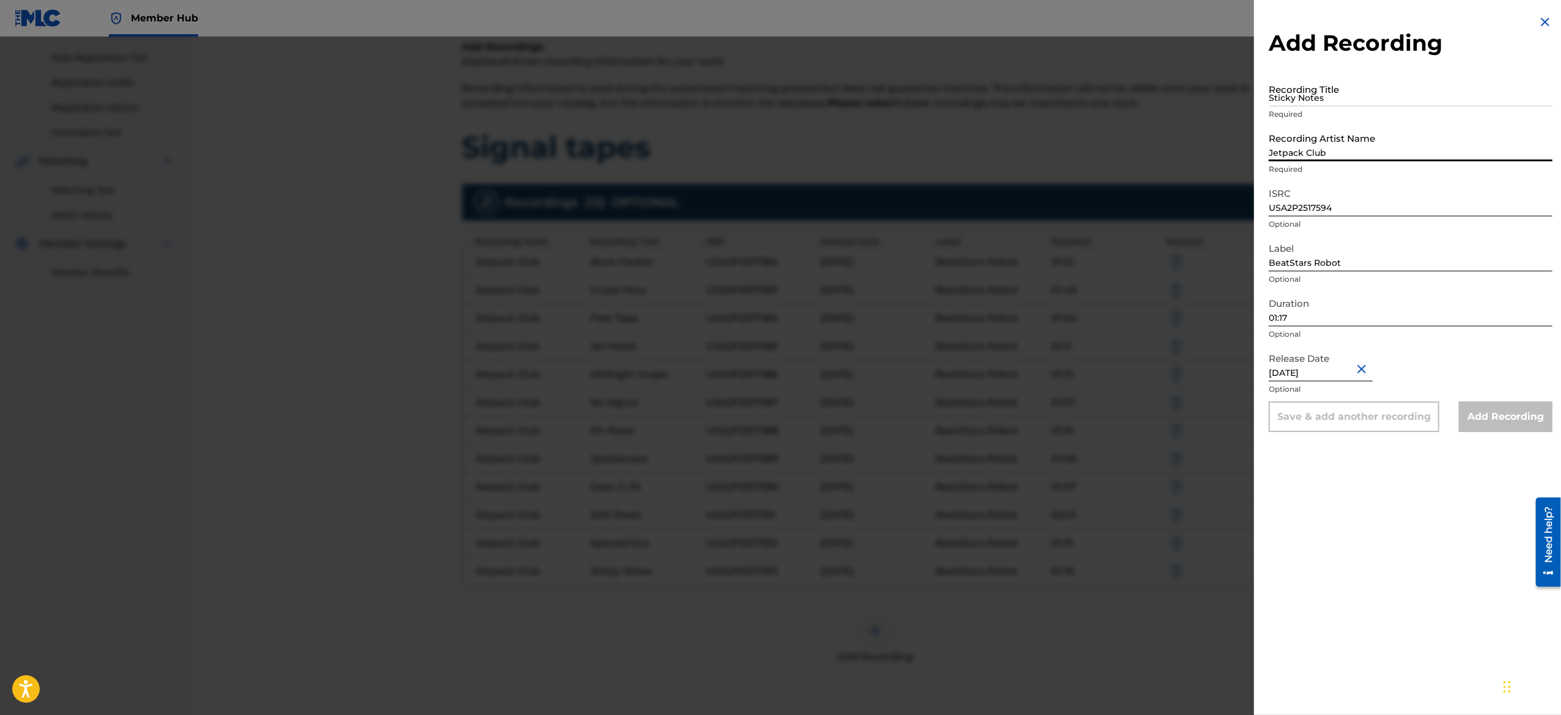
click at [1334, 154] on input "Jetpack Club" at bounding box center [1411, 144] width 284 height 35
type input "Jetpack Club"
click at [1313, 87] on input "Sticky Notes" at bounding box center [1411, 89] width 284 height 35
paste input "WiFi Wounds"
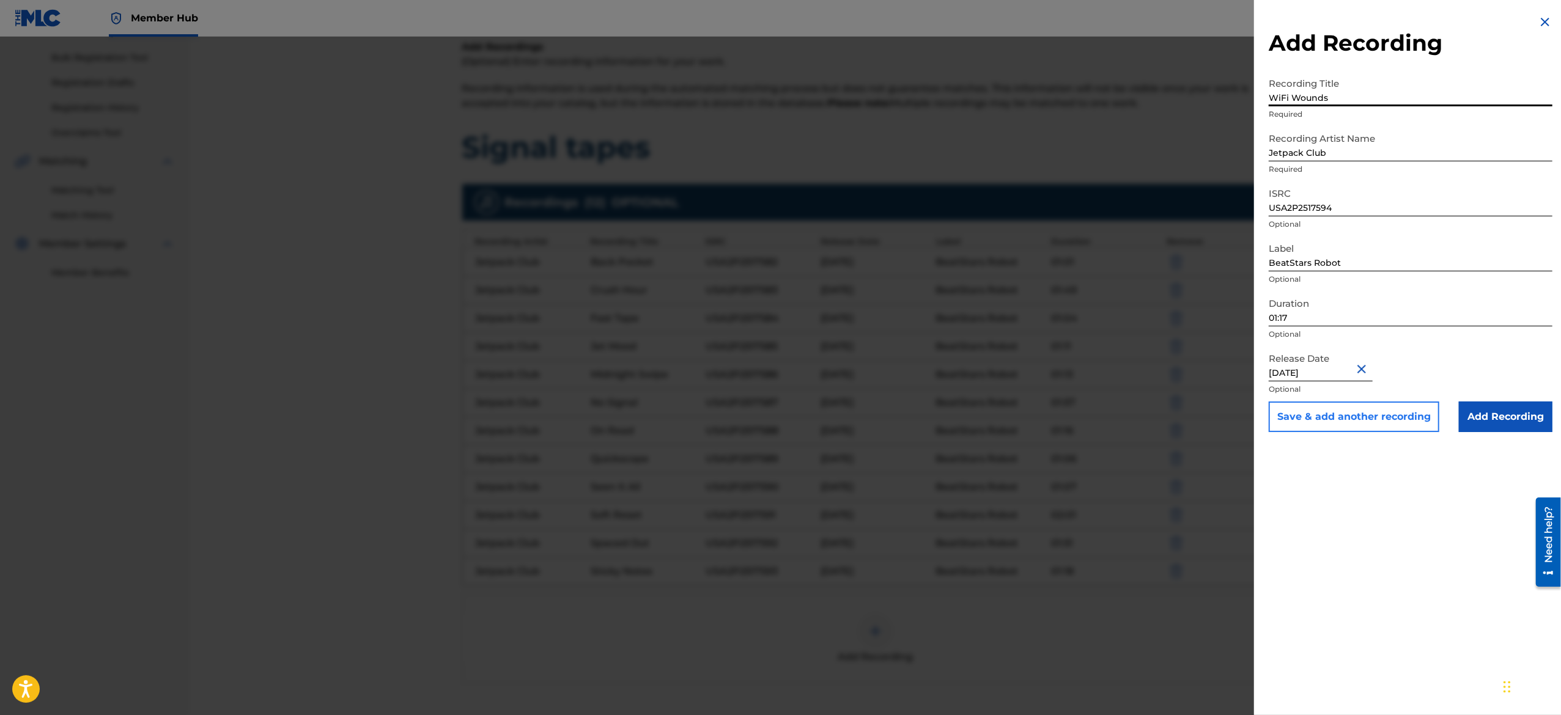
type input "WiFi Wounds"
click at [1307, 415] on button "Save & add another recording" at bounding box center [1354, 417] width 171 height 31
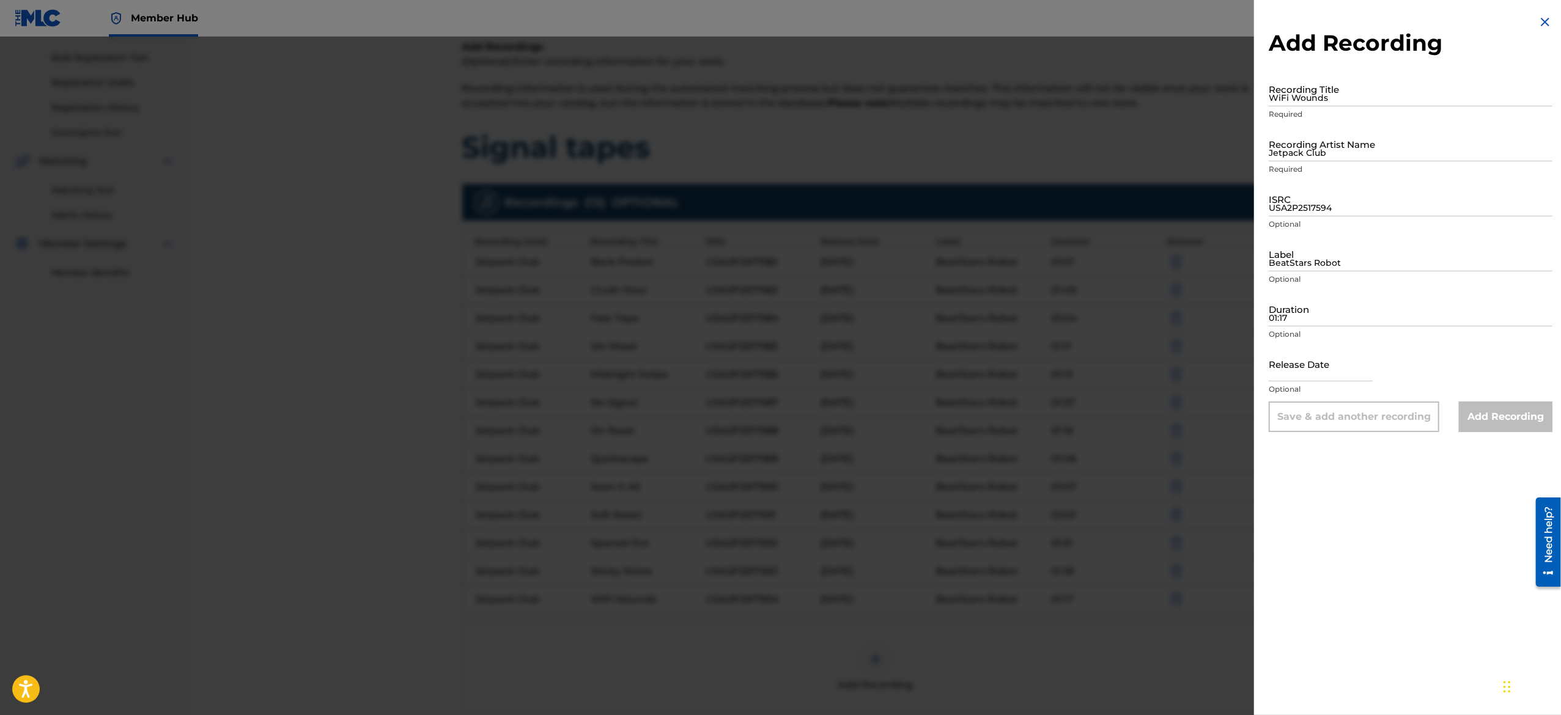
click at [1544, 31] on h2 "Add Recording" at bounding box center [1411, 43] width 284 height 28
click at [1544, 24] on img at bounding box center [1545, 22] width 15 height 15
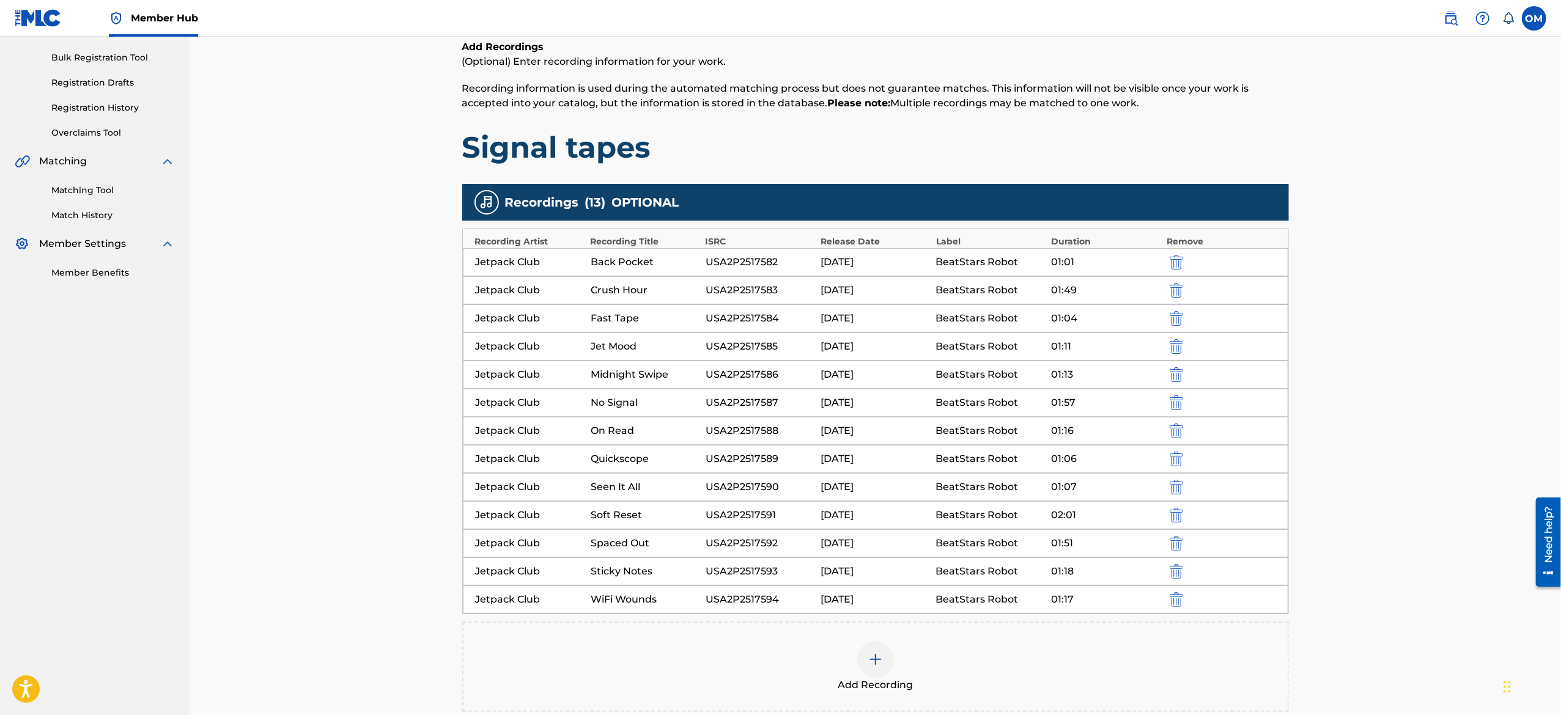
click at [1379, 564] on div "Register Work Search Enter Work Details Add Writers Add Publishers & Shares Add…" at bounding box center [875, 329] width 1371 height 931
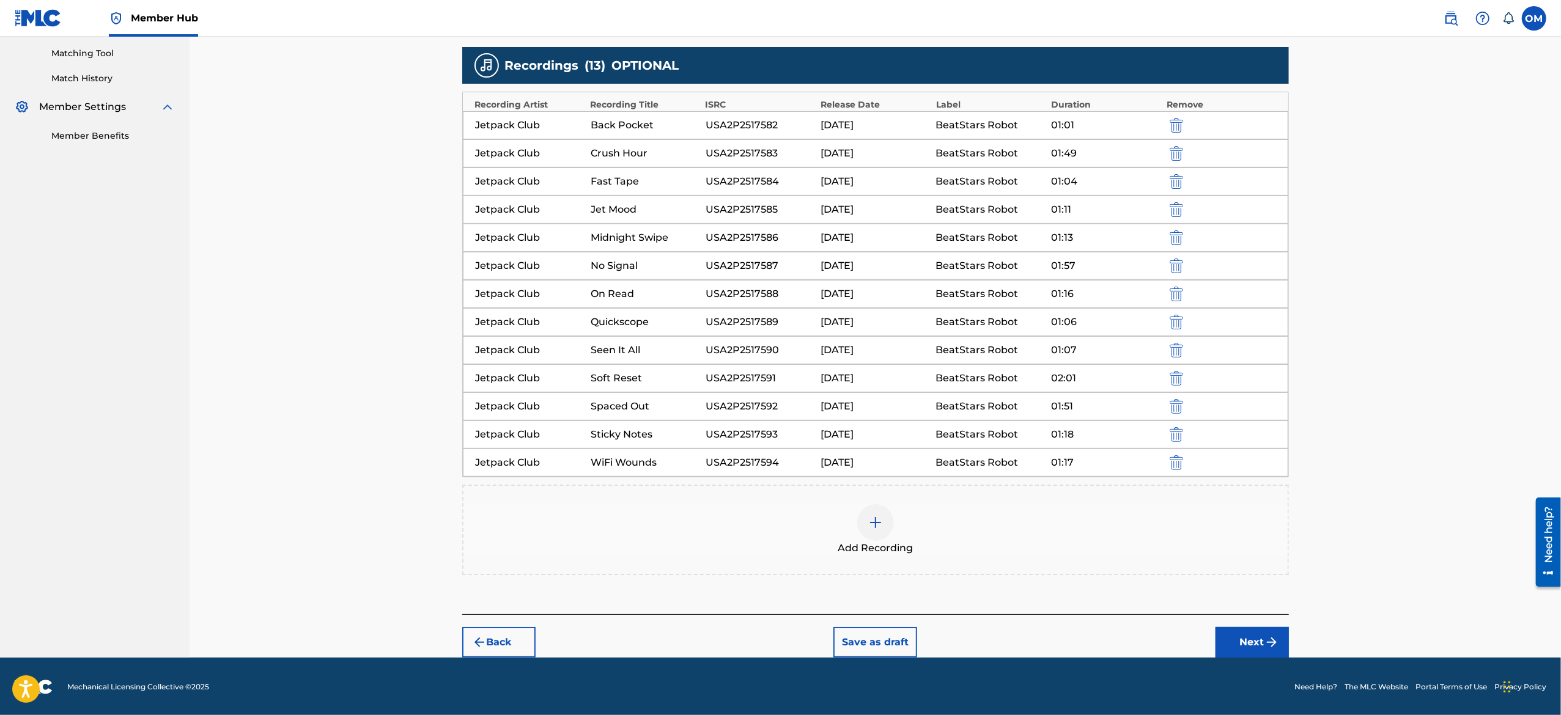
scroll to position [316, 0]
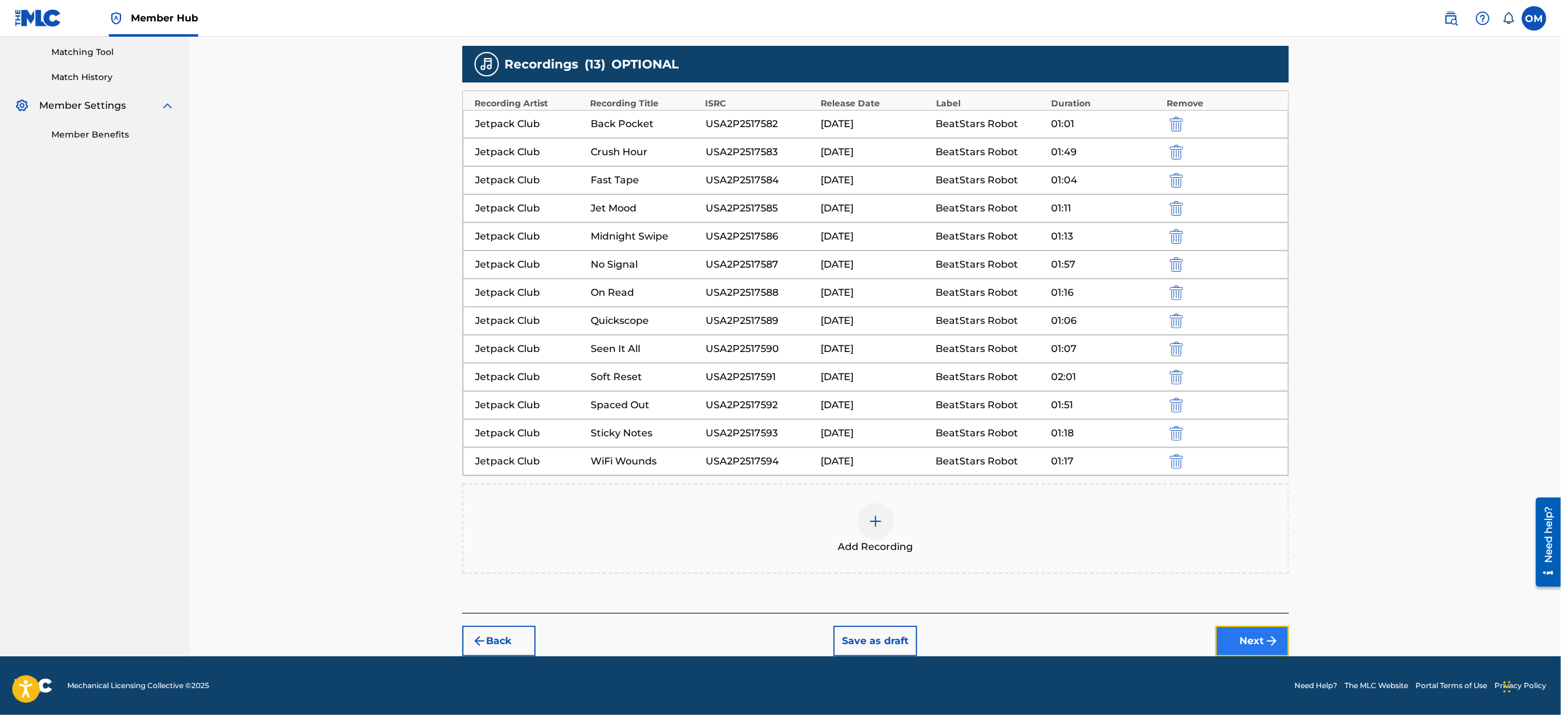
click at [1267, 629] on button "Next" at bounding box center [1252, 641] width 73 height 31
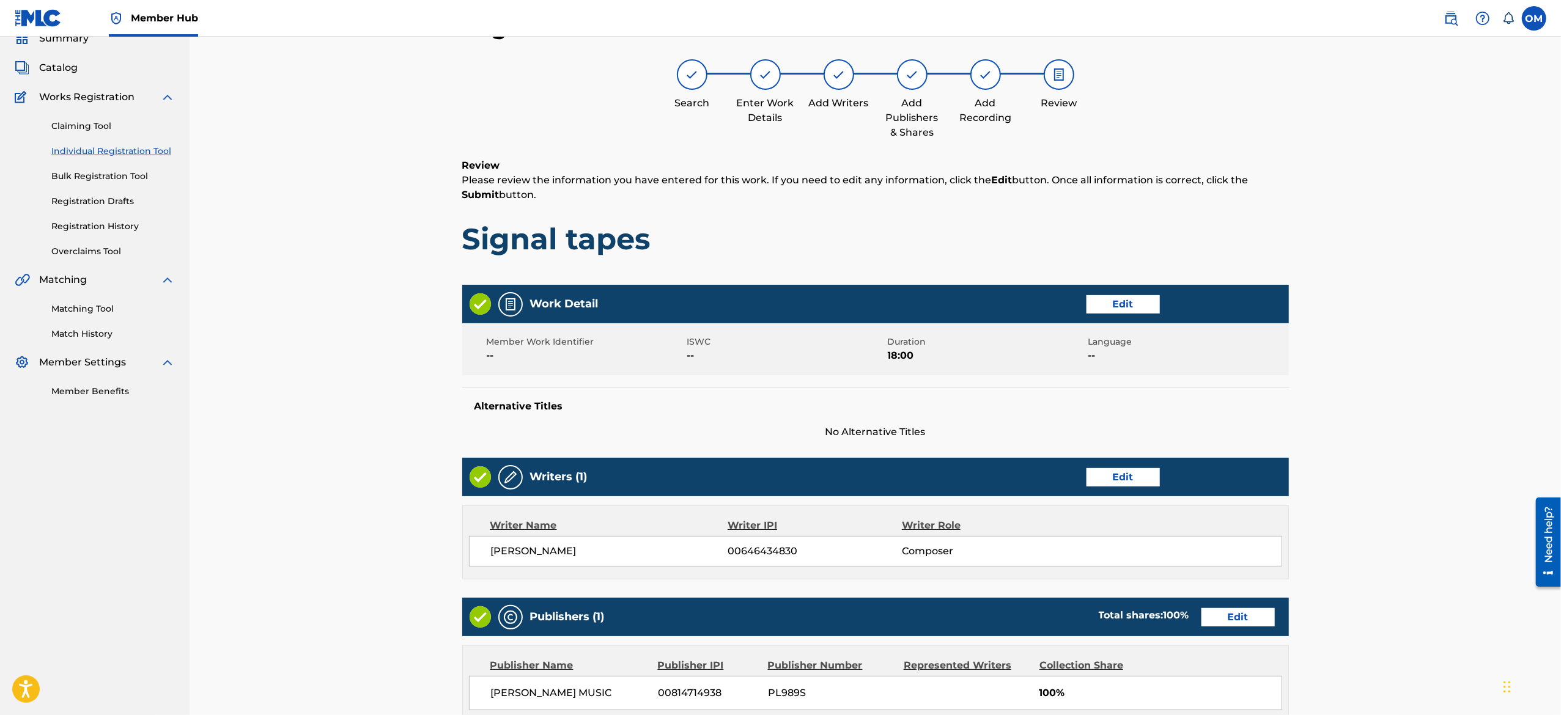
scroll to position [55, 0]
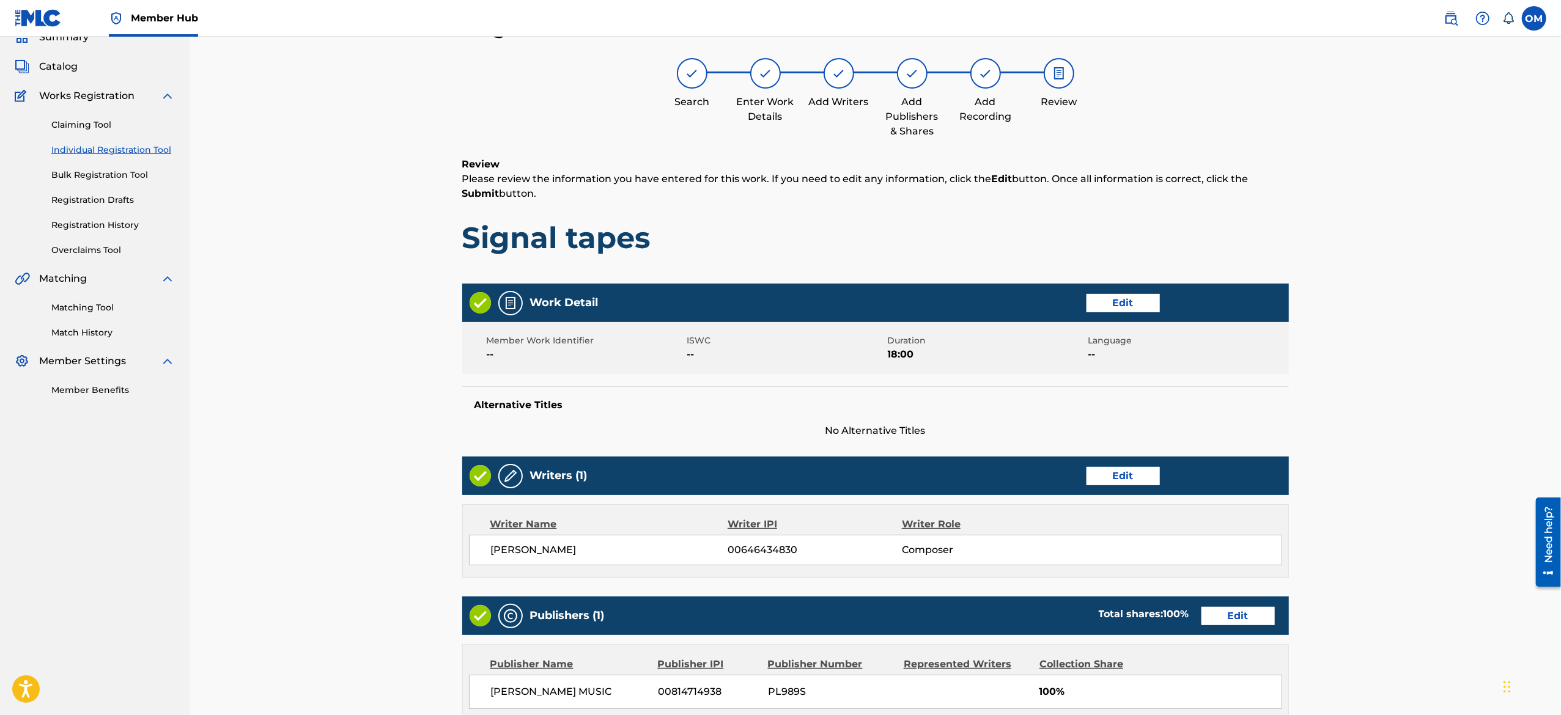
click at [1446, 525] on div "Register Work Search Enter Work Details Add Writers Add Publishers & Shares Add…" at bounding box center [875, 611] width 1371 height 1258
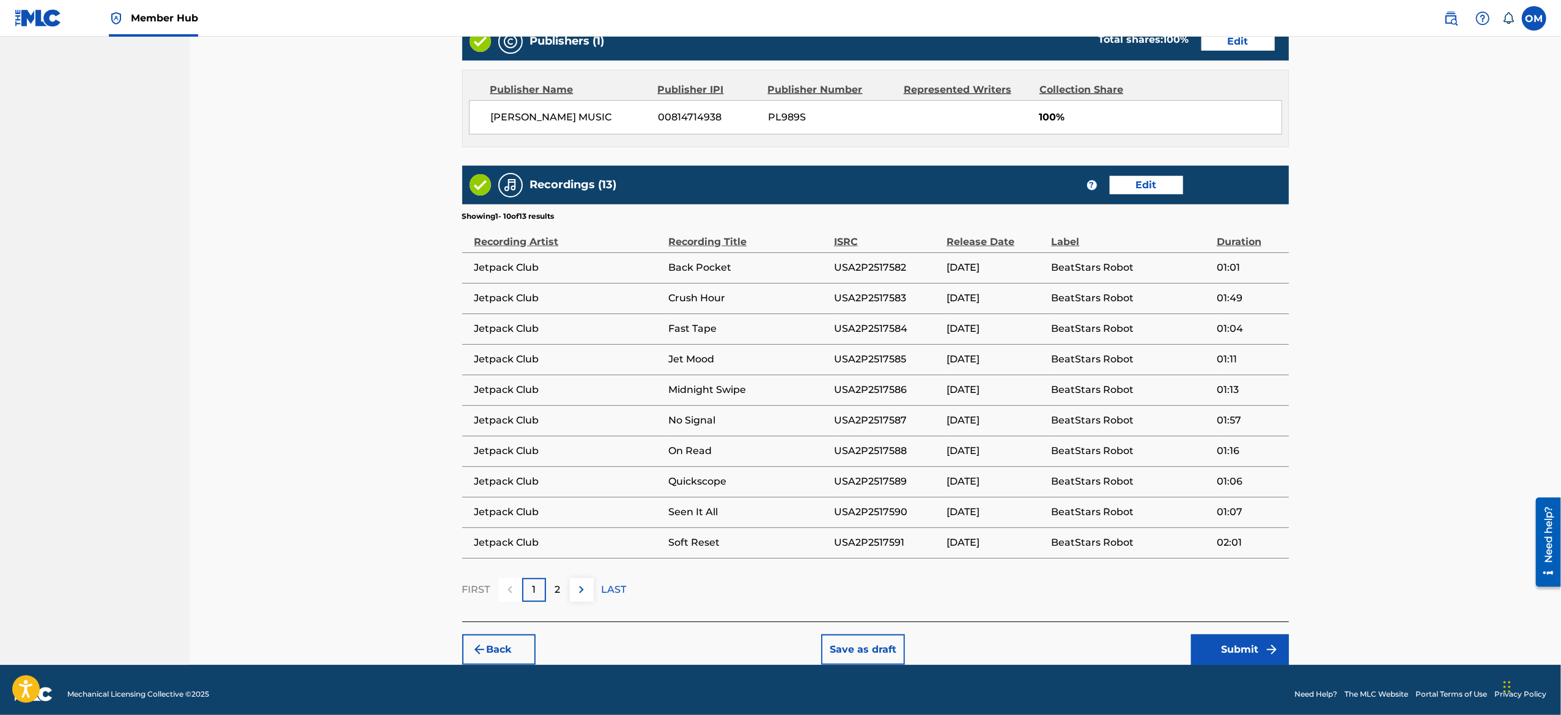
scroll to position [640, 0]
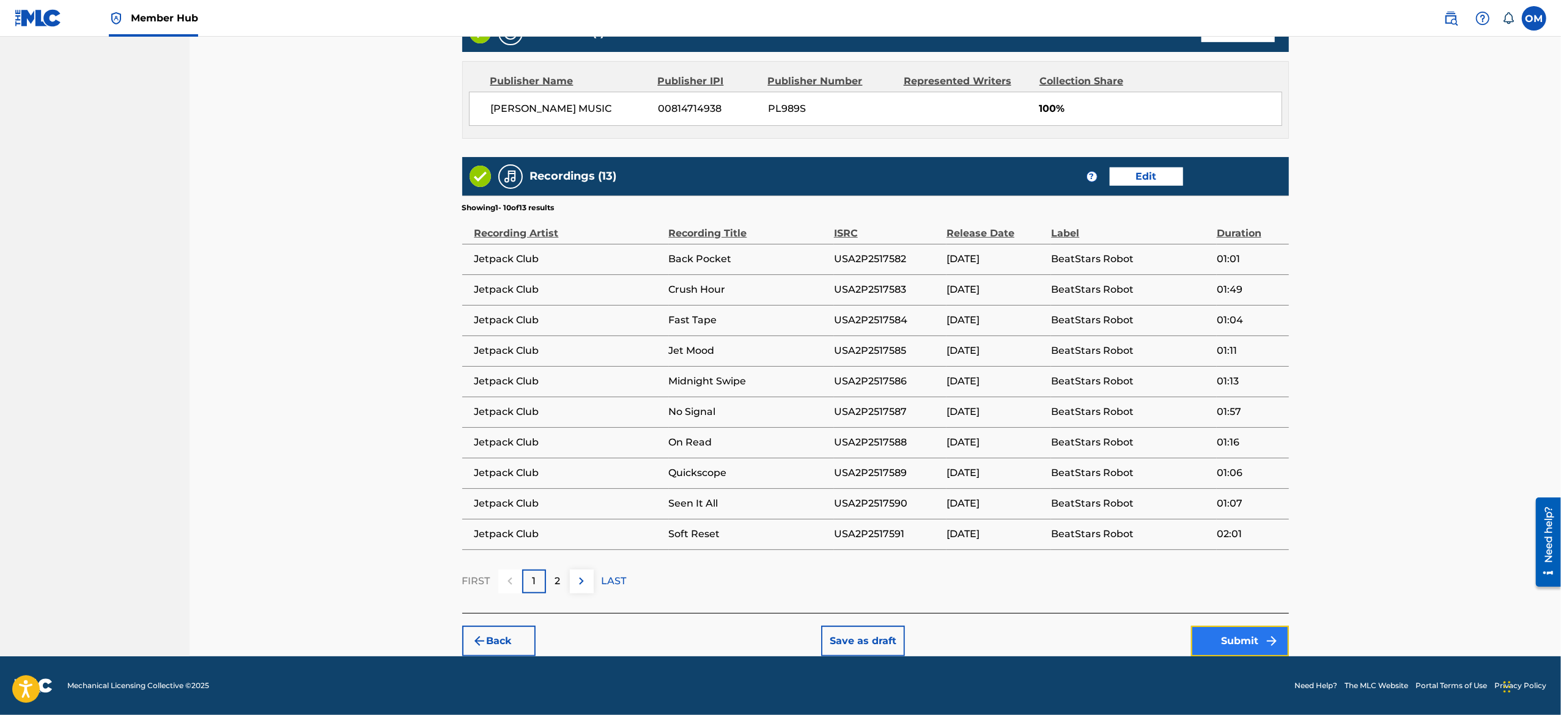
click at [1219, 631] on button "Submit" at bounding box center [1240, 641] width 98 height 31
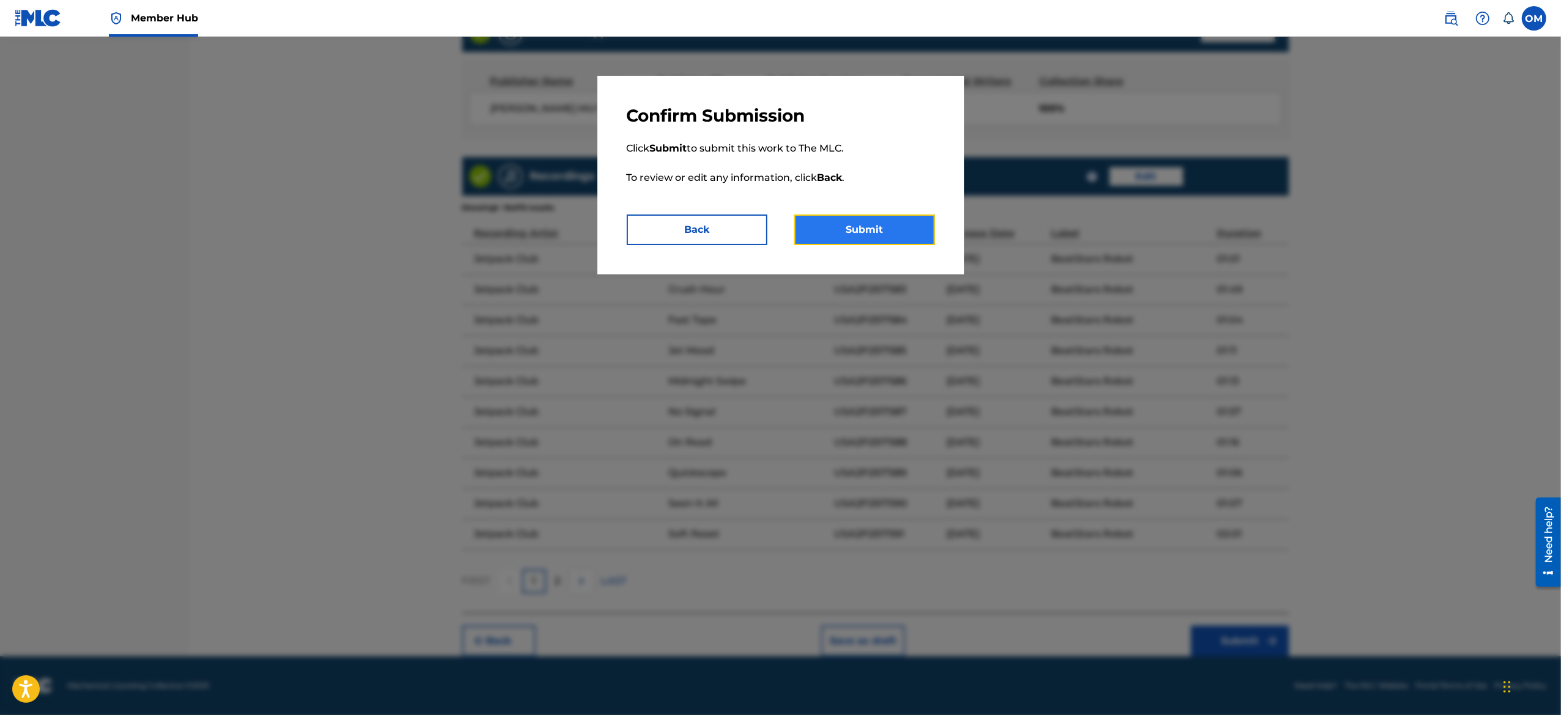
click at [845, 223] on button "Submit" at bounding box center [864, 230] width 141 height 31
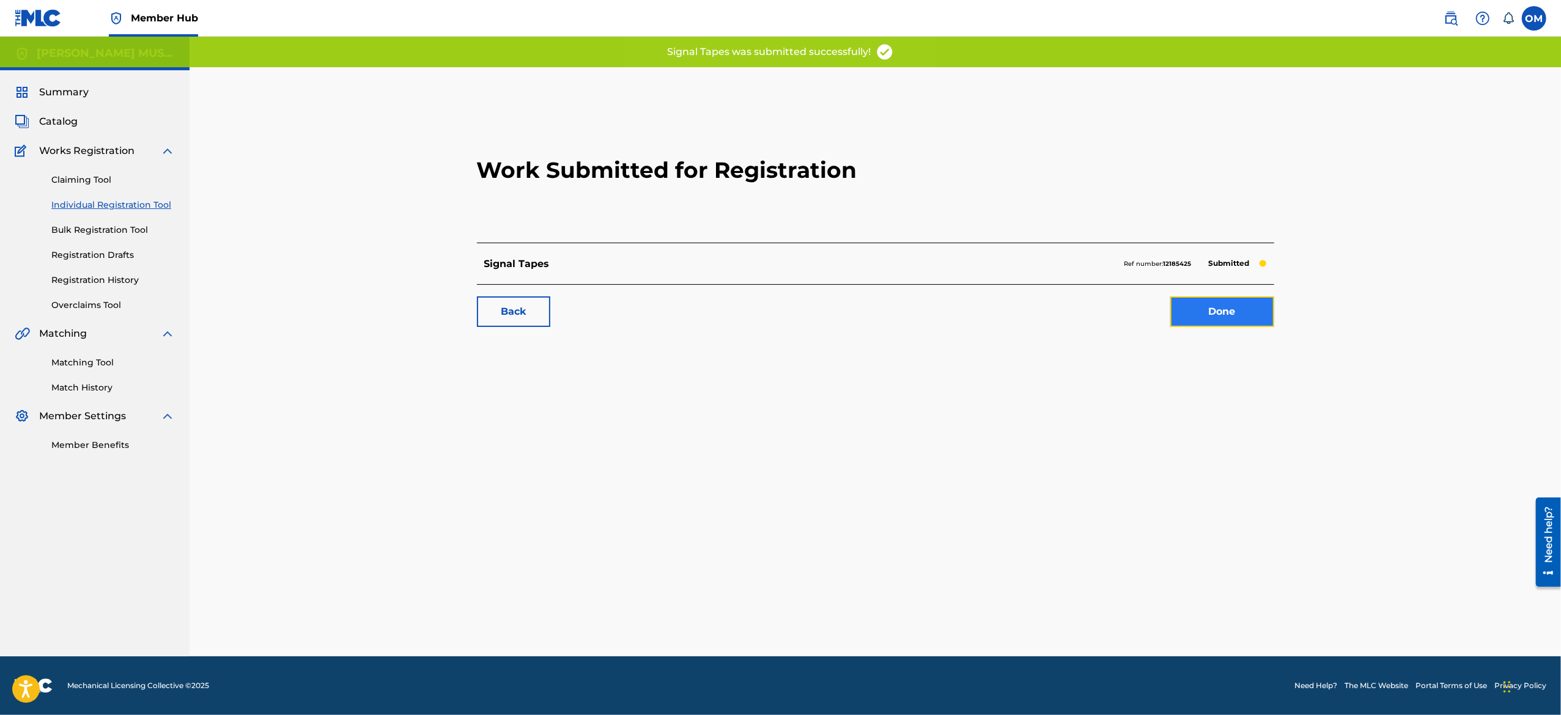
click at [1187, 308] on link "Done" at bounding box center [1222, 312] width 104 height 31
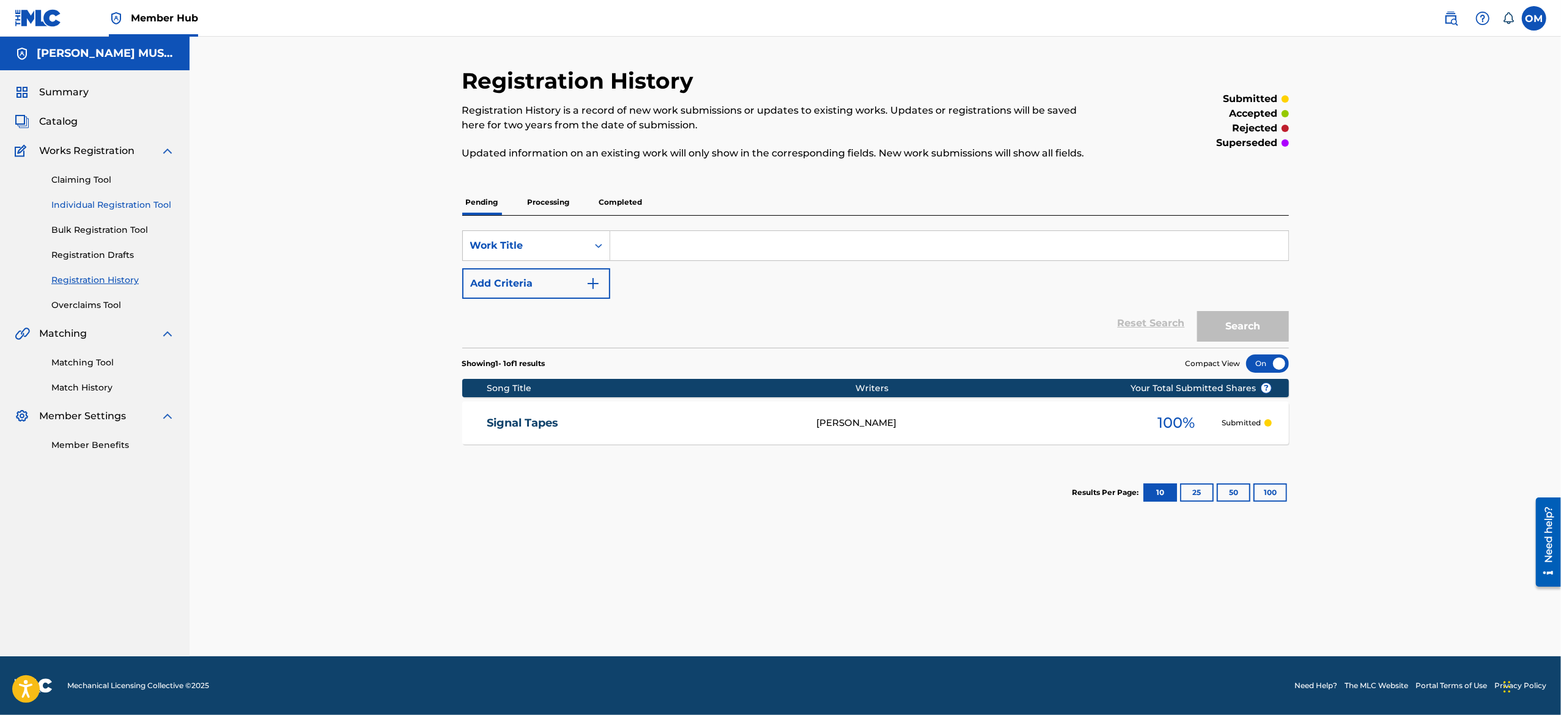
click at [116, 209] on link "Individual Registration Tool" at bounding box center [113, 205] width 124 height 13
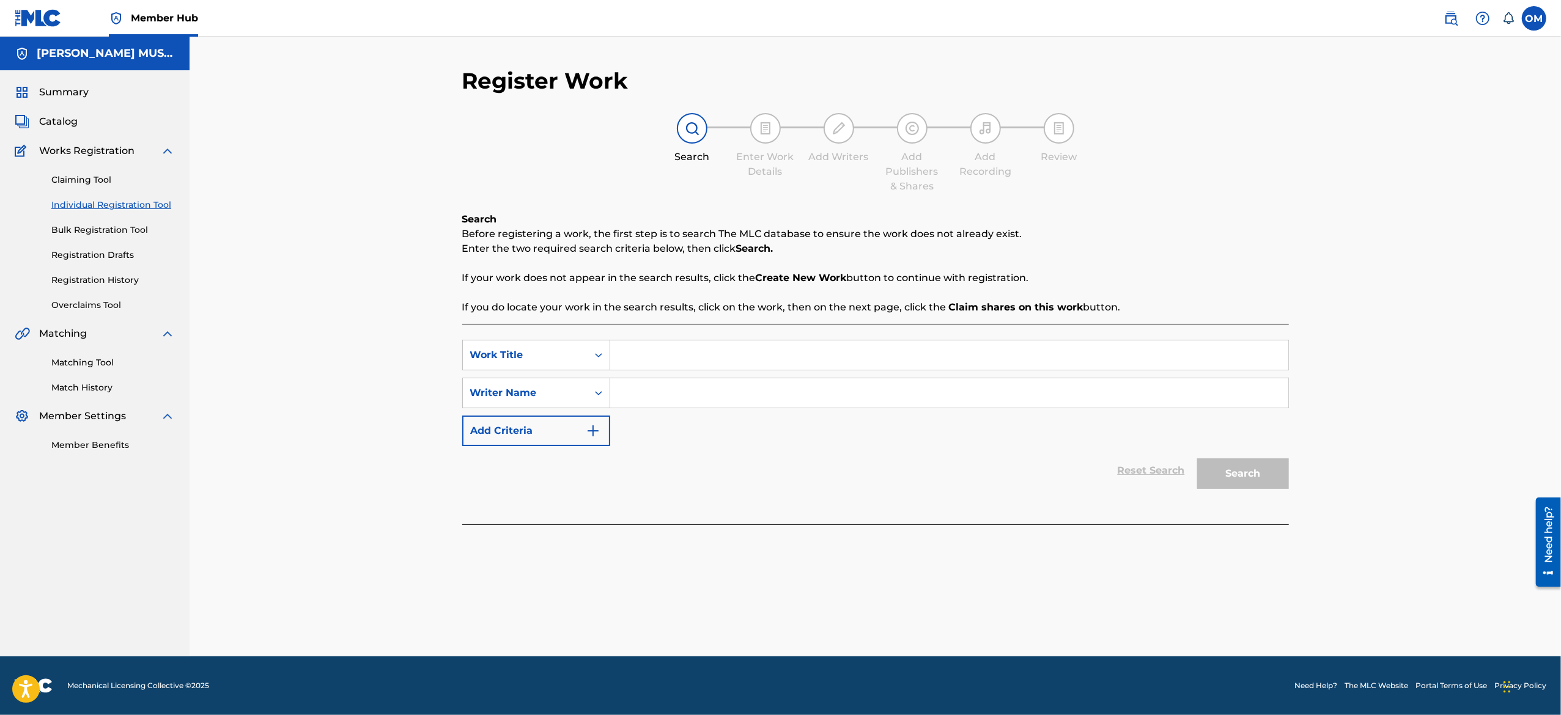
click at [636, 349] on input "Search Form" at bounding box center [949, 355] width 678 height 29
paste input "Primordial - Soup Kitchen"
click at [682, 358] on input "Primordial - Soup Kitchen" at bounding box center [949, 355] width 678 height 29
click at [664, 386] on input "Search Form" at bounding box center [949, 392] width 678 height 29
drag, startPoint x: 686, startPoint y: 372, endPoint x: 690, endPoint y: 354, distance: 18.1
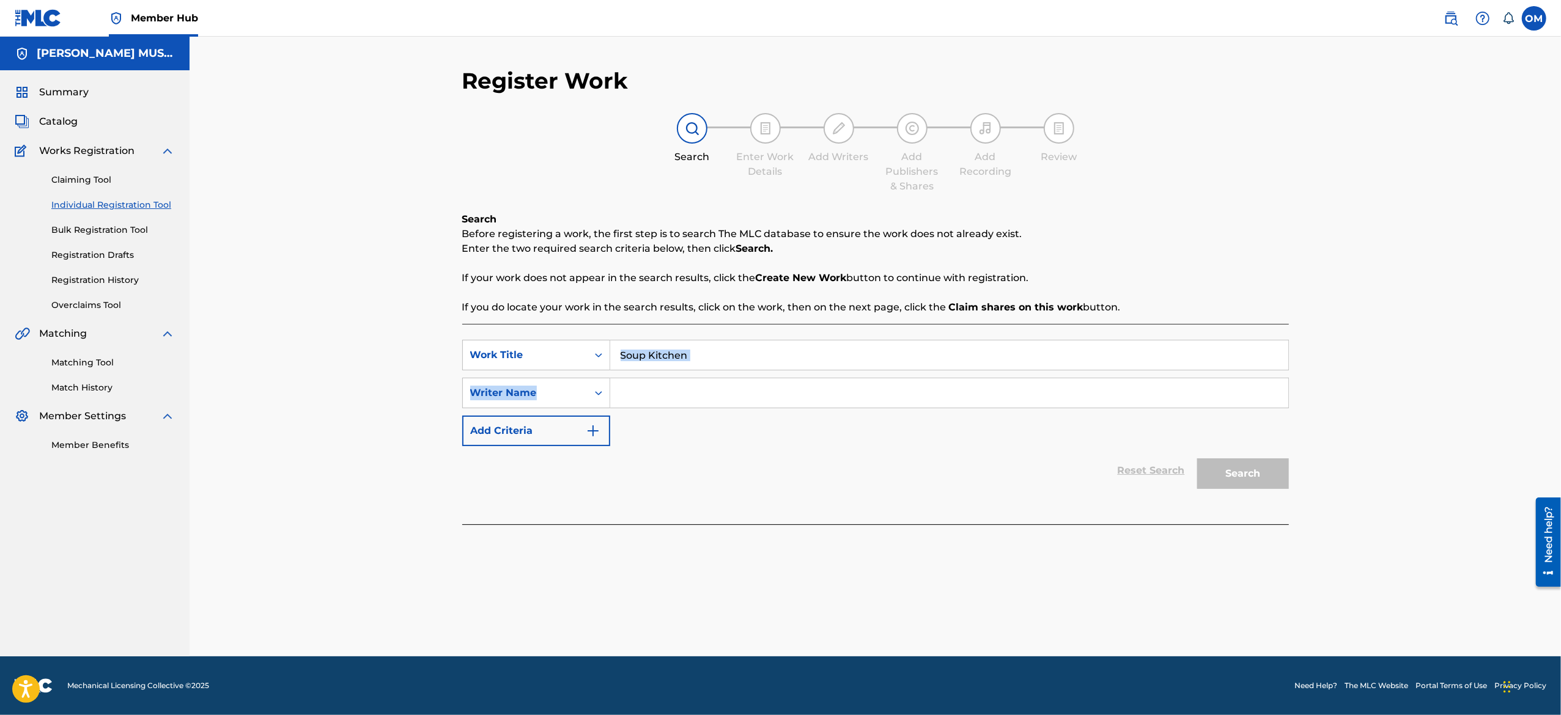
click at [690, 354] on div "SearchWithCriteriac412388d-1e8c-4d8a-8bad-fd988d4a9173 Work Title Soup Kitchen …" at bounding box center [875, 393] width 827 height 106
click at [690, 354] on input "Soup Kitchen" at bounding box center [949, 355] width 678 height 29
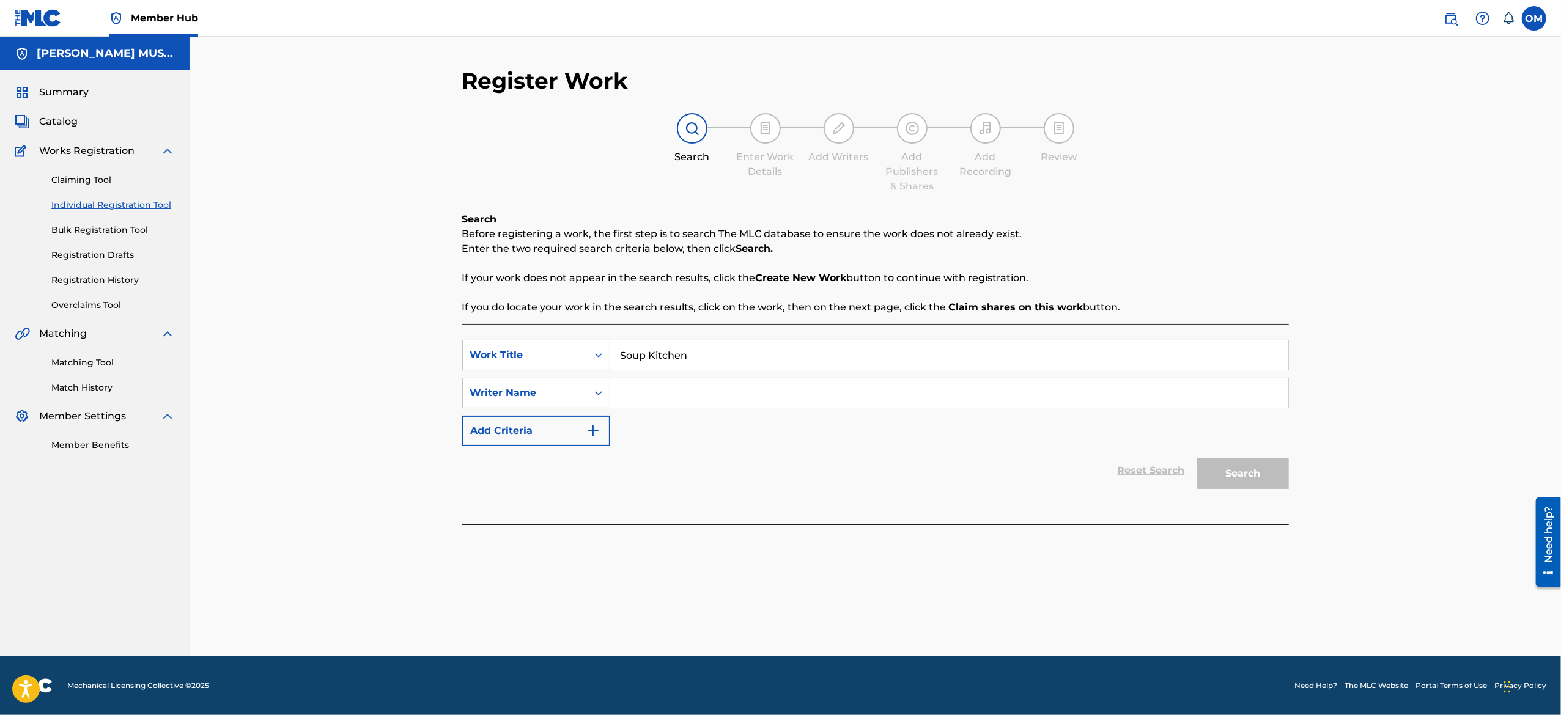
paste input "Primordial -"
paste input "Primordial - Soup Kitchen"
type input "P"
paste input "Primordial - Soup Kitchen"
type input "Primo"
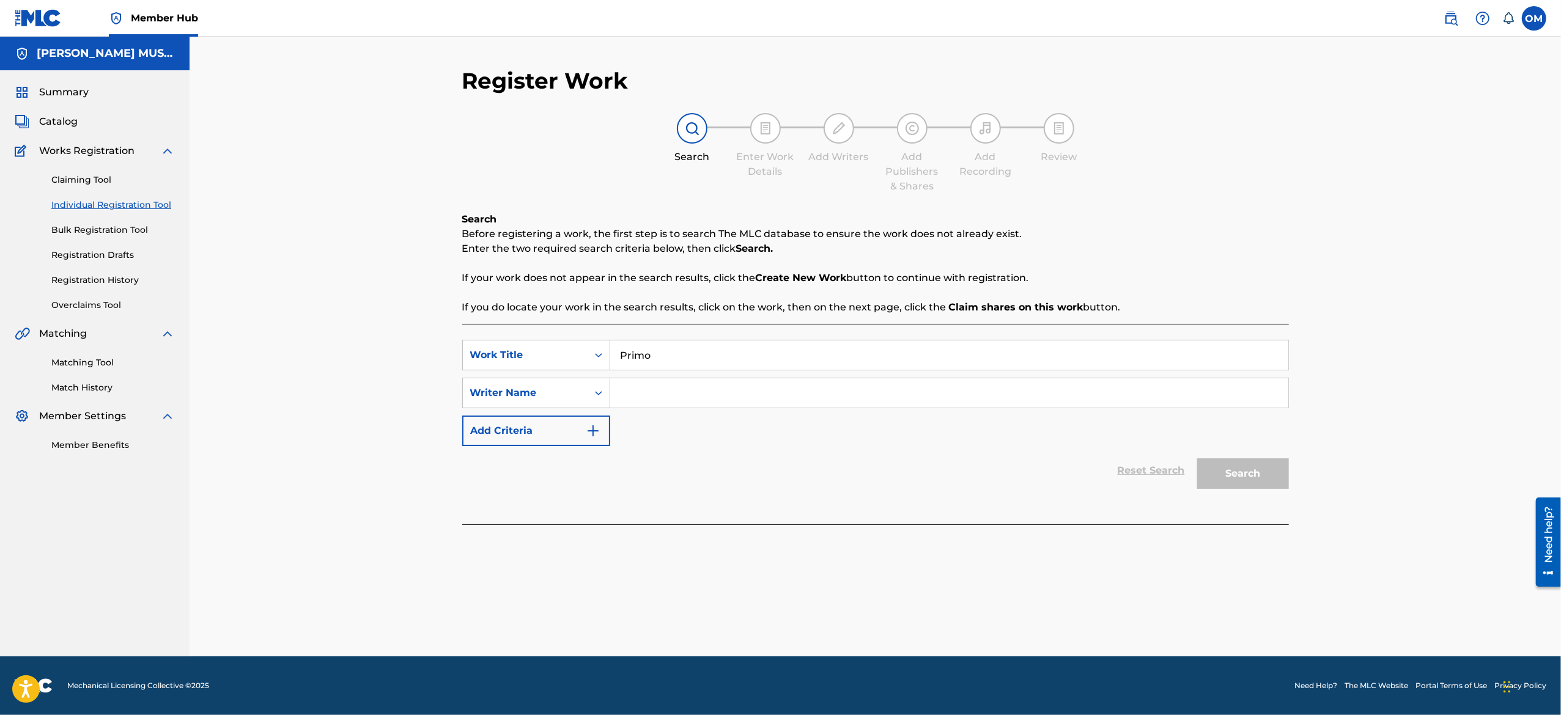
click at [660, 349] on input "Primo" at bounding box center [949, 355] width 678 height 29
paste input "Primordial - Soup Kitchen"
click at [681, 351] on input "Primordial - Soup Kitchen" at bounding box center [949, 355] width 678 height 29
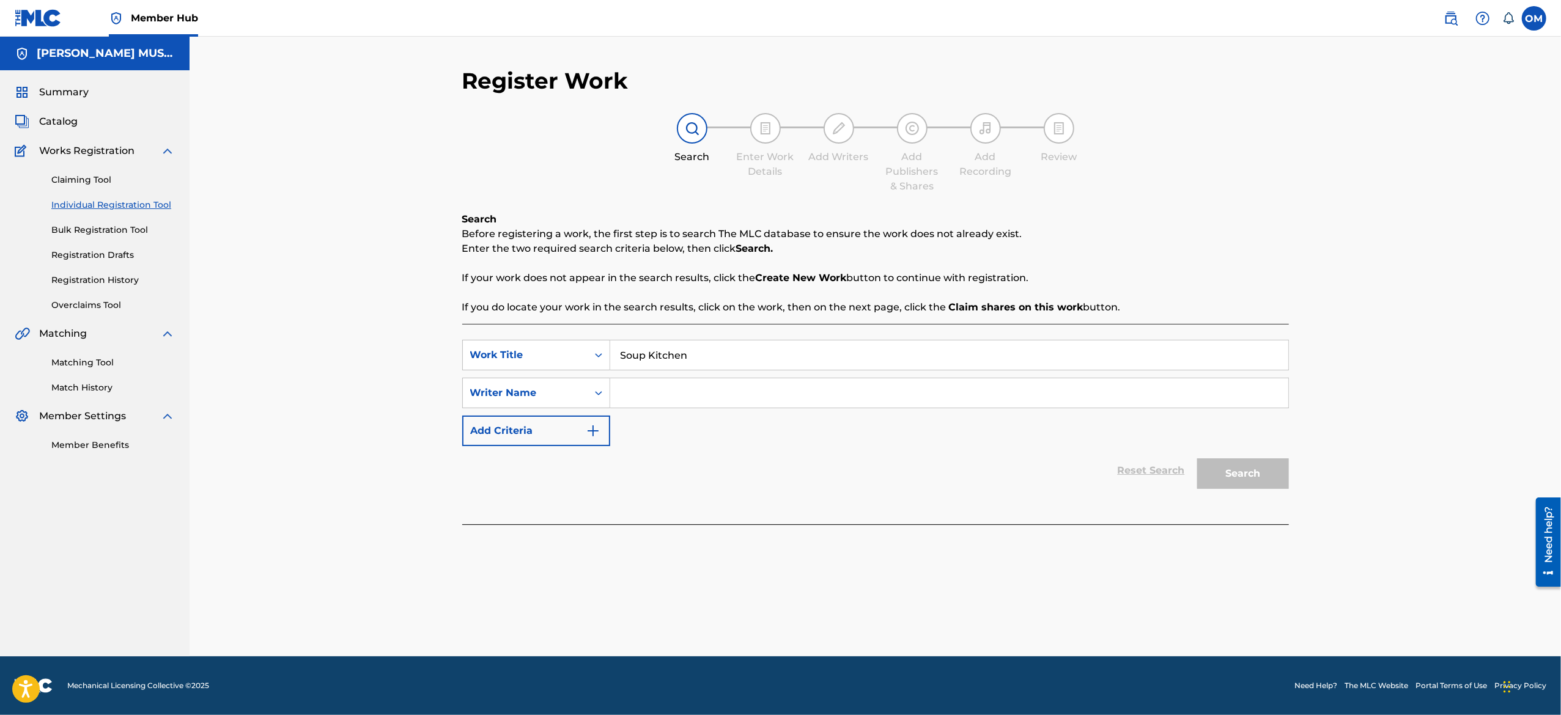
type input "Soup Kitchen"
click at [677, 388] on input "Search Form" at bounding box center [949, 392] width 678 height 29
type input "Devon Lewis"
click at [1222, 467] on button "Search" at bounding box center [1243, 474] width 92 height 31
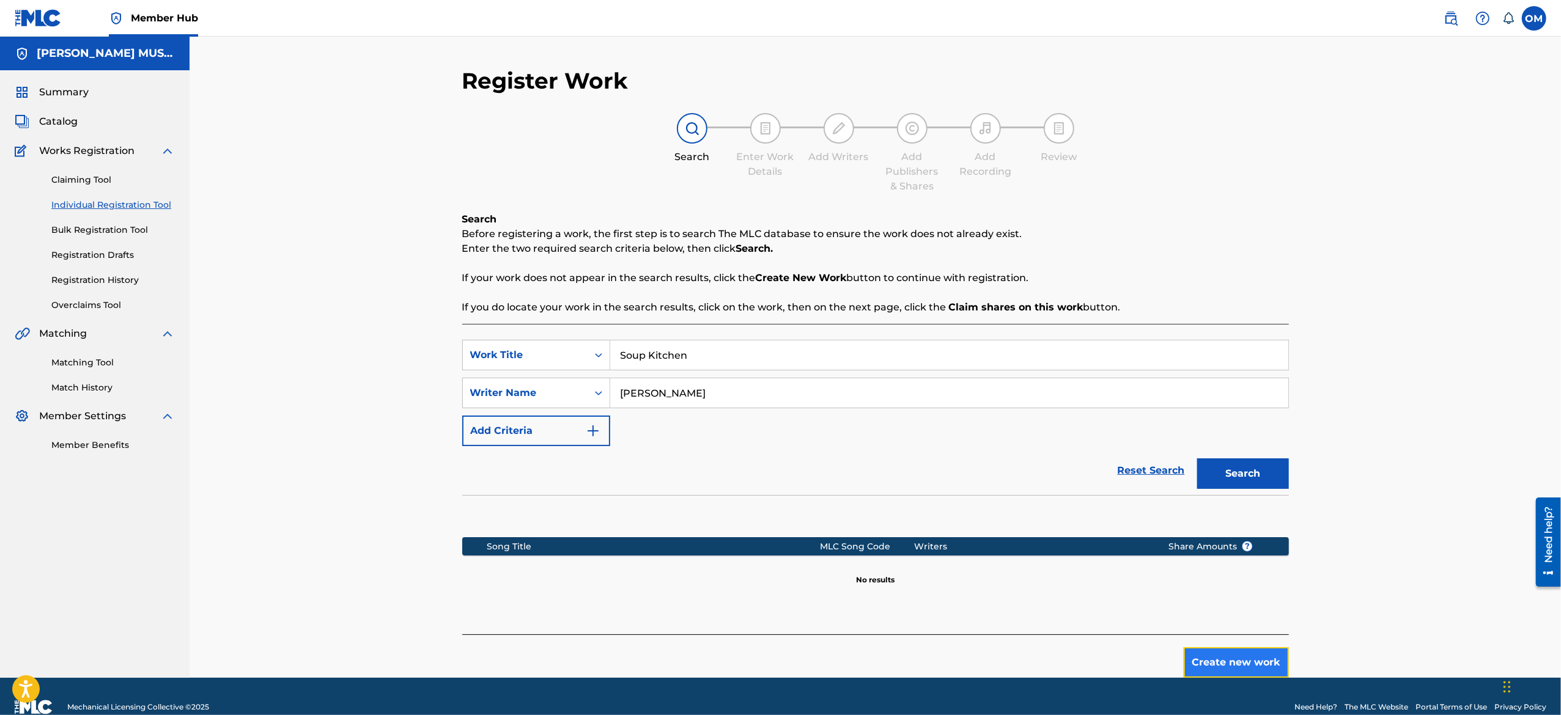
click at [1206, 666] on button "Create new work" at bounding box center [1236, 663] width 105 height 31
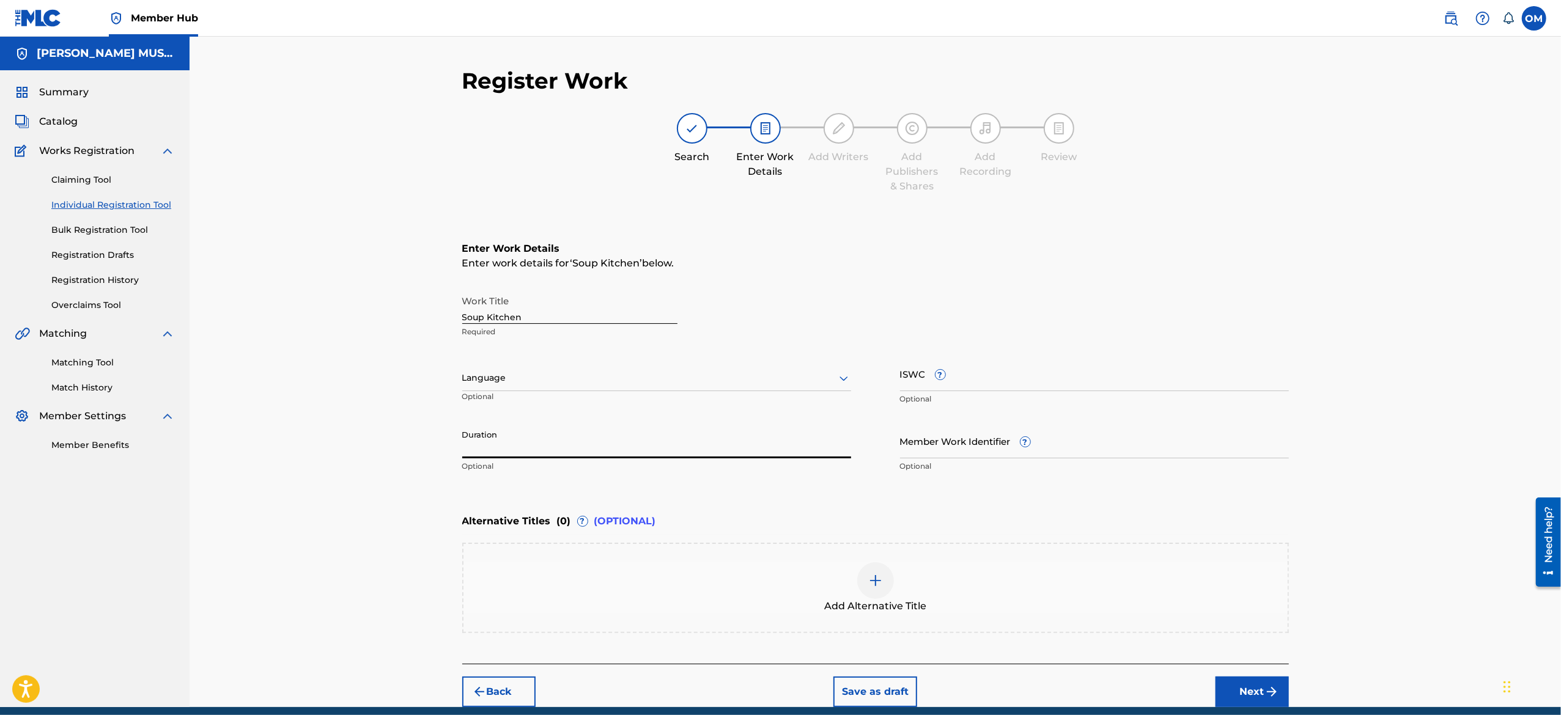
click at [554, 450] on input "Duration" at bounding box center [656, 441] width 389 height 35
type input "35:00"
click at [1225, 677] on button "Next" at bounding box center [1252, 692] width 73 height 31
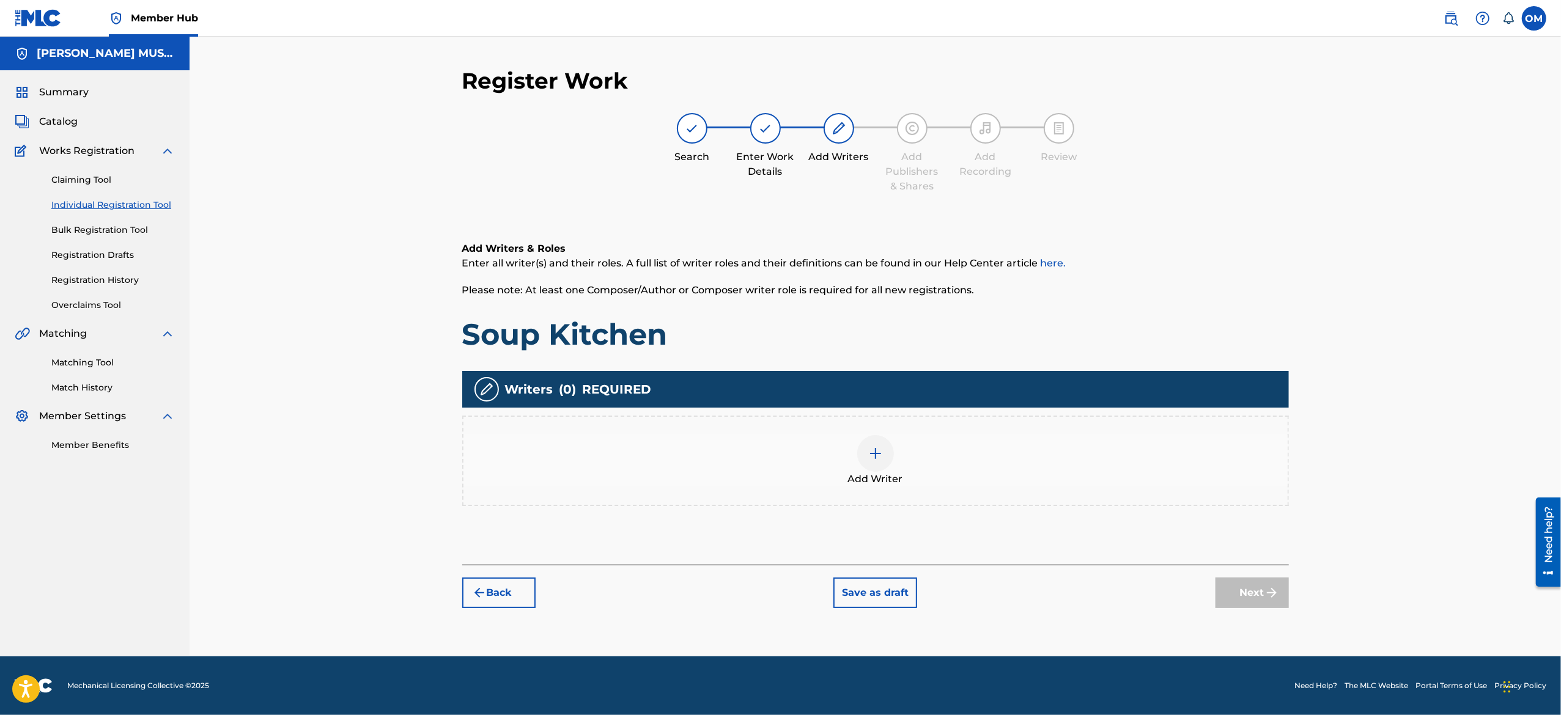
click at [864, 441] on div at bounding box center [875, 453] width 37 height 37
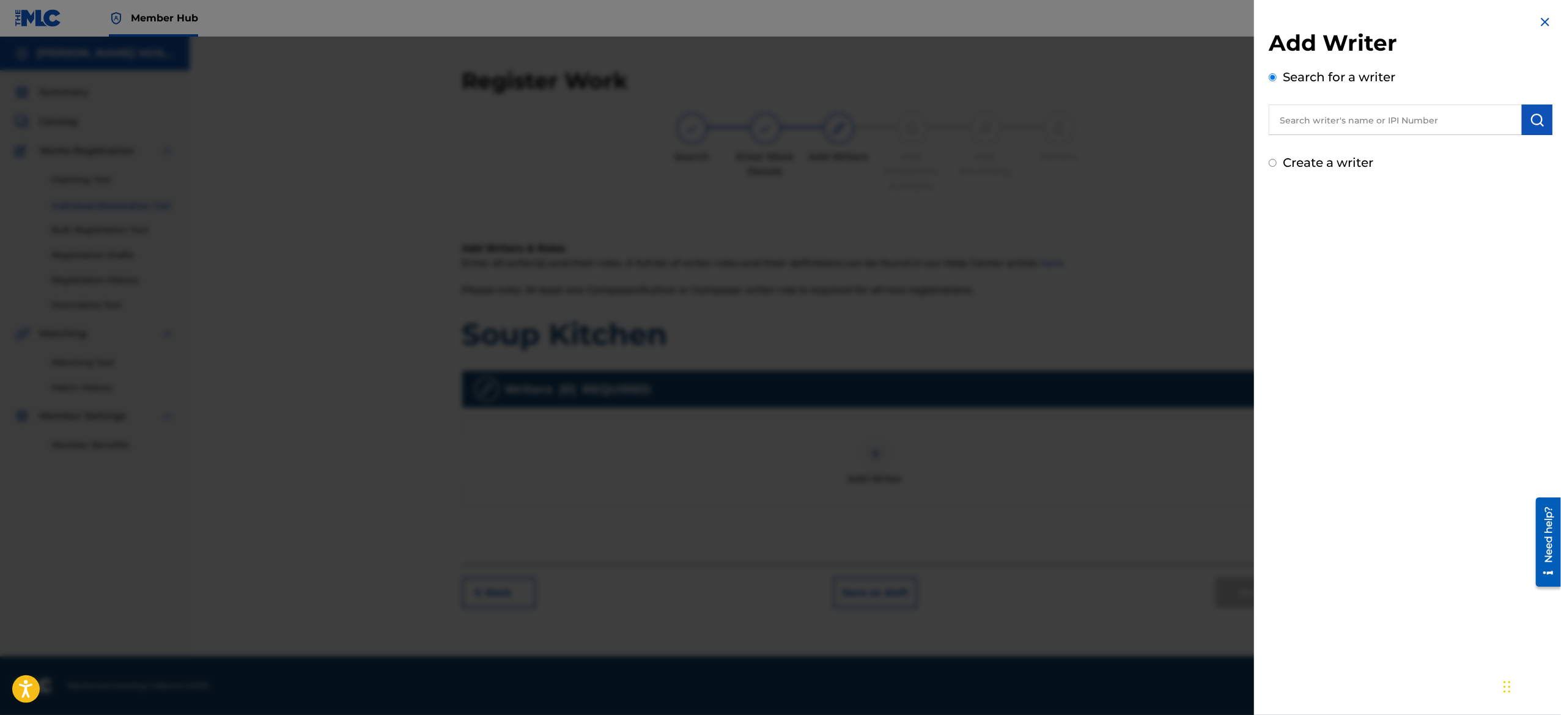
click at [1346, 124] on input "text" at bounding box center [1395, 120] width 253 height 31
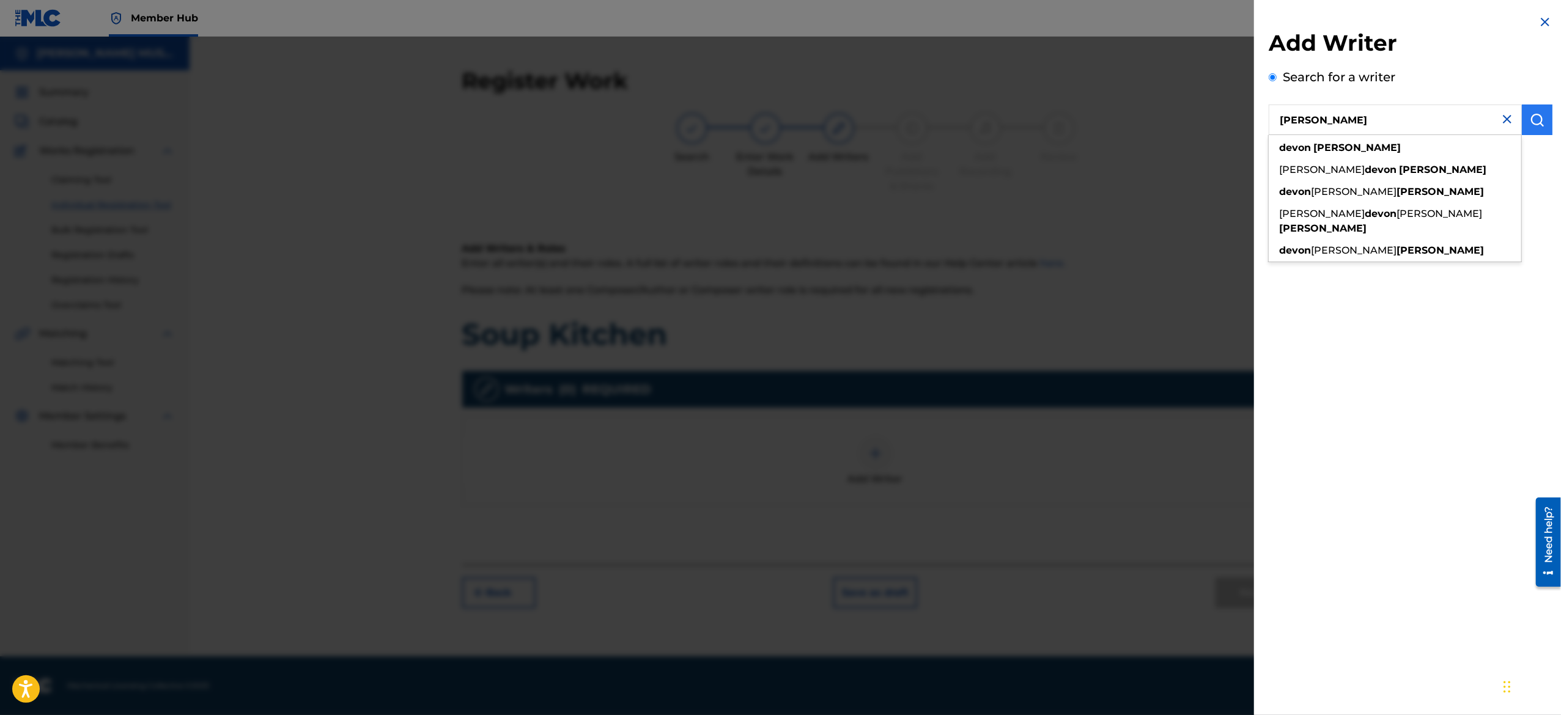
type input "devon Lewis"
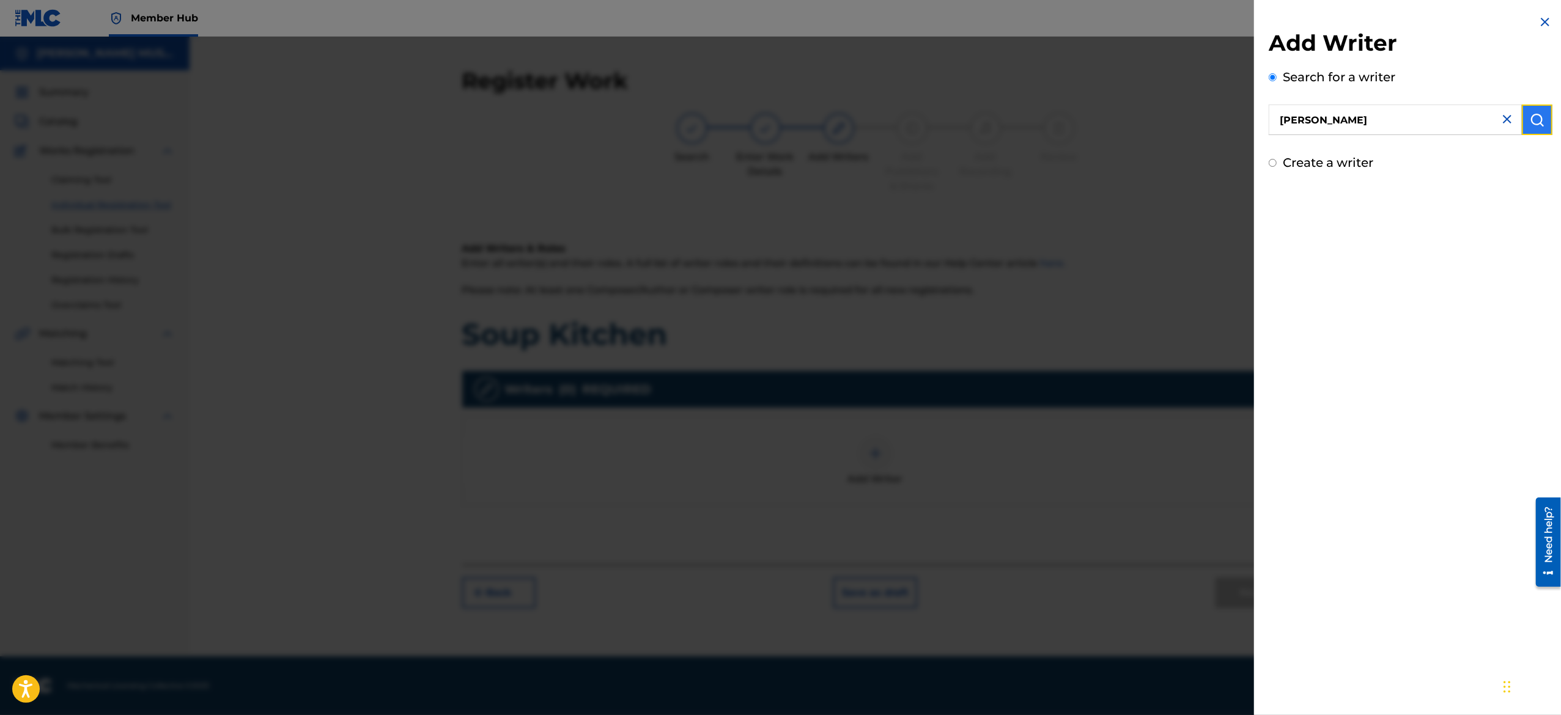
click at [1530, 117] on img "submit" at bounding box center [1537, 120] width 15 height 15
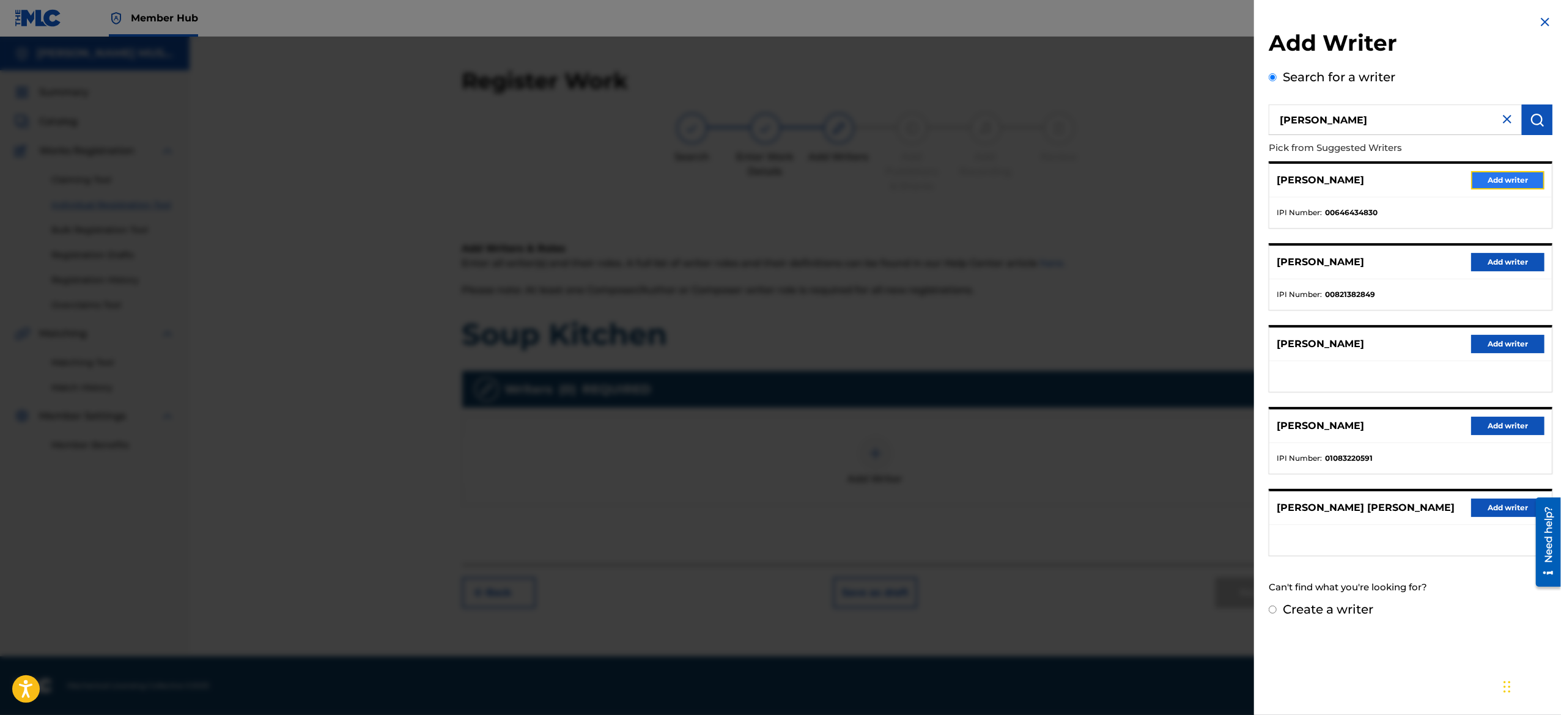
click at [1483, 172] on button "Add writer" at bounding box center [1507, 180] width 73 height 18
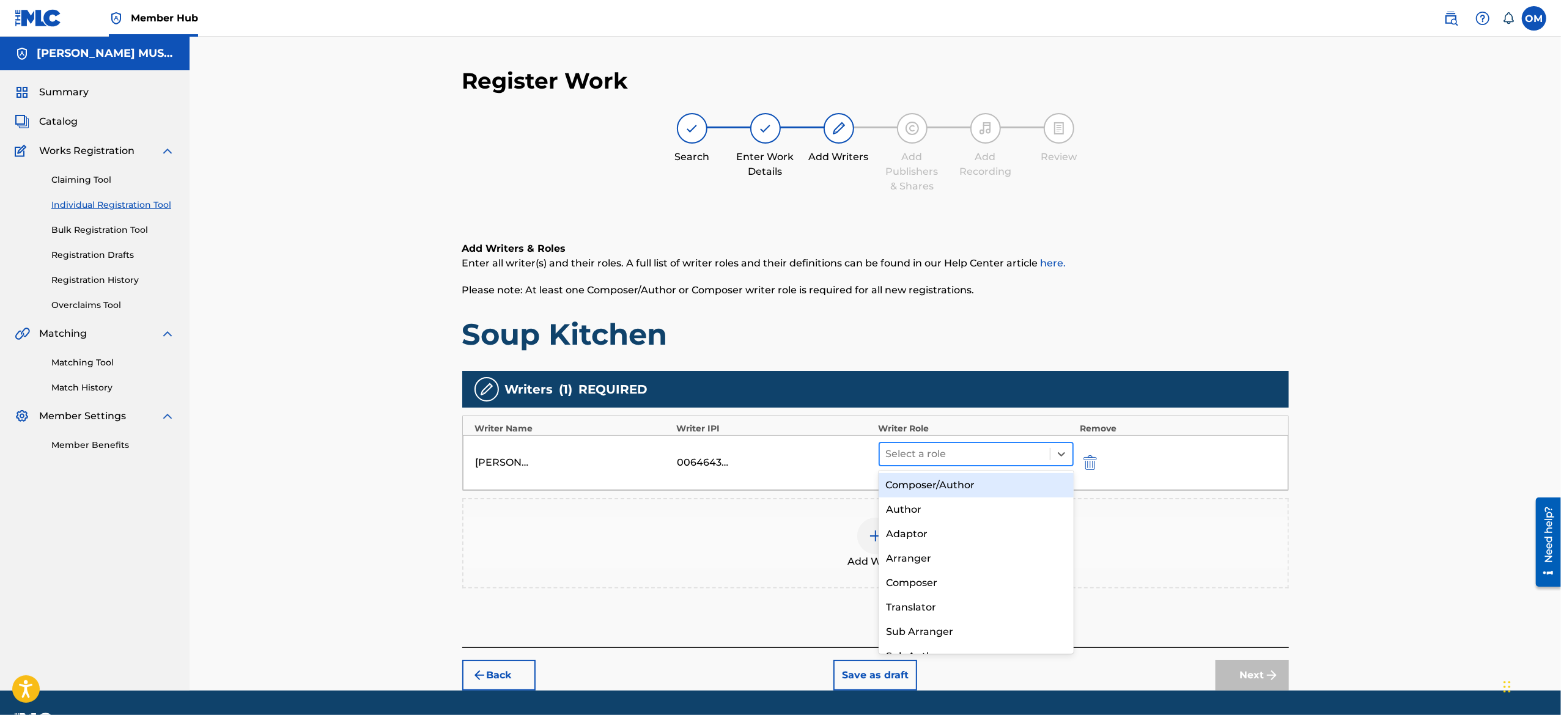
click at [959, 446] on div at bounding box center [965, 454] width 158 height 17
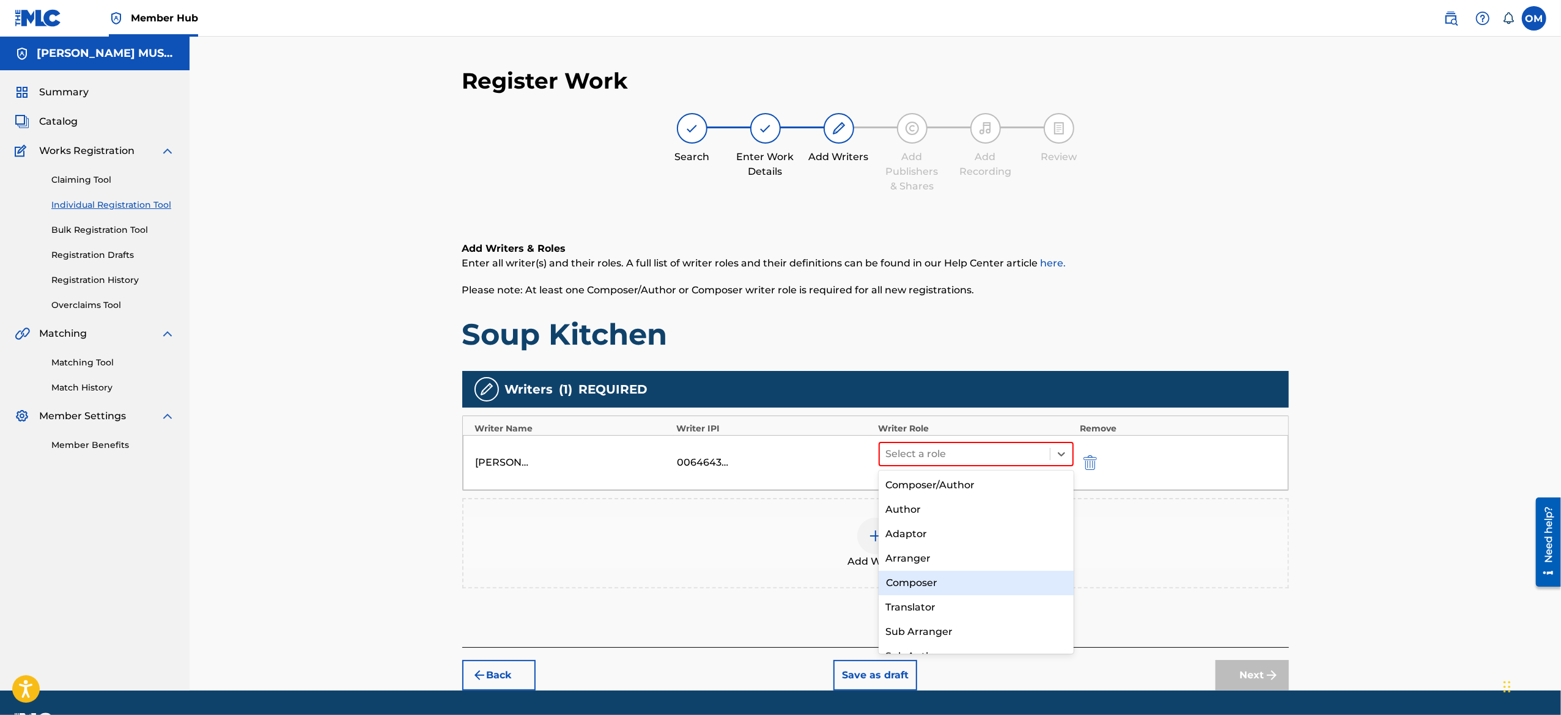
click at [937, 577] on div "Composer" at bounding box center [976, 583] width 195 height 24
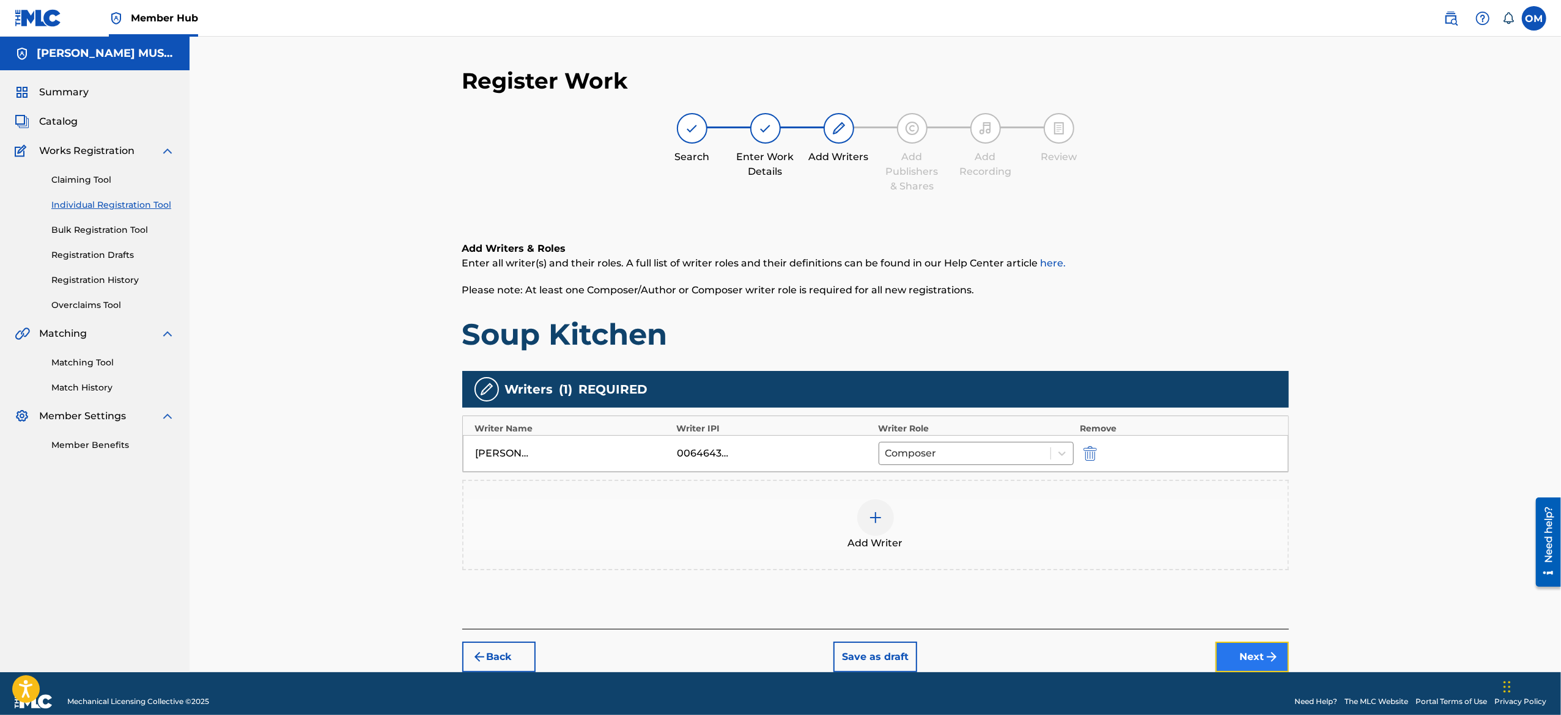
click at [1249, 647] on button "Next" at bounding box center [1252, 657] width 73 height 31
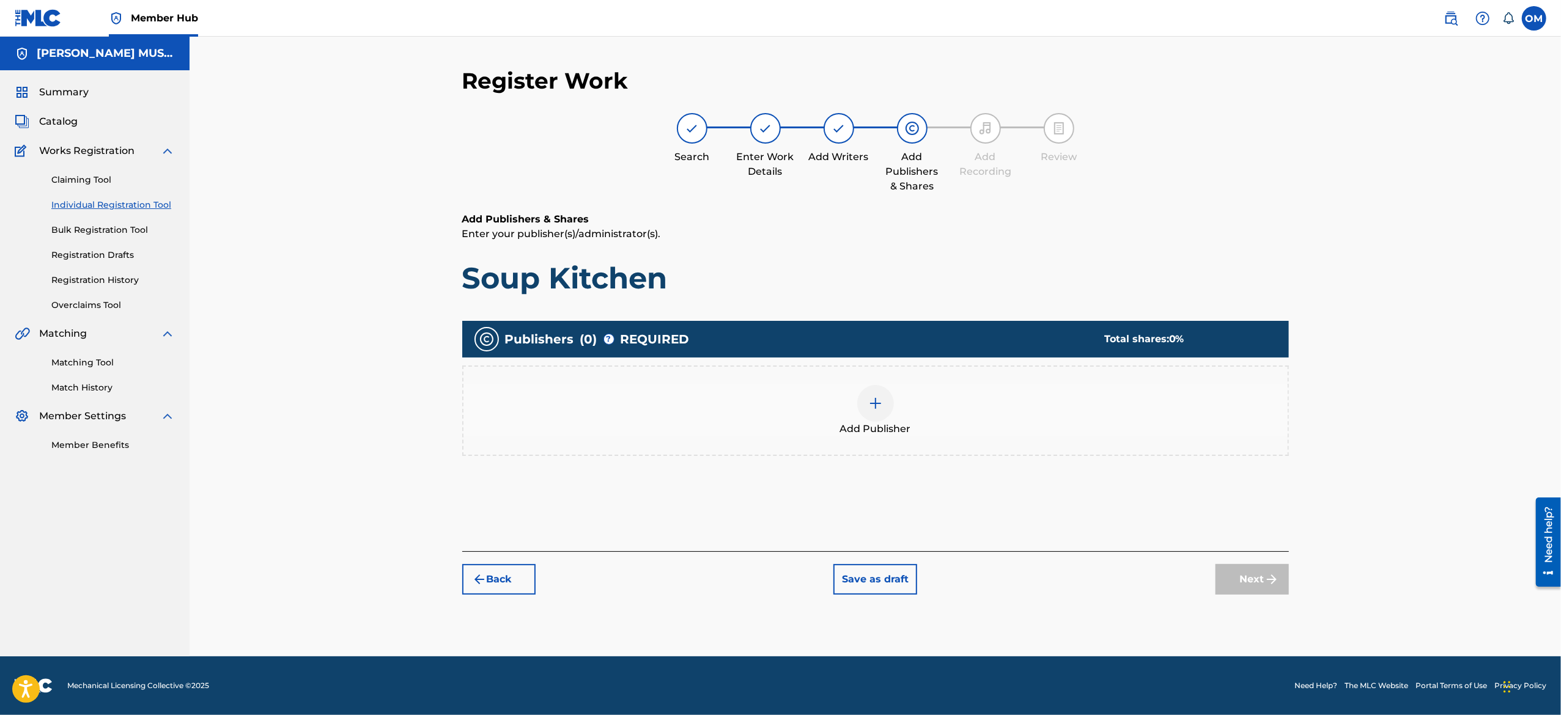
click at [872, 407] on img at bounding box center [875, 403] width 15 height 15
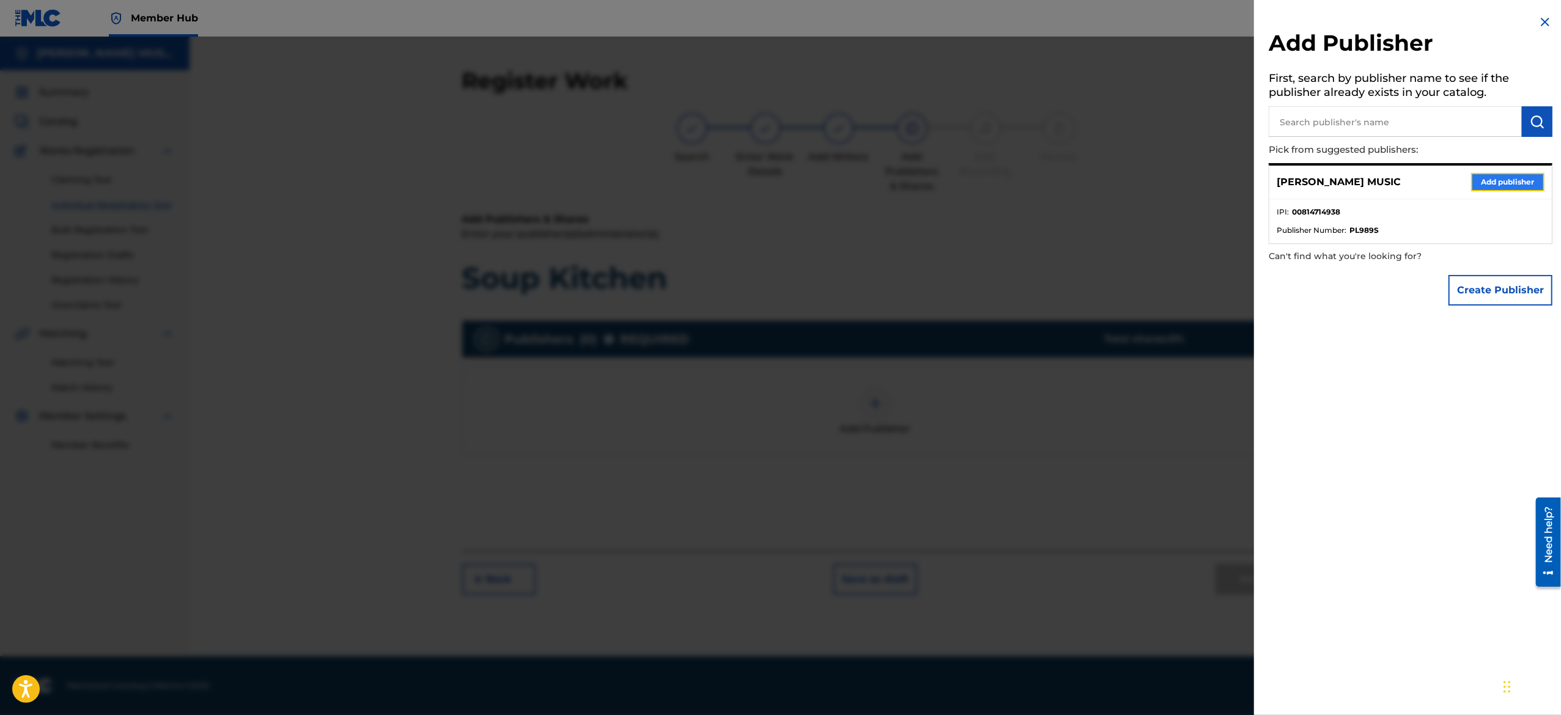
click at [1488, 186] on button "Add publisher" at bounding box center [1507, 182] width 73 height 18
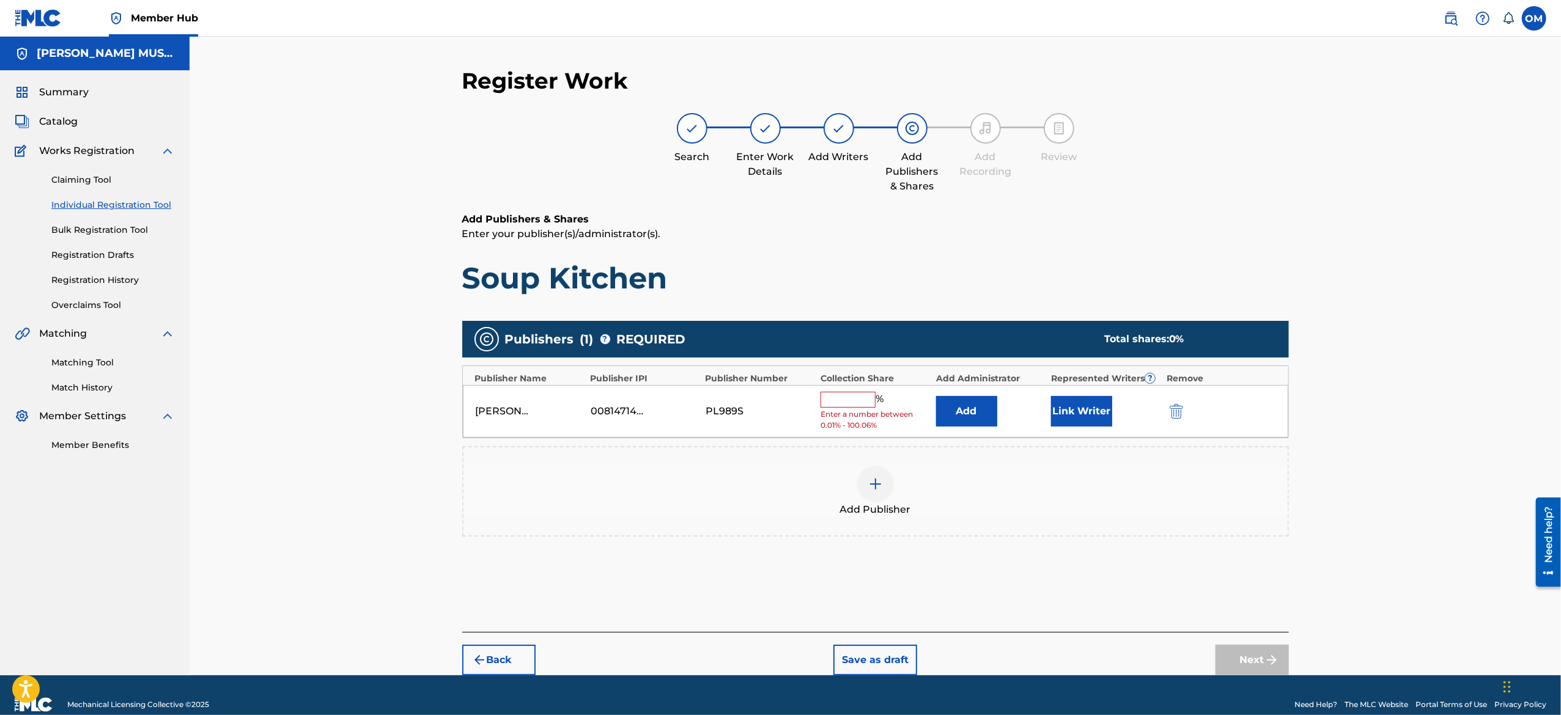
drag, startPoint x: 842, startPoint y: 398, endPoint x: 857, endPoint y: 442, distance: 46.4
click at [857, 442] on div "Publishers ( 1 ) ? REQUIRED Total shares: 0 % Publisher Name Publisher IPI Publ…" at bounding box center [875, 429] width 827 height 216
type input "100"
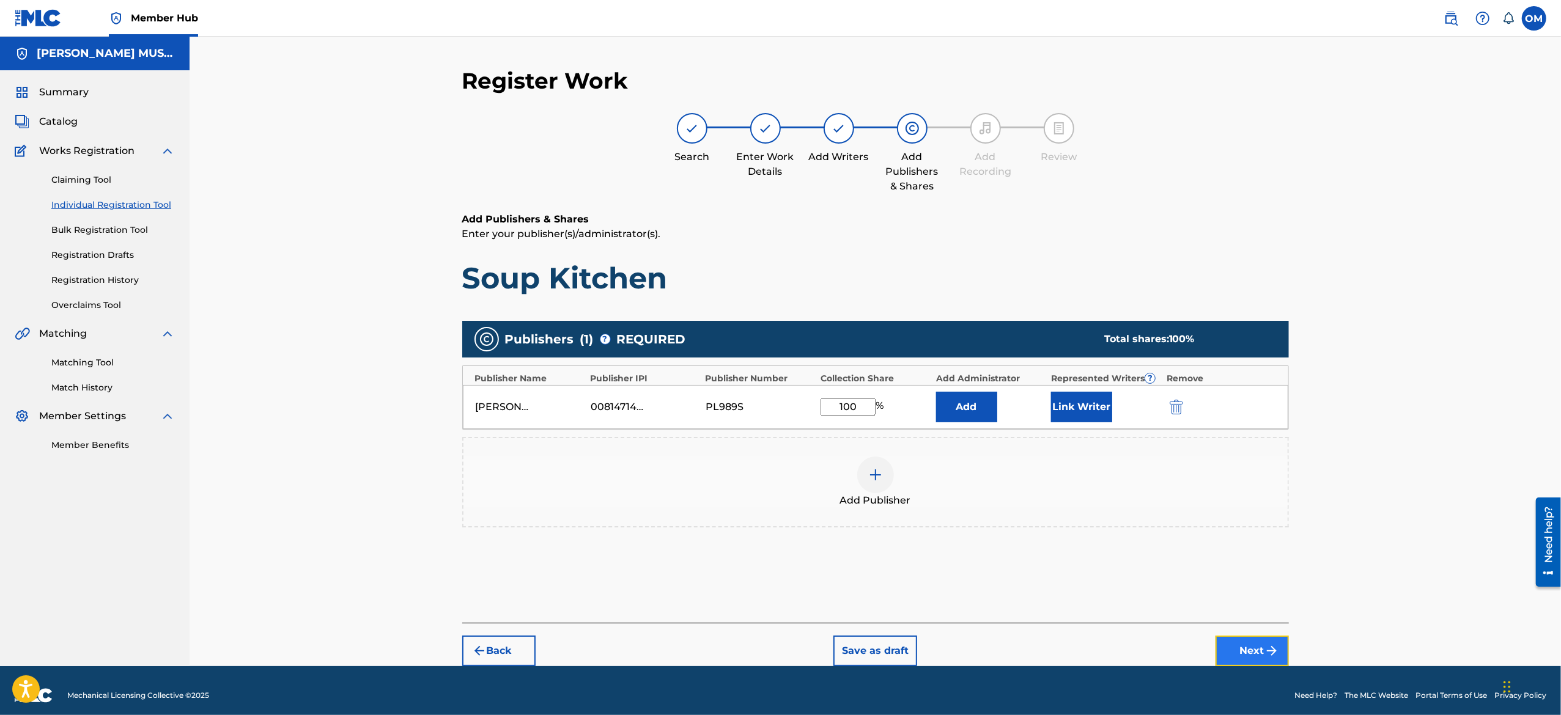
click at [1260, 654] on button "Next" at bounding box center [1252, 651] width 73 height 31
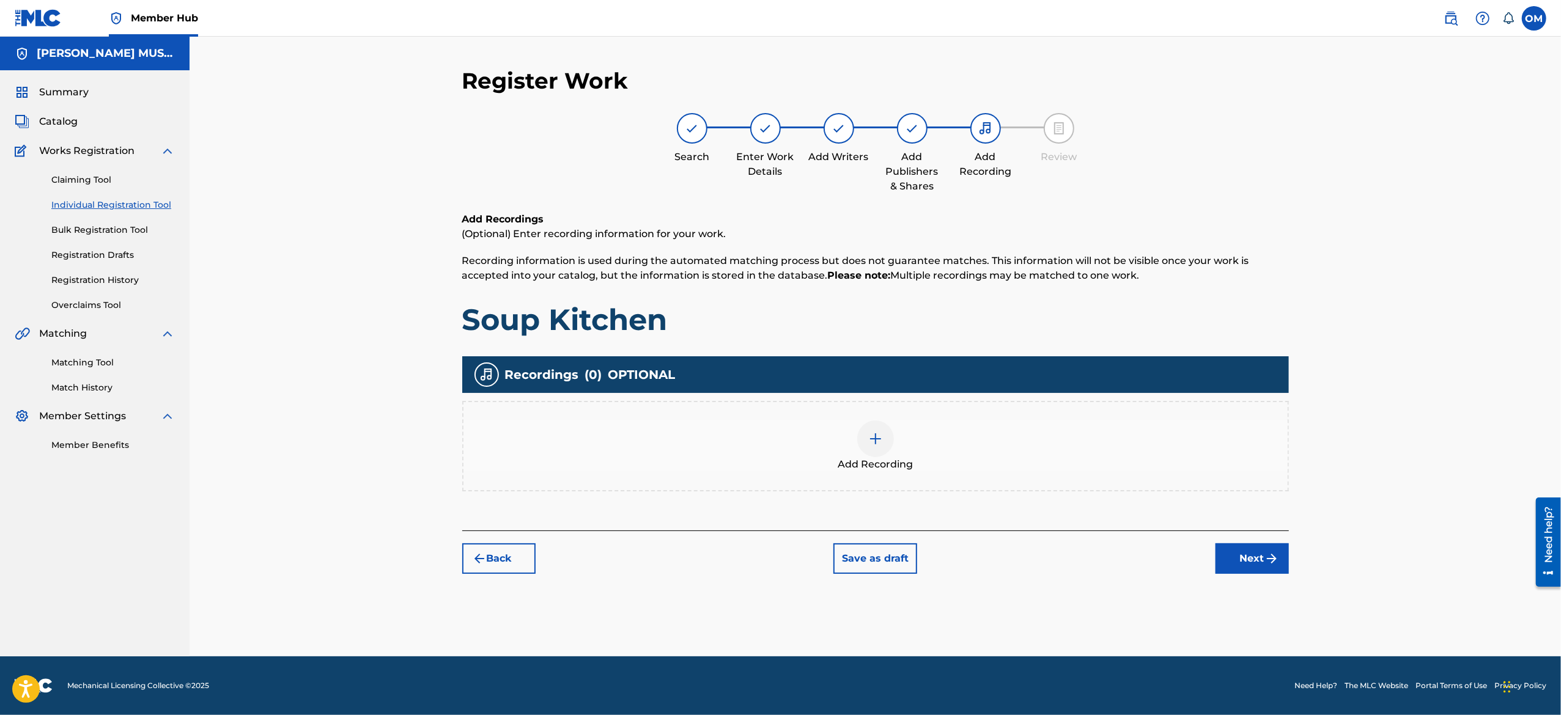
click at [891, 421] on div "Add Recording" at bounding box center [875, 446] width 824 height 51
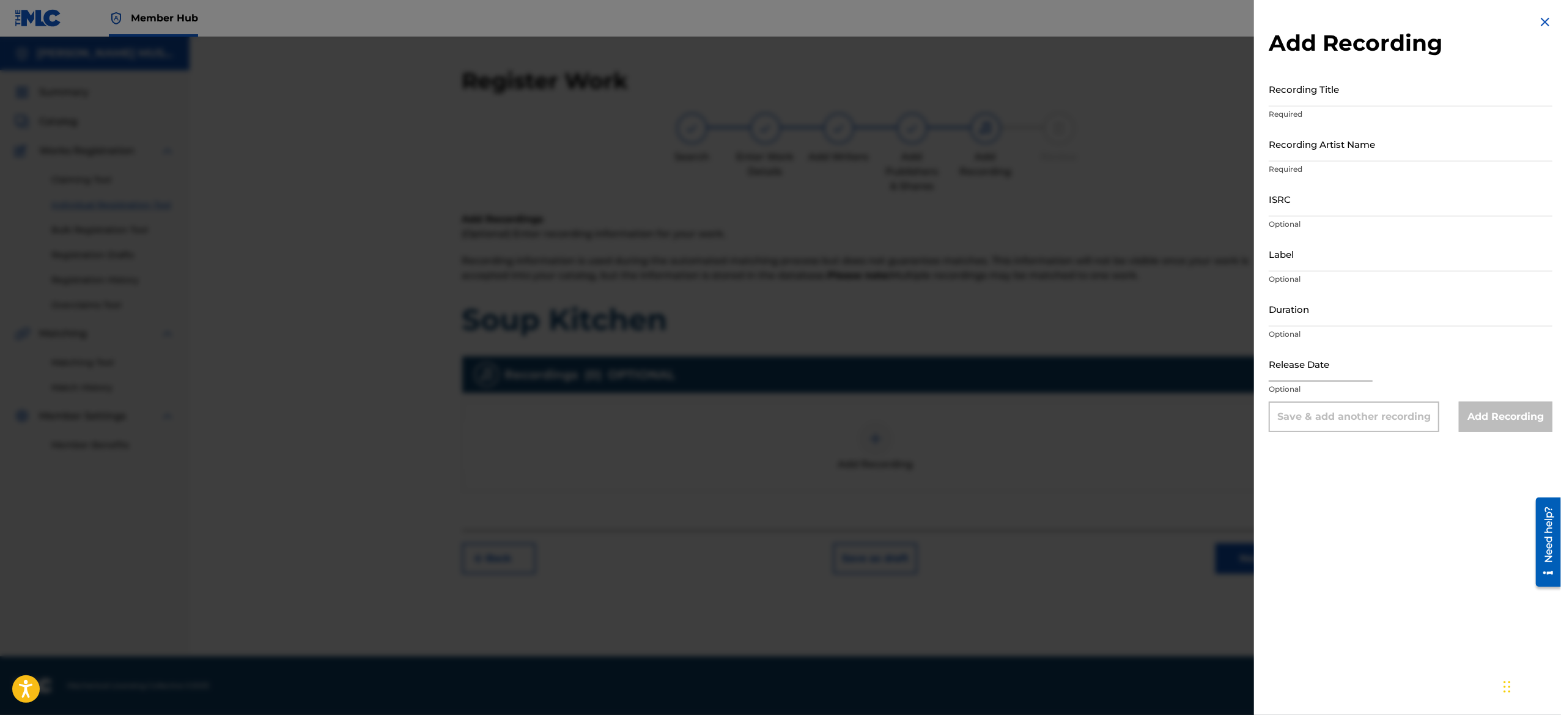
click at [1327, 366] on input "text" at bounding box center [1321, 364] width 104 height 35
select select "8"
select select "2025"
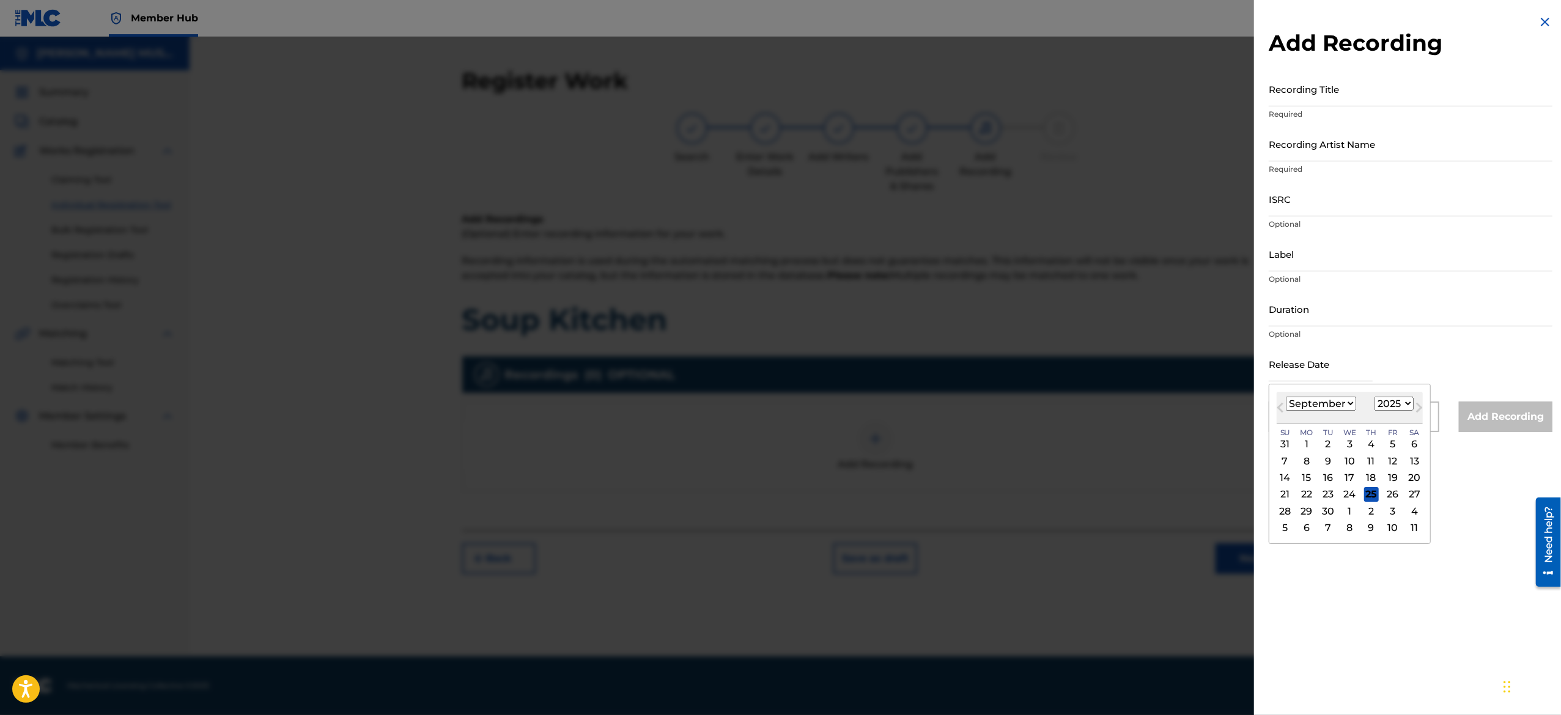
click at [1331, 405] on select "January February March April May June July August September October November De…" at bounding box center [1321, 404] width 70 height 14
select select "2"
click at [1286, 397] on select "January February March April May June July August September October November De…" at bounding box center [1321, 404] width 70 height 14
click at [1422, 512] on div "29" at bounding box center [1414, 511] width 15 height 15
type input "March 29 2025"
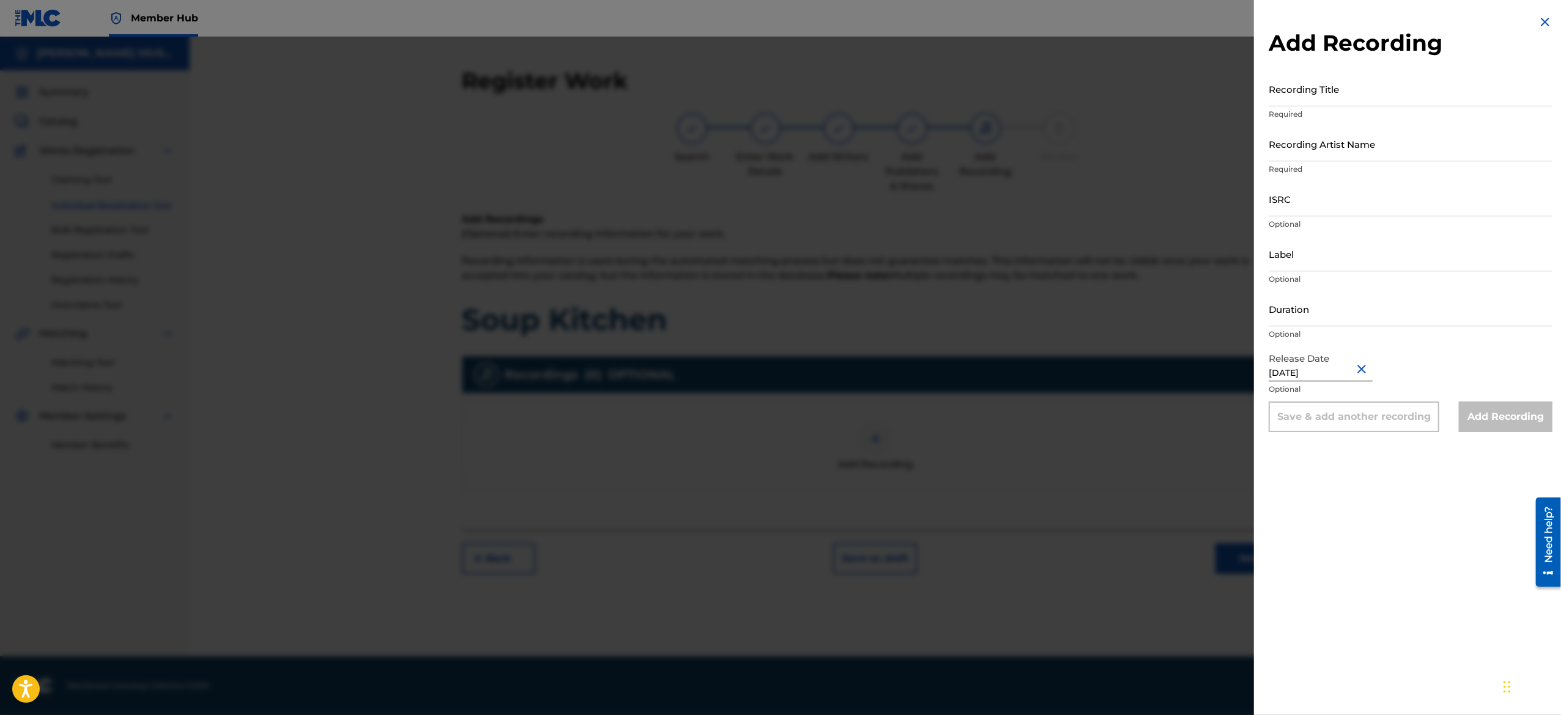
click at [1310, 369] on input "March 29 2025" at bounding box center [1321, 364] width 104 height 35
select select "2"
select select "2025"
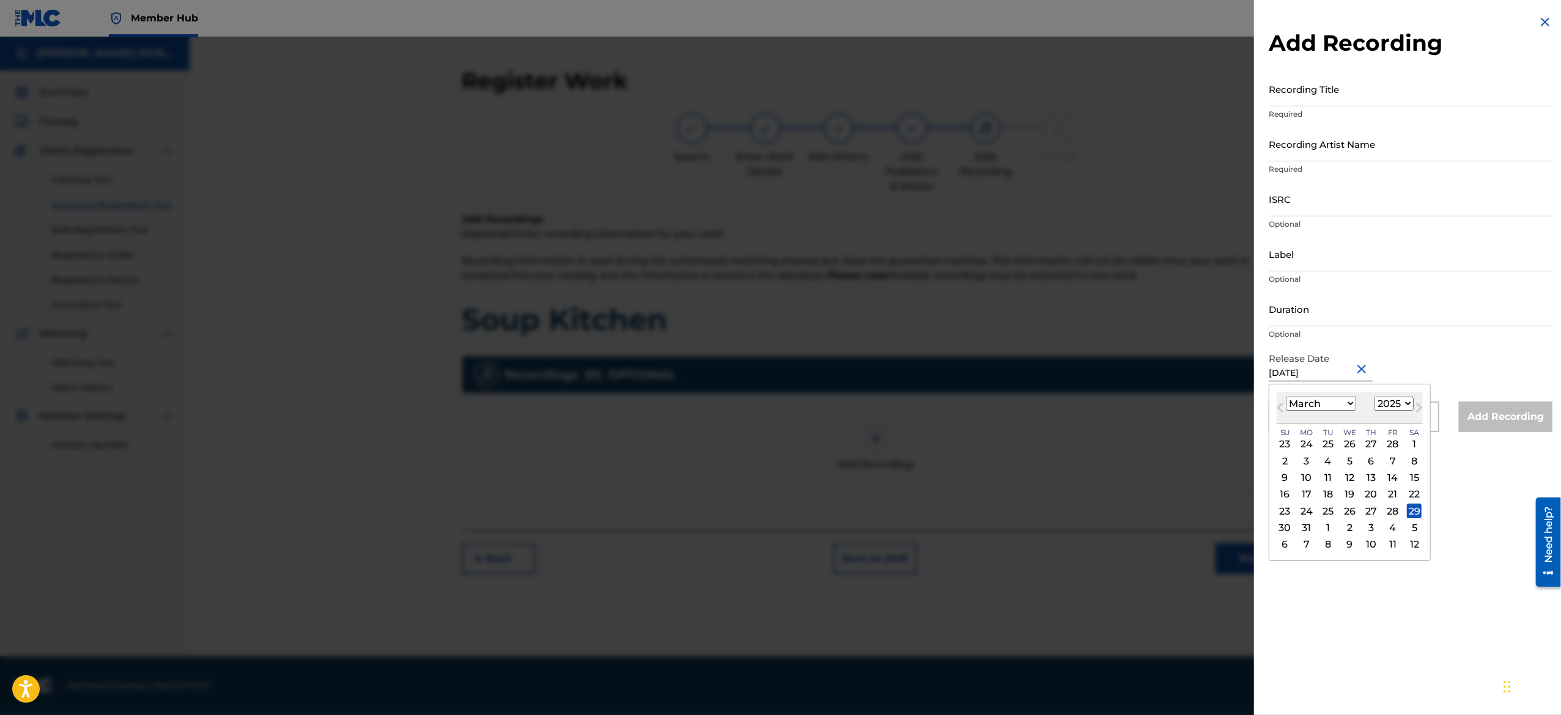
click at [1310, 369] on input "March 29 2025" at bounding box center [1321, 364] width 104 height 35
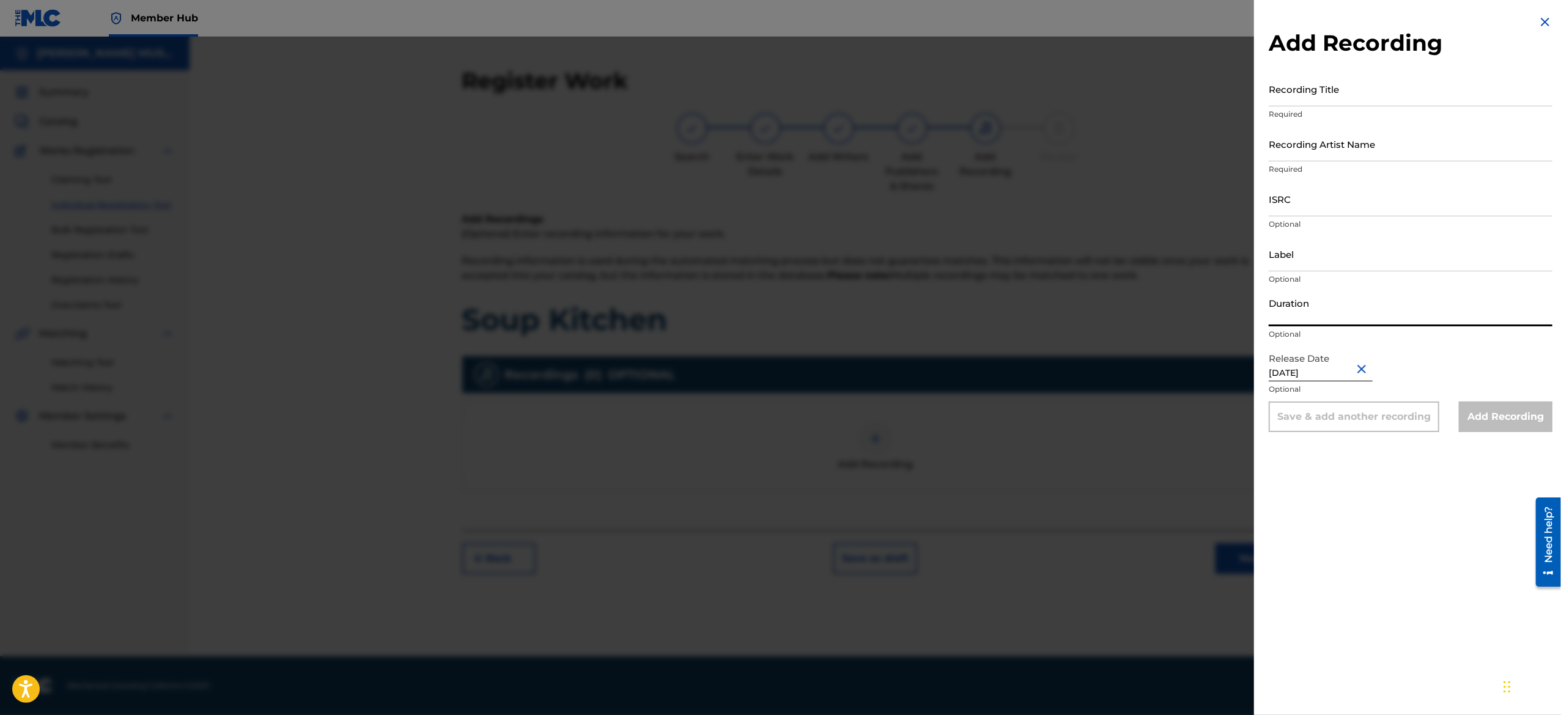
click at [1319, 310] on input "Duration" at bounding box center [1411, 309] width 284 height 35
click at [1421, 258] on input "Label" at bounding box center [1411, 254] width 284 height 35
click at [1410, 212] on input "ISRC" at bounding box center [1411, 199] width 284 height 35
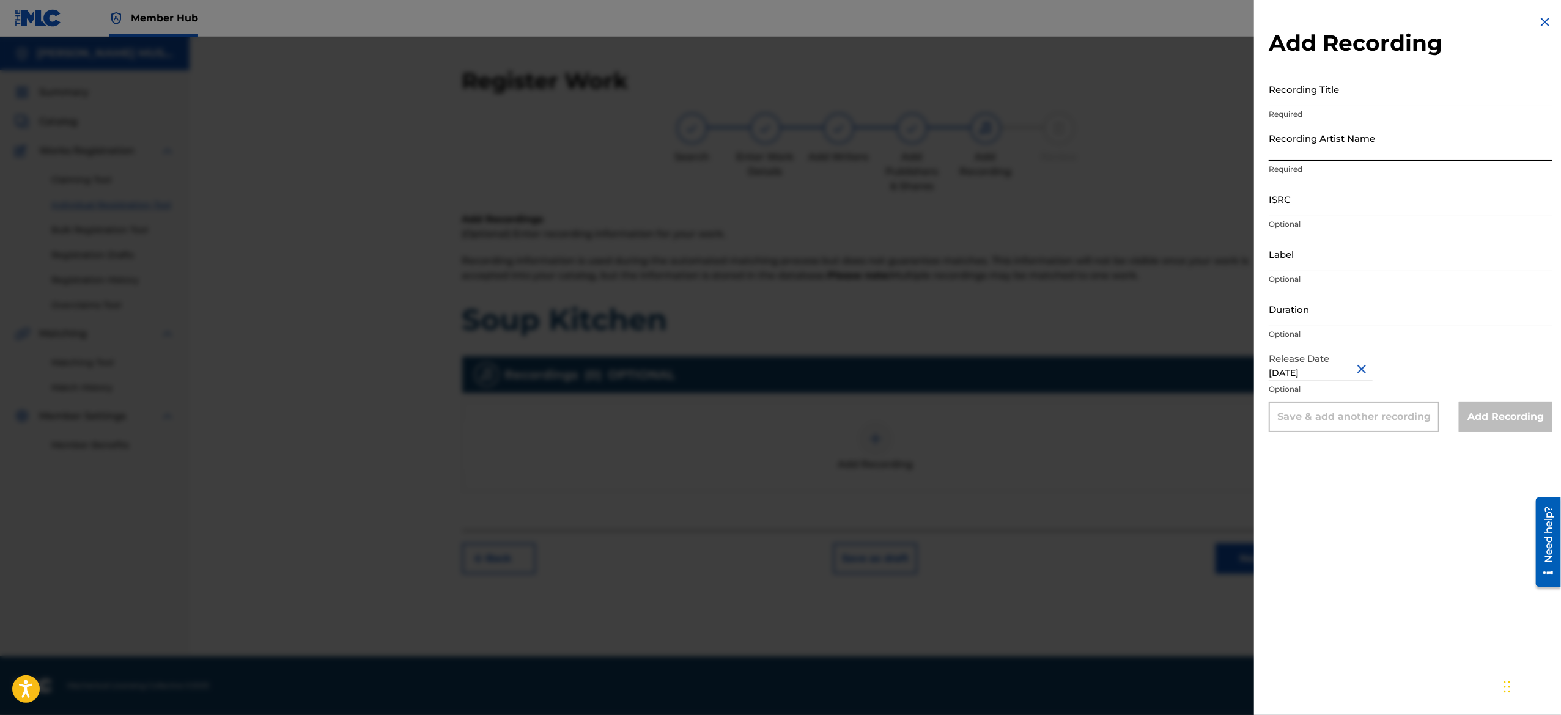
click at [1397, 147] on input "Recording Artist Name" at bounding box center [1411, 144] width 284 height 35
click at [1399, 94] on input "Recording Title" at bounding box center [1411, 89] width 284 height 35
click at [1376, 195] on input "ISRC" at bounding box center [1411, 199] width 284 height 35
click at [1341, 264] on input "Label" at bounding box center [1411, 254] width 284 height 35
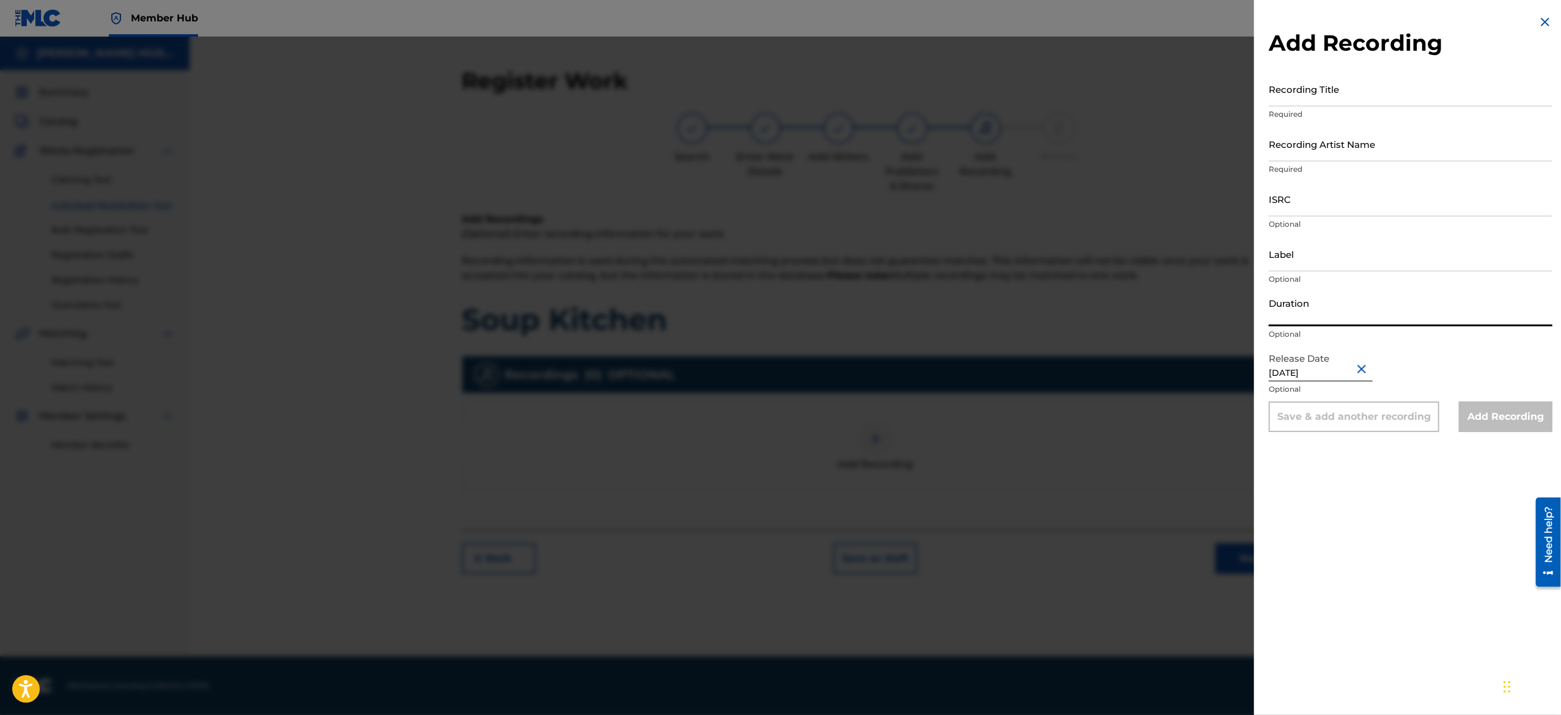
click at [1304, 308] on input "Duration" at bounding box center [1411, 309] width 284 height 35
click at [1315, 253] on input "Label" at bounding box center [1411, 254] width 284 height 35
click at [1320, 264] on input "Label" at bounding box center [1411, 254] width 284 height 35
paste input "123 Records"
type input "123 Records"
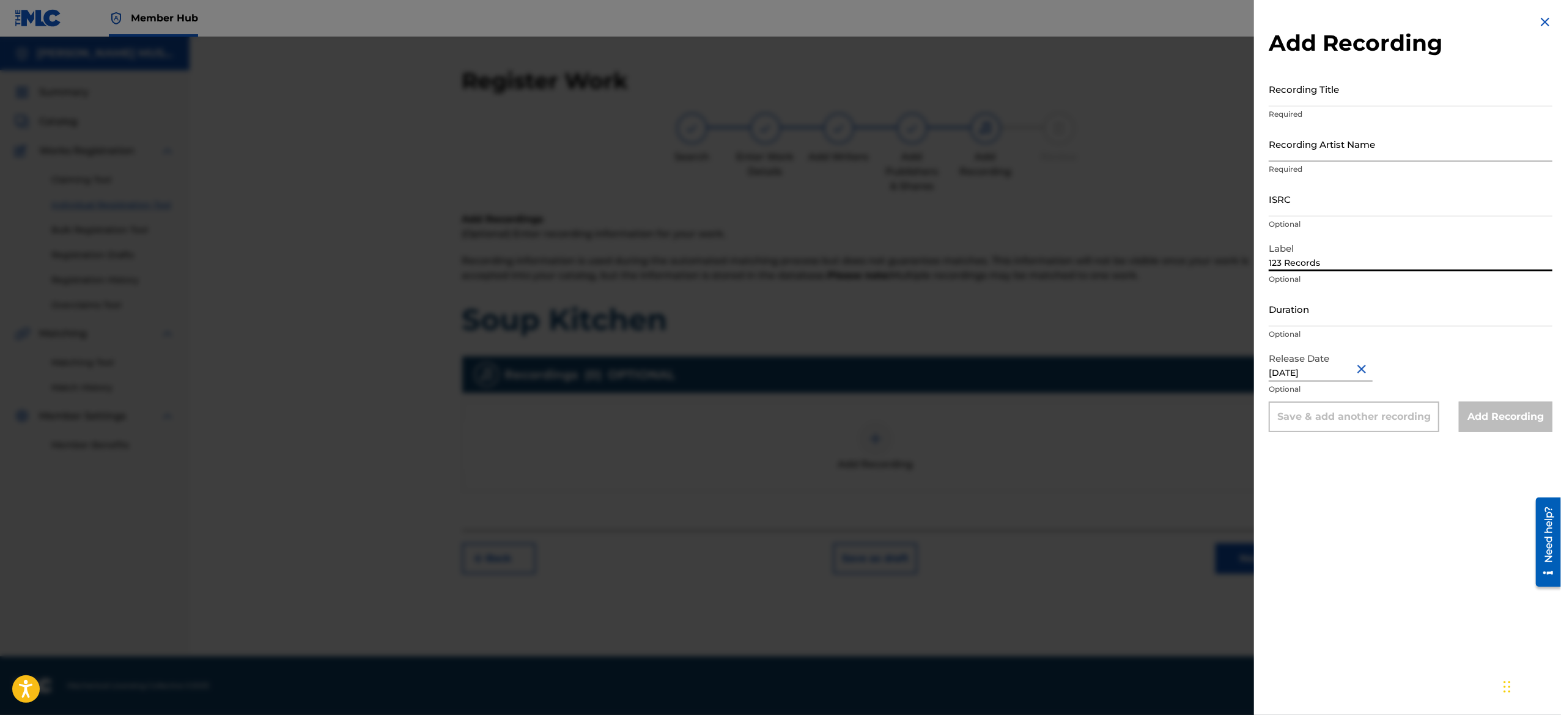
click at [1358, 139] on input "Recording Artist Name" at bounding box center [1411, 144] width 284 height 35
paste input "Primordial"
type input "Primordial"
click at [1340, 322] on input "Duration" at bounding box center [1411, 309] width 284 height 35
click at [1327, 320] on input "Duration" at bounding box center [1411, 309] width 284 height 35
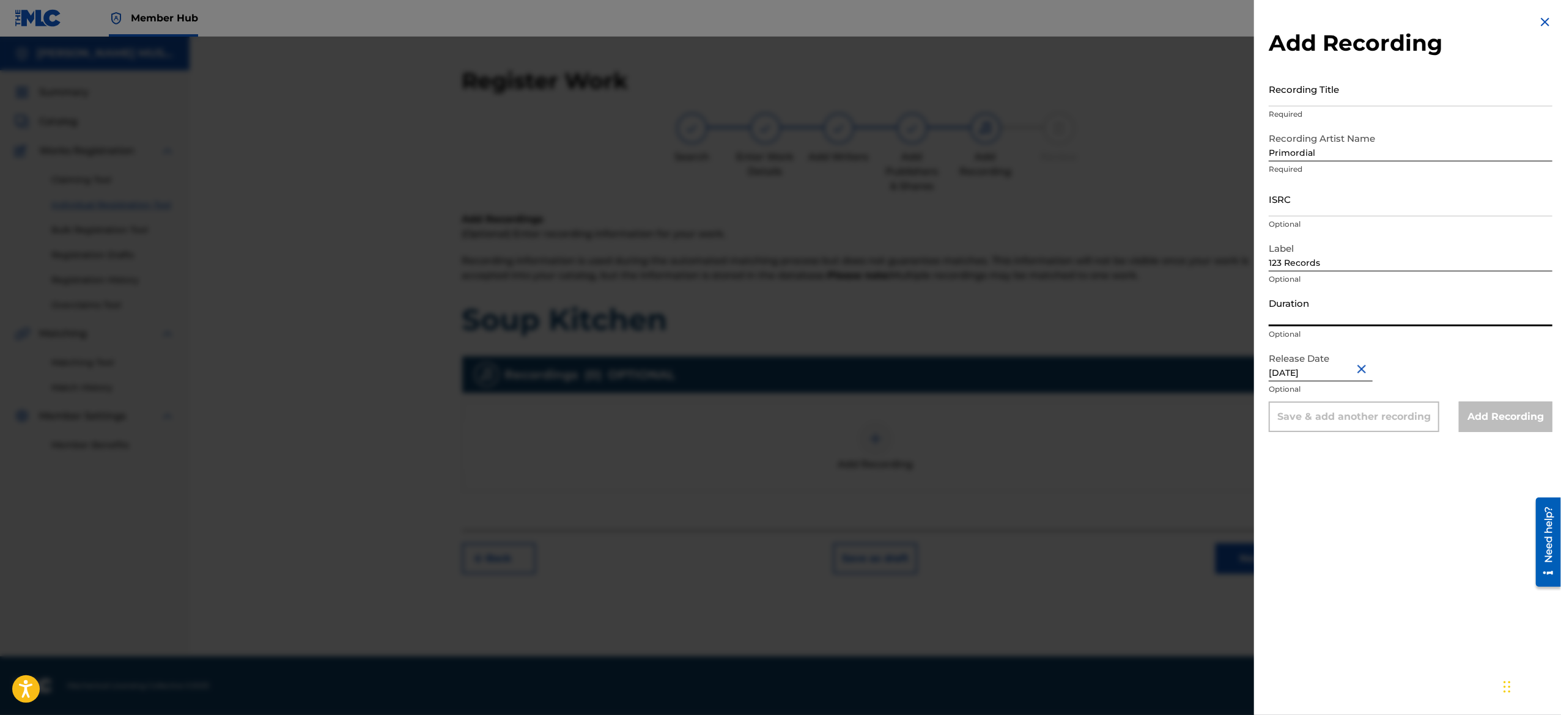
paste input "03:04"
type input "03:04"
click at [1345, 207] on input "ISRC" at bounding box center [1411, 199] width 284 height 35
paste input "USA2P2512048"
type input "USA2P2512048"
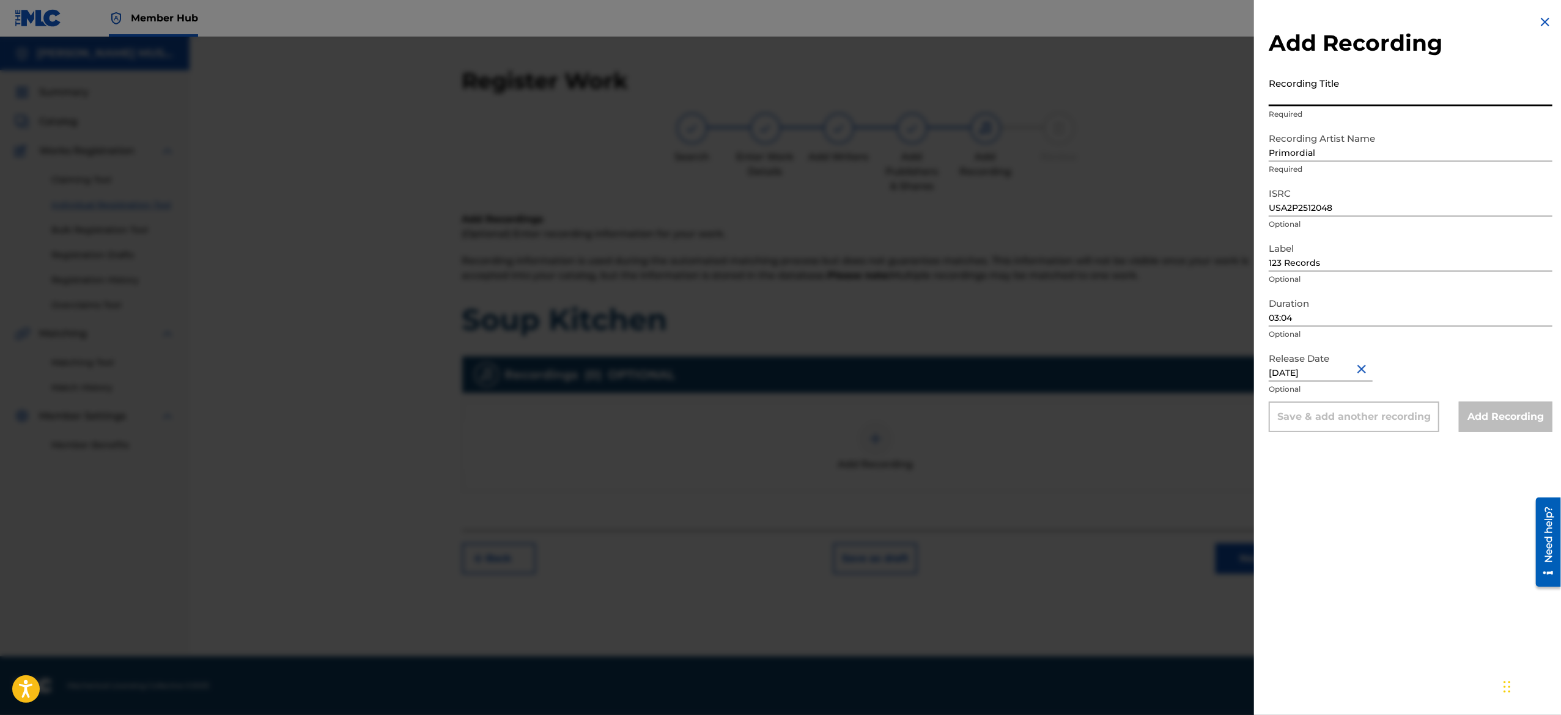
click at [1299, 105] on input "Recording Title" at bounding box center [1411, 89] width 284 height 35
paste input "Aggressive"
type input "Aggressive"
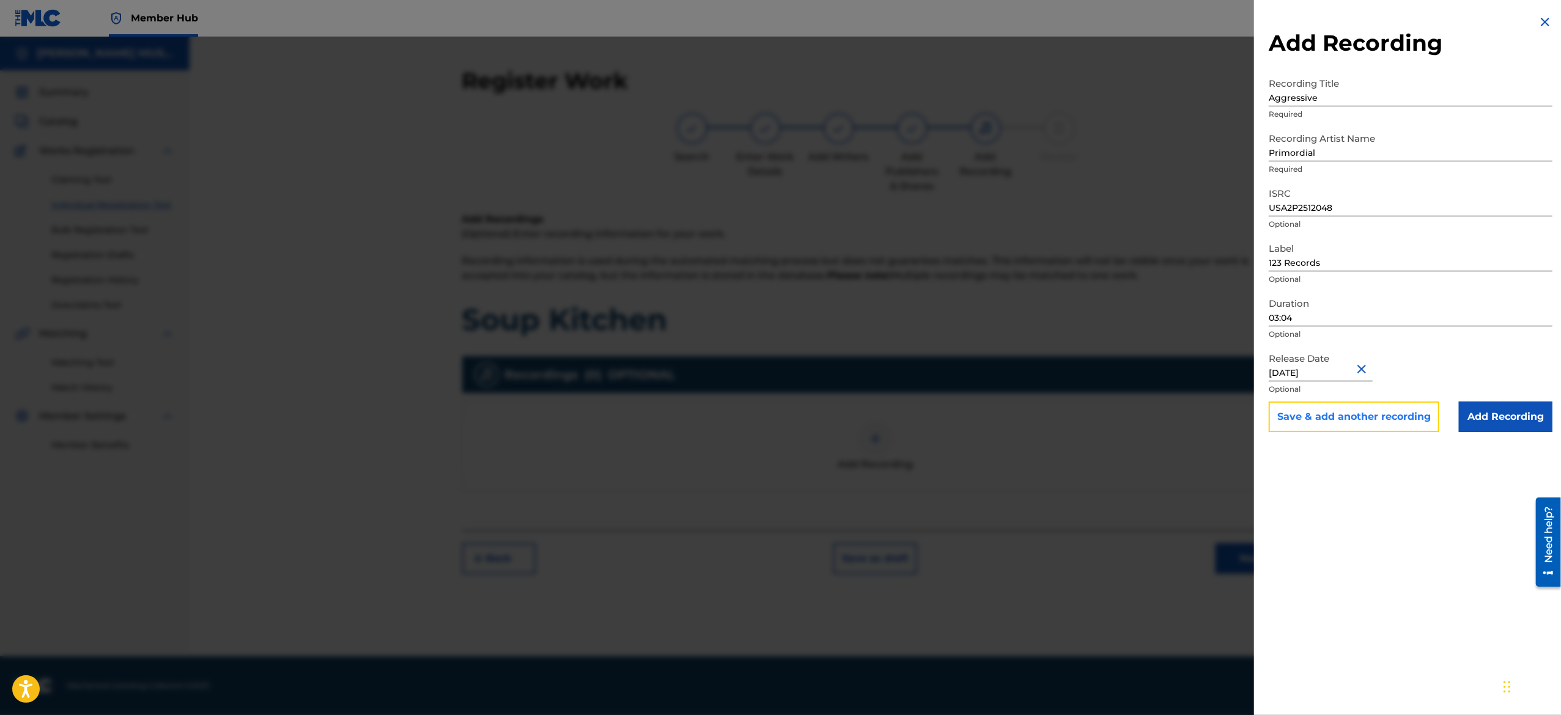
click at [1343, 419] on button "Save & add another recording" at bounding box center [1354, 417] width 171 height 31
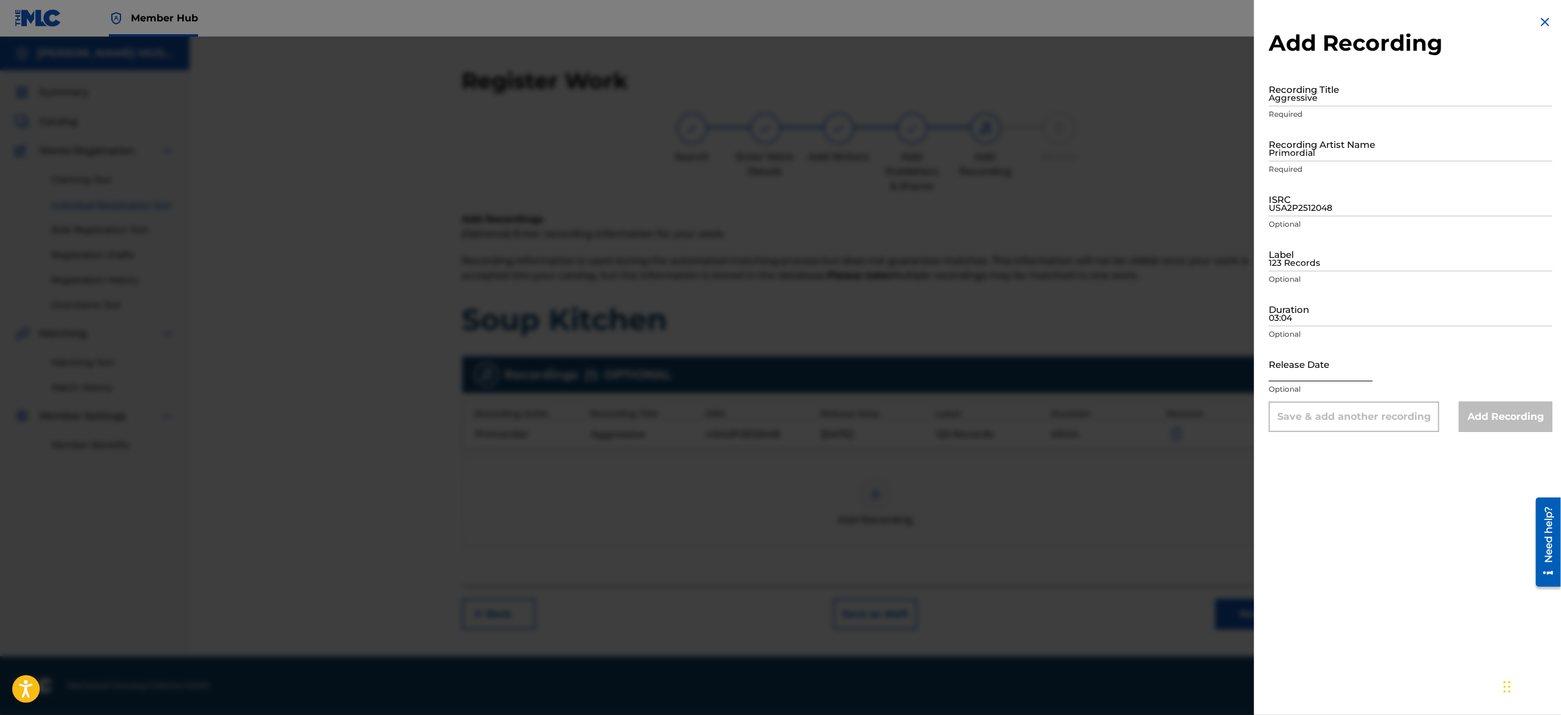
click at [1319, 356] on input "text" at bounding box center [1321, 364] width 104 height 35
select select "8"
select select "2025"
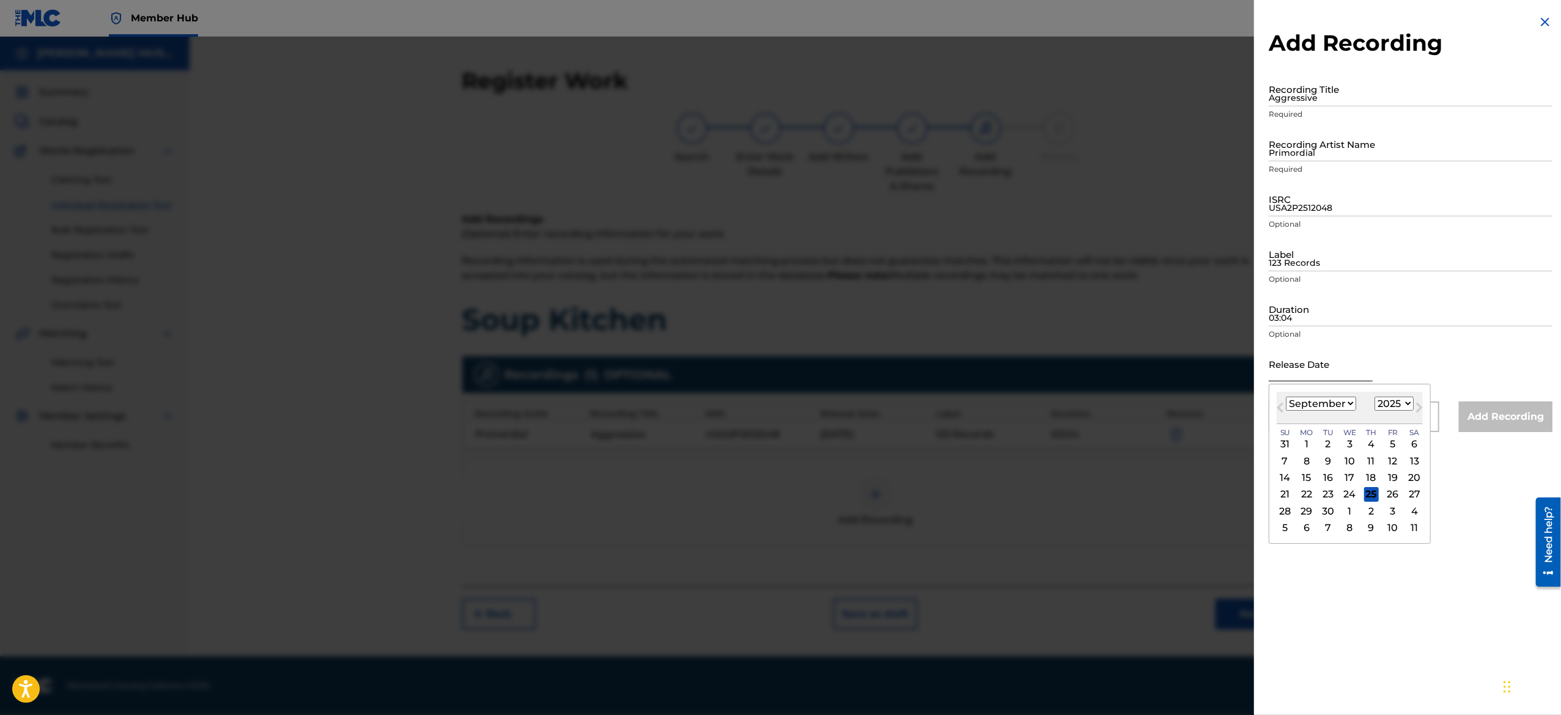
paste input "March 29 2025"
type input "March 29 2025"
select select "2"
type input "March 29 2025"
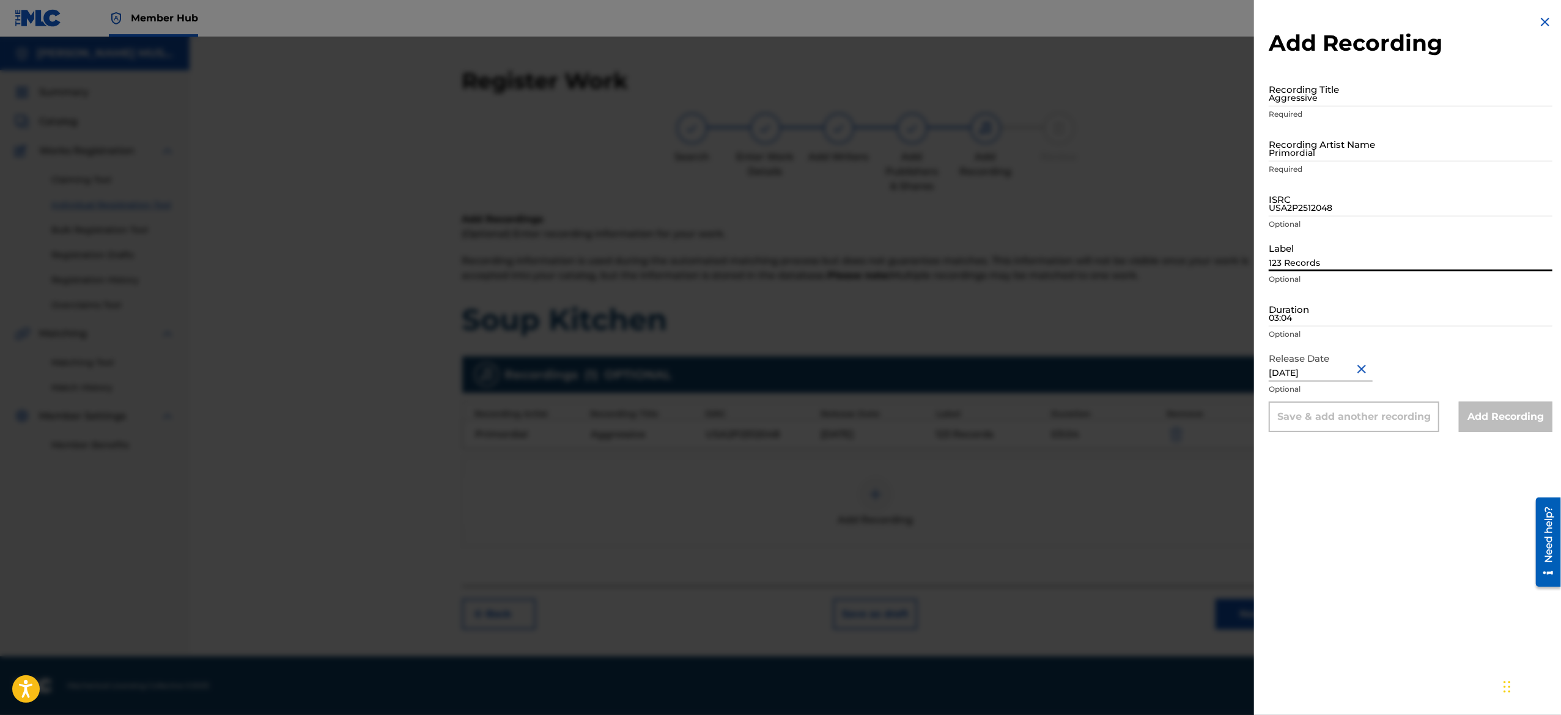
click at [1326, 248] on input "123 Records" at bounding box center [1411, 254] width 284 height 35
paste input "123 Records"
type input "123 Records"
click at [1323, 146] on input "Primordial" at bounding box center [1411, 144] width 284 height 35
paste input "Aggressive"
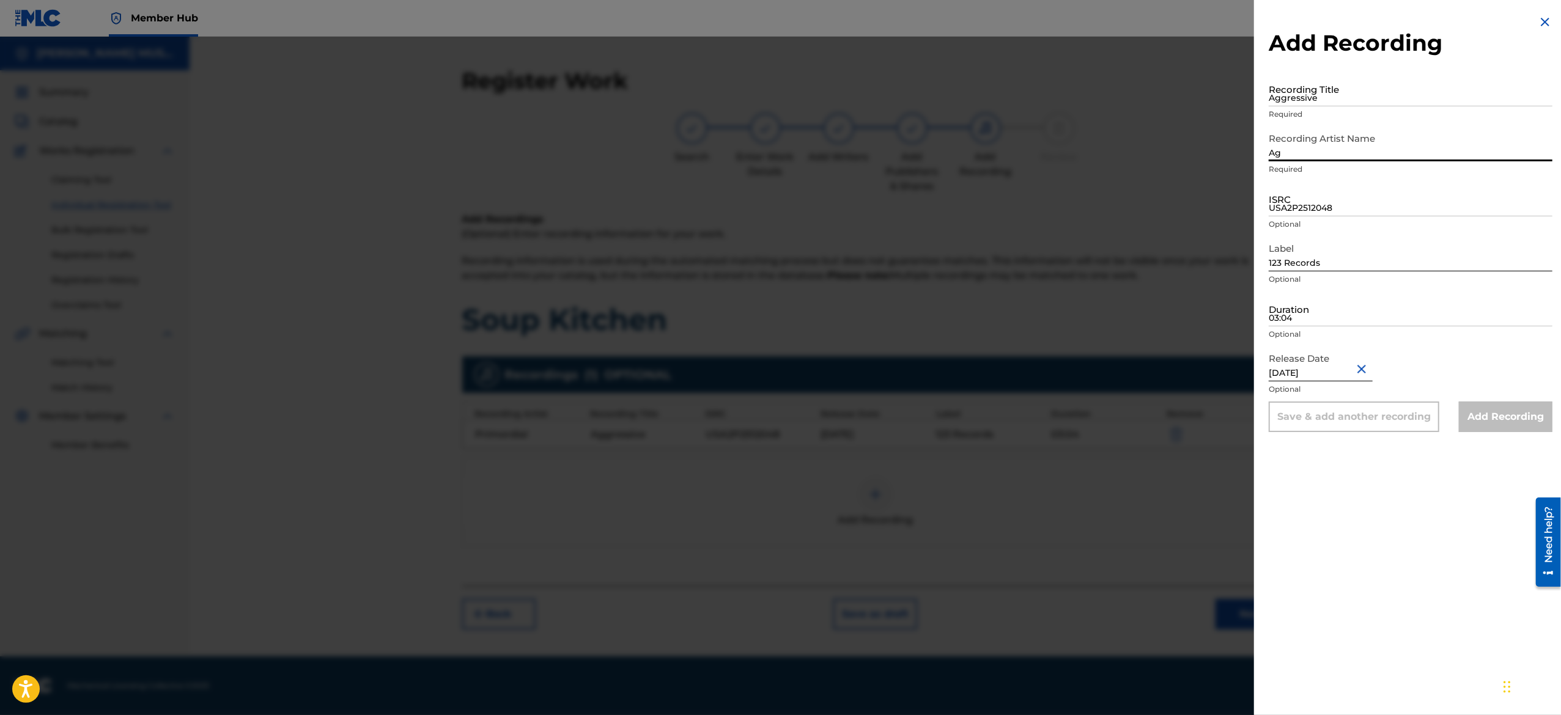
type input "A"
click at [1538, 15] on img at bounding box center [1545, 22] width 15 height 15
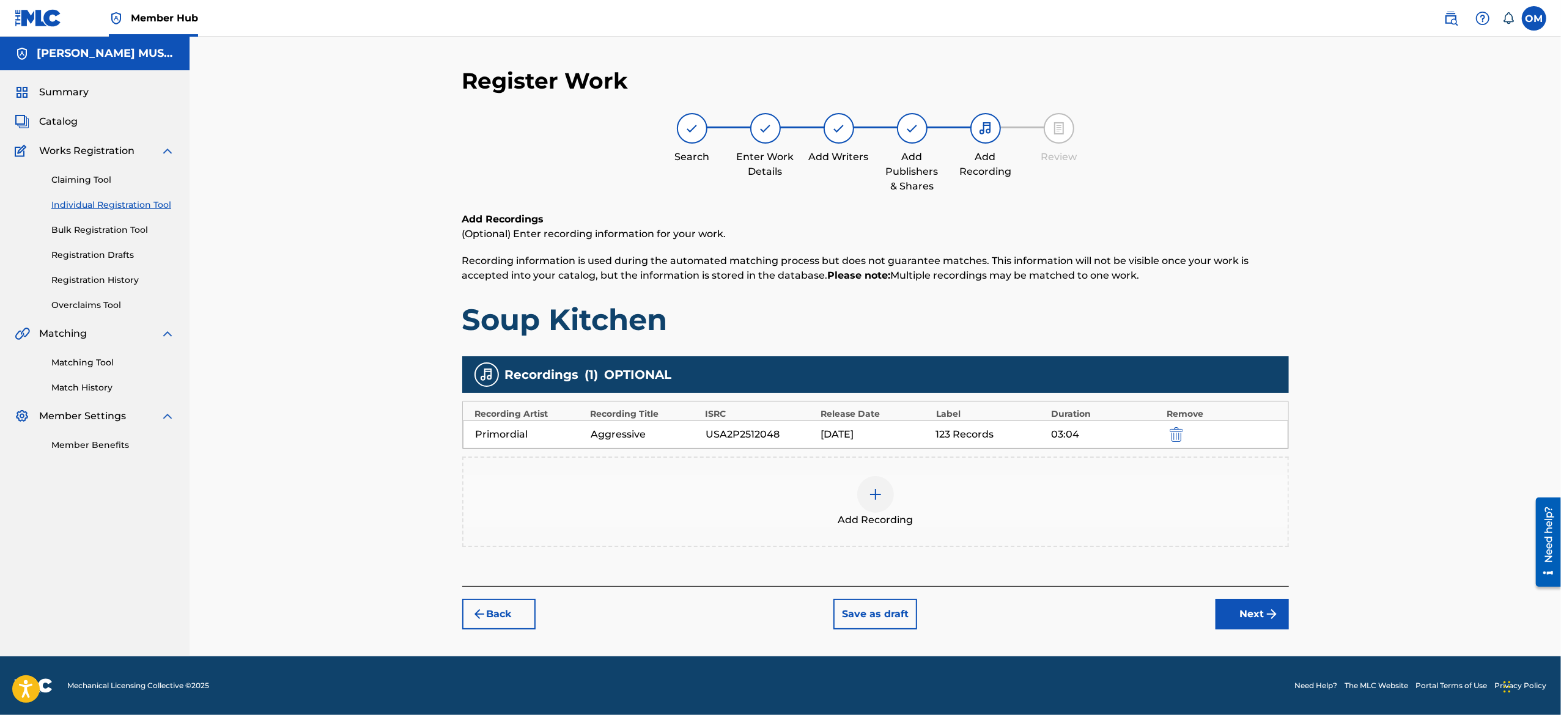
click at [878, 501] on img at bounding box center [875, 494] width 15 height 15
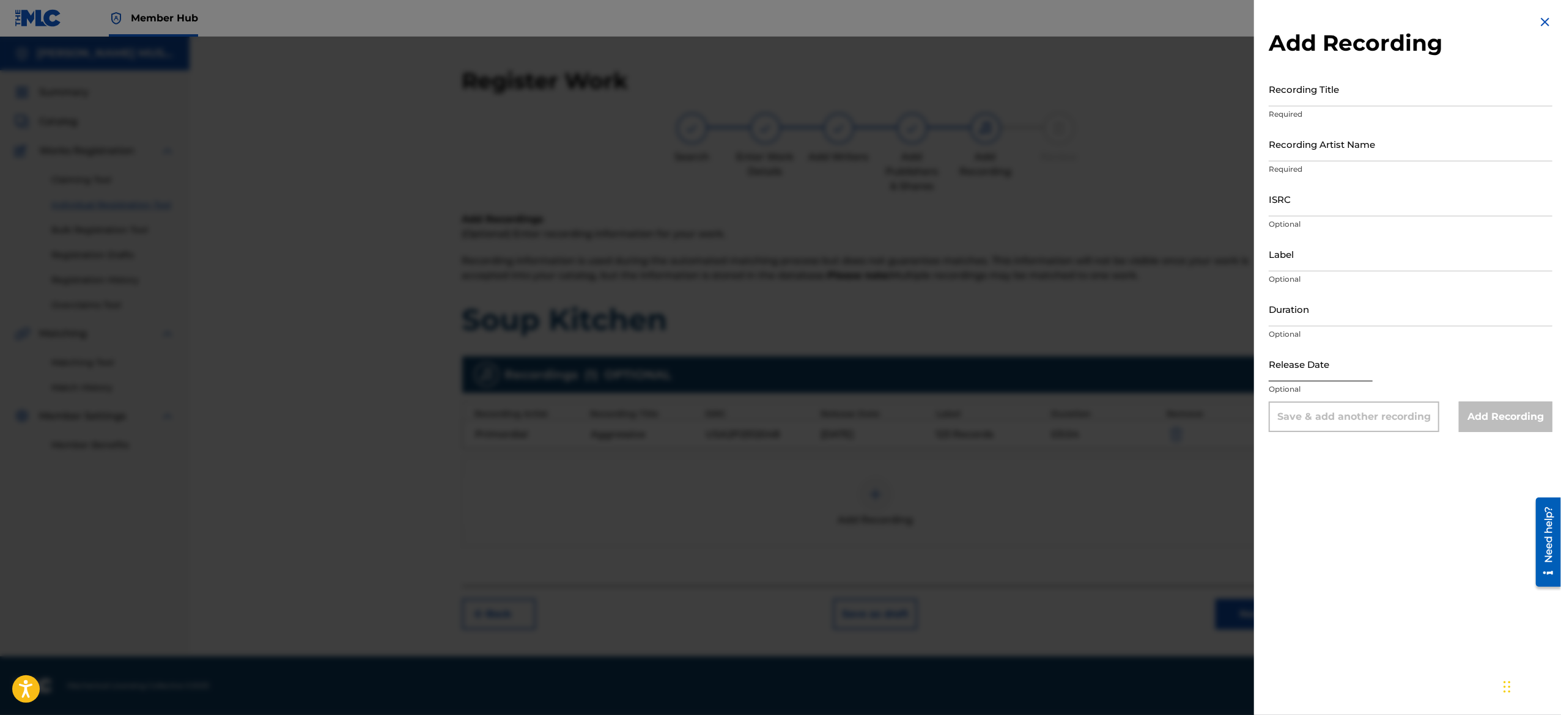
select select "8"
select select "2025"
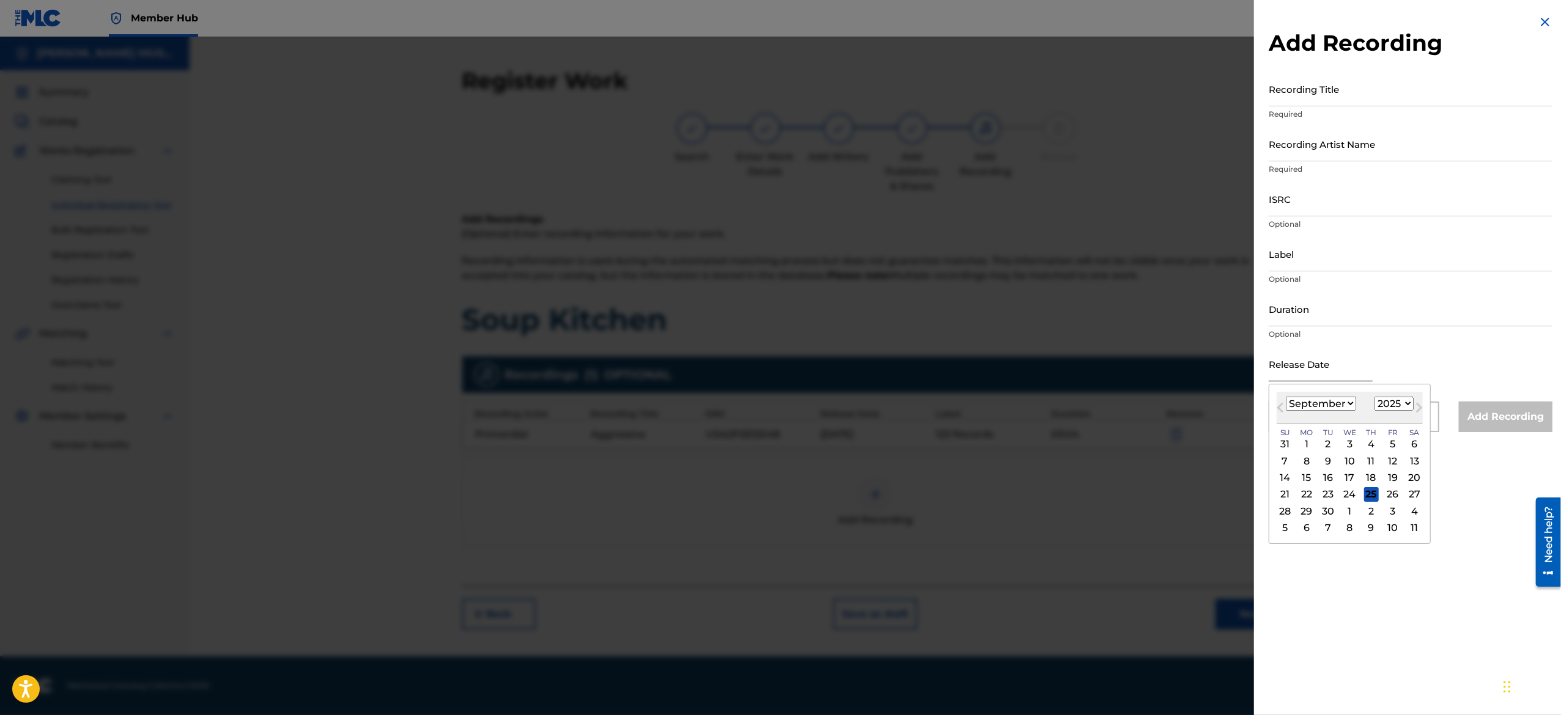
click at [1327, 373] on input "text" at bounding box center [1321, 364] width 104 height 35
click at [1335, 374] on input "text" at bounding box center [1321, 364] width 104 height 35
click at [1304, 356] on input "text" at bounding box center [1321, 364] width 104 height 35
paste input "March 29 2025"
type input "March 29 2025"
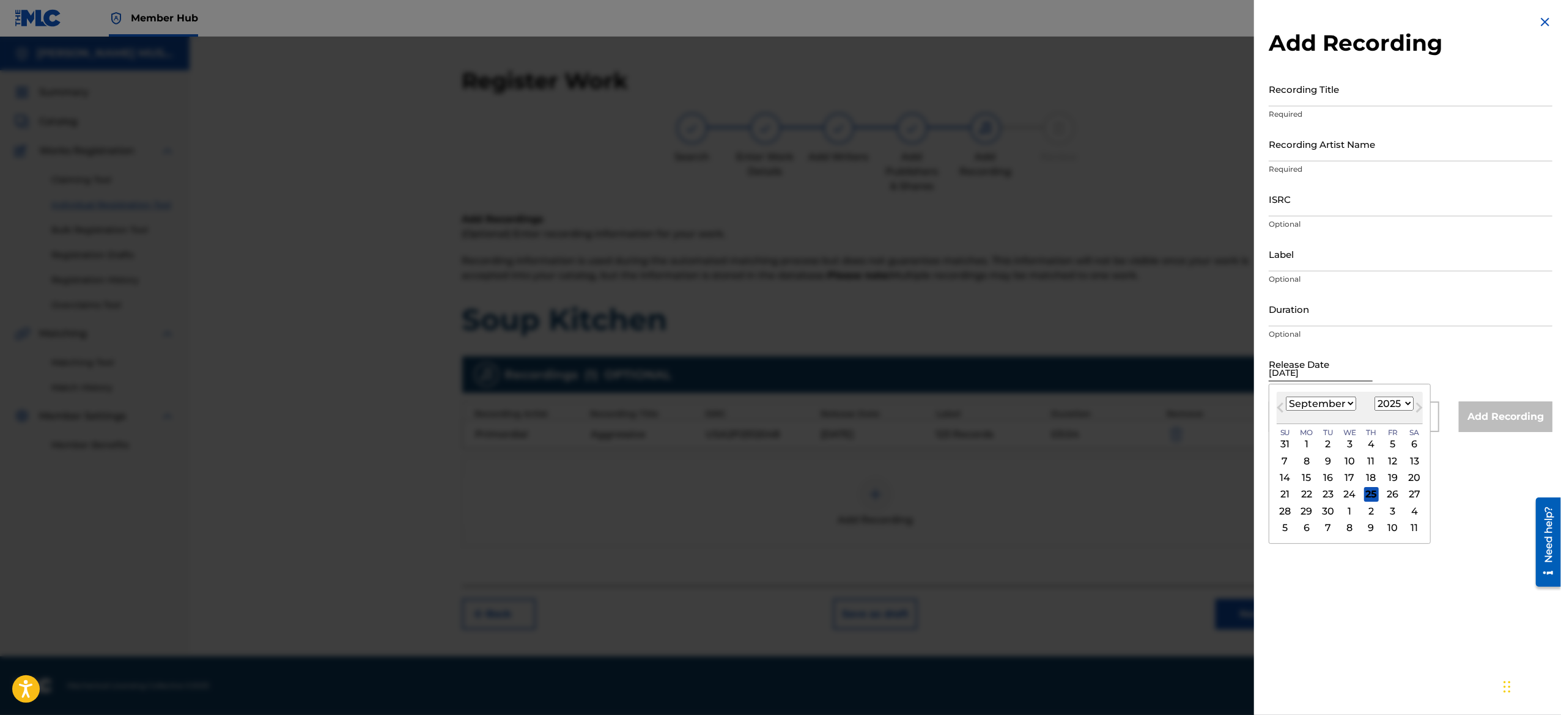
select select "2"
type input "March 29 2025"
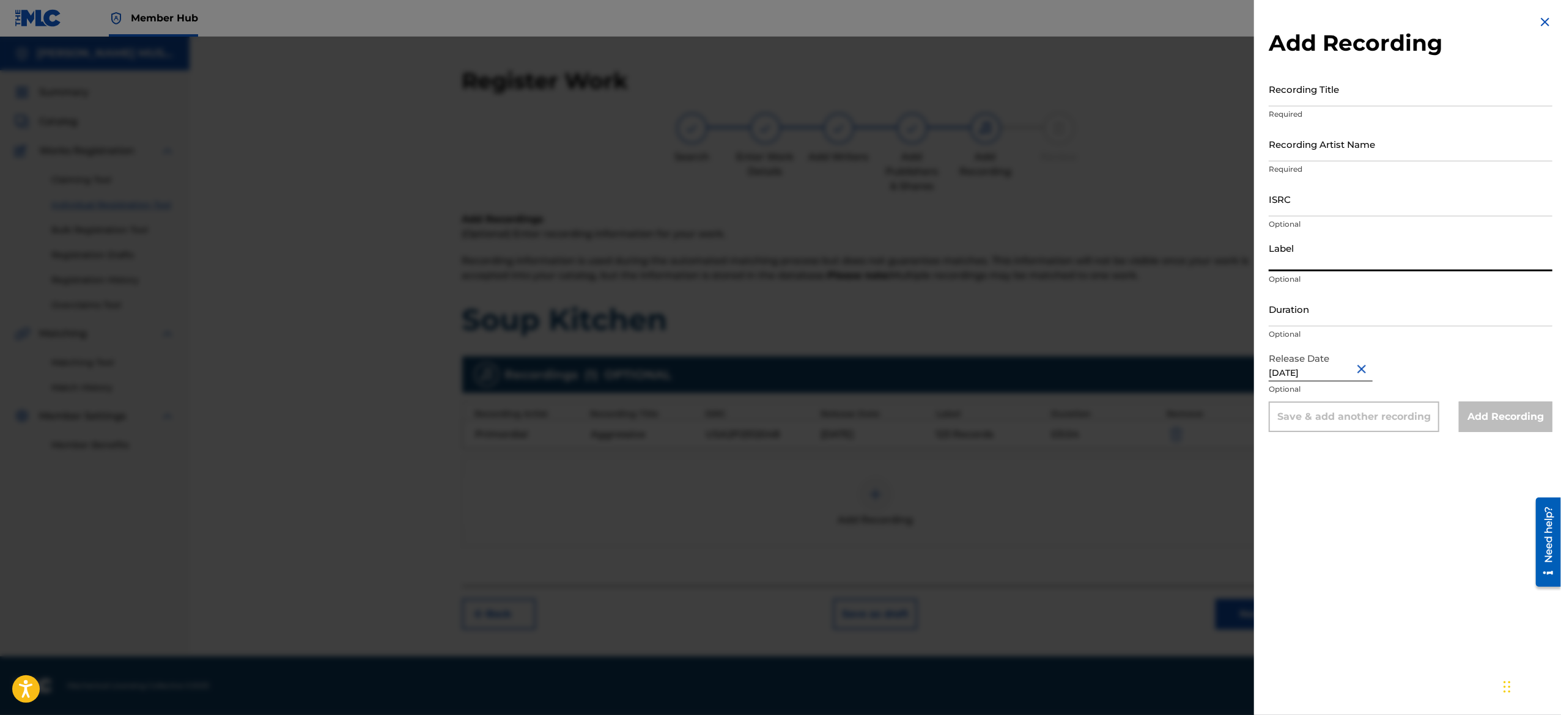
click at [1310, 237] on input "Label" at bounding box center [1411, 254] width 284 height 35
type input "123 Records"
click at [1346, 149] on input "Recording Artist Name" at bounding box center [1411, 144] width 284 height 35
paste input "Primordial"
type input "Primordial"
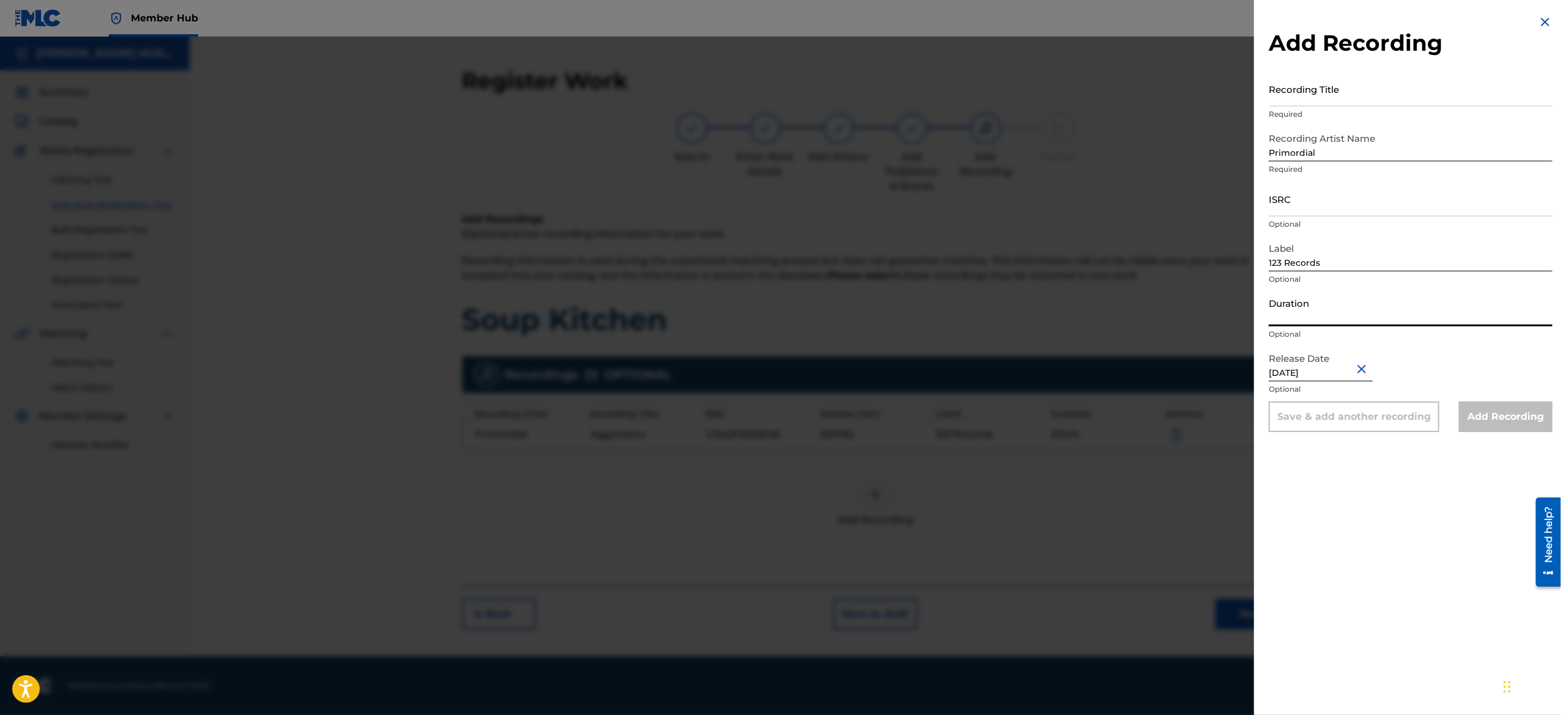
click at [1314, 314] on input "Duration" at bounding box center [1411, 309] width 284 height 35
paste input "03:09"
type input "03:09"
click at [1305, 204] on input "ISRC" at bounding box center [1411, 199] width 284 height 35
paste input "USA2P2512049"
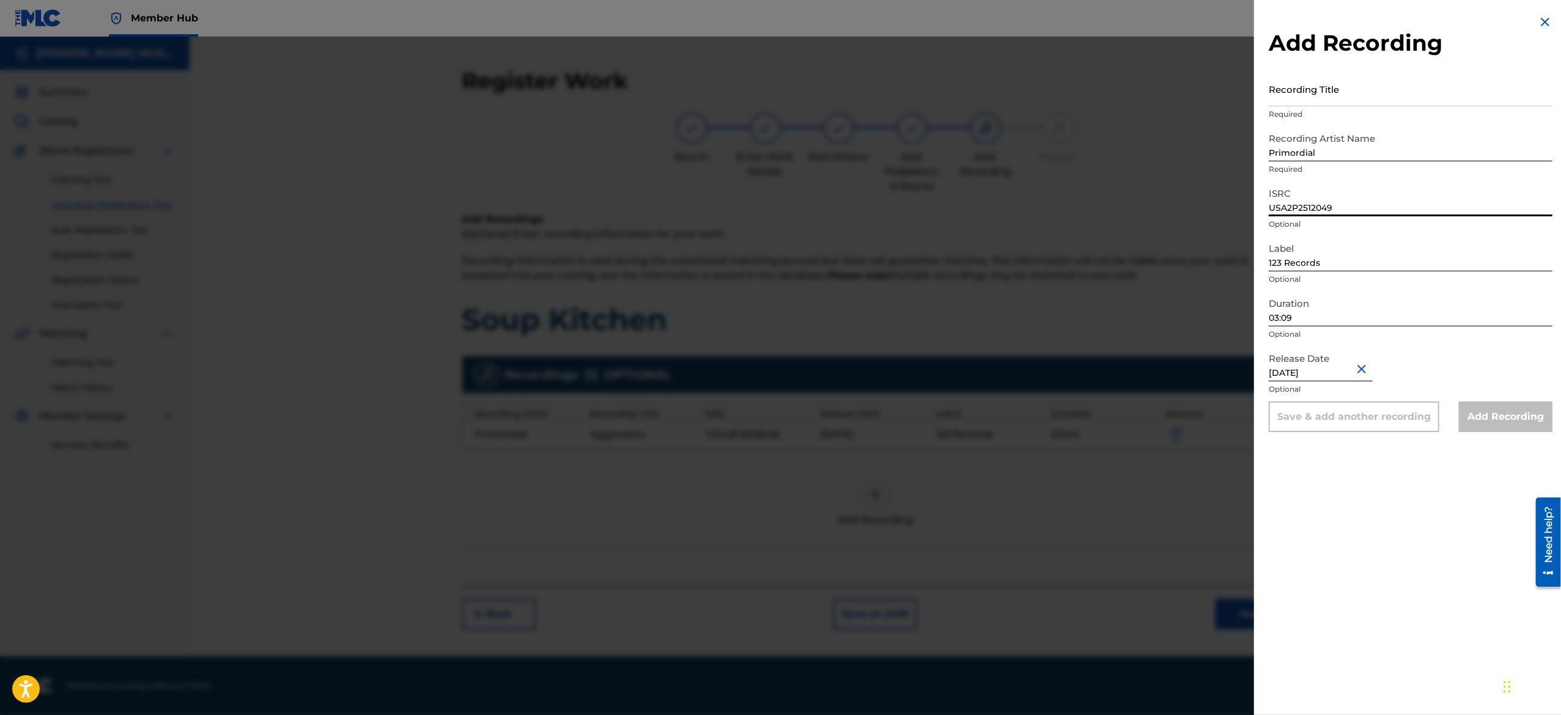
type input "USA2P2512049"
click at [1331, 70] on div "Add Recording Recording Title Required Recording Artist Name Primordial Require…" at bounding box center [1410, 223] width 313 height 447
click at [1323, 87] on input "Recording Title" at bounding box center [1411, 89] width 284 height 35
paste input "All That"
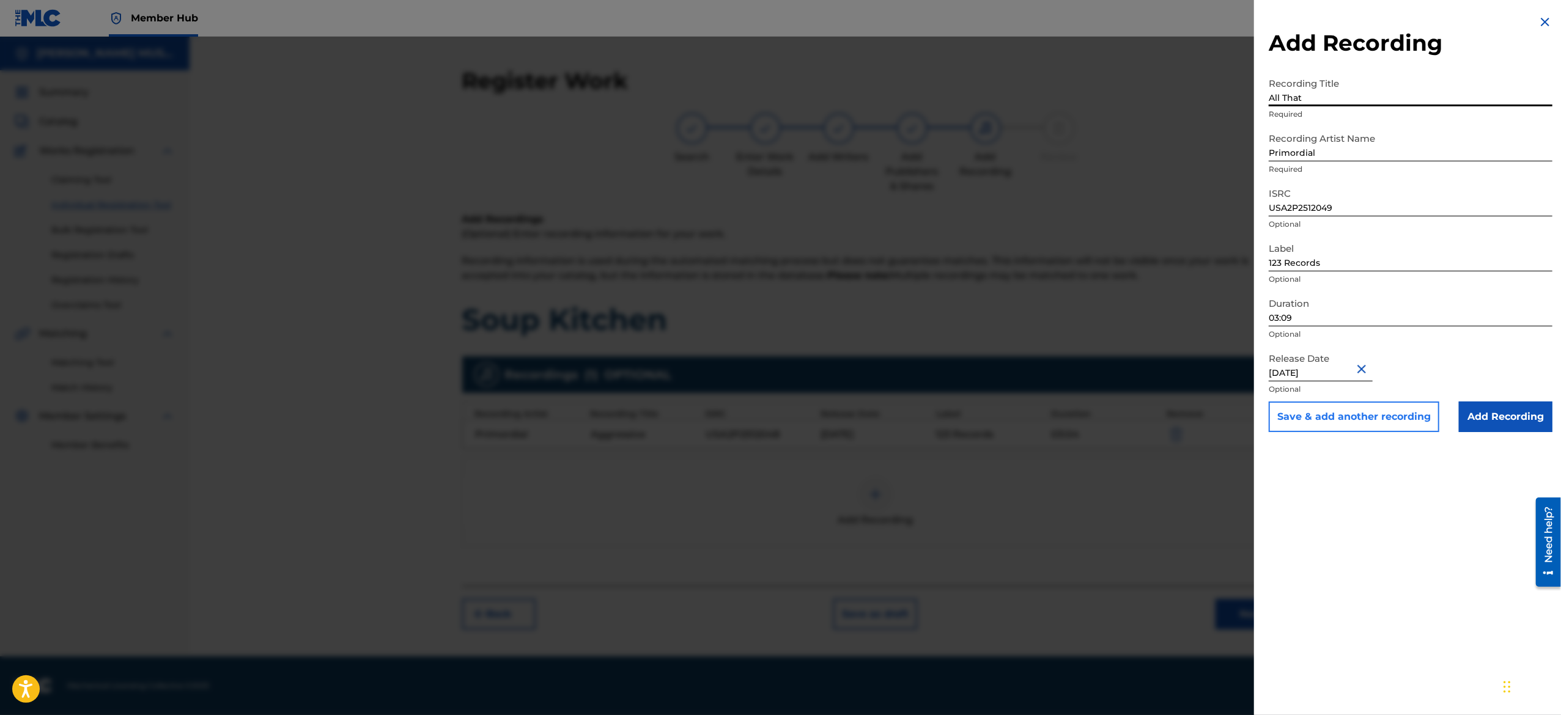
type input "All That"
click at [1285, 415] on button "Save & add another recording" at bounding box center [1354, 417] width 171 height 31
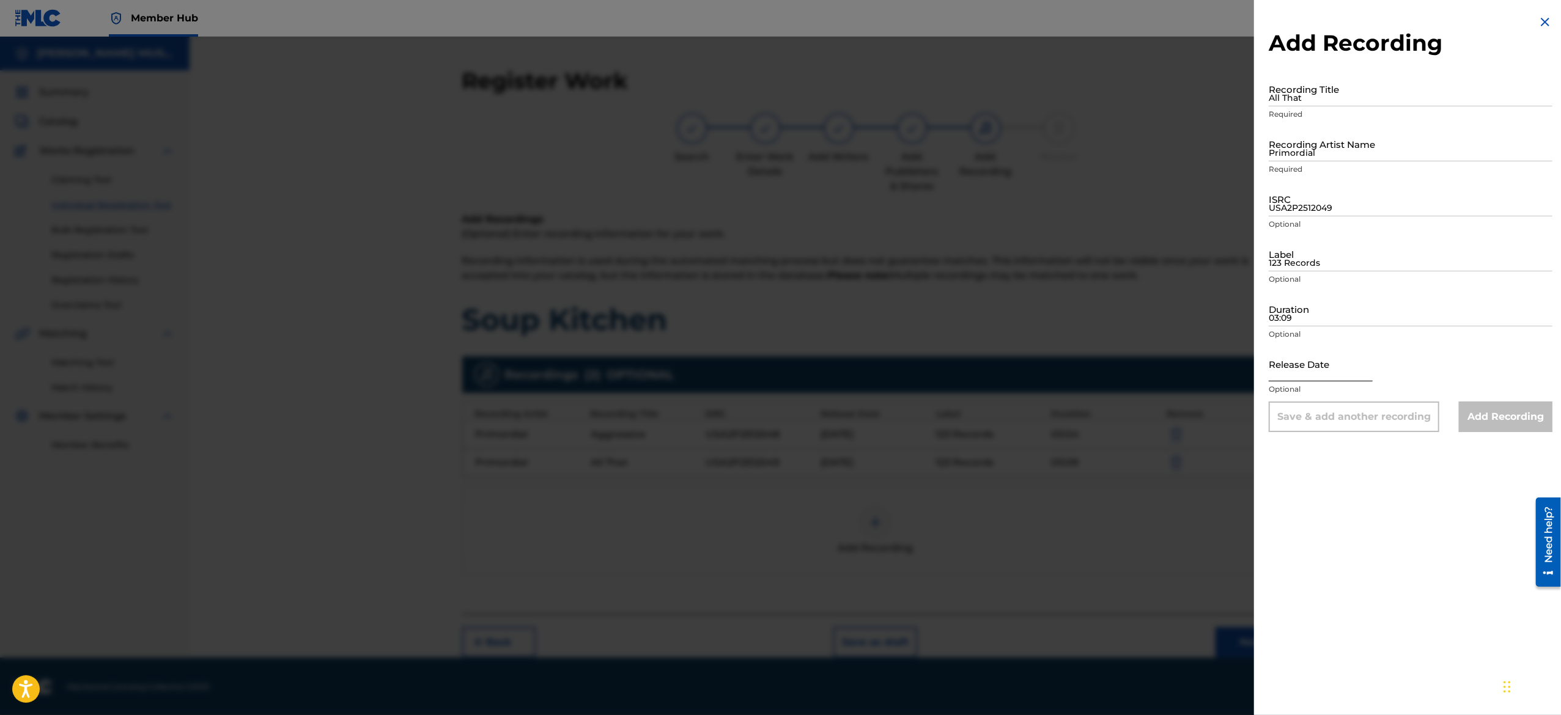
click at [1305, 371] on input "text" at bounding box center [1321, 364] width 104 height 35
select select "8"
select select "2025"
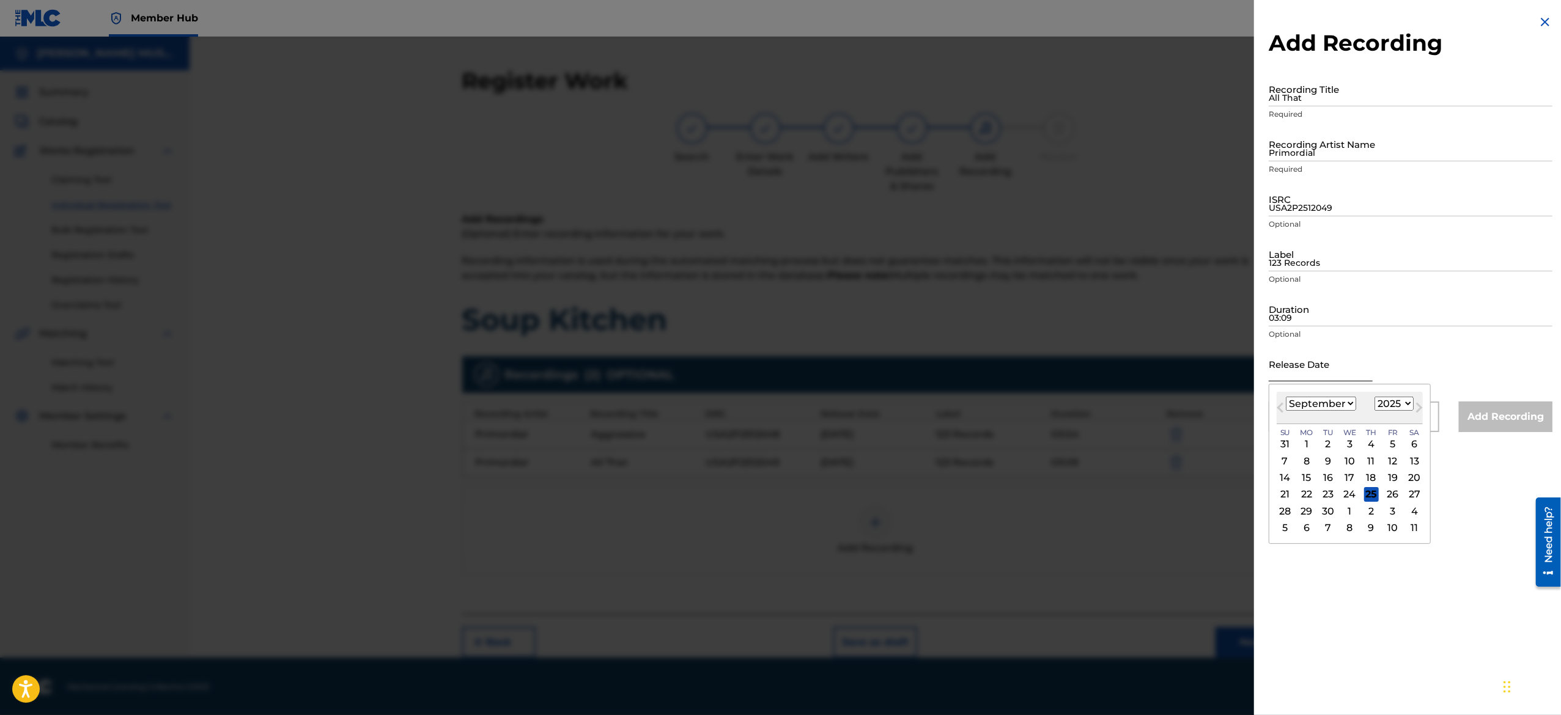
click at [1316, 371] on input "text" at bounding box center [1321, 364] width 104 height 35
paste input "March 29 2025"
type input "March 29 2025"
select select "2"
type input "March 29 2025"
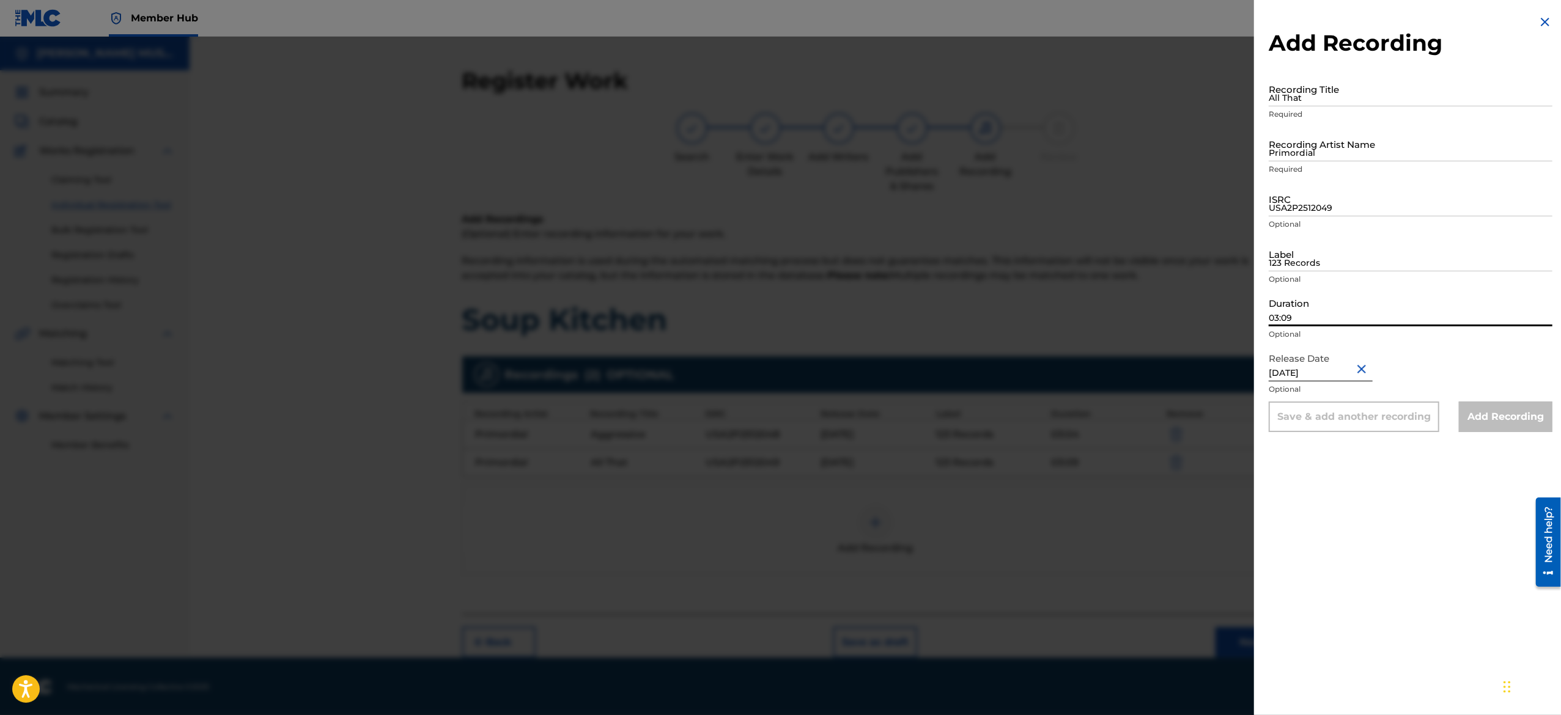
click at [1327, 317] on input "03:09" at bounding box center [1411, 309] width 284 height 35
paste input "02:55"
type input "02:55"
click at [1316, 238] on input "123 Records" at bounding box center [1411, 254] width 284 height 35
type input "123 Records"
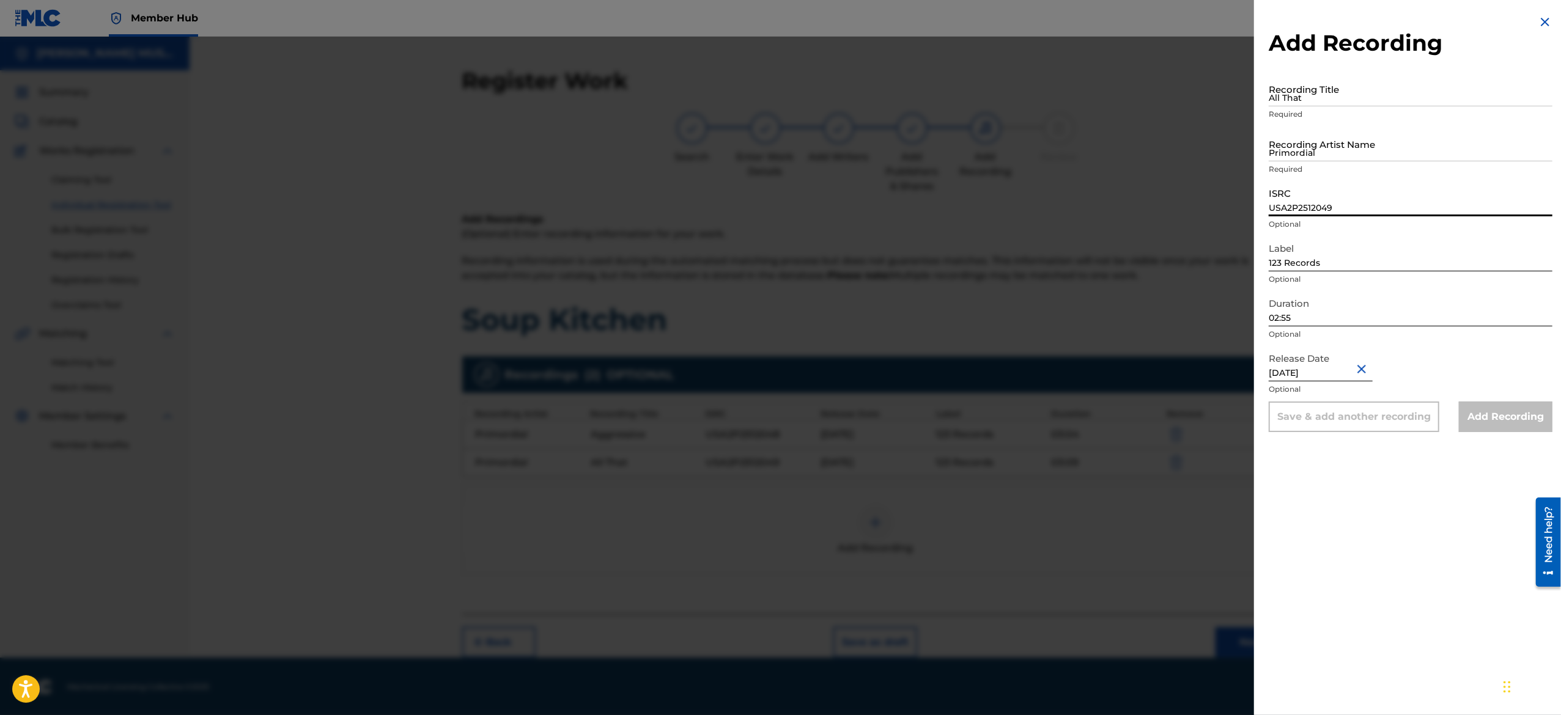
click at [1316, 198] on input "USA2P2512049" at bounding box center [1411, 199] width 284 height 35
paste input "USA2P2512050"
type input "USA2P2512050"
click at [1341, 147] on input "Primordial" at bounding box center [1411, 144] width 284 height 35
paste input "Primordial"
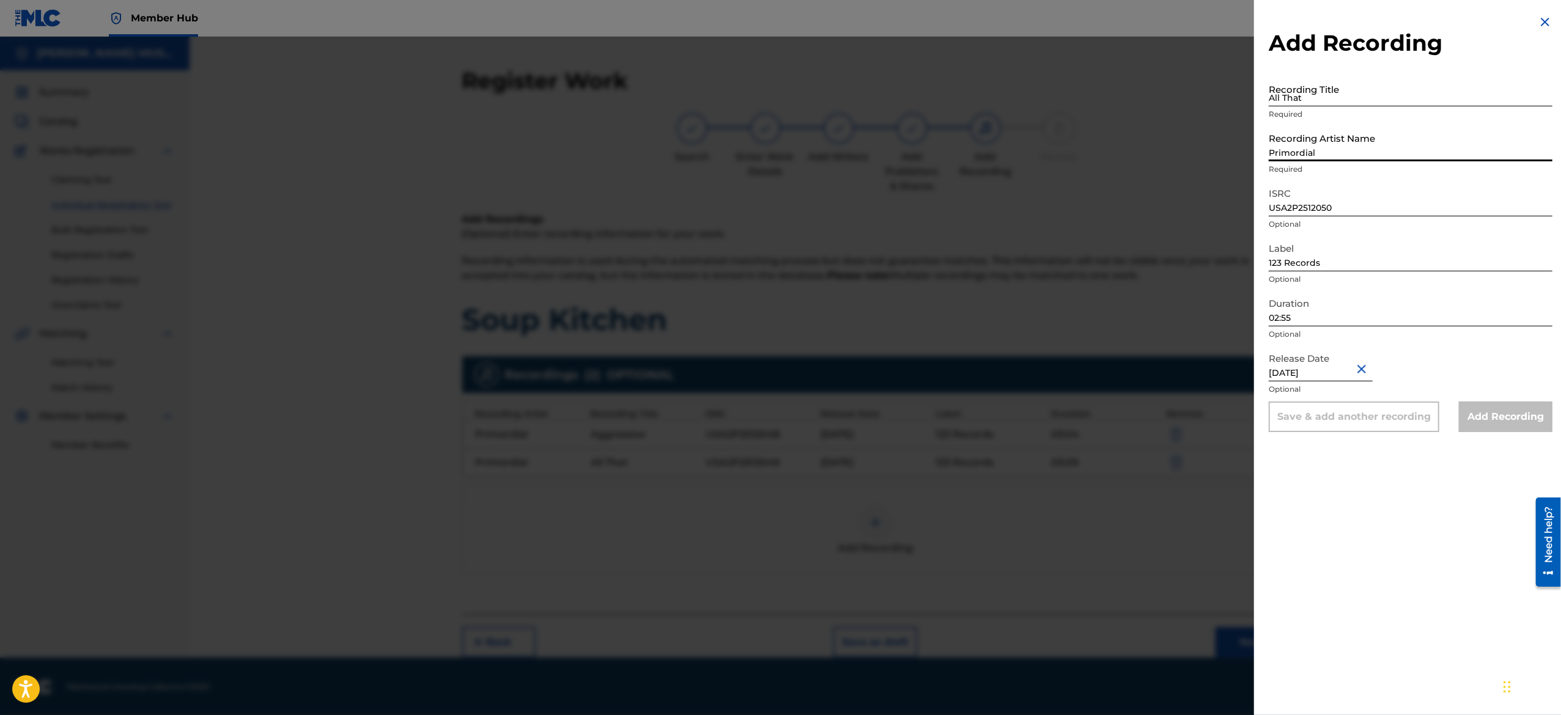
type input "Primordial"
click at [1331, 94] on input "All That" at bounding box center [1411, 89] width 284 height 35
paste input "Do Them In"
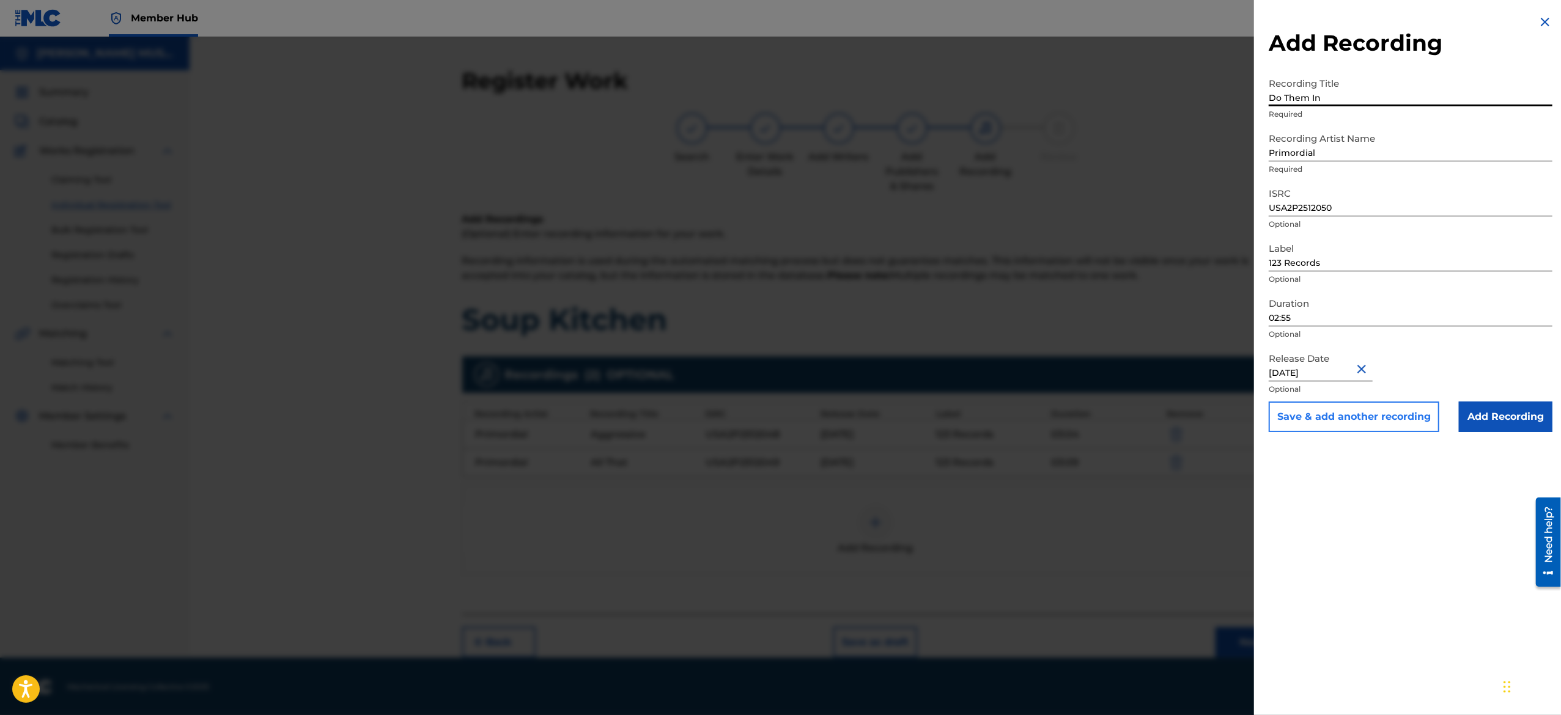
type input "Do Them In"
click at [1297, 416] on button "Save & add another recording" at bounding box center [1354, 417] width 171 height 31
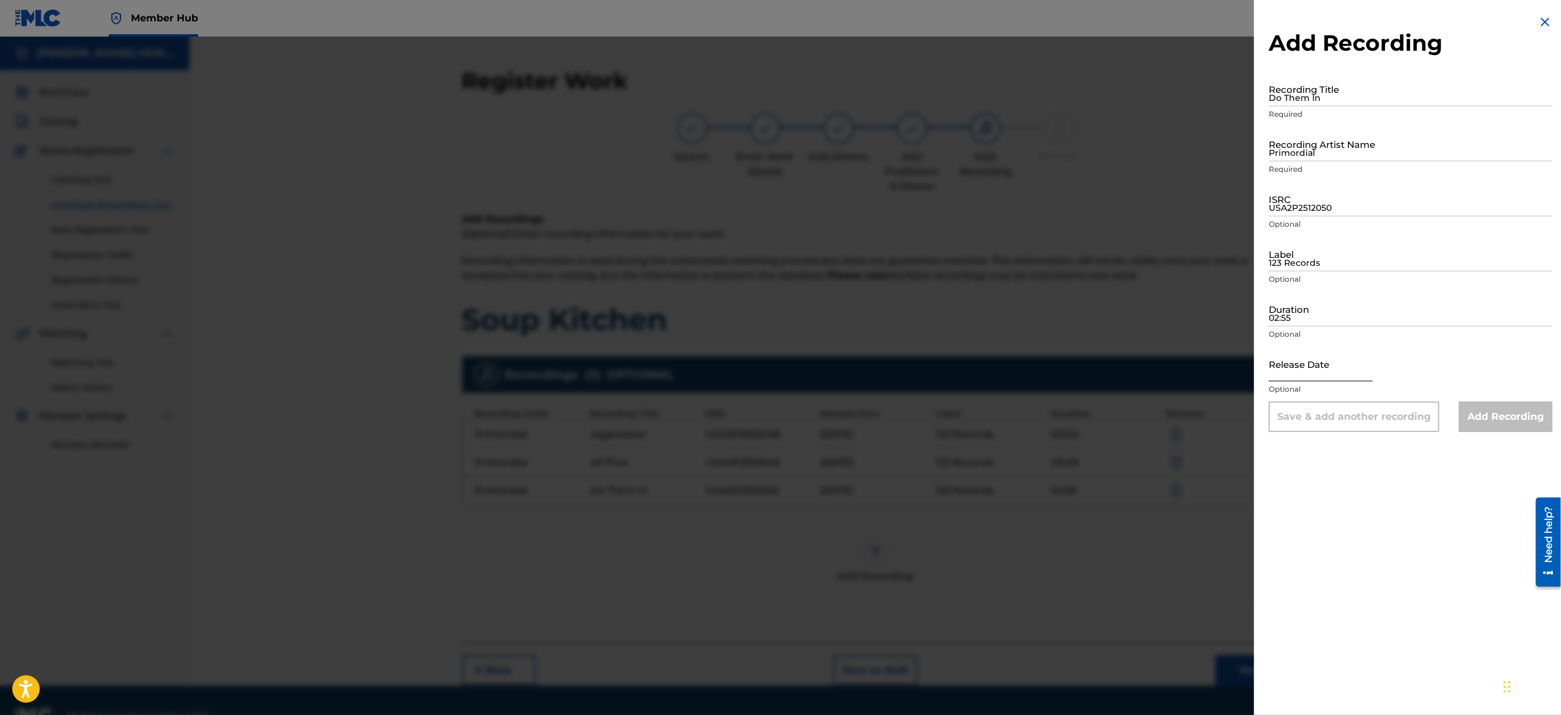
click at [1348, 350] on input "text" at bounding box center [1321, 364] width 104 height 35
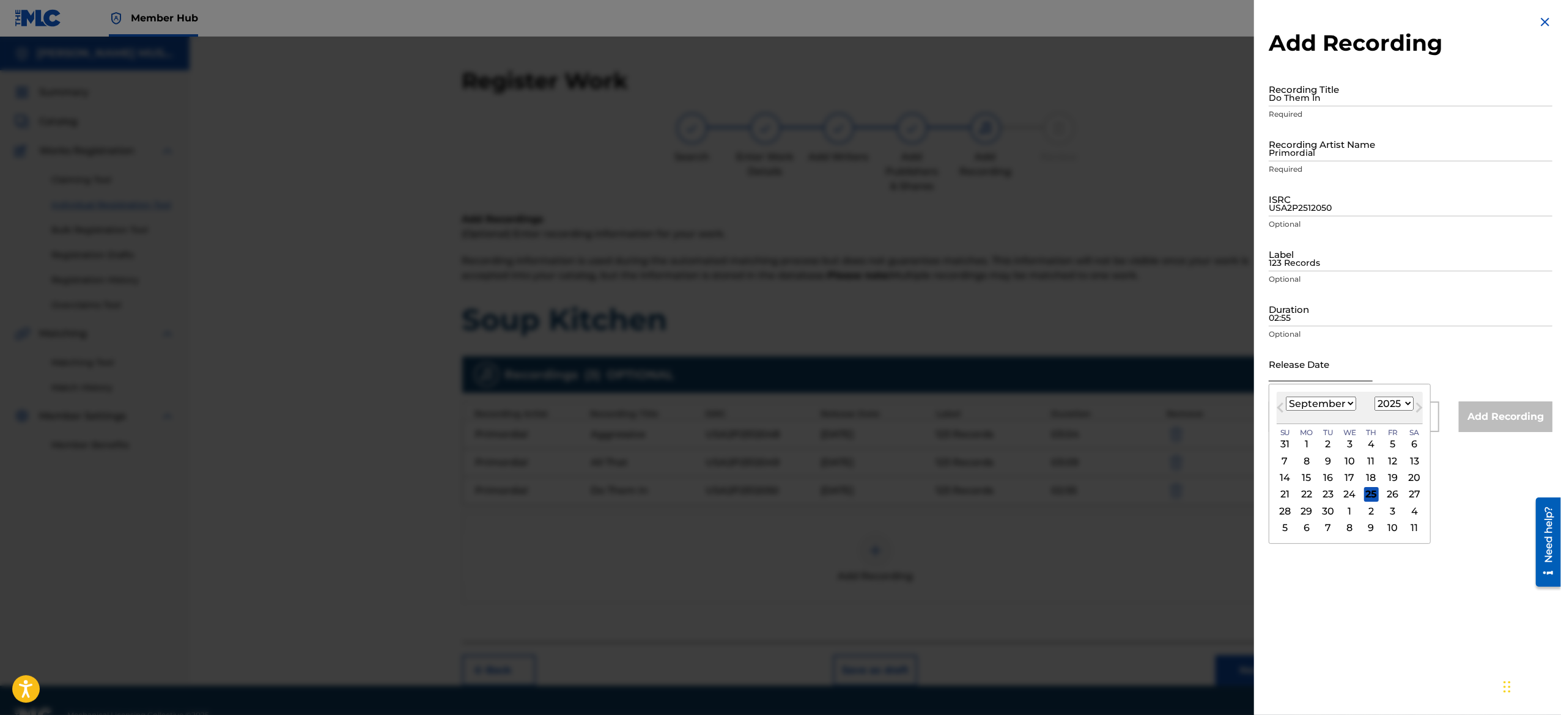
click at [1333, 367] on input "text" at bounding box center [1321, 364] width 104 height 35
paste input "March 29 2025"
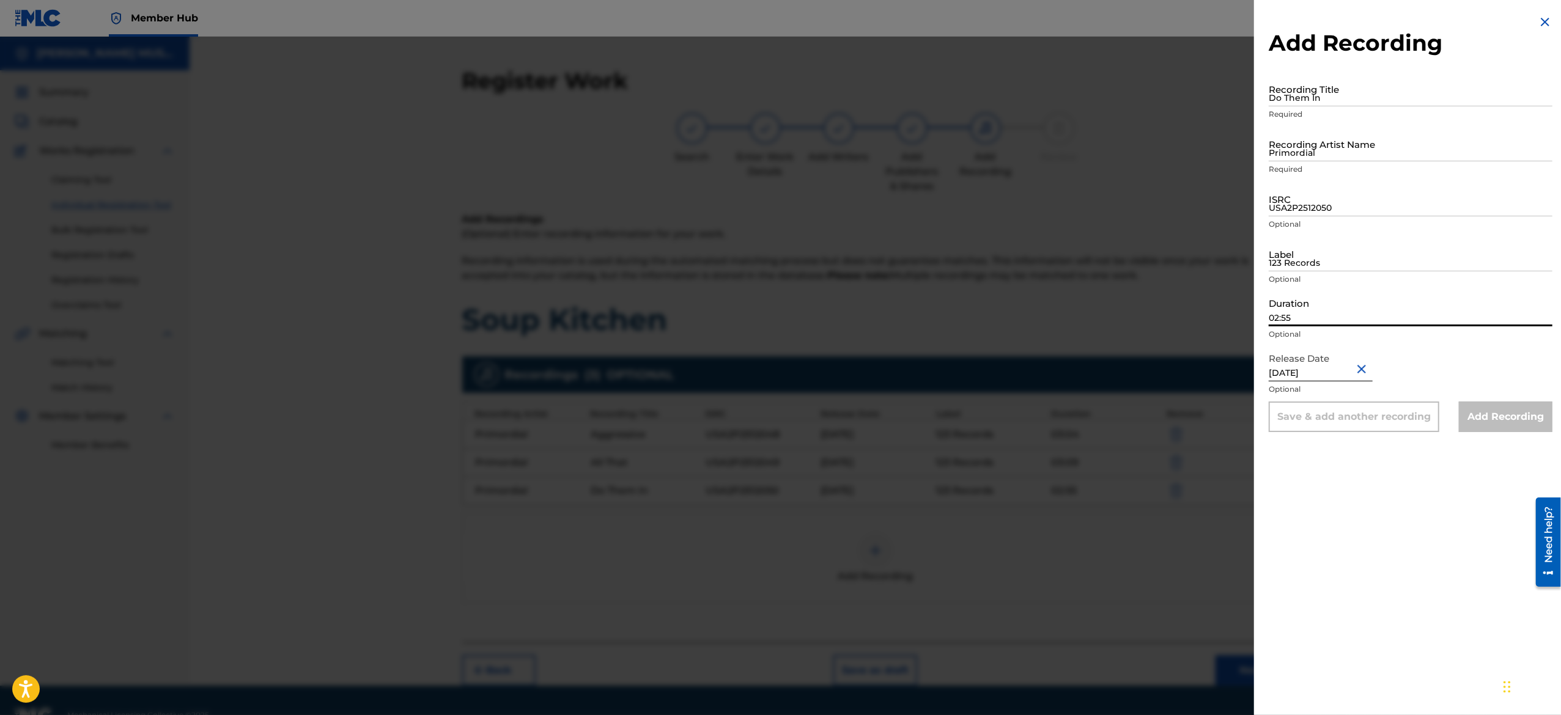
click at [1316, 323] on input "02:55" at bounding box center [1411, 309] width 284 height 35
paste input "02:48"
click at [1312, 268] on input "123 Records" at bounding box center [1411, 254] width 284 height 35
click at [1329, 197] on input "USA2P2512050" at bounding box center [1411, 199] width 284 height 35
paste input "USA2P2512051"
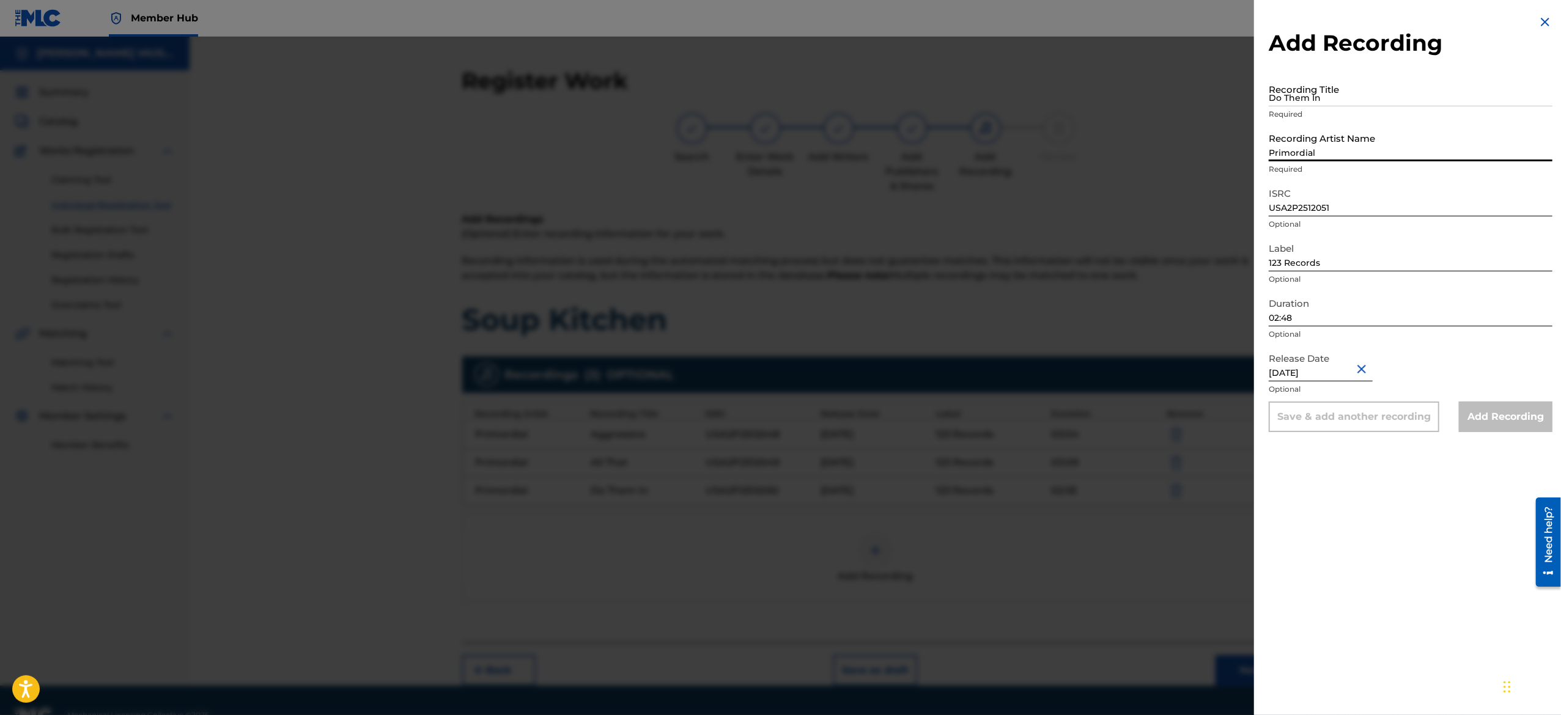
click at [1341, 144] on input "Primordial" at bounding box center [1411, 144] width 284 height 35
paste input "Primordial"
click at [1321, 97] on input "Do Them In" at bounding box center [1411, 89] width 284 height 35
paste input "Eight Years"
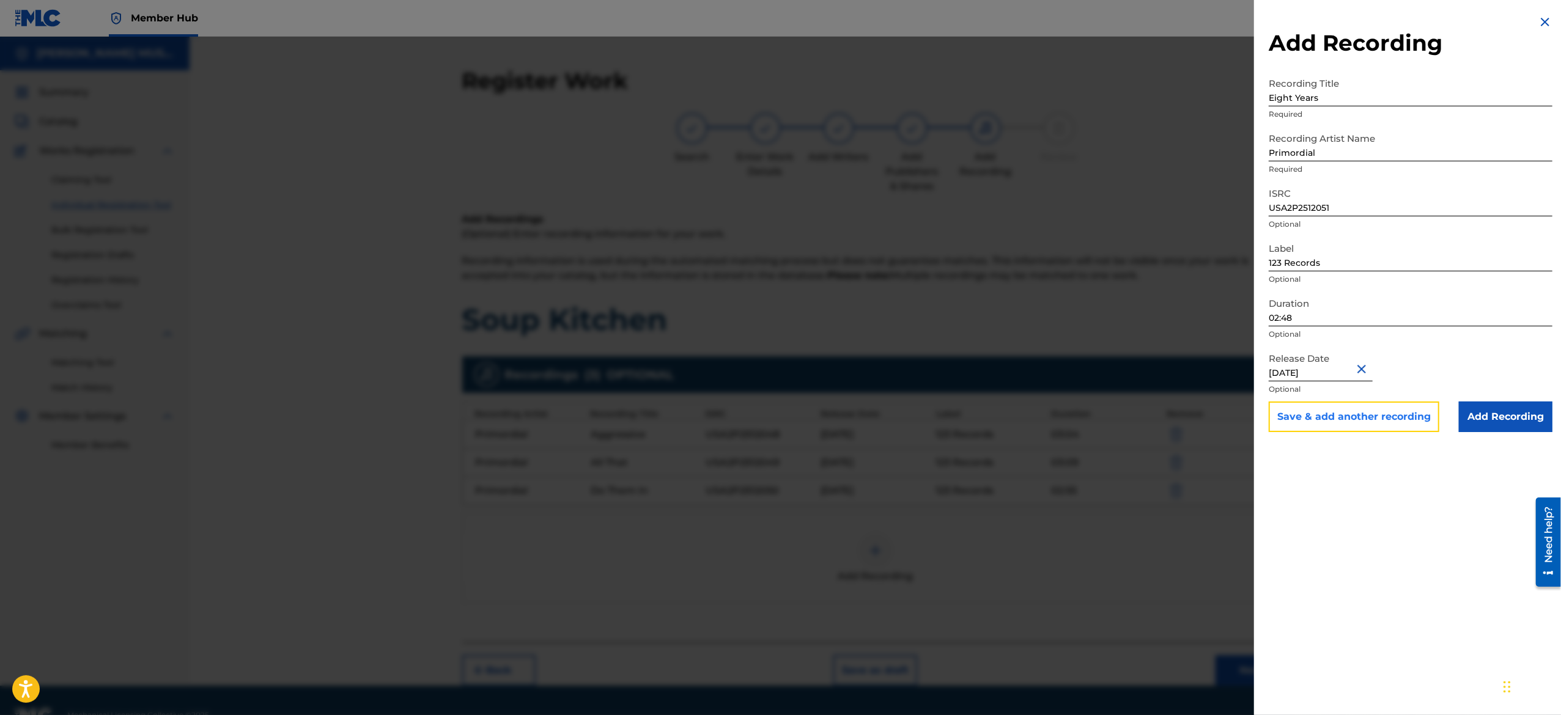
click at [1332, 420] on button "Save & add another recording" at bounding box center [1354, 417] width 171 height 31
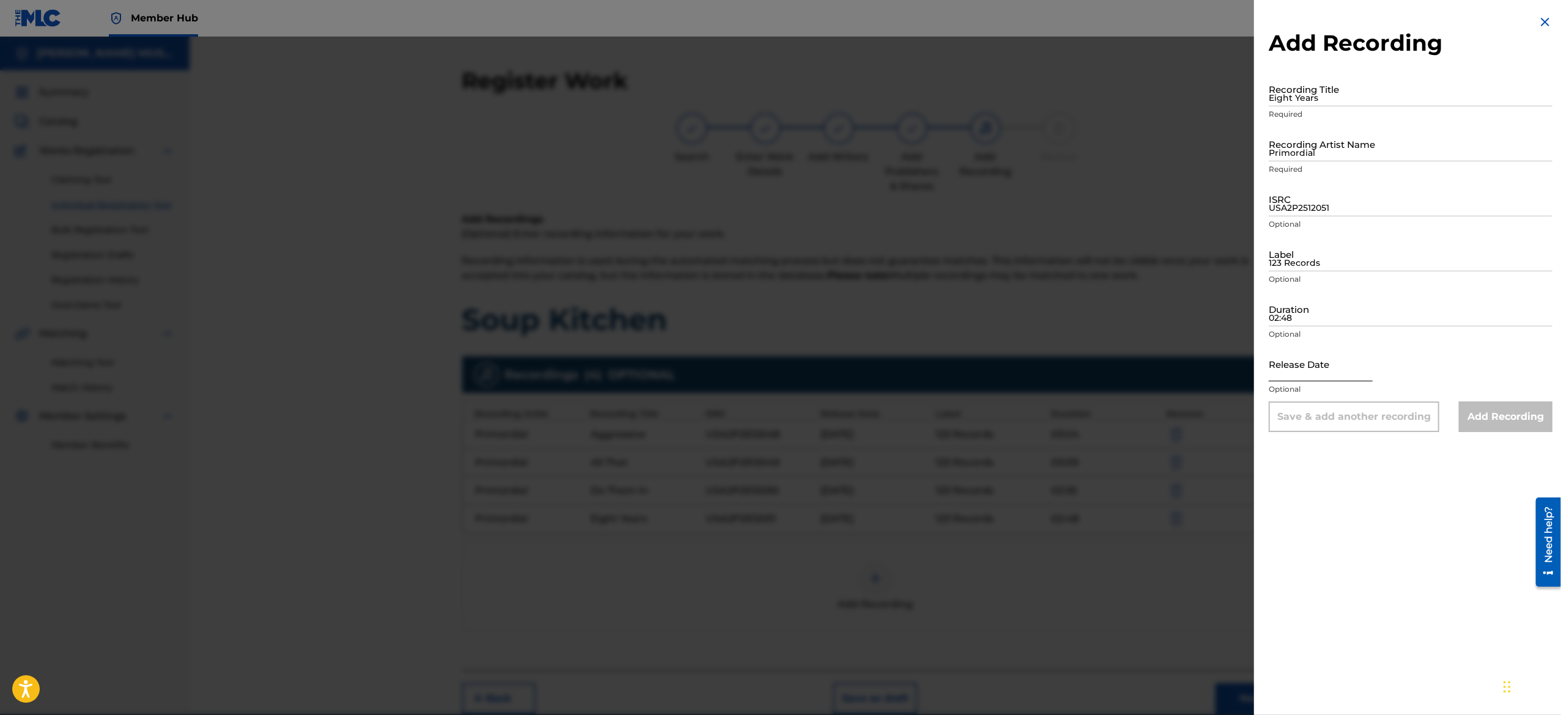
click at [1315, 356] on input "text" at bounding box center [1321, 364] width 104 height 35
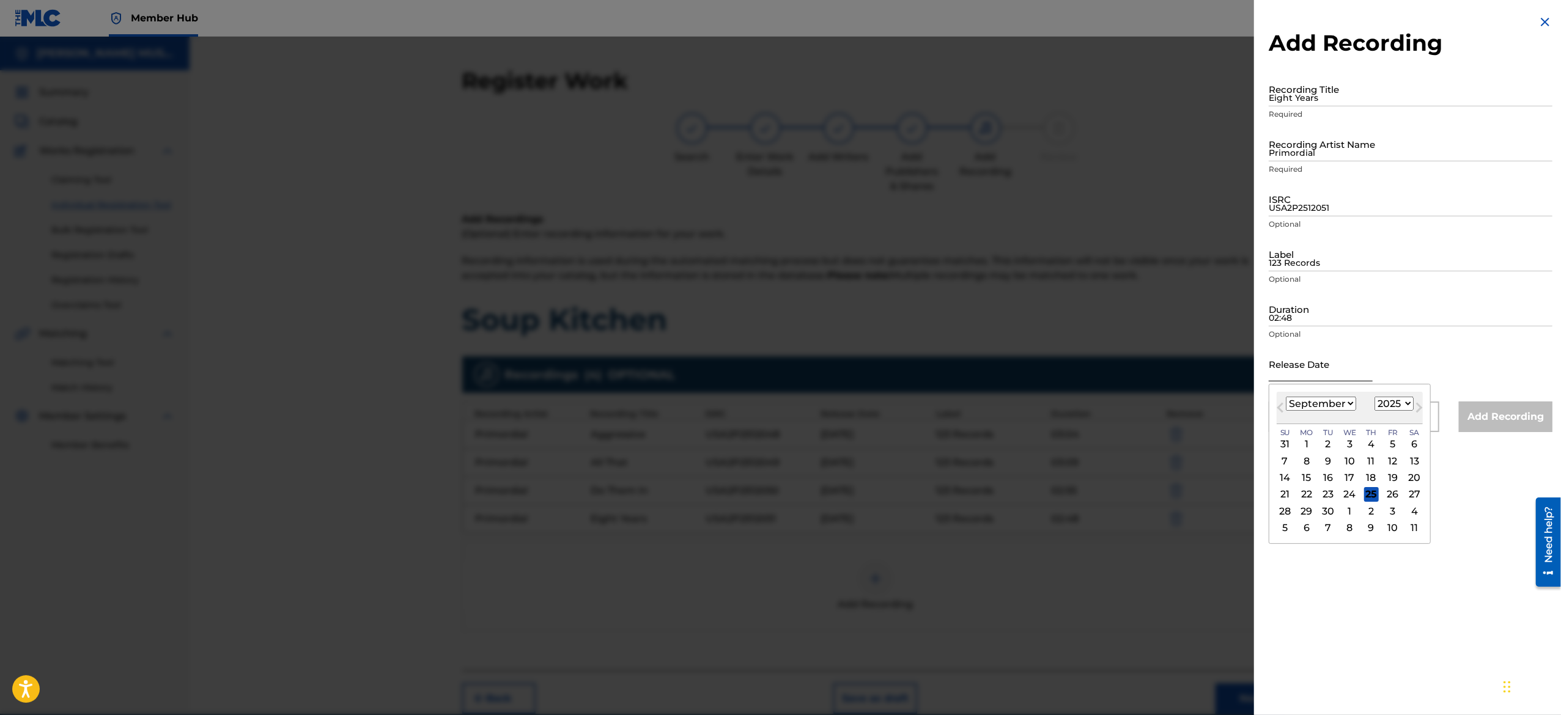
paste input "March 29 2025"
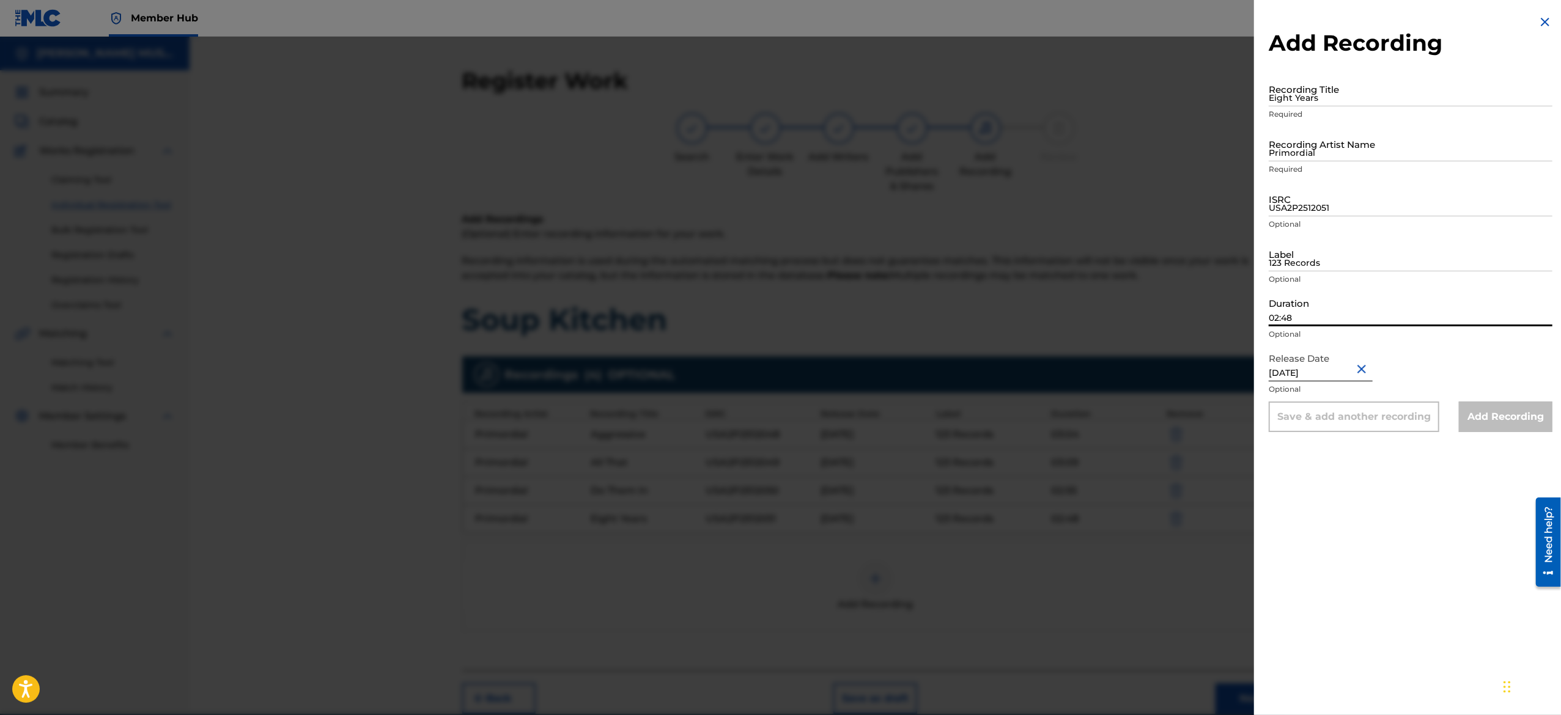
click at [1316, 298] on input "02:48" at bounding box center [1411, 309] width 284 height 35
paste input "02:41"
click at [1309, 263] on input "123 Records" at bounding box center [1411, 254] width 284 height 35
click at [1318, 205] on input "USA2P2512051" at bounding box center [1411, 199] width 284 height 35
paste input "USA2P2512052"
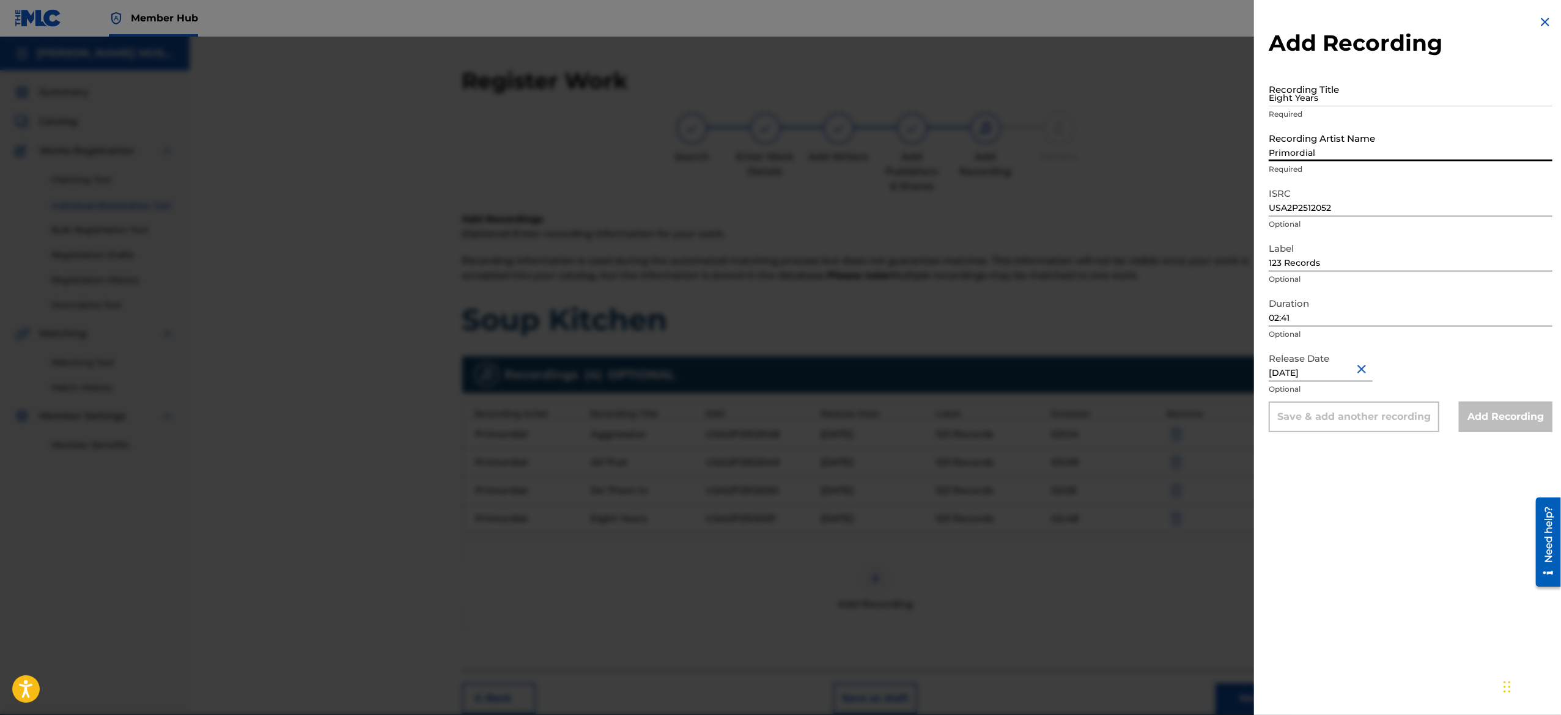
click at [1329, 159] on input "Primordial" at bounding box center [1411, 144] width 284 height 35
paste input "Primordial"
click at [1321, 92] on input "Eight Years" at bounding box center [1411, 89] width 284 height 35
paste input "Foundational"
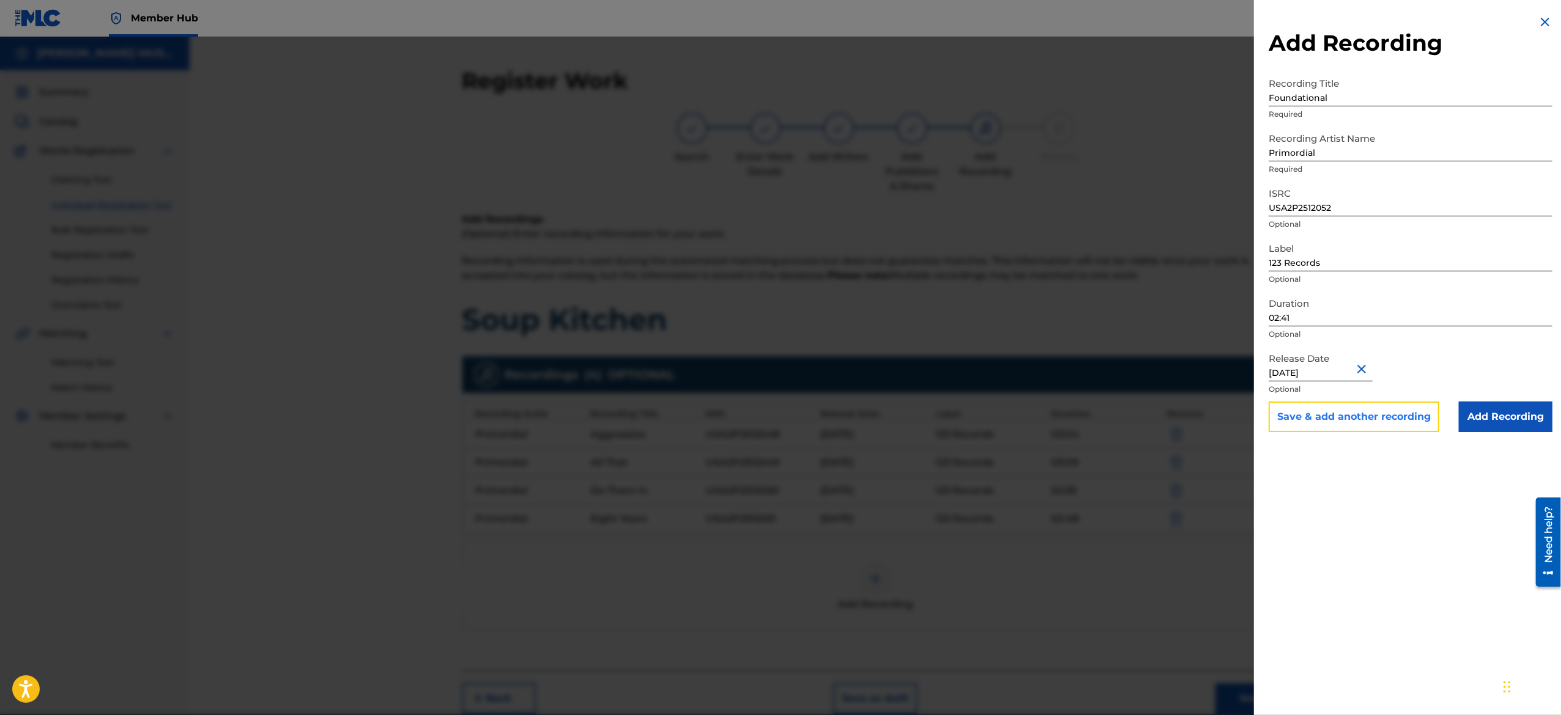
click at [1381, 425] on button "Save & add another recording" at bounding box center [1354, 417] width 171 height 31
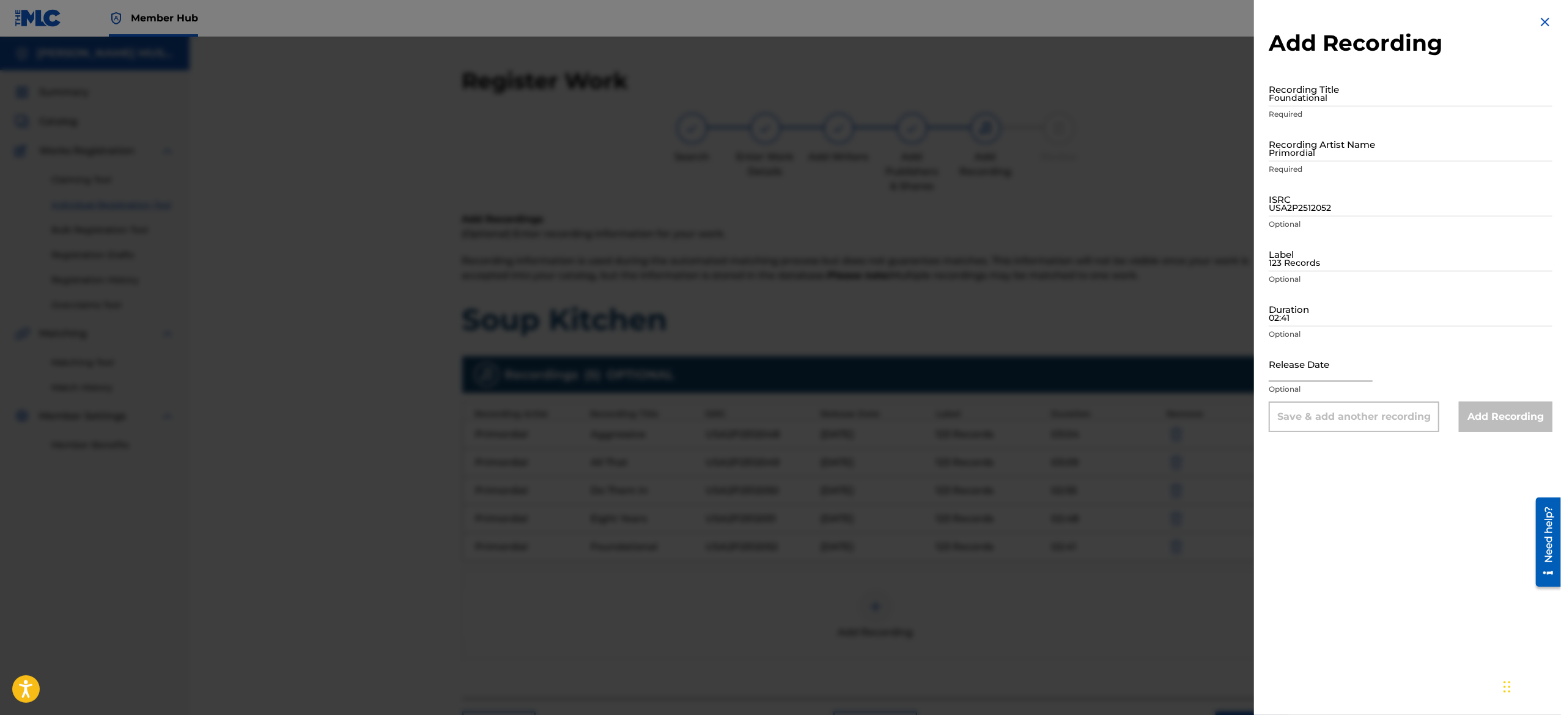
click at [1312, 366] on input "text" at bounding box center [1321, 364] width 104 height 35
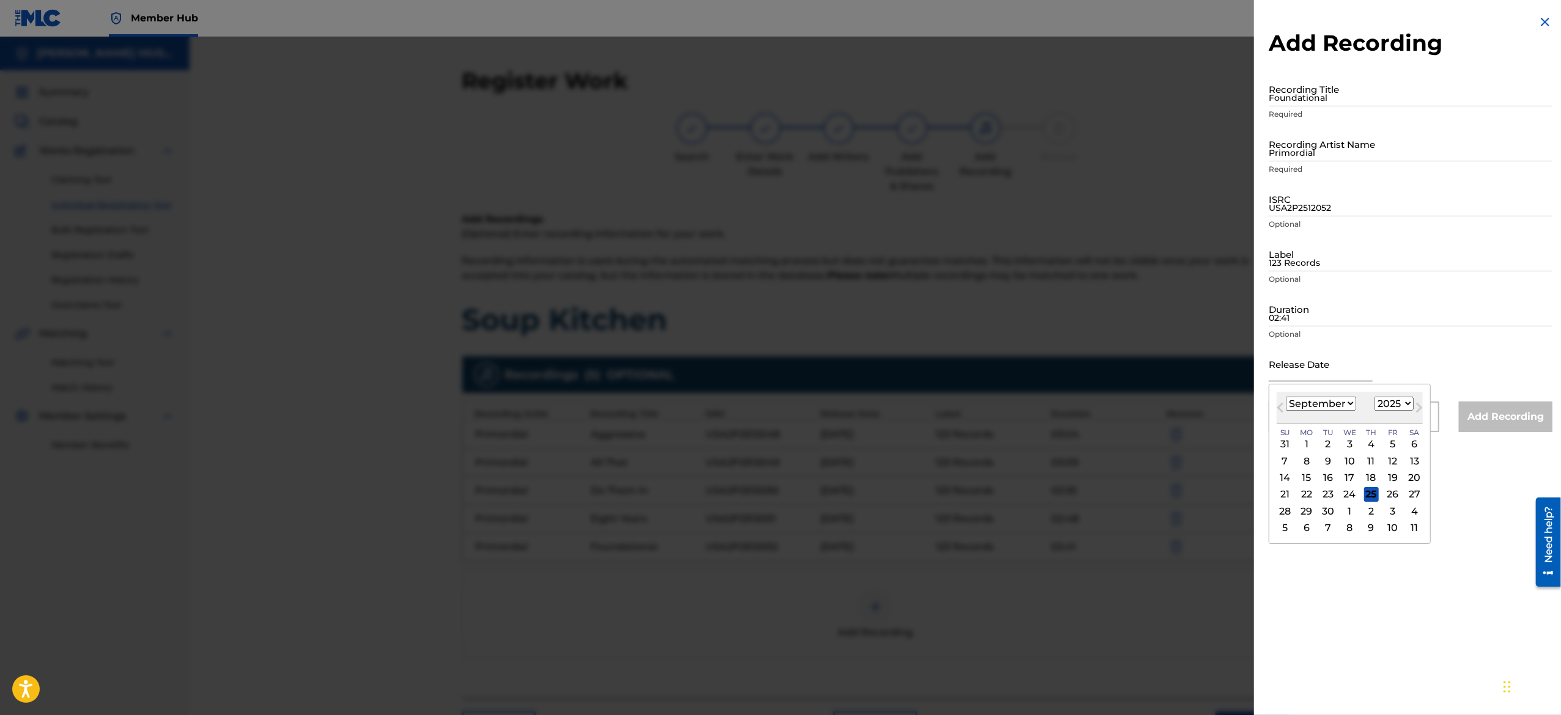
paste input "March 29 2025"
click at [1312, 308] on input "02:41" at bounding box center [1411, 309] width 284 height 35
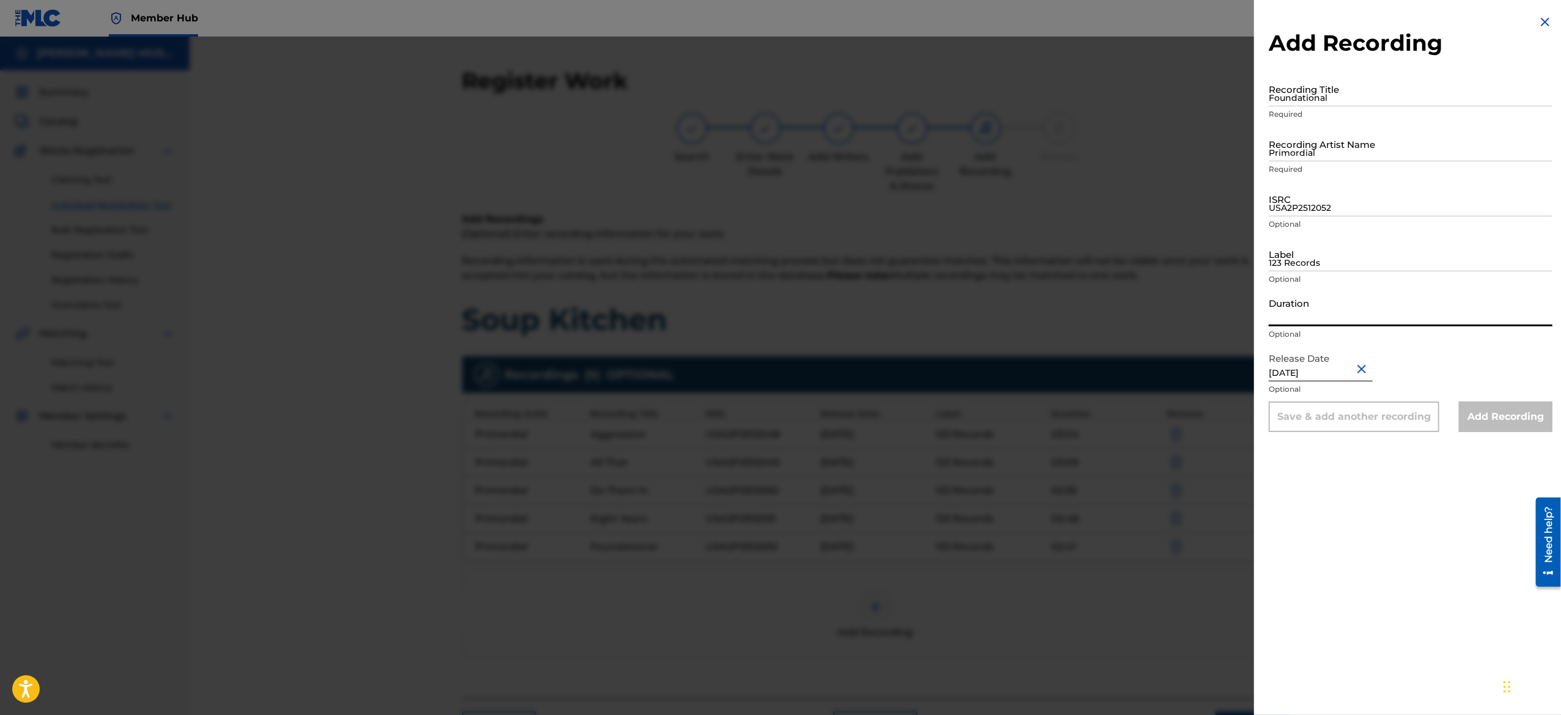
paste input "02:59"
click at [1316, 258] on input "123 Records" at bounding box center [1411, 254] width 284 height 35
click at [1324, 207] on input "USA2P2512052" at bounding box center [1411, 199] width 284 height 35
paste input "USA2P2512053"
click at [1379, 137] on input "Primordial" at bounding box center [1411, 144] width 284 height 35
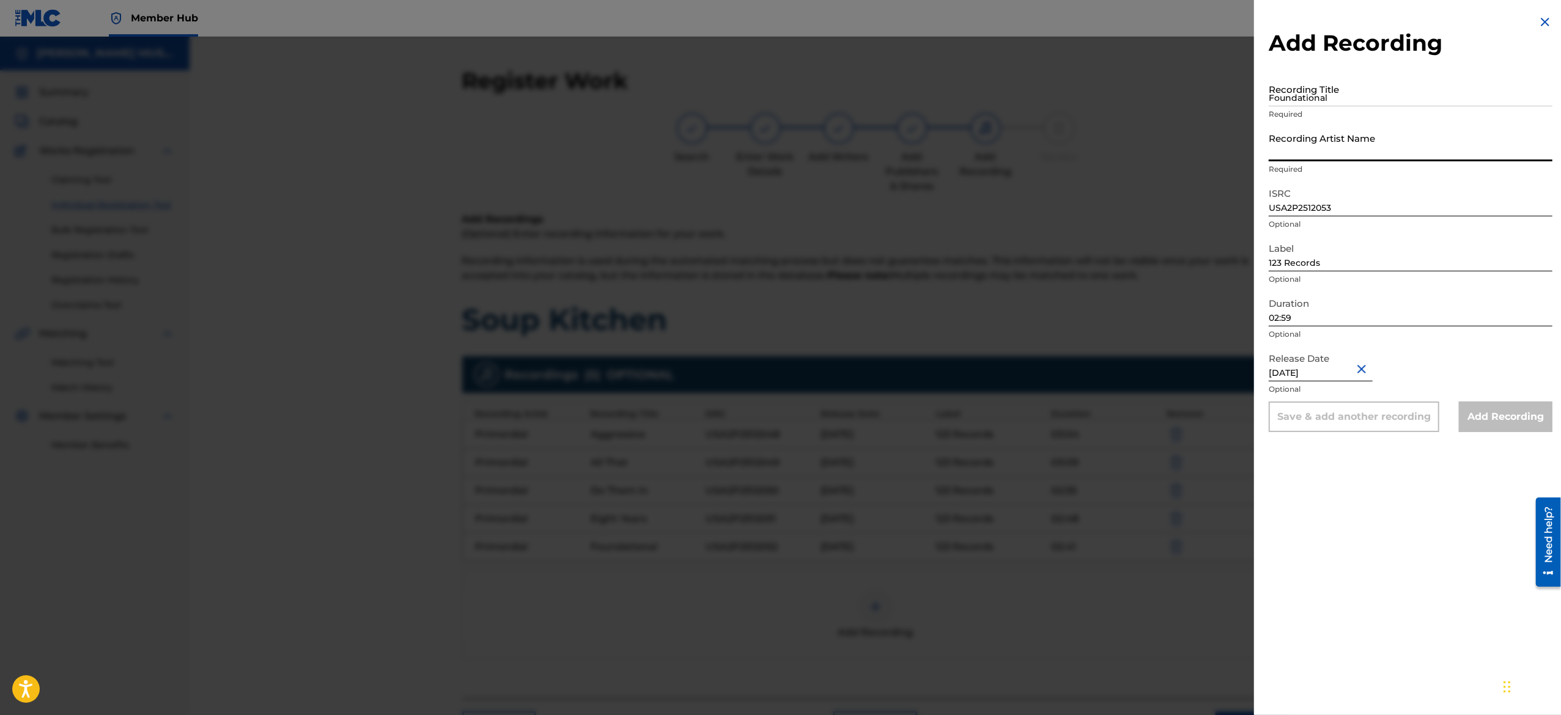
paste input "Primordial"
click at [1304, 95] on input "Foundational" at bounding box center [1411, 89] width 284 height 35
paste input "Goal Oriented"
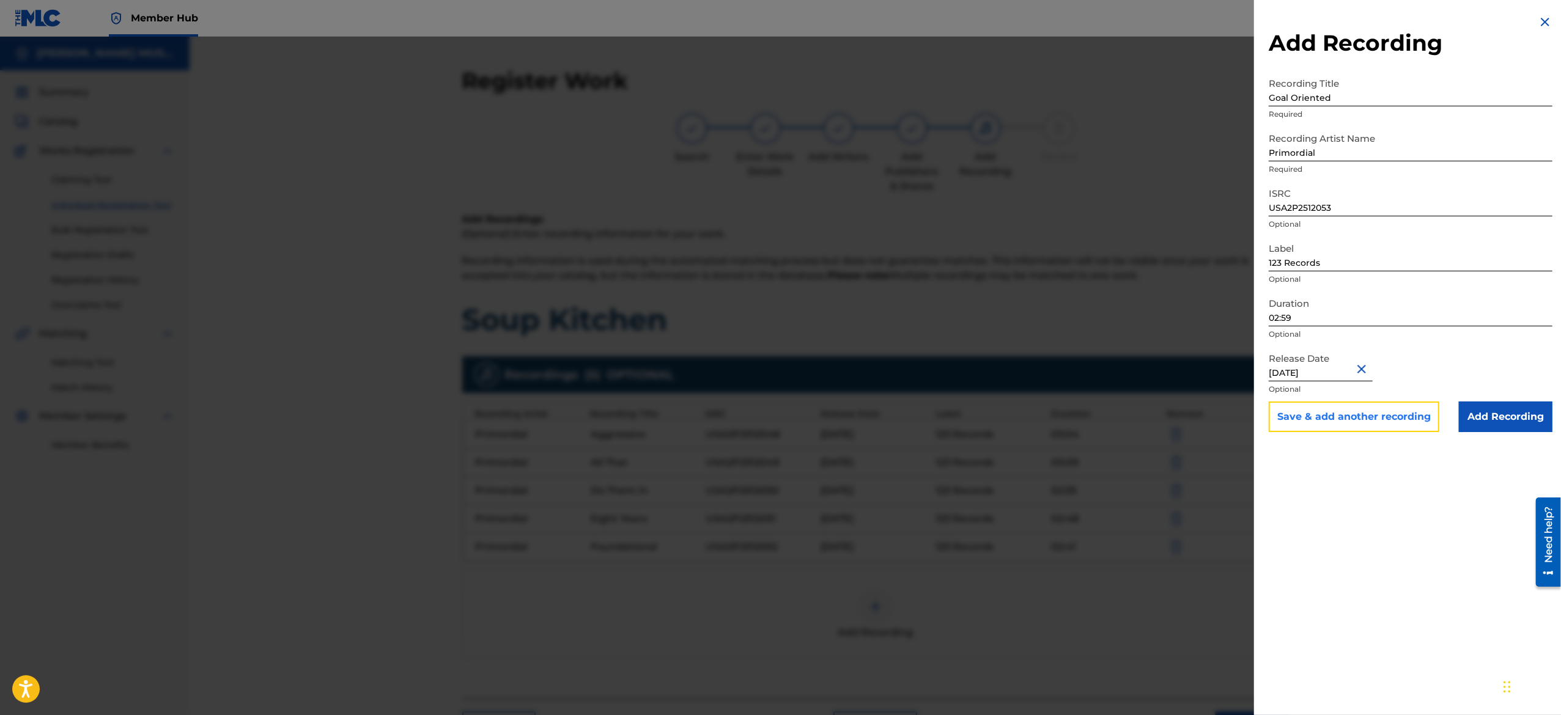
click at [1302, 408] on button "Save & add another recording" at bounding box center [1354, 417] width 171 height 31
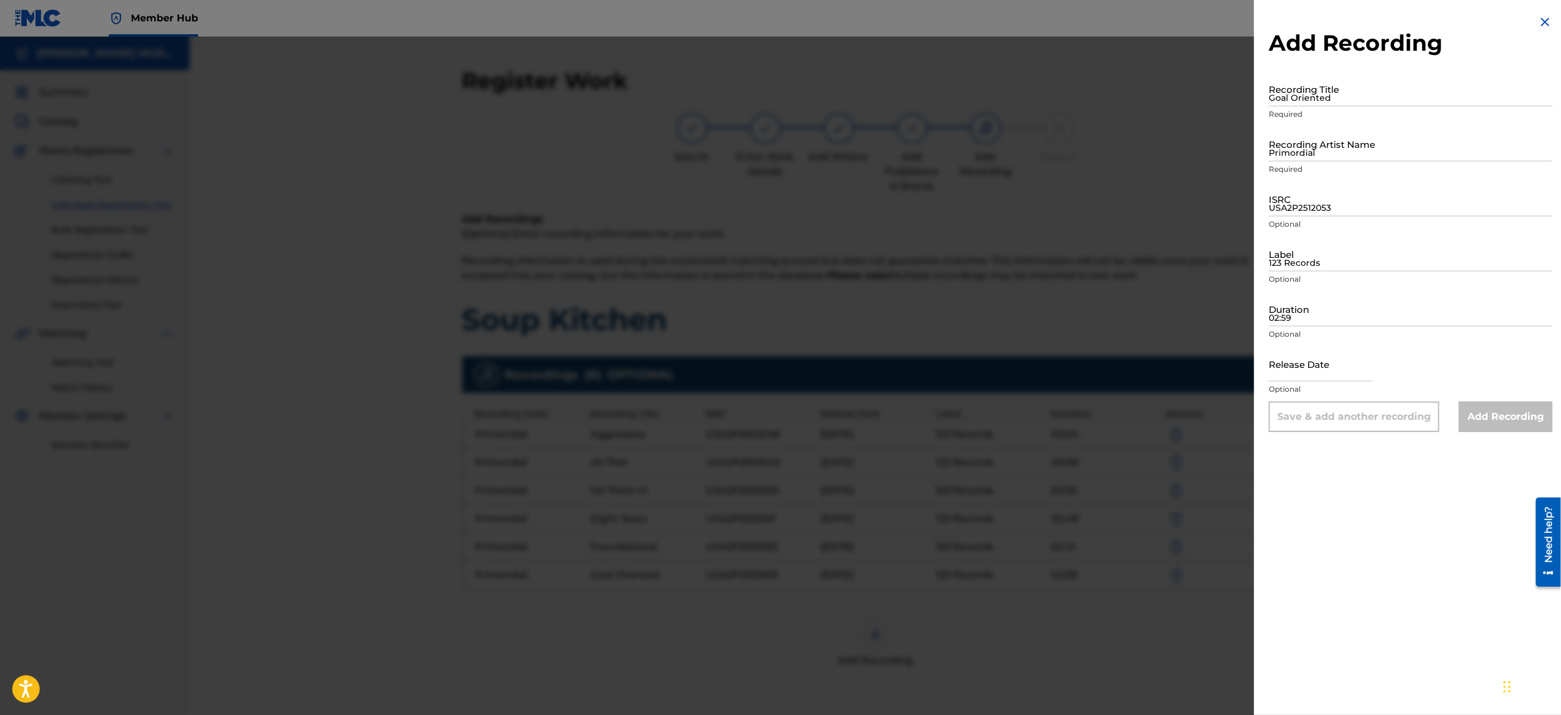
click at [1332, 344] on div "Duration 02:59 Optional" at bounding box center [1411, 319] width 284 height 55
click at [1322, 358] on input "text" at bounding box center [1321, 364] width 104 height 35
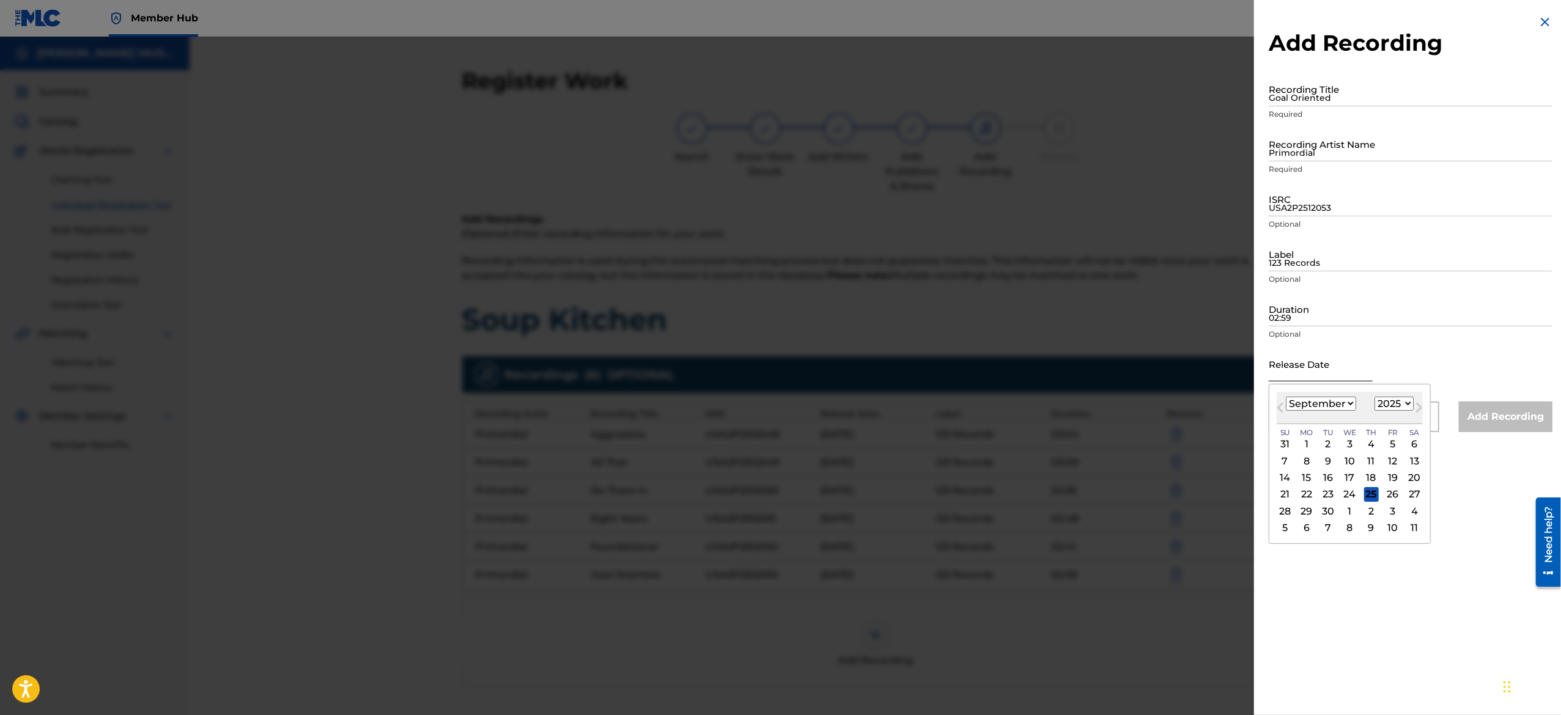
paste input "March 29 2025"
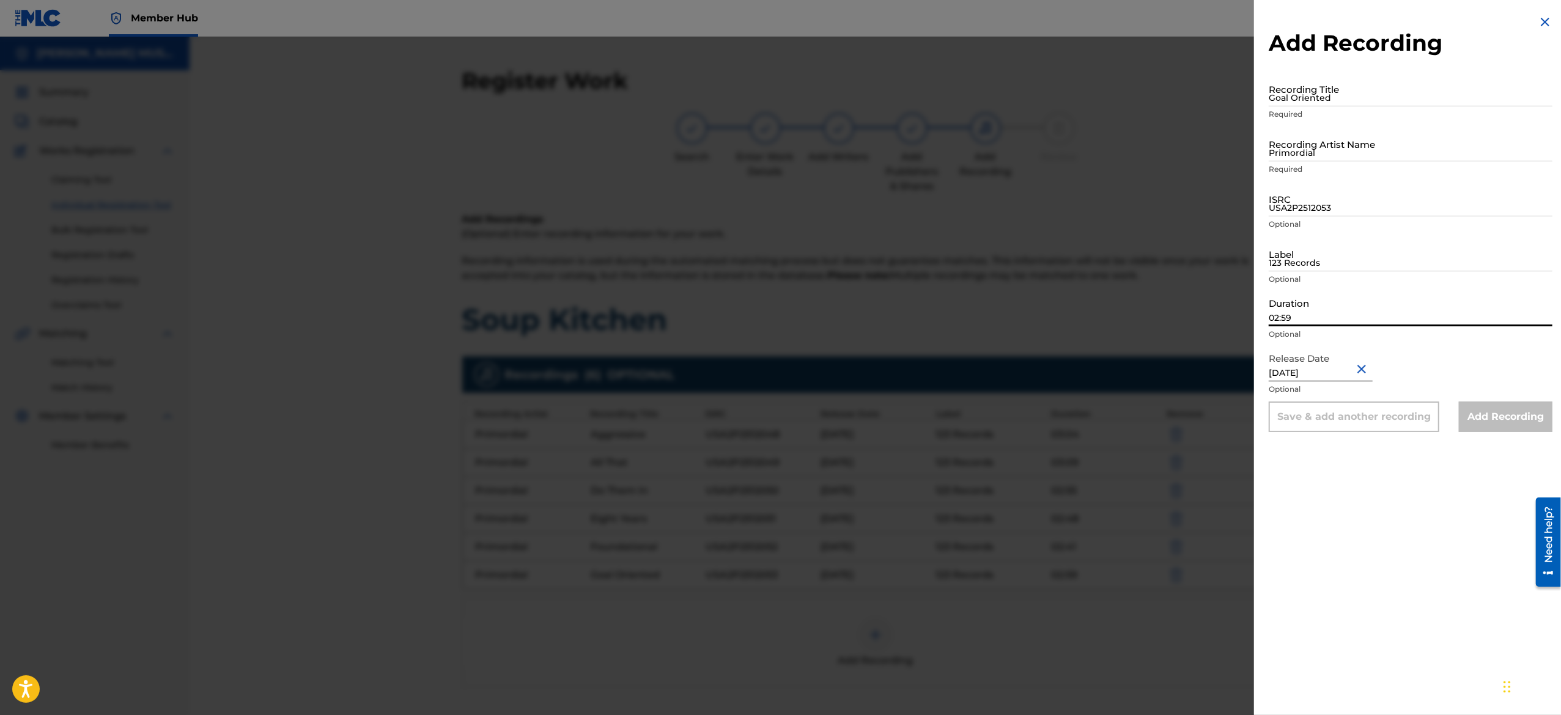
click at [1359, 317] on input "02:59" at bounding box center [1411, 309] width 284 height 35
paste input "03:03"
click at [1312, 252] on input "123 Records" at bounding box center [1411, 254] width 284 height 35
click at [1327, 202] on input "USA2P2512053" at bounding box center [1411, 199] width 284 height 35
paste input "USA2P2512054"
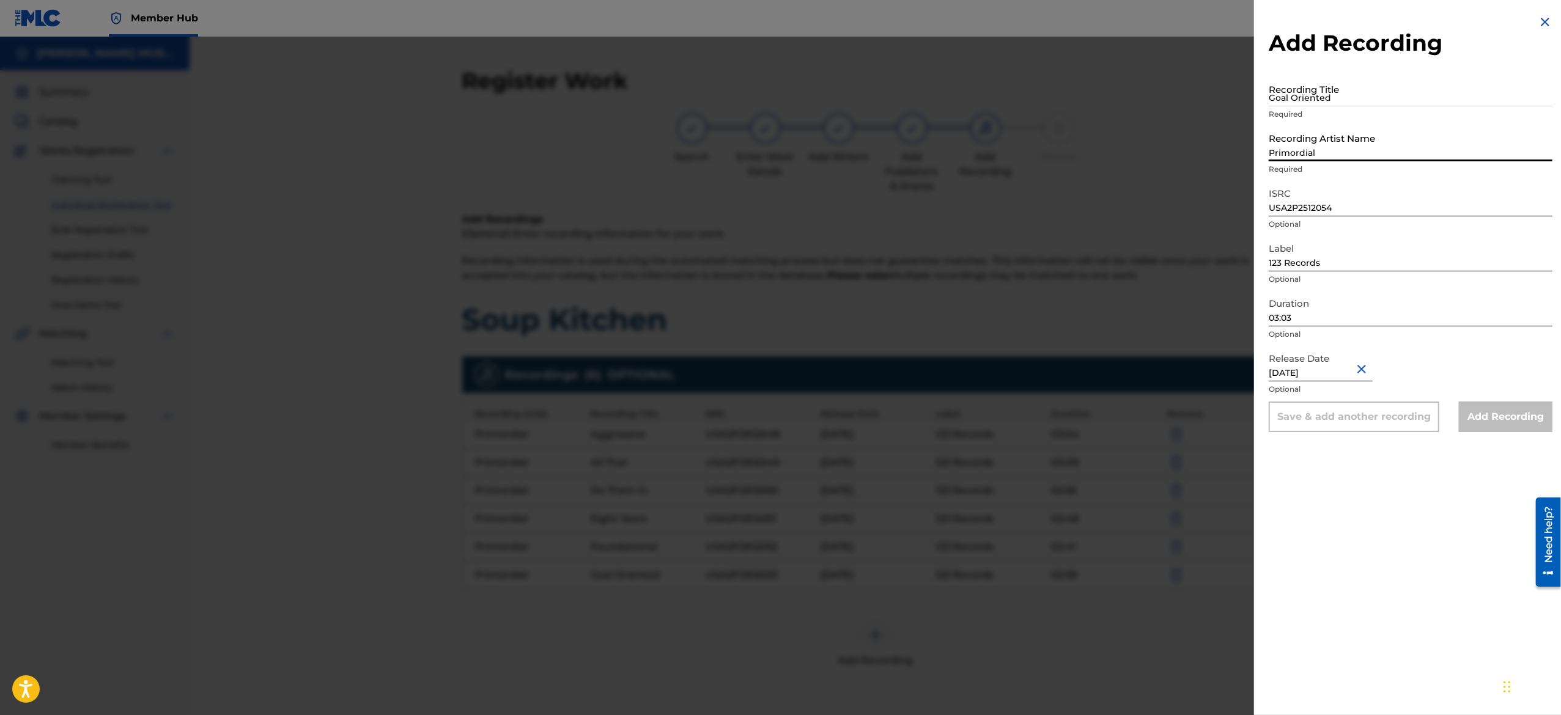
click at [1324, 150] on input "Primordial" at bounding box center [1411, 144] width 284 height 35
paste input "Primordial"
click at [1327, 97] on input "Goal Oriented" at bounding box center [1411, 89] width 284 height 35
paste input "Had A Ball"
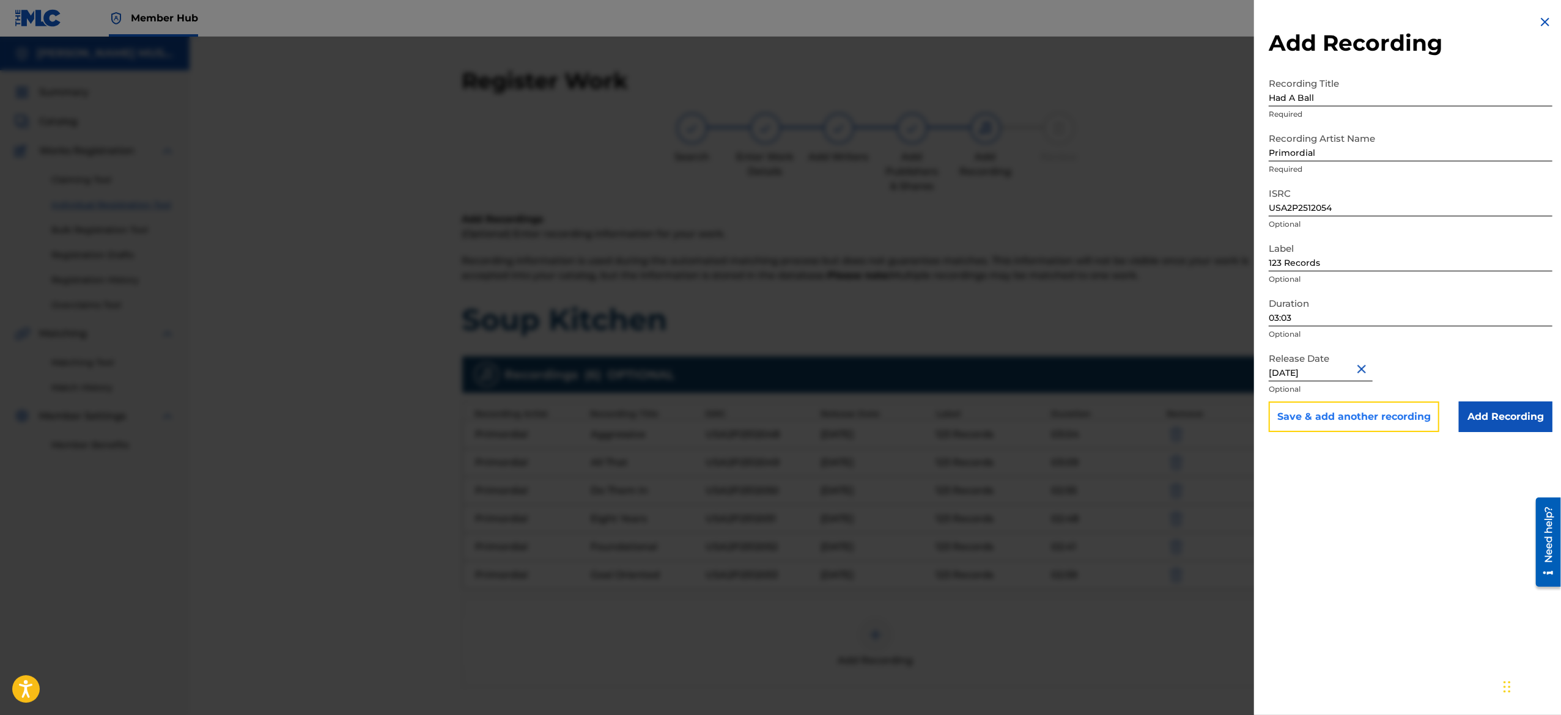
click at [1299, 413] on button "Save & add another recording" at bounding box center [1354, 417] width 171 height 31
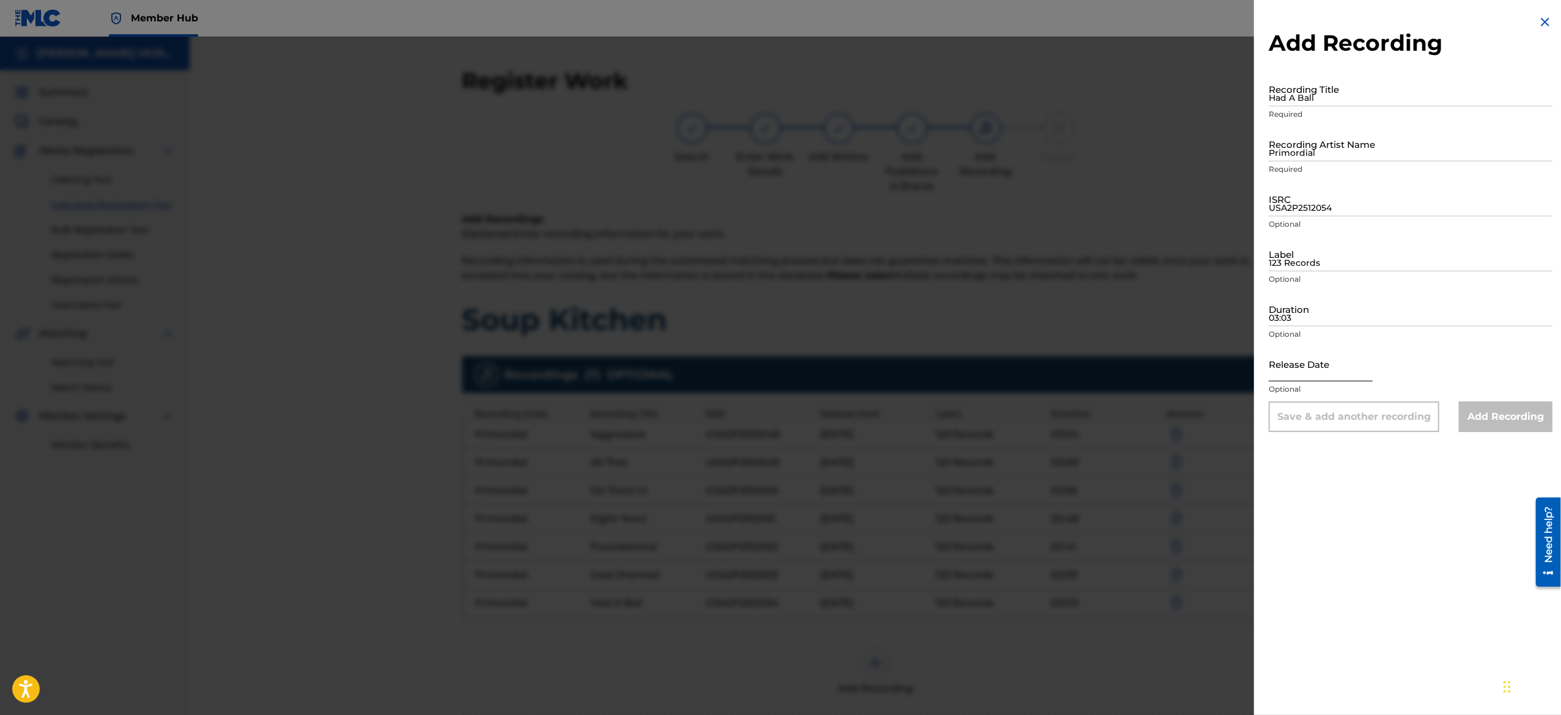
click at [1314, 362] on input "text" at bounding box center [1321, 364] width 104 height 35
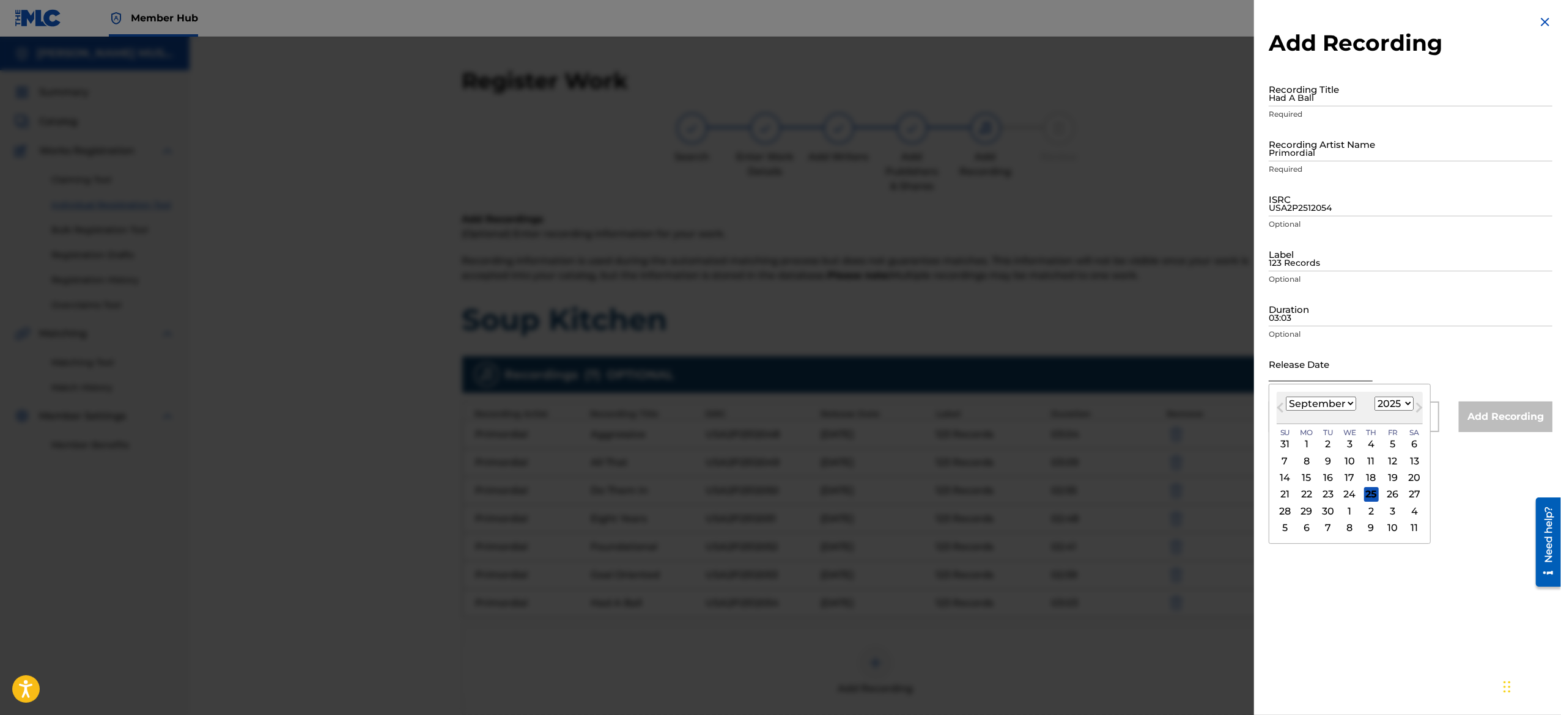
paste input "March 29 2025"
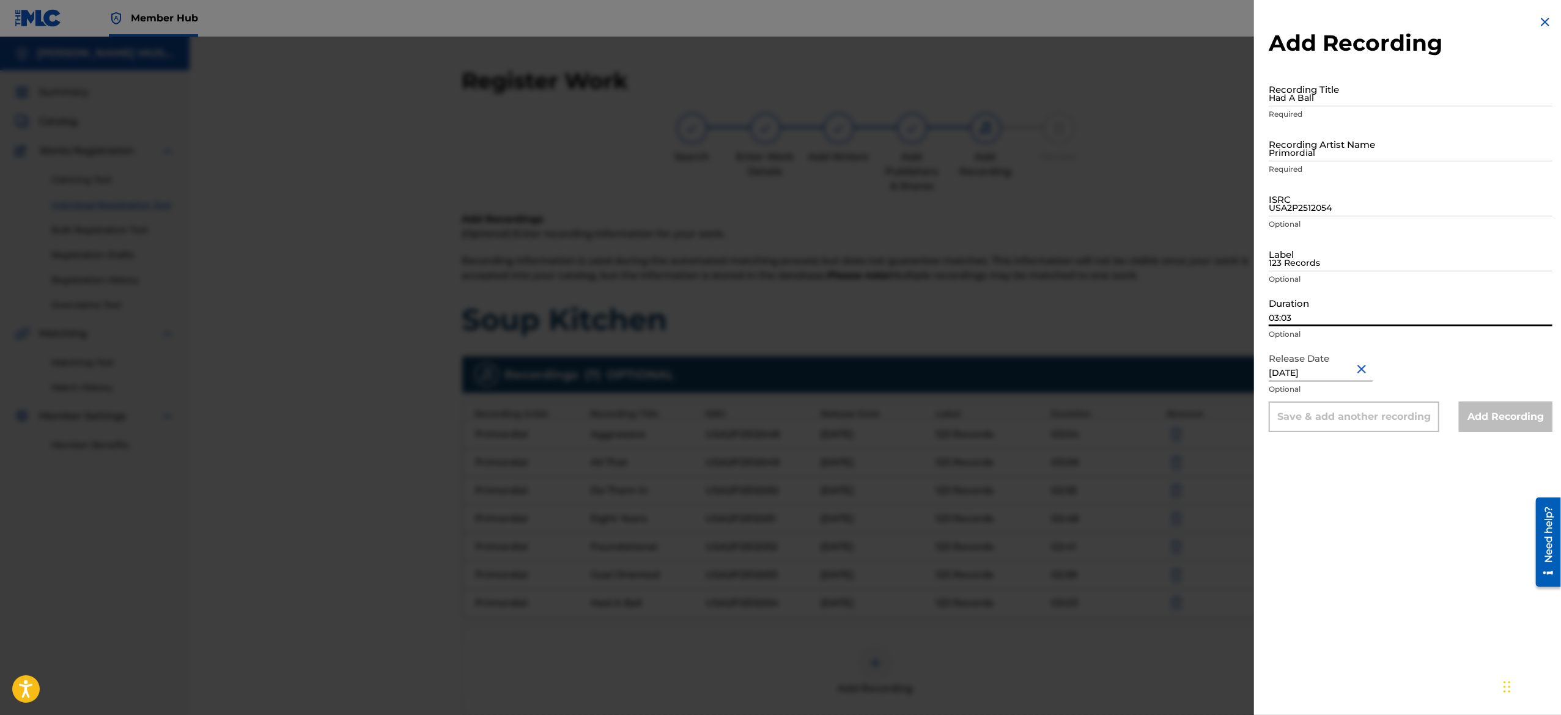
click at [1343, 315] on input "03:03" at bounding box center [1411, 309] width 284 height 35
paste input "02:43"
click at [1332, 253] on input "123 Records" at bounding box center [1411, 254] width 284 height 35
click at [1297, 196] on input "USA2P2512054" at bounding box center [1411, 199] width 284 height 35
paste input "USA2P2512055"
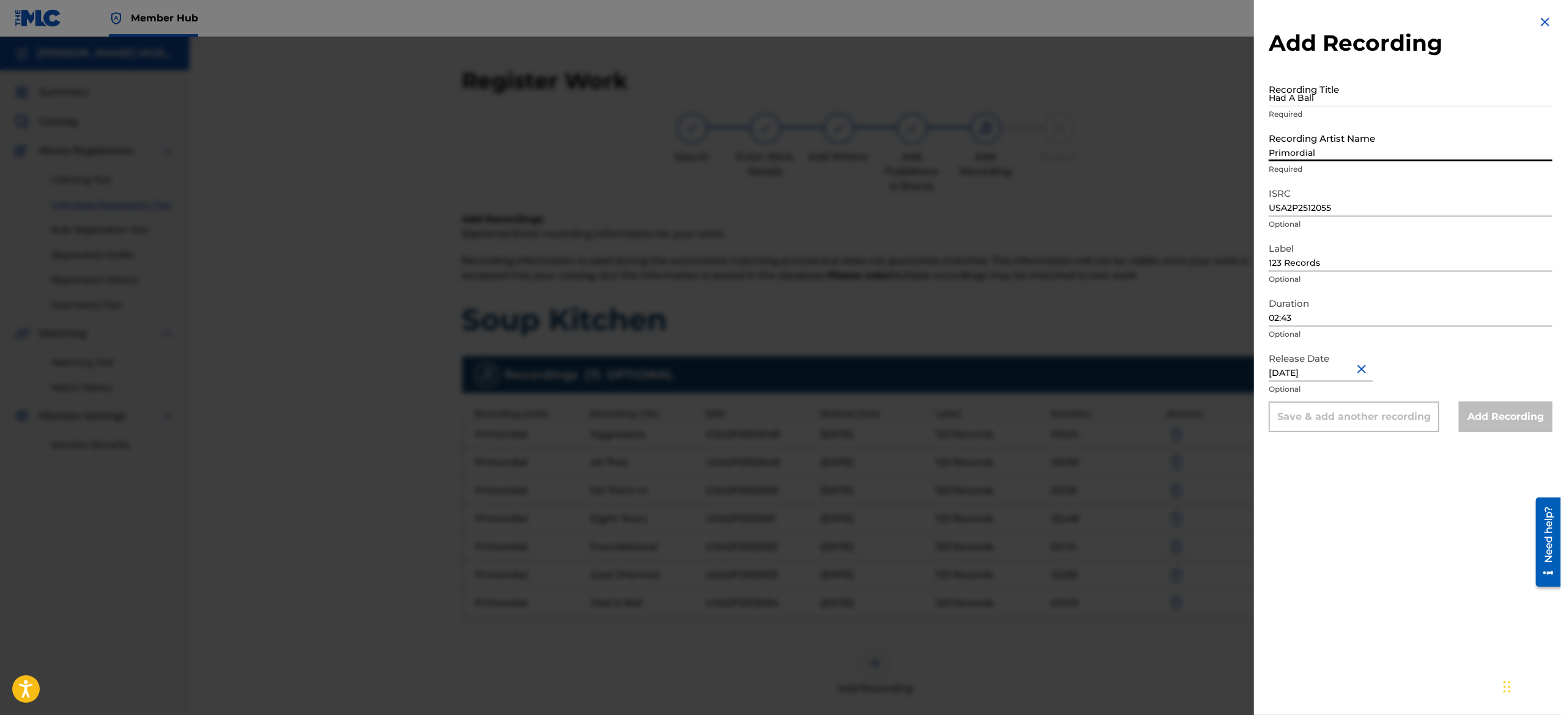
click at [1327, 136] on input "Primordial" at bounding box center [1411, 144] width 284 height 35
paste
click at [1304, 85] on input "Had A Ball" at bounding box center [1411, 89] width 284 height 35
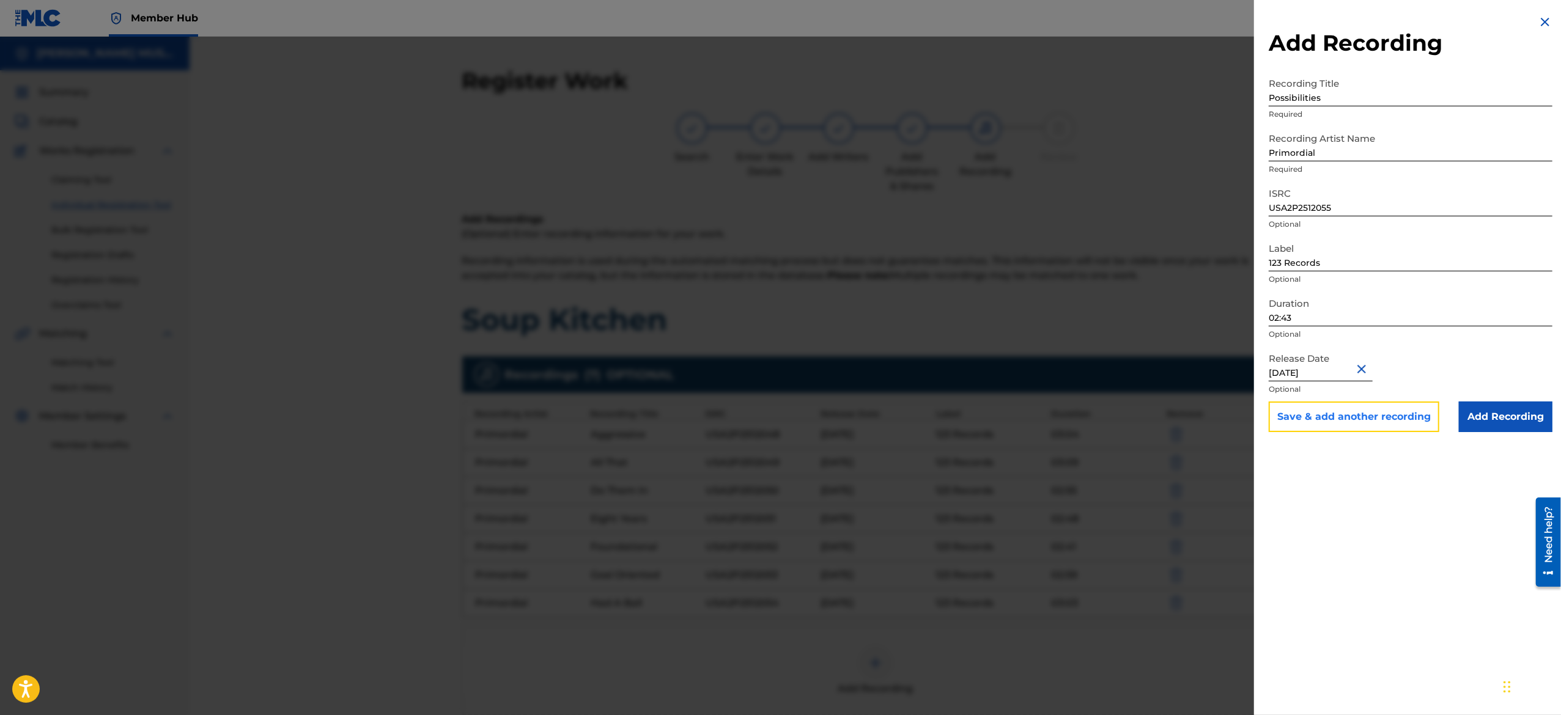
click at [1348, 423] on button "Save & add another recording" at bounding box center [1354, 417] width 171 height 31
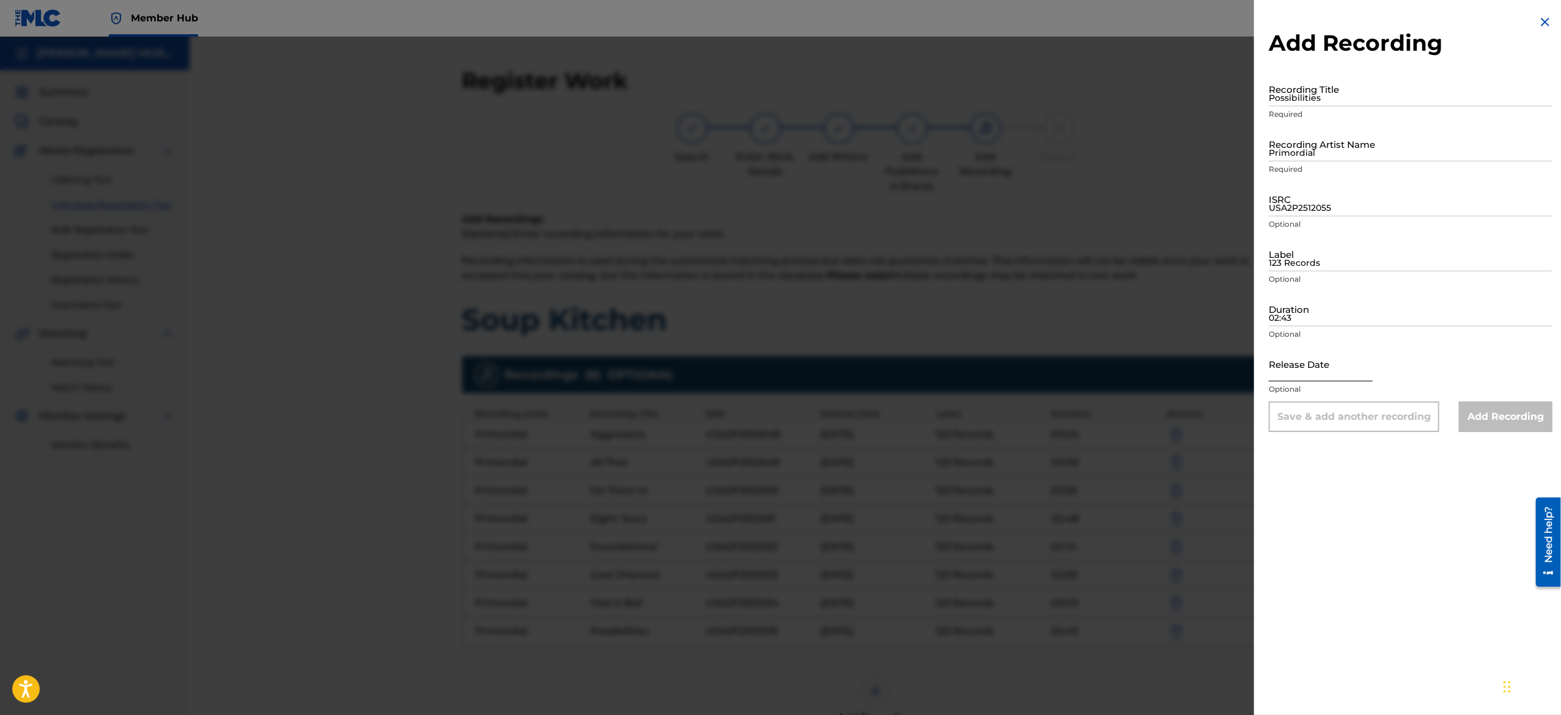
click at [1305, 366] on input "text" at bounding box center [1321, 364] width 104 height 35
click at [1302, 320] on input "02:43" at bounding box center [1411, 309] width 284 height 35
click at [1310, 253] on input "123 Records" at bounding box center [1411, 254] width 284 height 35
click at [1284, 194] on input "USA2P2512055" at bounding box center [1411, 199] width 284 height 35
click at [1316, 149] on input "Primordial" at bounding box center [1411, 144] width 284 height 35
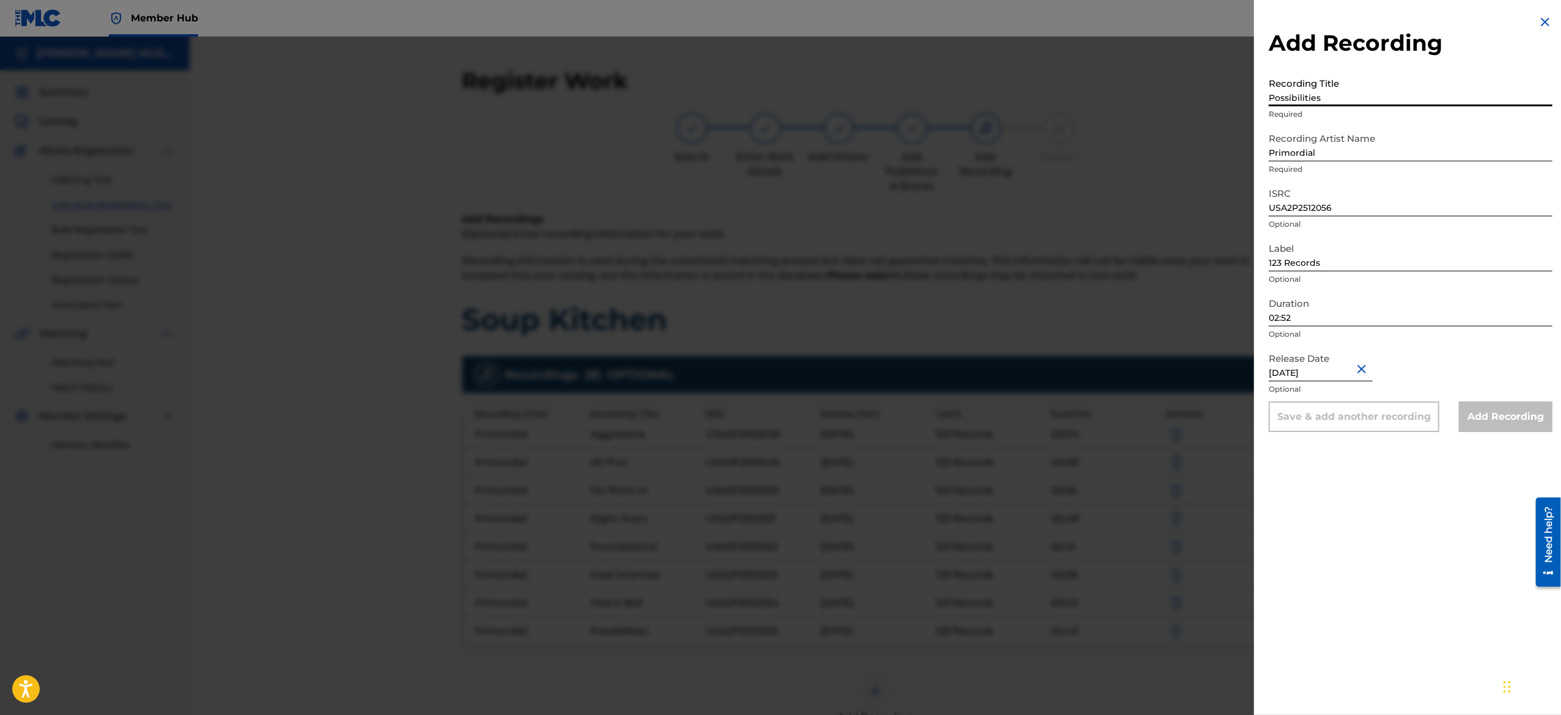
click at [1316, 97] on input "Possibilities" at bounding box center [1411, 89] width 284 height 35
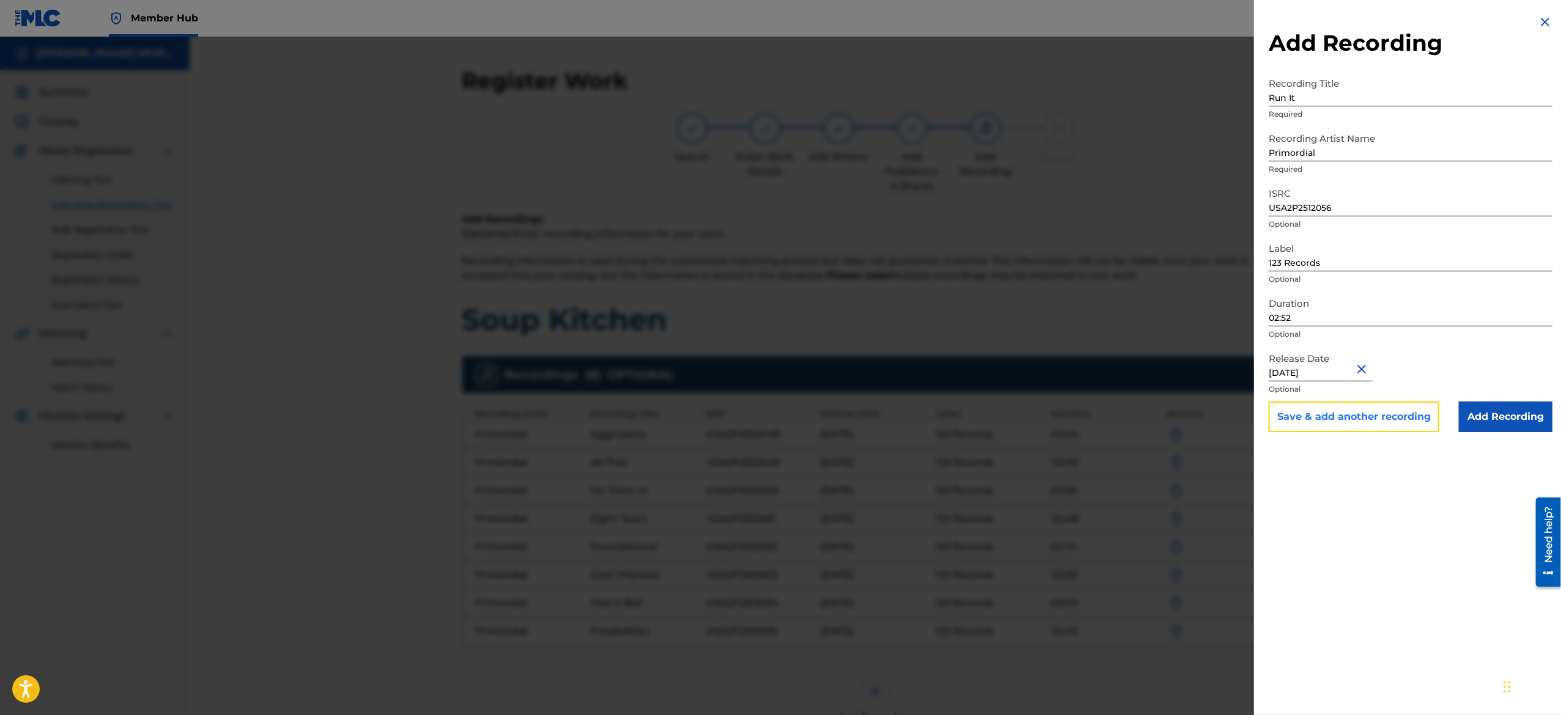
click at [1298, 420] on button "Save & add another recording" at bounding box center [1354, 417] width 171 height 31
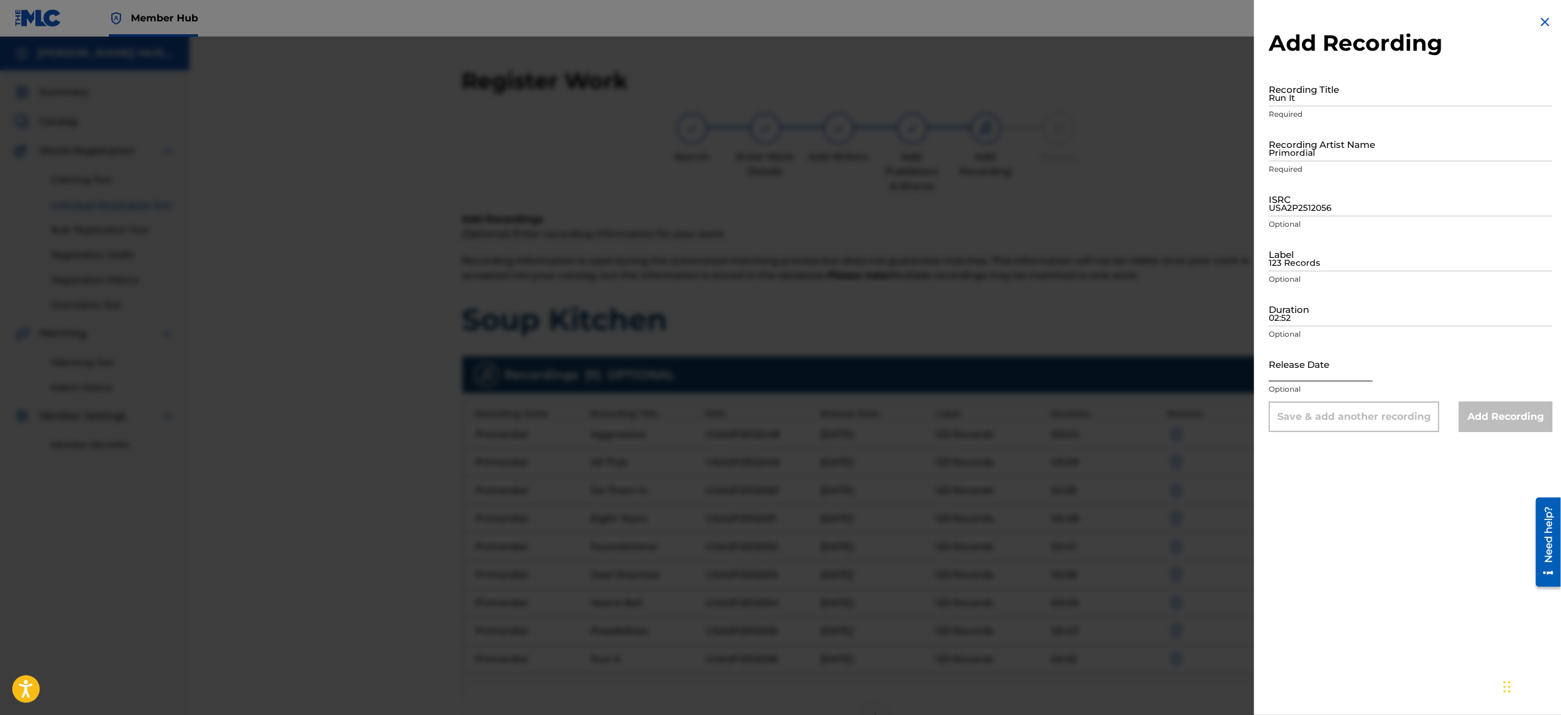
click at [1322, 349] on input "text" at bounding box center [1321, 364] width 104 height 35
click at [1322, 317] on input "02:52" at bounding box center [1411, 309] width 284 height 35
click at [1321, 261] on input "123 Records" at bounding box center [1411, 254] width 284 height 35
click at [1315, 200] on input "USA2P2512056" at bounding box center [1411, 199] width 284 height 35
click at [1331, 154] on input "Primordial" at bounding box center [1411, 144] width 284 height 35
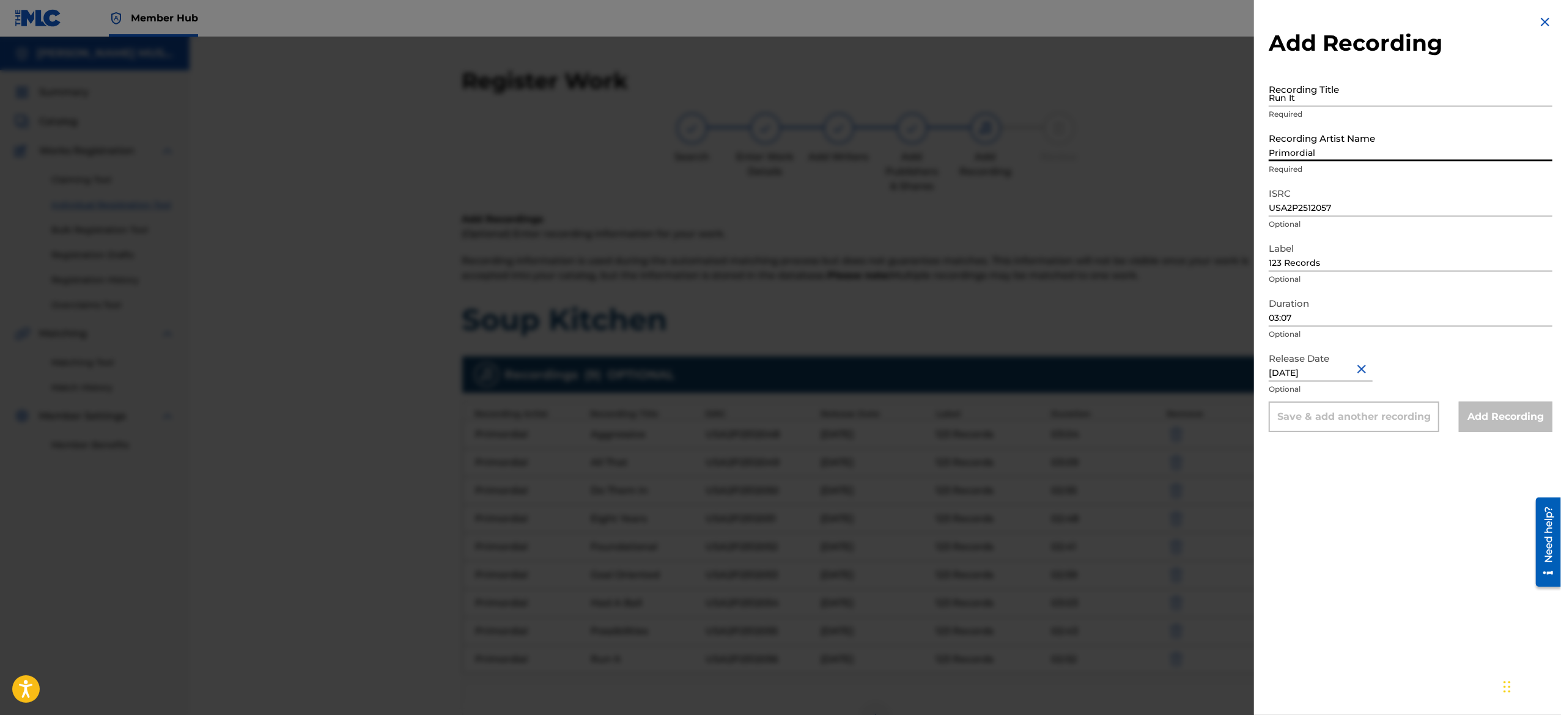
click at [1321, 102] on input "Run It" at bounding box center [1411, 89] width 284 height 35
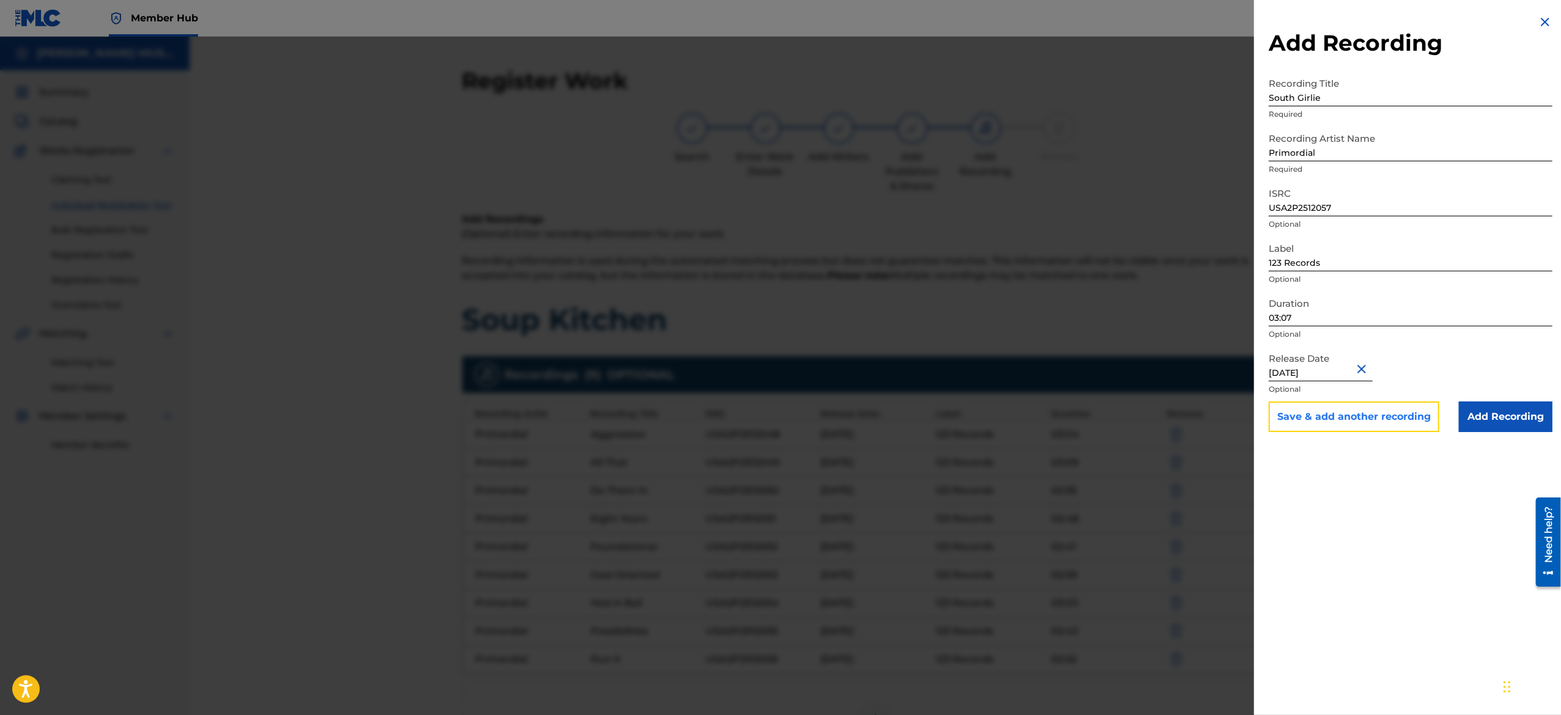
click at [1318, 412] on button "Save & add another recording" at bounding box center [1354, 417] width 171 height 31
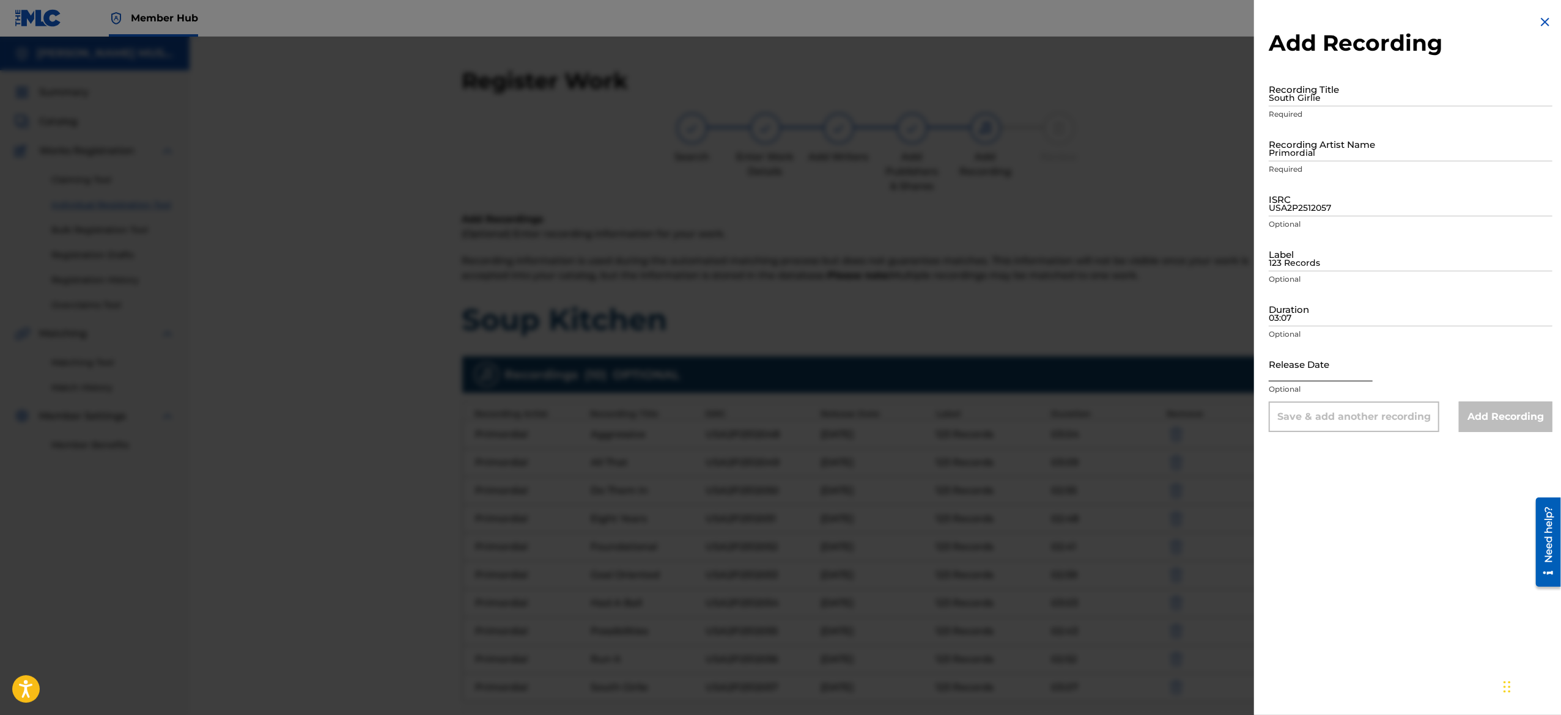
click at [1300, 361] on input "text" at bounding box center [1321, 364] width 104 height 35
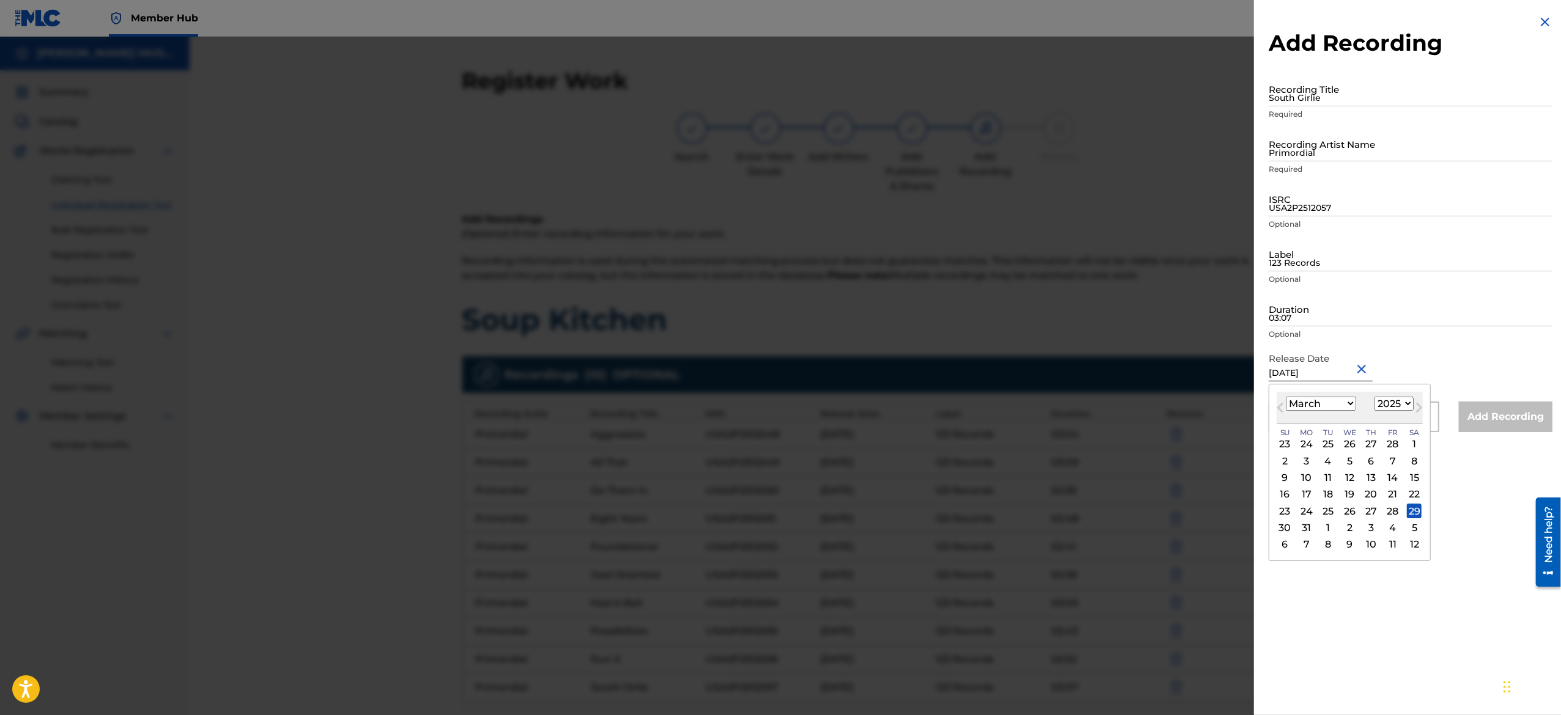
click at [1304, 286] on div "Label 123 Records Optional" at bounding box center [1411, 264] width 284 height 55
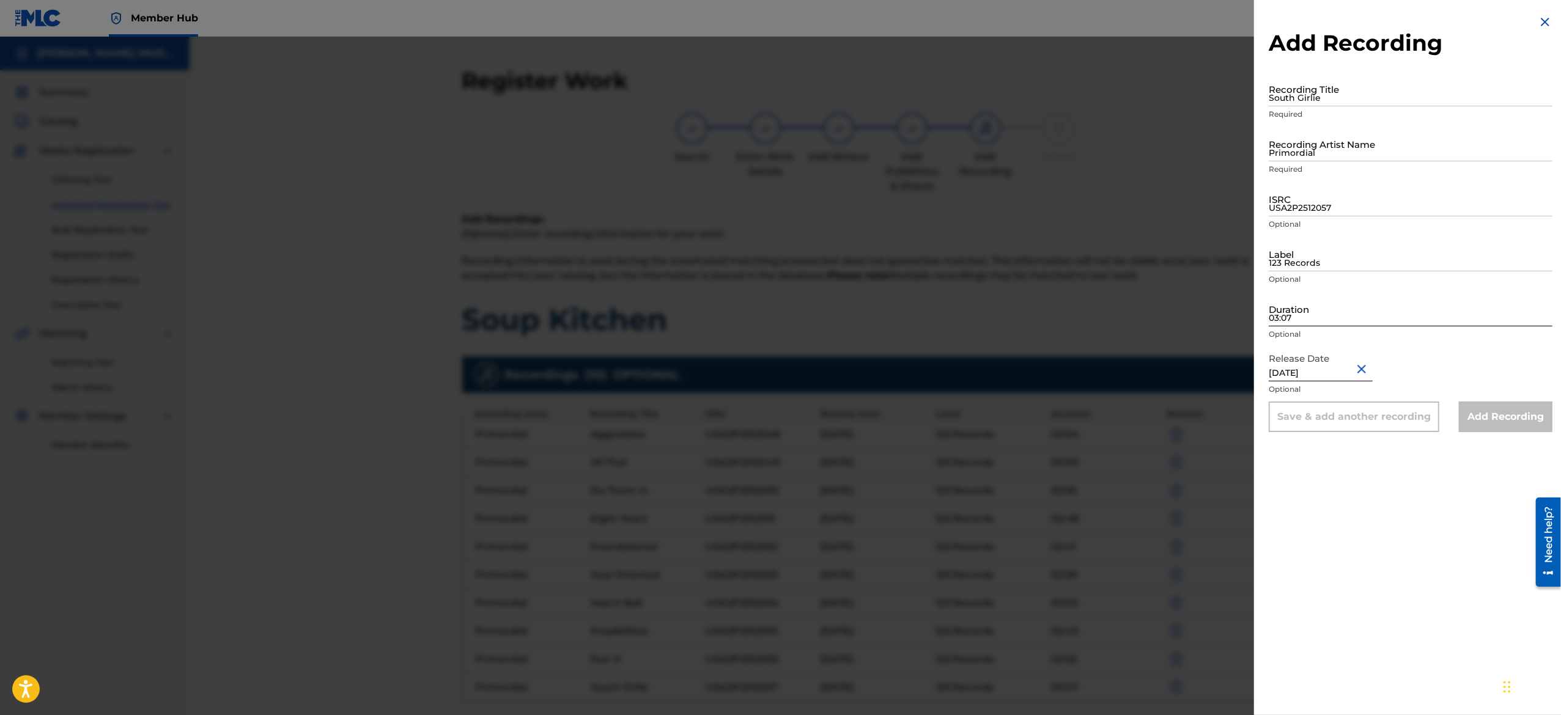
drag, startPoint x: 1304, startPoint y: 286, endPoint x: 1304, endPoint y: 303, distance: 16.5
click at [1304, 303] on form "Recording Title South Girlie Required Recording Artist Name Primordial Required…" at bounding box center [1411, 252] width 284 height 361
click at [1304, 303] on input "03:07" at bounding box center [1411, 309] width 284 height 35
click at [1332, 254] on input "123 Records" at bounding box center [1411, 254] width 284 height 35
drag, startPoint x: 1305, startPoint y: 177, endPoint x: 1307, endPoint y: 195, distance: 17.8
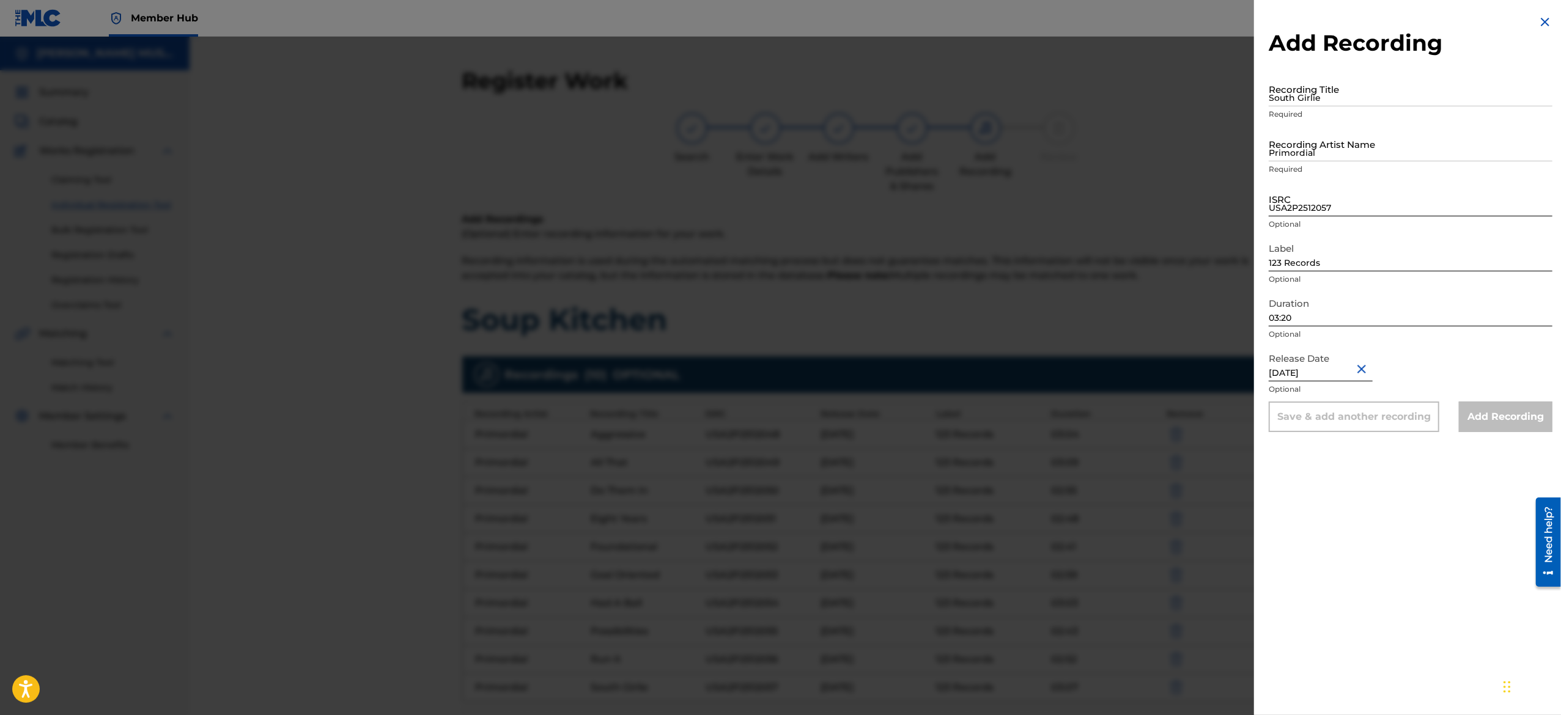
click at [1307, 195] on form "Recording Title South Girlie Required Recording Artist Name Primordial Required…" at bounding box center [1411, 252] width 284 height 361
click at [1307, 195] on input "USA2P2512057" at bounding box center [1411, 199] width 284 height 35
click at [1331, 148] on input "Primordial" at bounding box center [1411, 144] width 284 height 35
click at [1329, 99] on input "South Girlie" at bounding box center [1411, 89] width 284 height 35
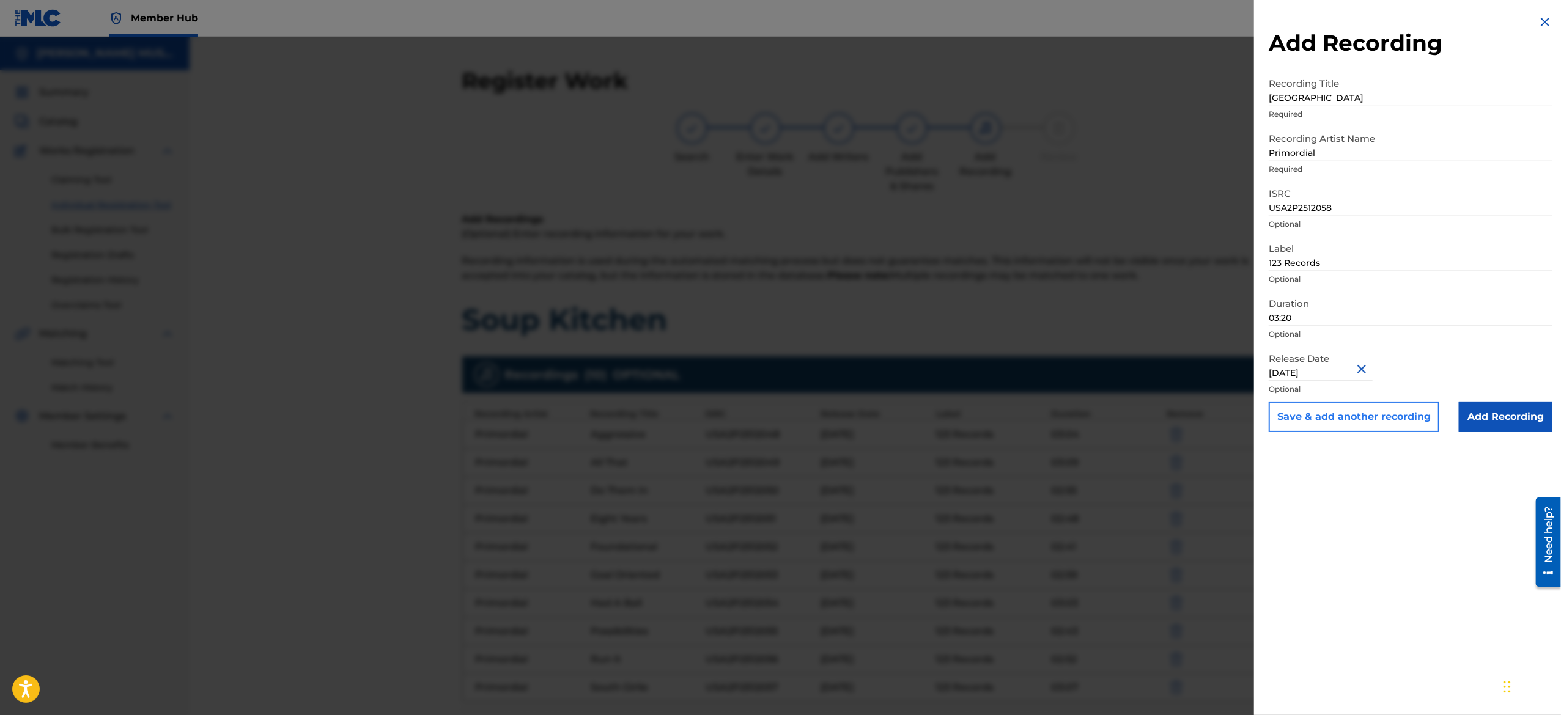
drag, startPoint x: 1285, startPoint y: 433, endPoint x: 1304, endPoint y: 424, distance: 20.2
click at [1304, 424] on div "Add Recording Recording Title Splitsville Required Recording Artist Name Primor…" at bounding box center [1410, 223] width 313 height 447
click at [1304, 424] on button "Save & add another recording" at bounding box center [1354, 417] width 171 height 31
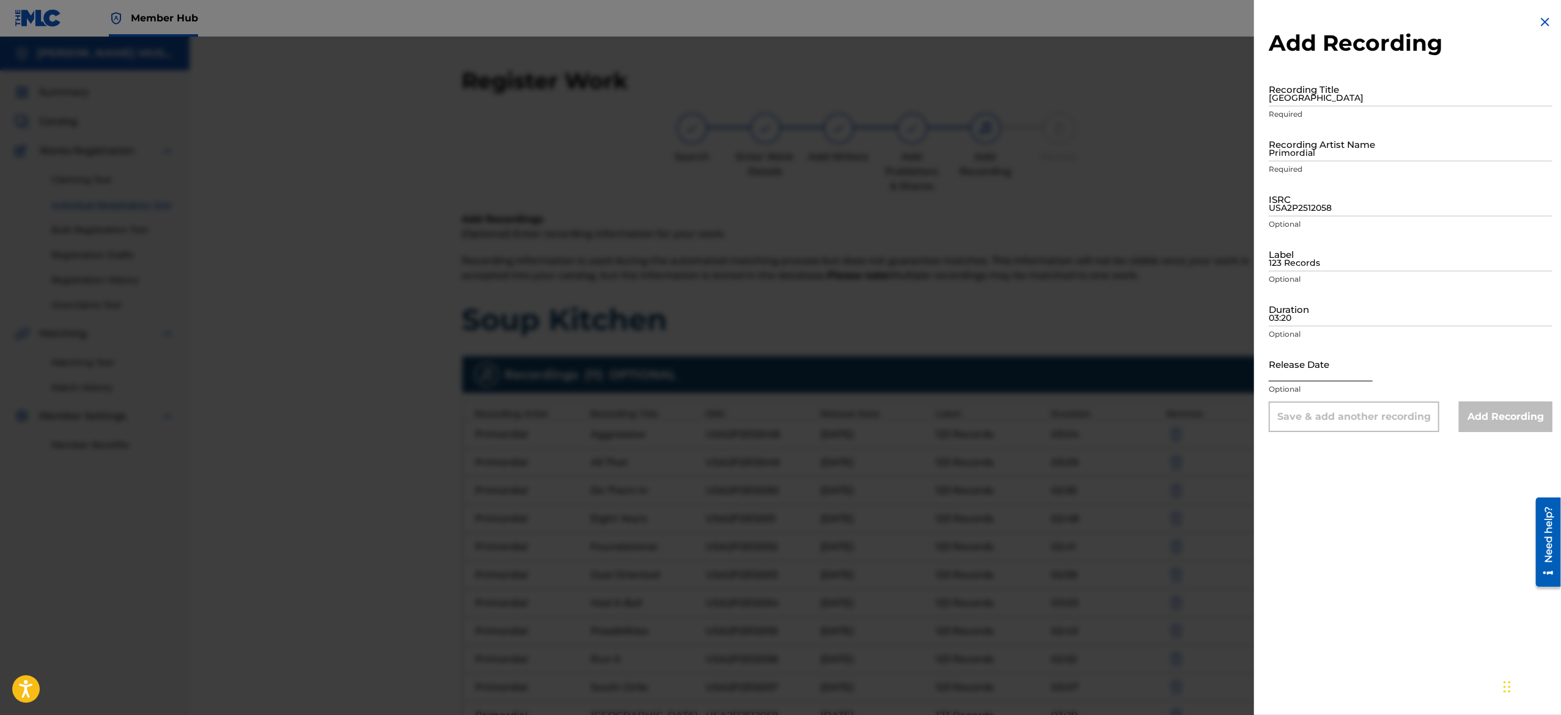
click at [1336, 356] on input "text" at bounding box center [1321, 364] width 104 height 35
click at [1334, 303] on input "03:20" at bounding box center [1411, 309] width 284 height 35
click at [1298, 264] on input "123 Records" at bounding box center [1411, 254] width 284 height 35
click at [1315, 188] on input "USA2P2512058" at bounding box center [1411, 199] width 284 height 35
click at [1327, 141] on input "Primordial" at bounding box center [1411, 144] width 284 height 35
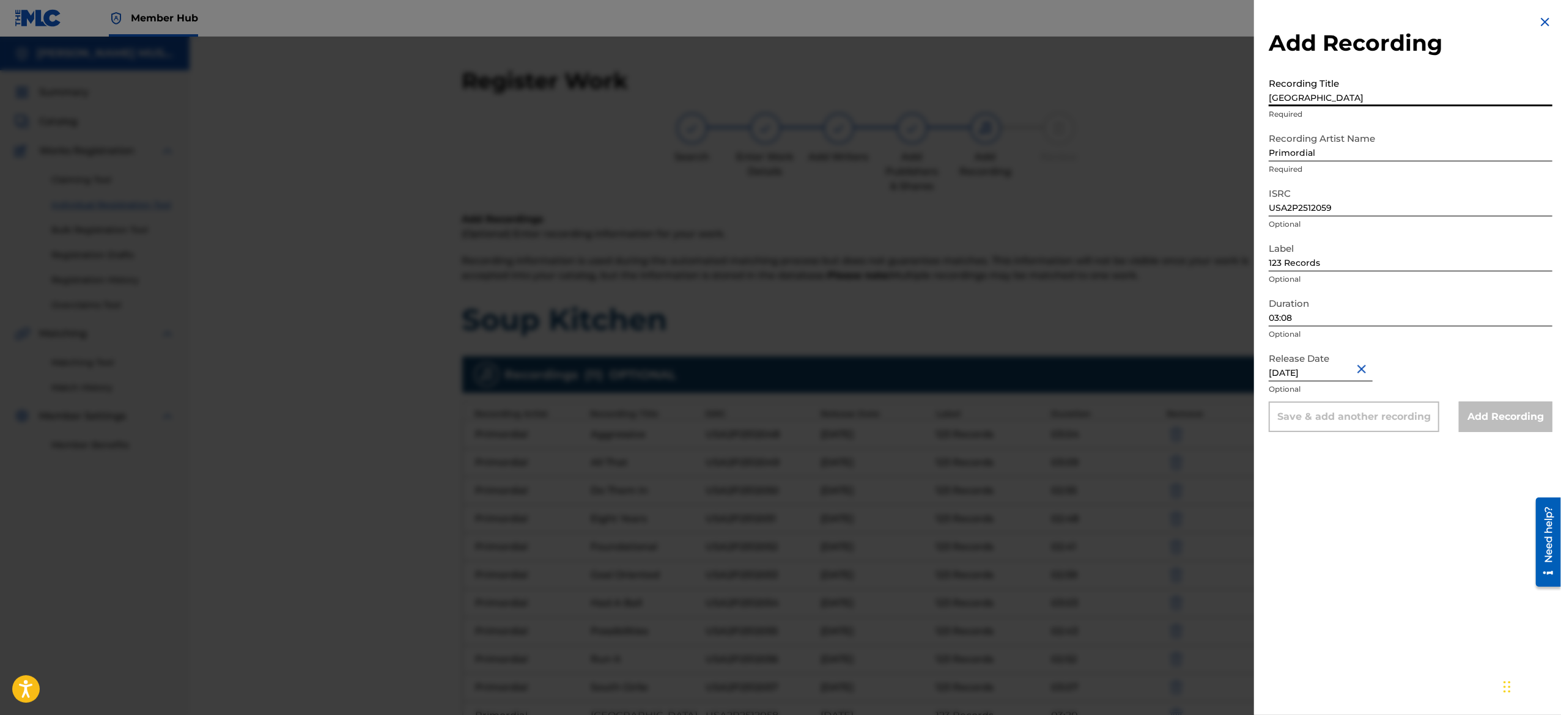
click at [1336, 95] on input "Splitsville" at bounding box center [1411, 89] width 284 height 35
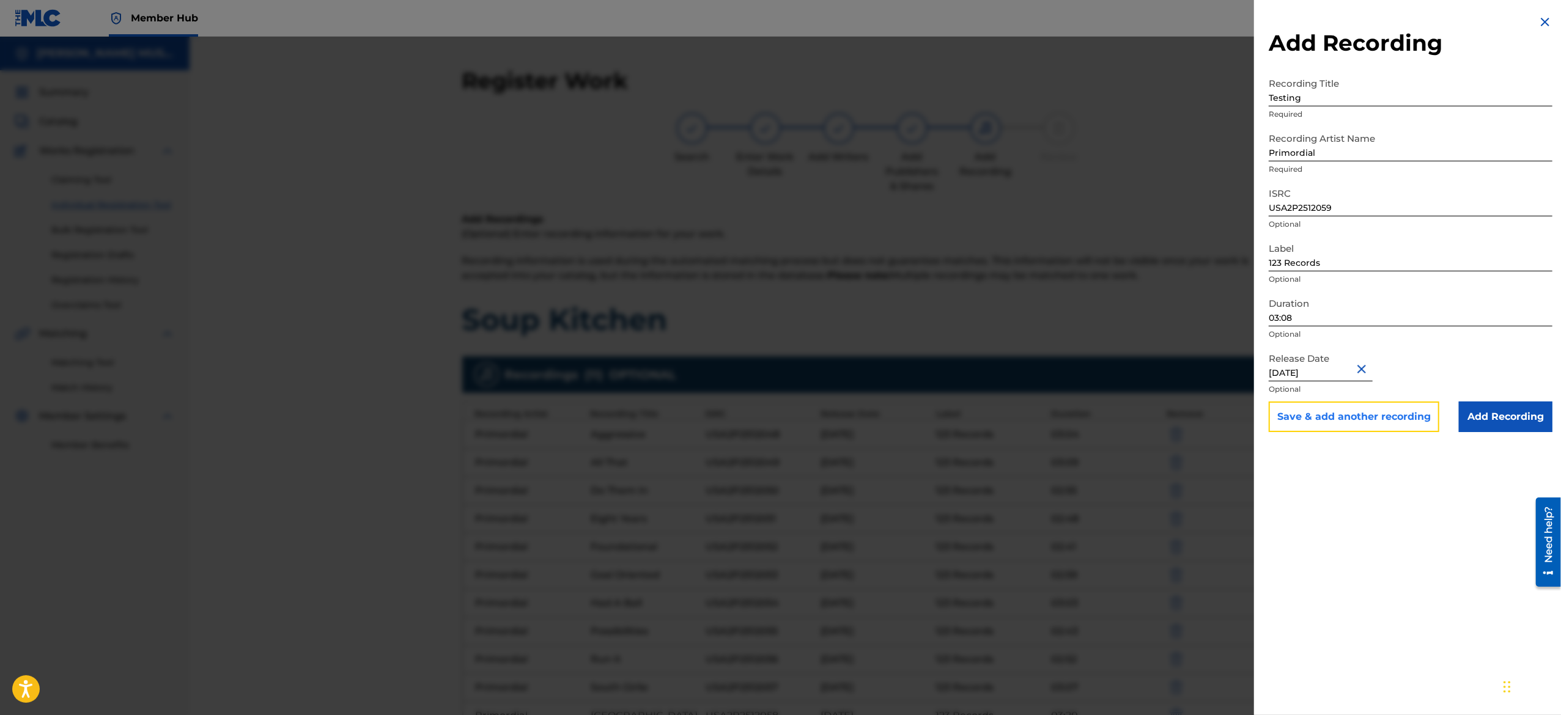
click at [1304, 418] on button "Save & add another recording" at bounding box center [1354, 417] width 171 height 31
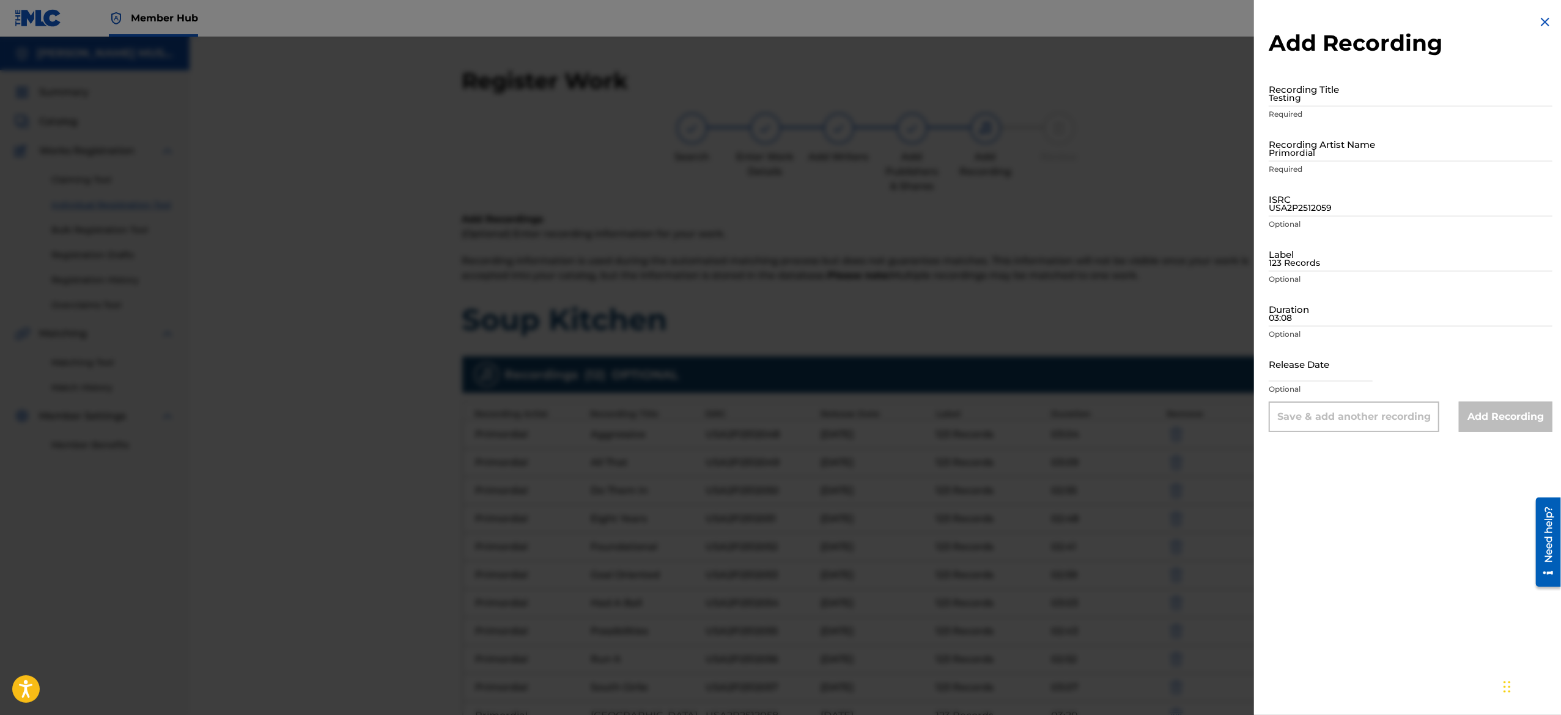
click at [1538, 24] on img at bounding box center [1545, 22] width 15 height 15
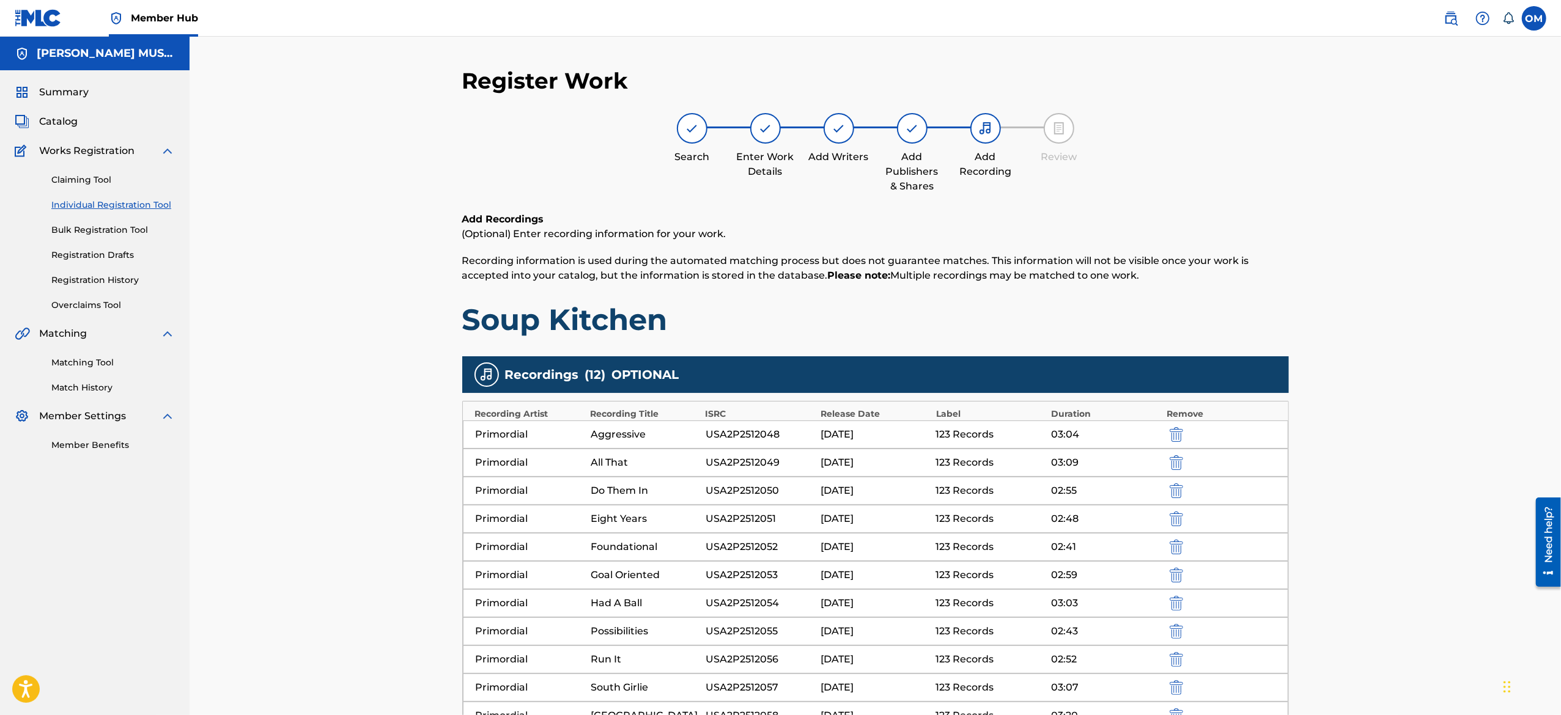
click at [1399, 407] on div "Register Work Search Enter Work Details Add Writers Add Publishers & Shares Add…" at bounding box center [875, 488] width 1371 height 903
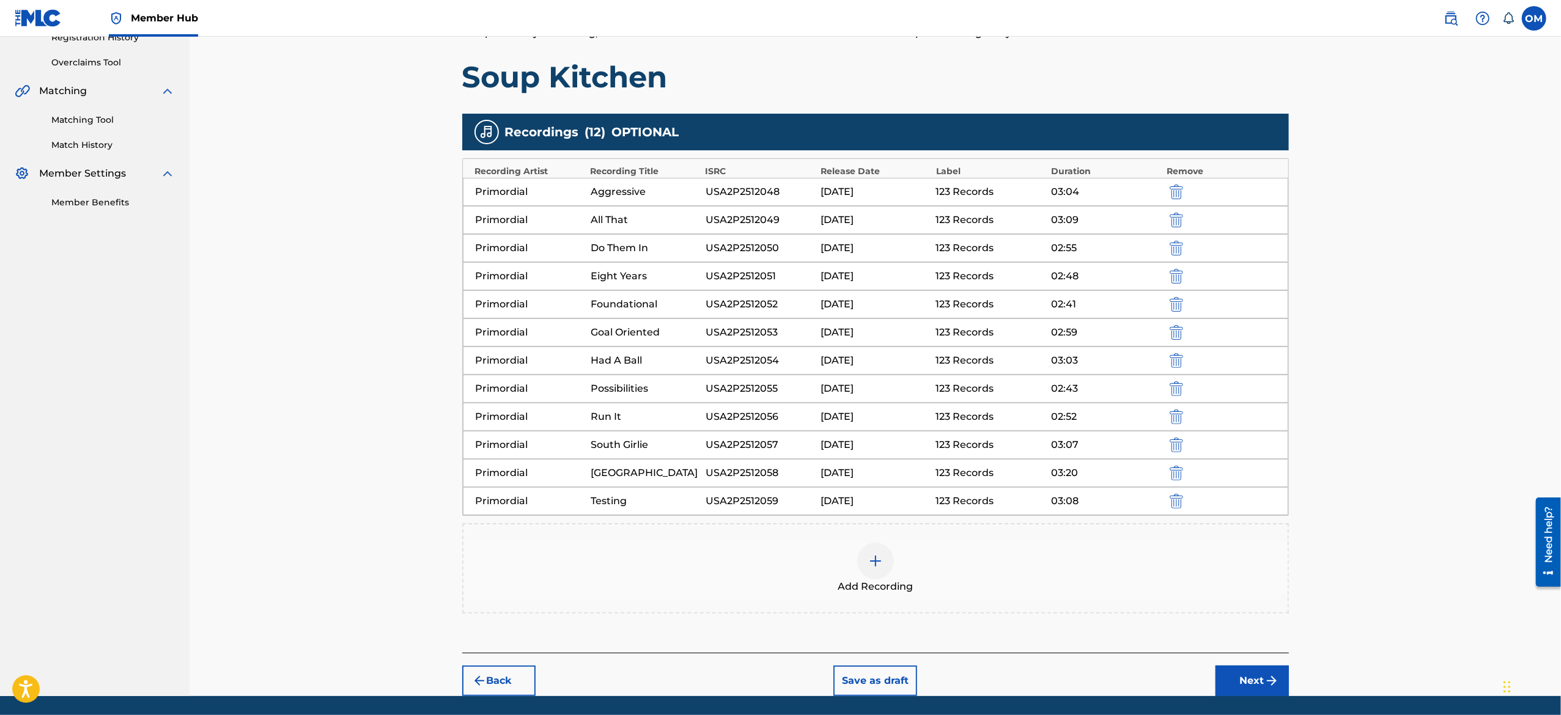
scroll to position [287, 0]
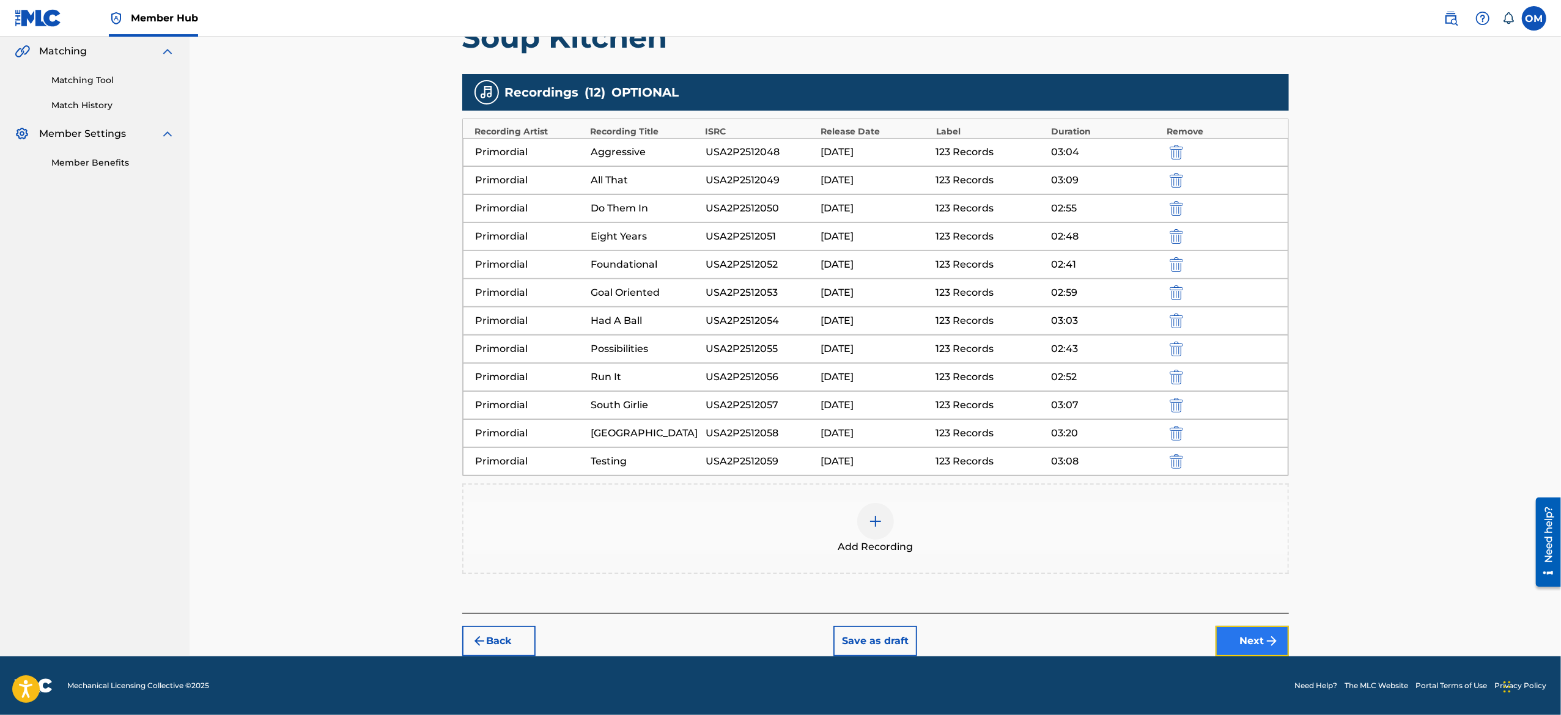
click at [1253, 648] on button "Next" at bounding box center [1252, 641] width 73 height 31
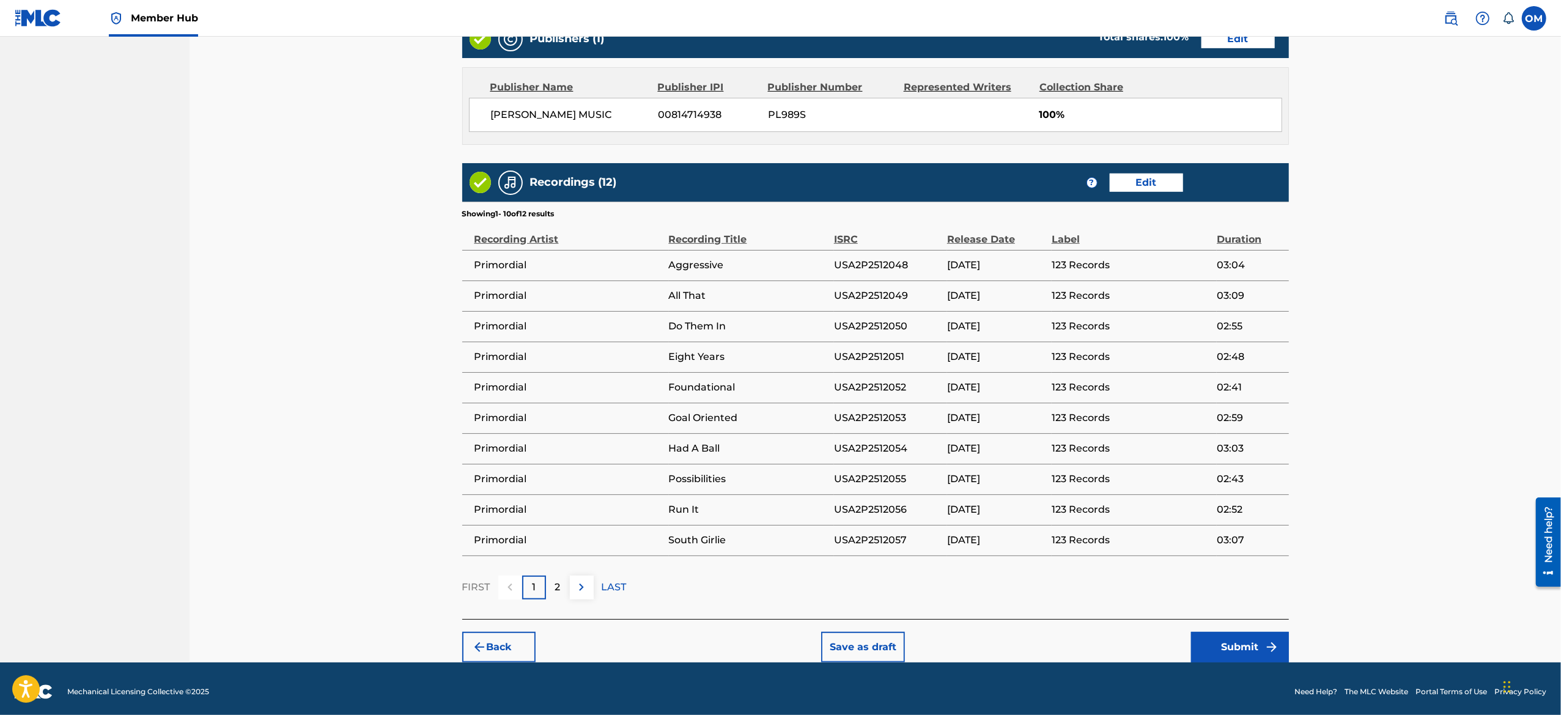
scroll to position [640, 0]
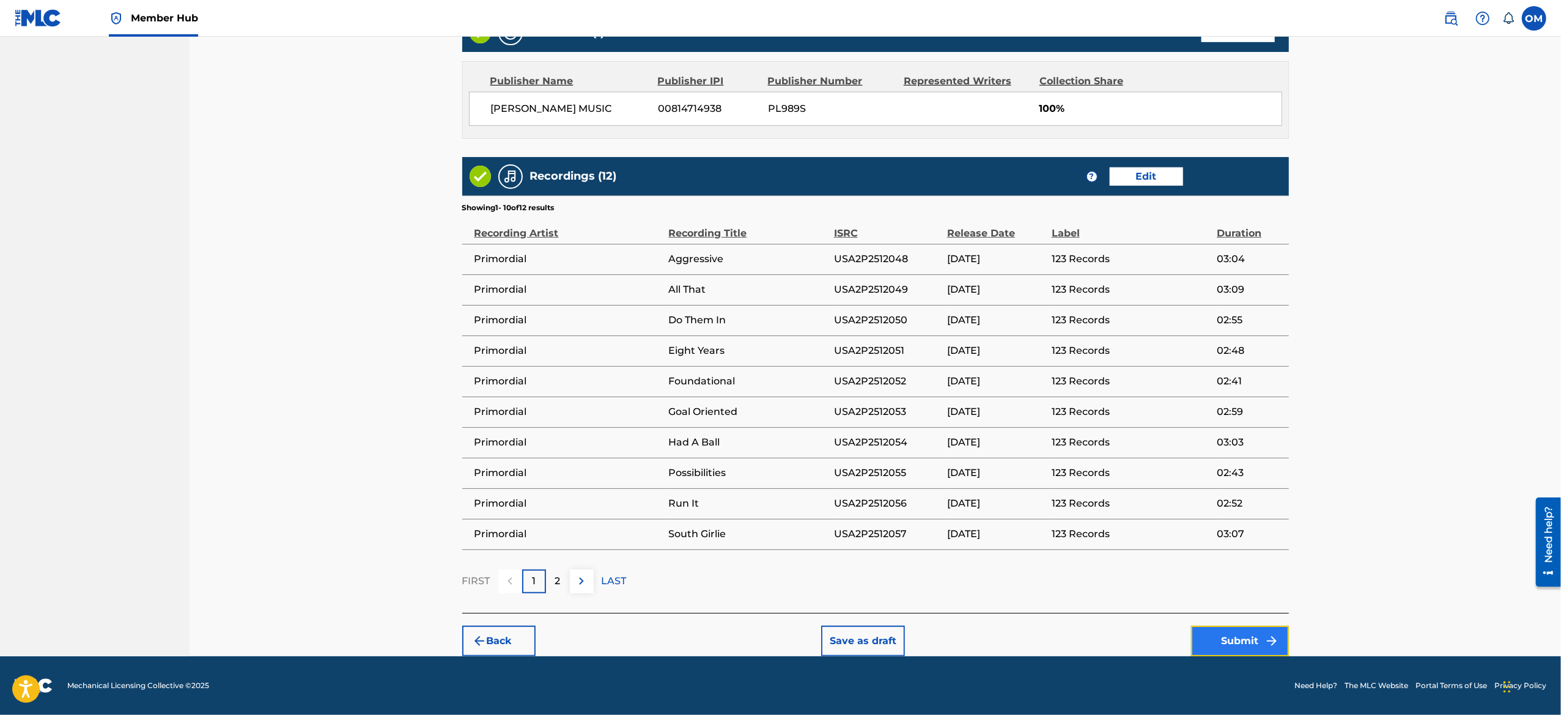
click at [1244, 632] on button "Submit" at bounding box center [1240, 641] width 98 height 31
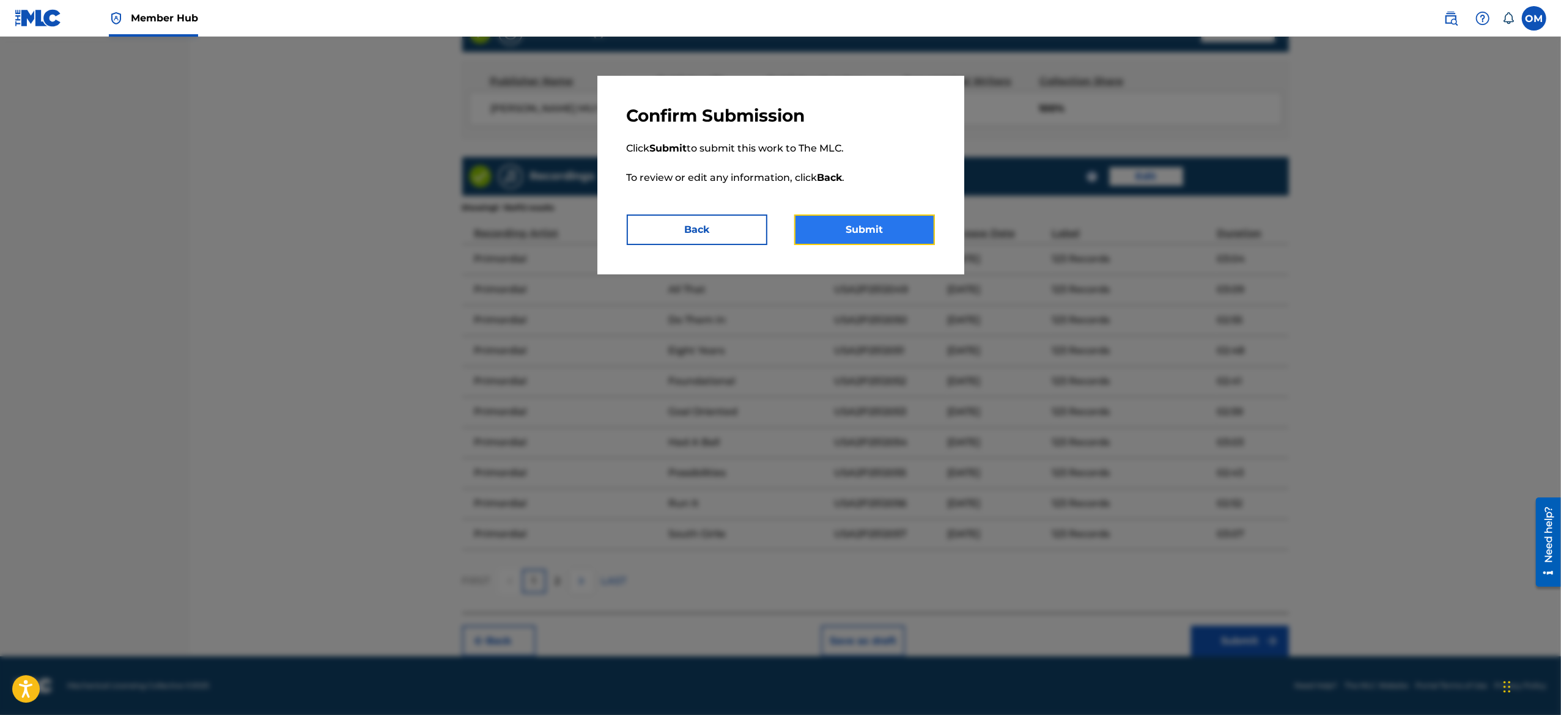
click at [859, 230] on button "Submit" at bounding box center [864, 230] width 141 height 31
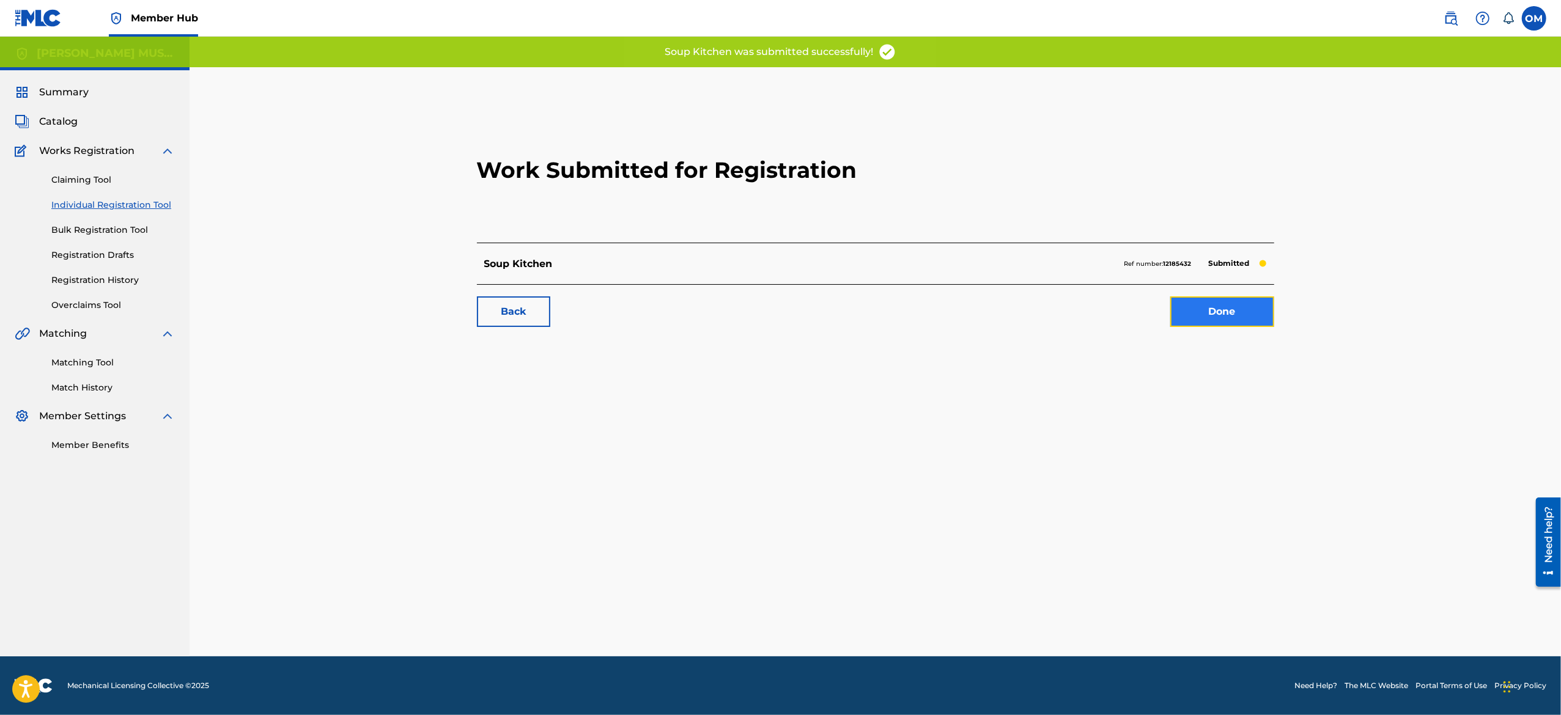
click at [1180, 318] on link "Done" at bounding box center [1222, 312] width 104 height 31
